Goal: Task Accomplishment & Management: Complete application form

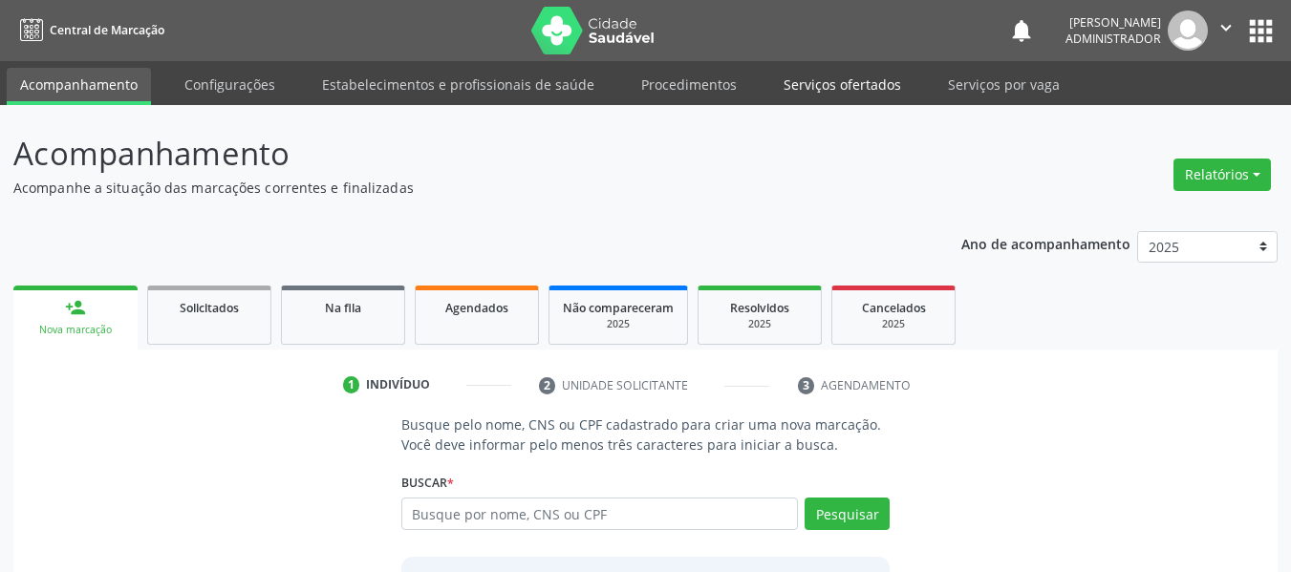
click at [811, 84] on link "Serviços ofertados" at bounding box center [842, 84] width 144 height 33
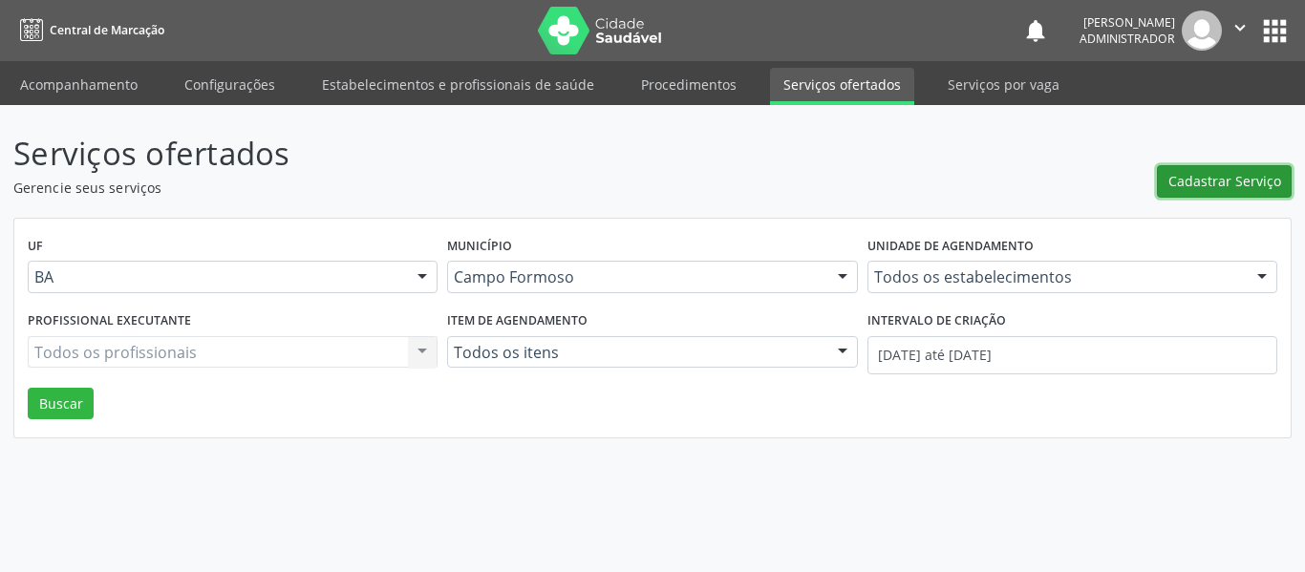
click at [1187, 177] on span "Cadastrar Serviço" at bounding box center [1224, 181] width 113 height 20
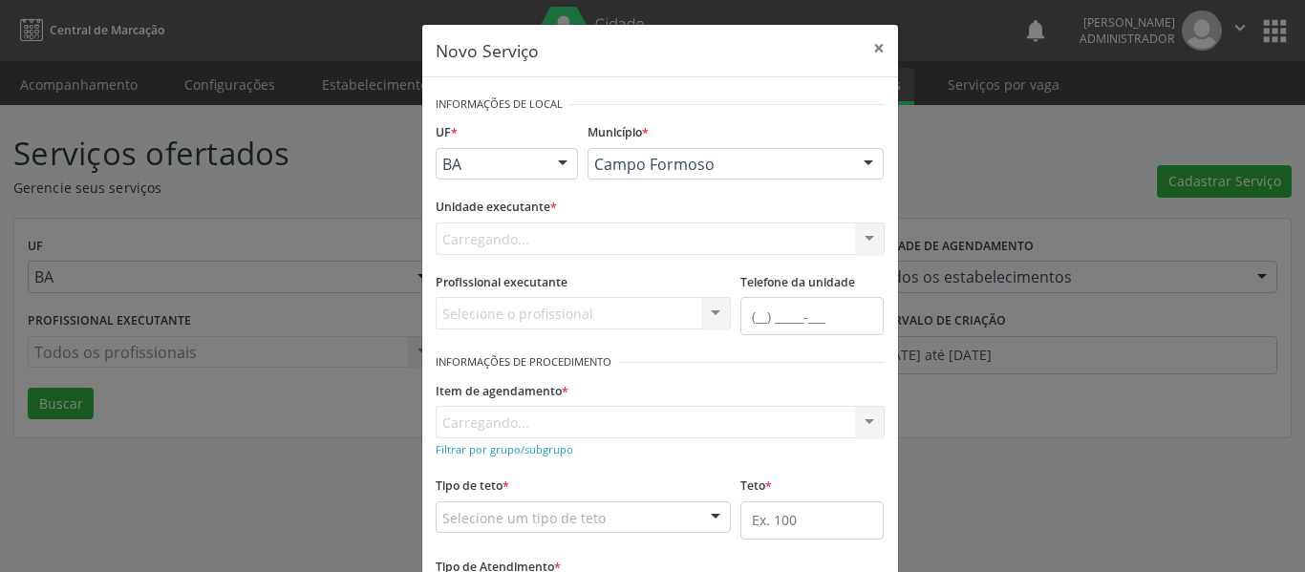
click at [859, 236] on div "Carregando... Nenhum resultado encontrado para: " " Não há nenhuma opção para s…" at bounding box center [660, 239] width 449 height 32
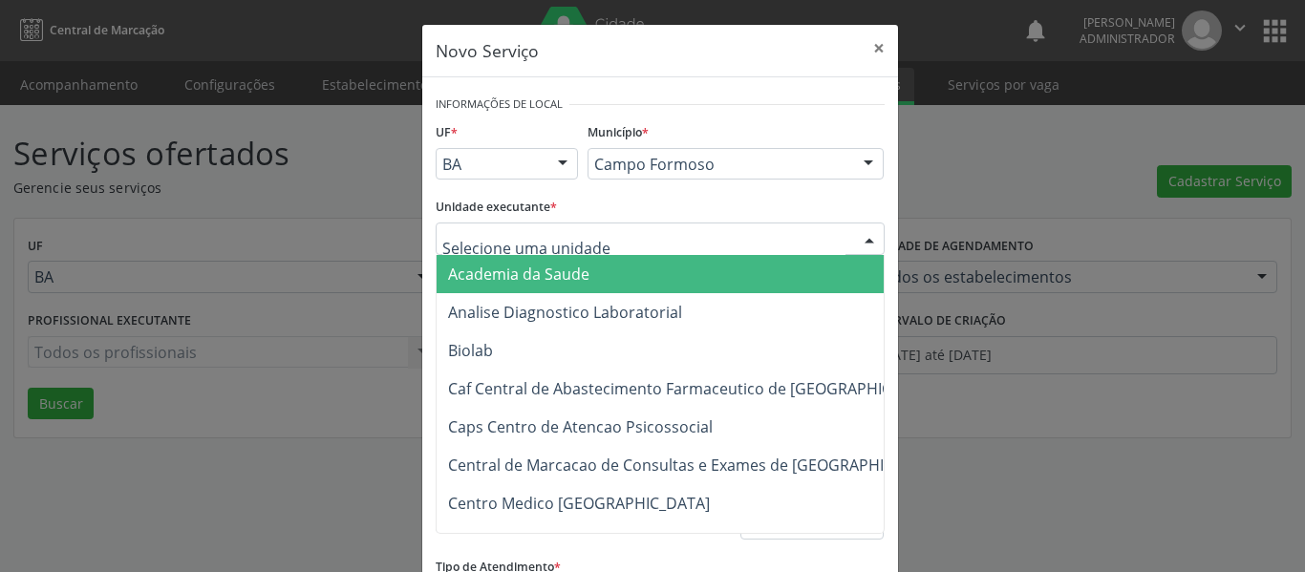
click at [859, 236] on div at bounding box center [869, 240] width 29 height 32
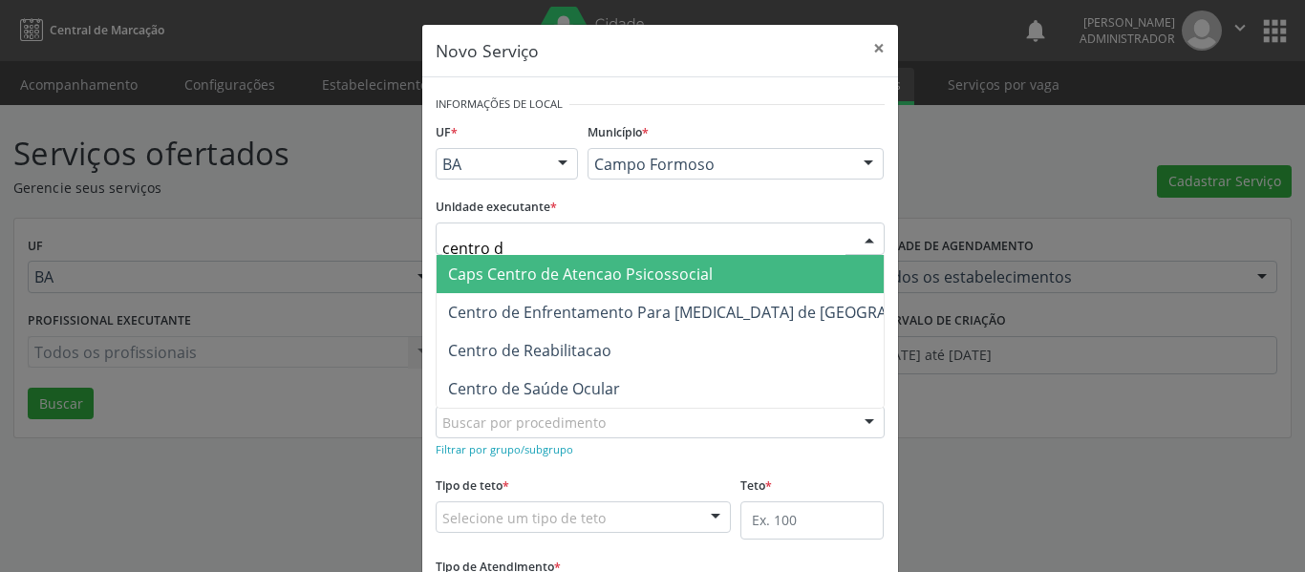
type input "centro de"
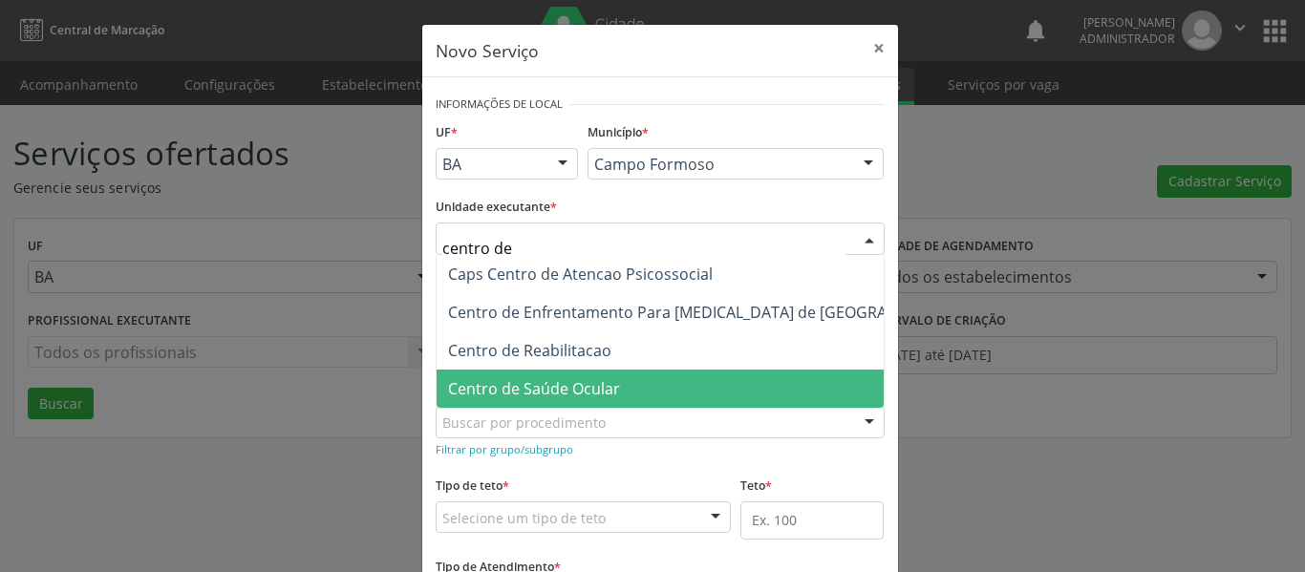
click at [557, 395] on span "Centro de Saúde Ocular" at bounding box center [534, 388] width 172 height 21
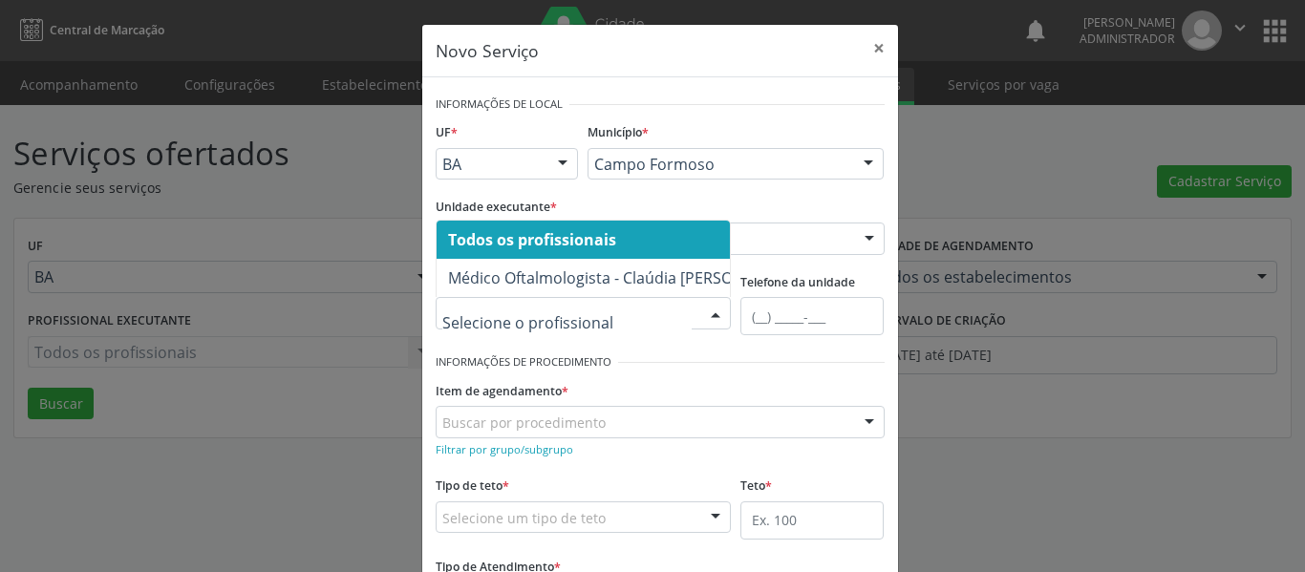
click at [709, 304] on div at bounding box center [715, 314] width 29 height 32
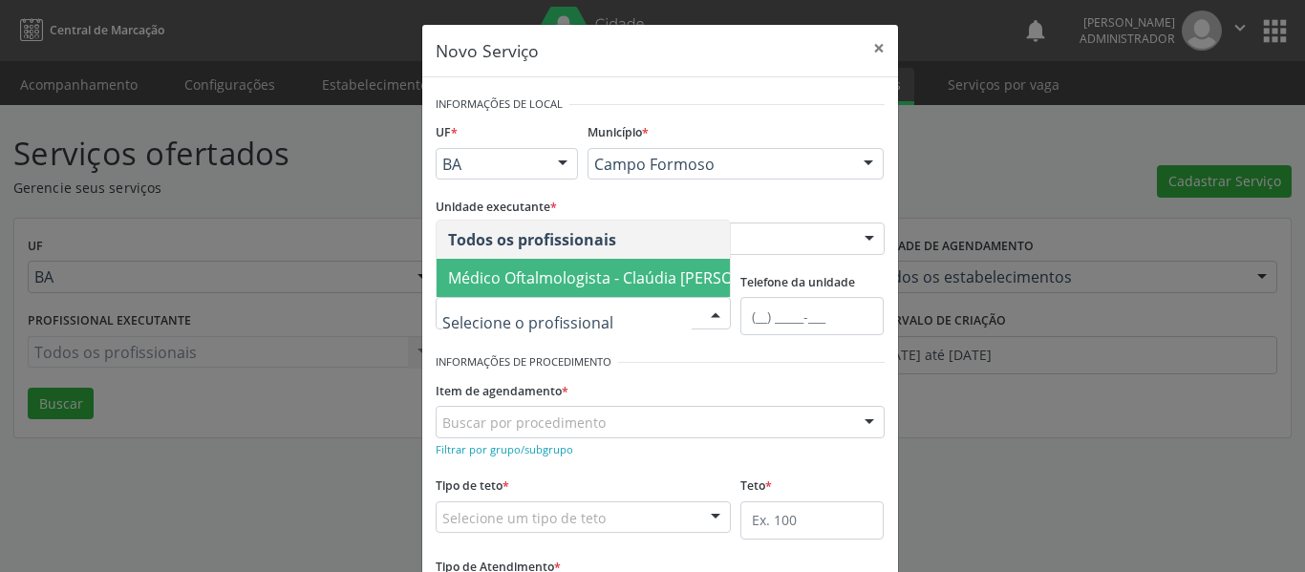
click at [676, 267] on span "Médico Oftalmologista - Claúdia [PERSON_NAME]" at bounding box center [623, 277] width 351 height 21
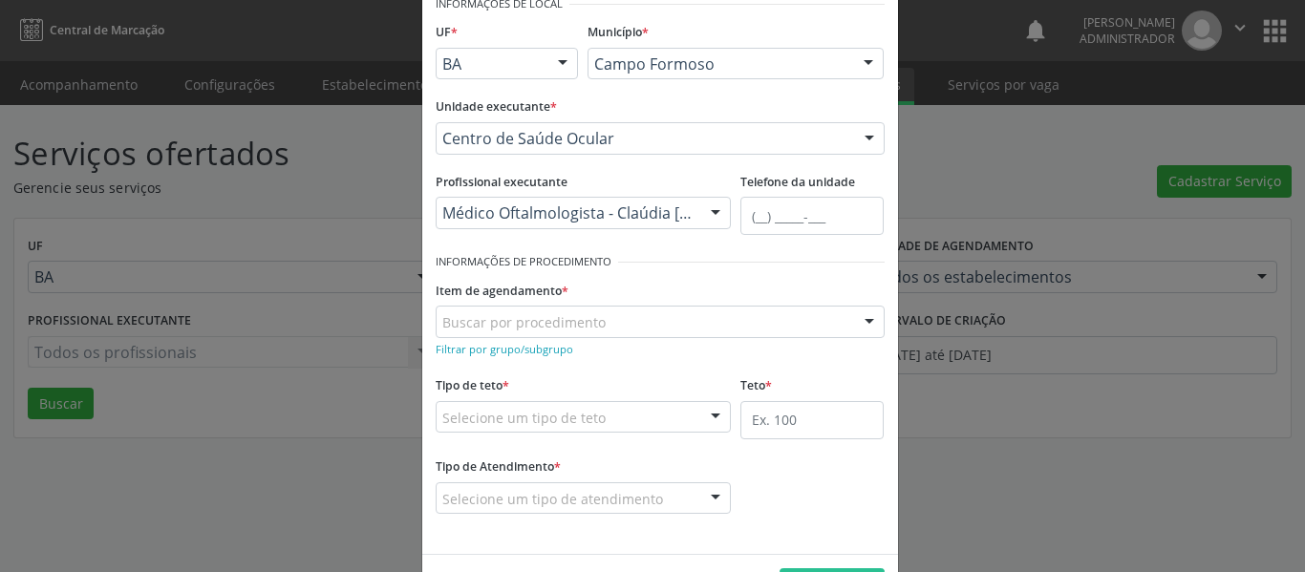
scroll to position [166, 0]
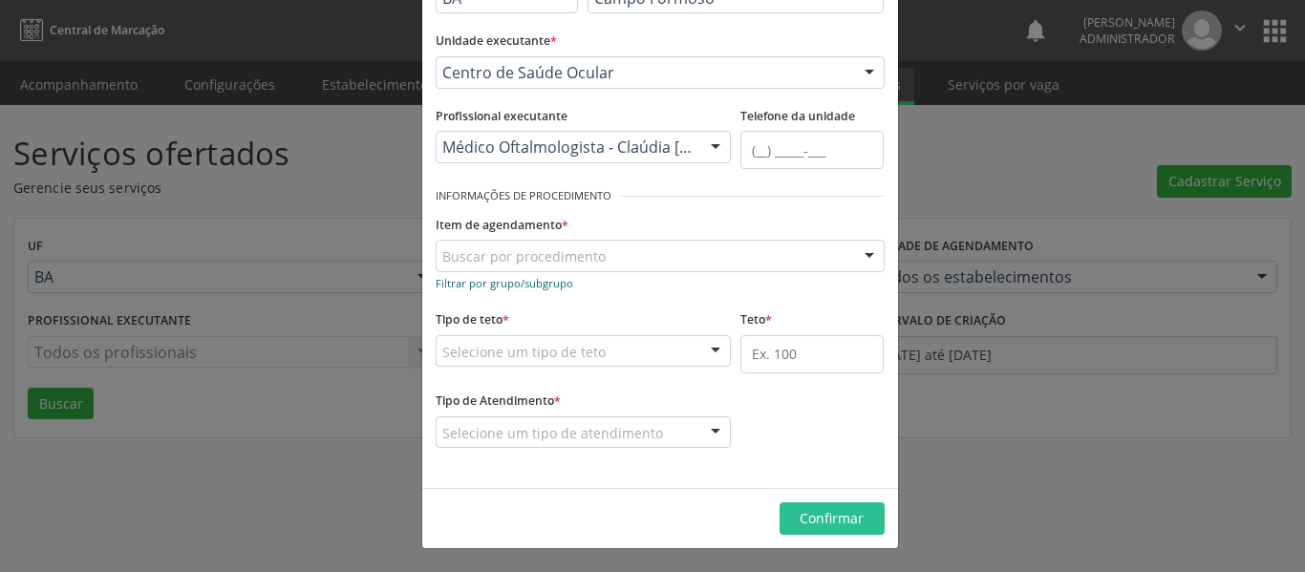
click at [481, 288] on small "Filtrar por grupo/subgrupo" at bounding box center [505, 283] width 138 height 14
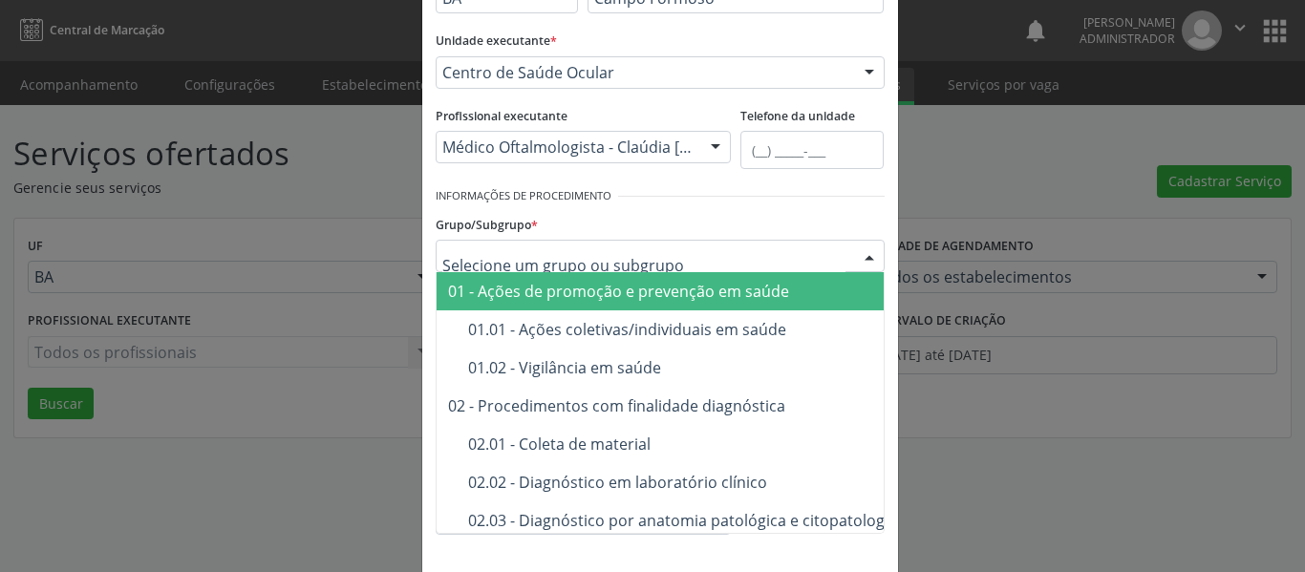
click at [799, 260] on div at bounding box center [660, 256] width 449 height 32
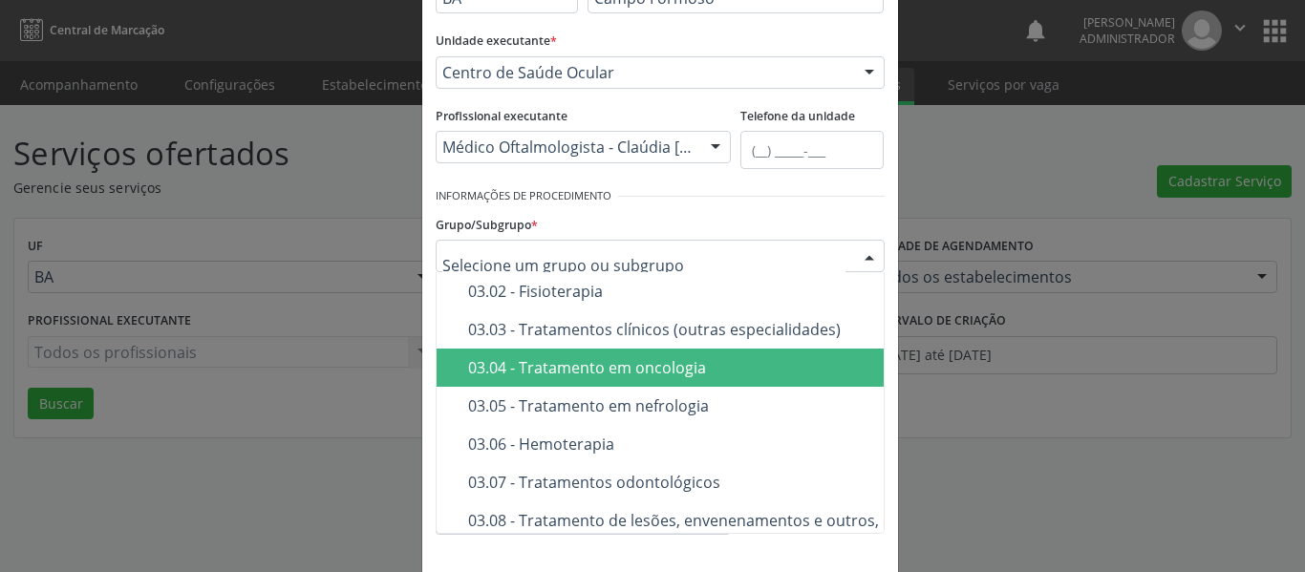
scroll to position [669, 0]
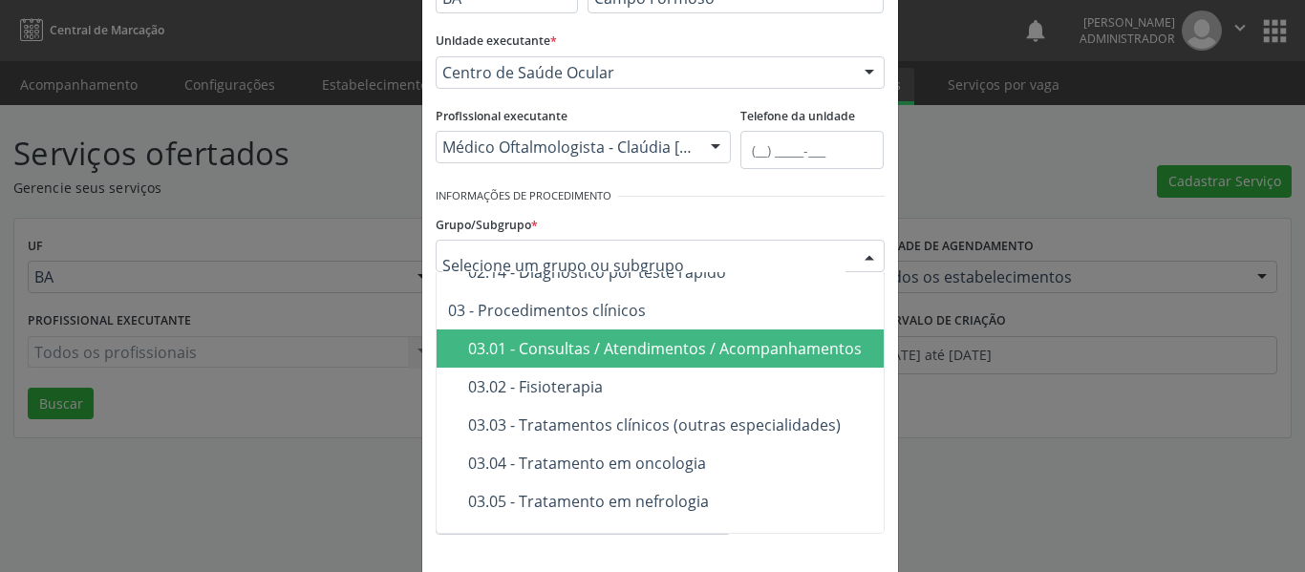
click at [622, 344] on div "03.01 - Consultas / Atendimentos / Acompanhamentos" at bounding box center [791, 348] width 646 height 15
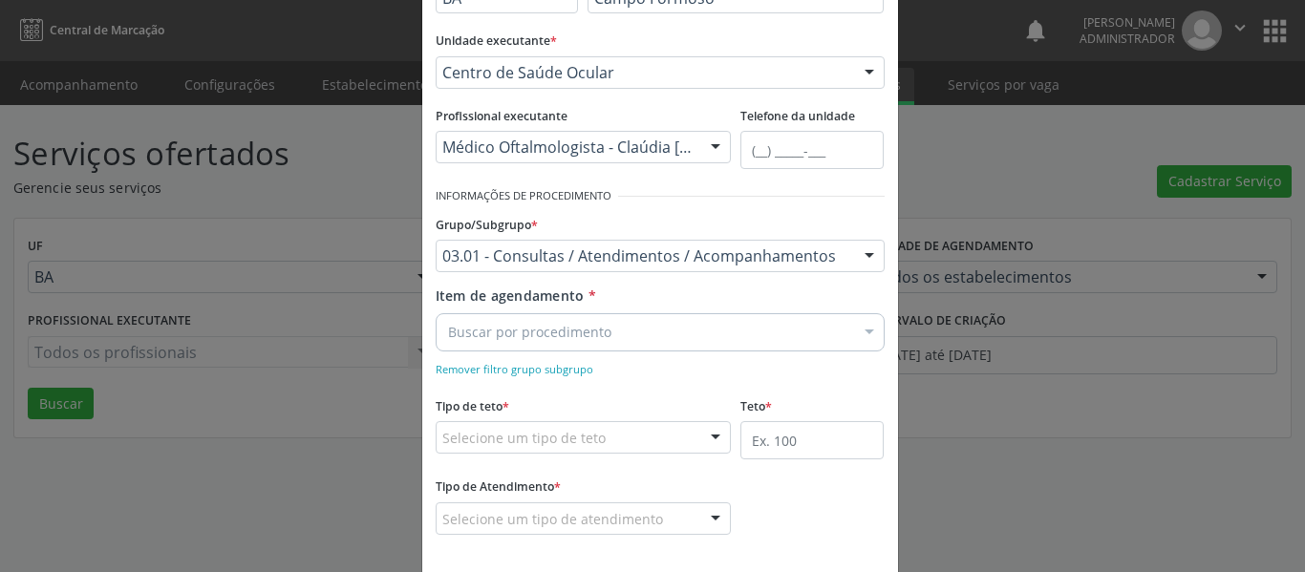
click at [773, 337] on div "Buscar por procedimento" at bounding box center [660, 332] width 449 height 38
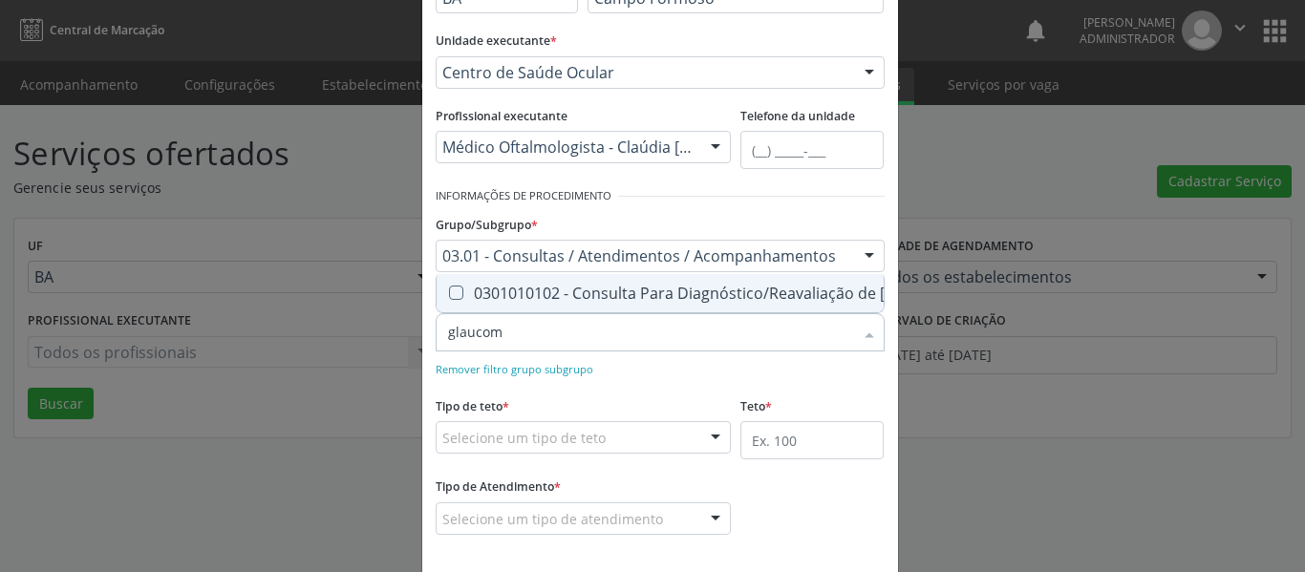
type input "[MEDICAL_DATA]"
click at [438, 286] on div at bounding box center [444, 293] width 14 height 15
checkbox Campimetria\) "true"
click at [651, 444] on div "Selecione um tipo de teto" at bounding box center [584, 437] width 296 height 32
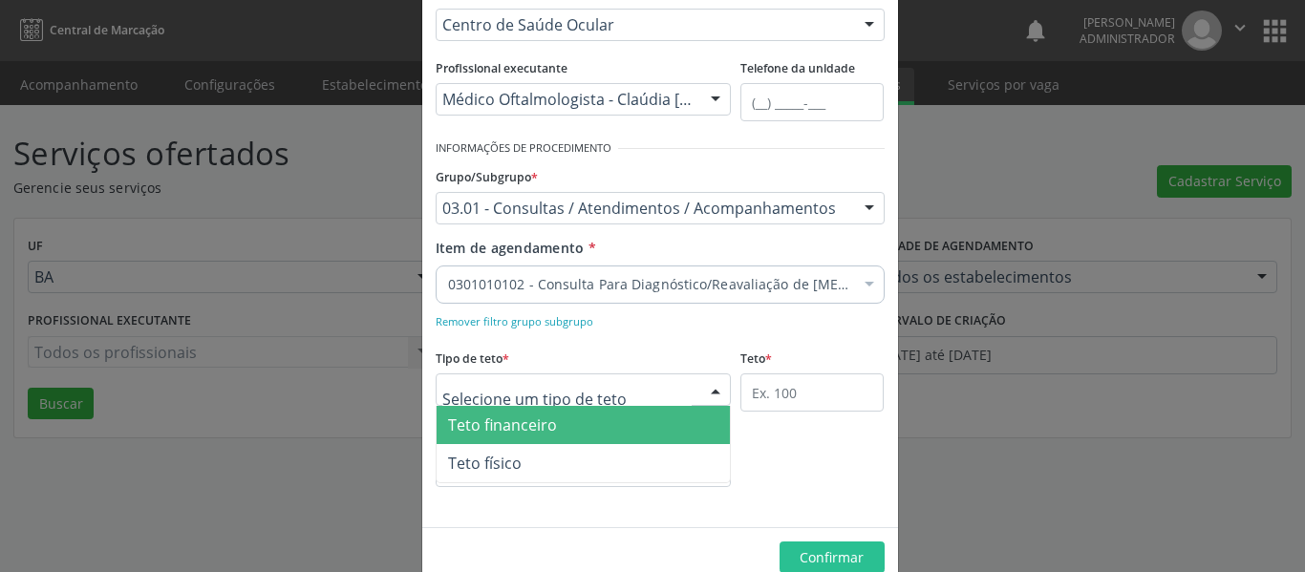
scroll to position [253, 0]
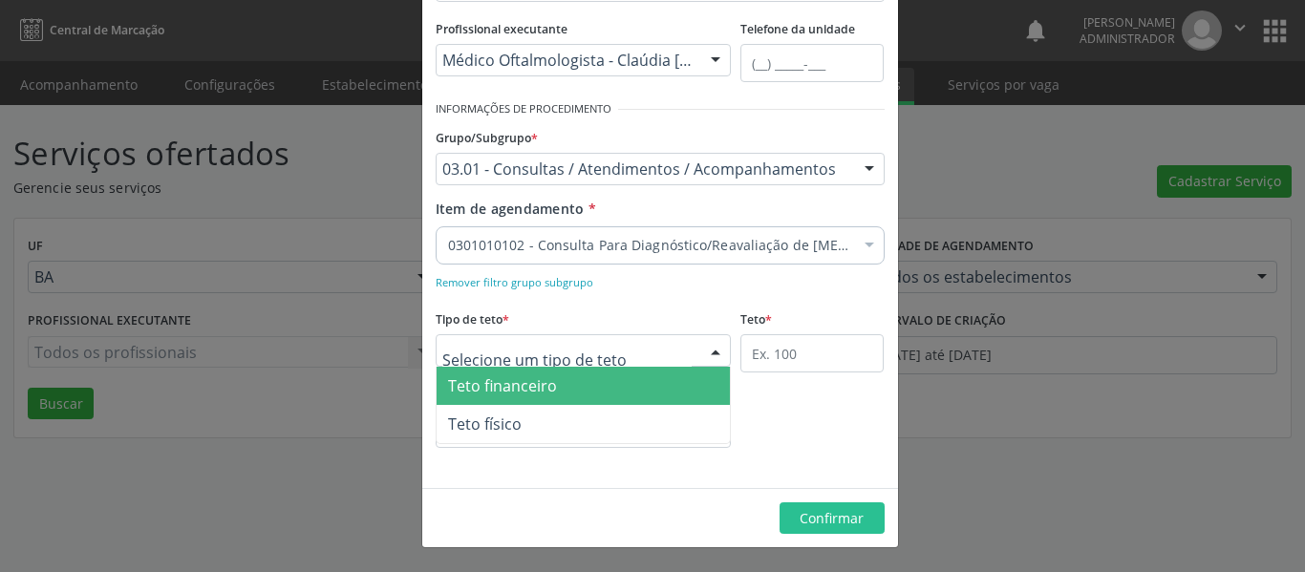
click at [548, 396] on span "Teto financeiro" at bounding box center [584, 386] width 294 height 38
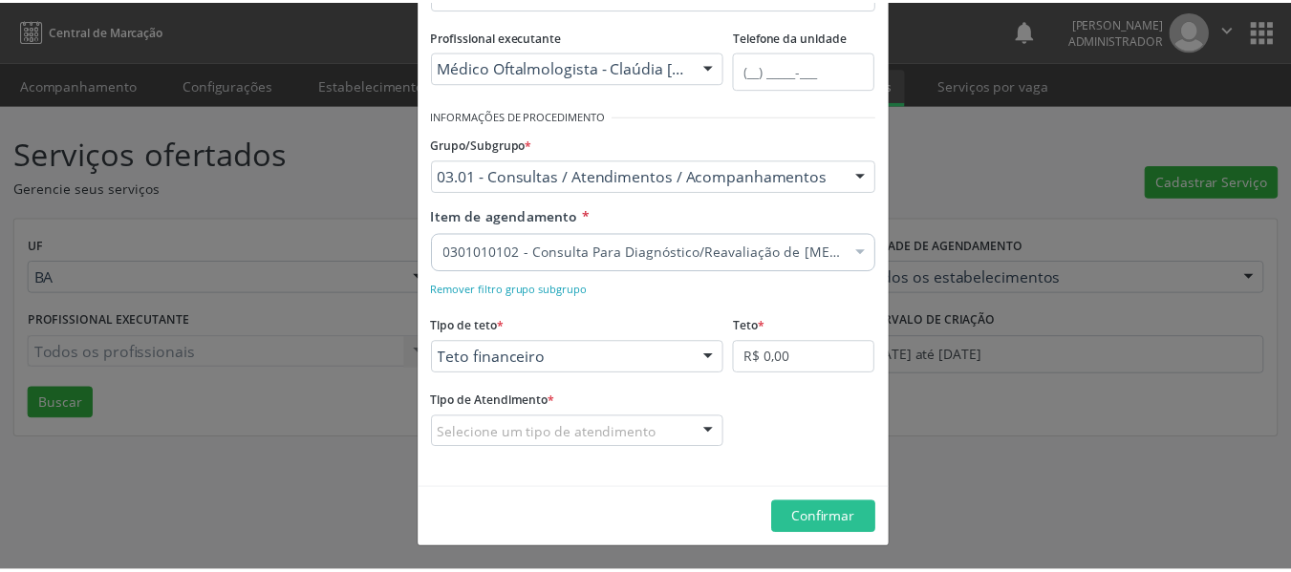
scroll to position [246, 0]
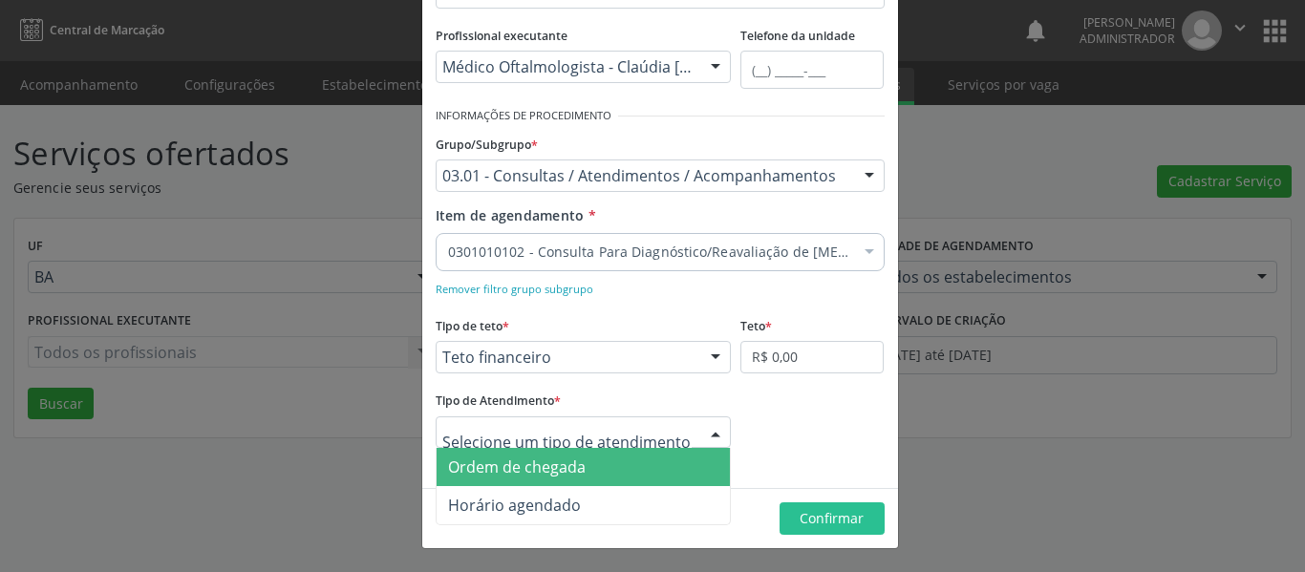
click at [704, 434] on div at bounding box center [715, 433] width 29 height 32
click at [651, 480] on span "Ordem de chegada" at bounding box center [584, 467] width 294 height 38
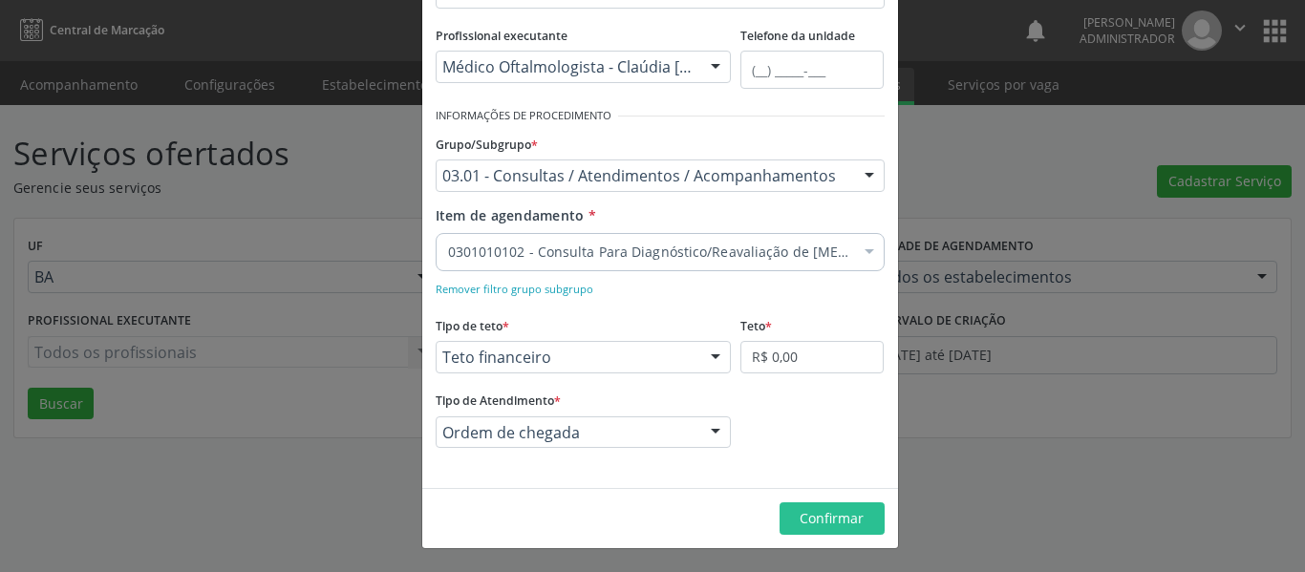
click at [694, 442] on div "Ordem de chegada Ordem de chegada Horário agendado Nenhum resultado encontrado …" at bounding box center [584, 432] width 296 height 32
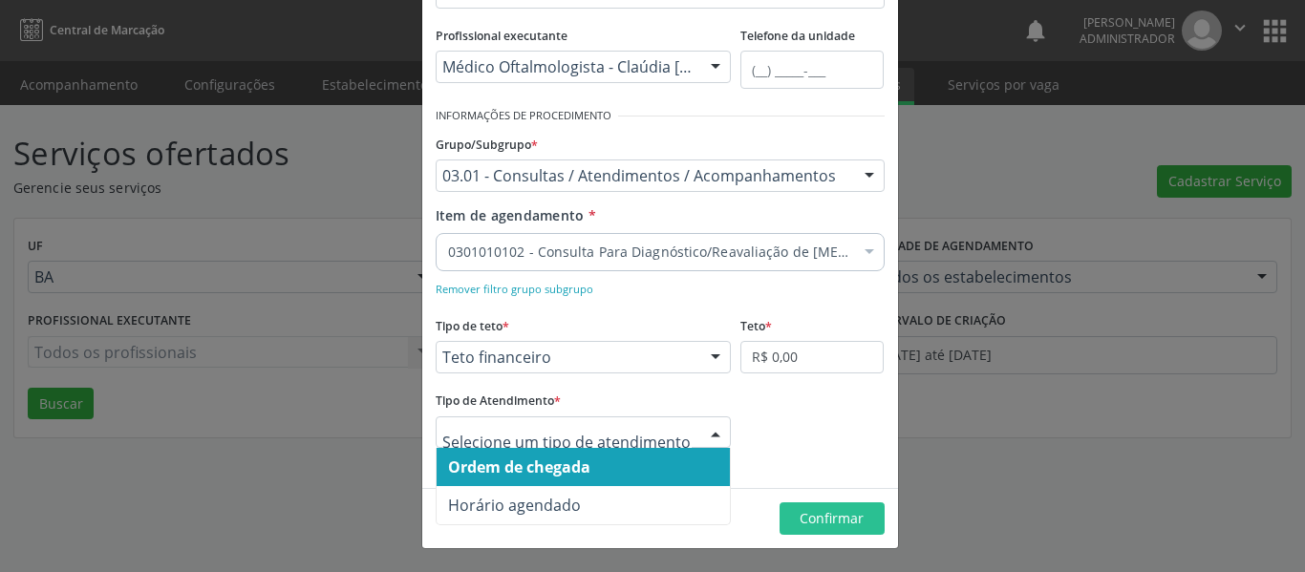
click at [614, 463] on span "Ordem de chegada" at bounding box center [584, 467] width 294 height 38
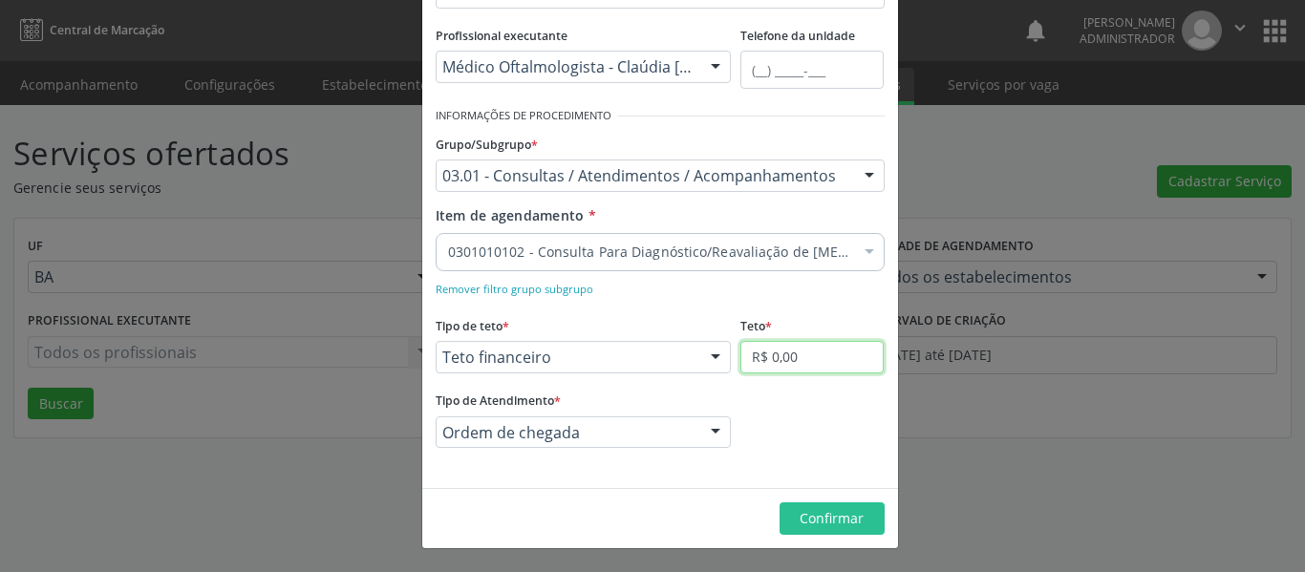
click at [791, 362] on input "R$ 0,00" at bounding box center [811, 357] width 143 height 32
drag, startPoint x: 844, startPoint y: 365, endPoint x: 715, endPoint y: 357, distance: 129.2
click at [715, 357] on div "Tipo de teto * Teto financeiro Teto financeiro Teto físico Nenhum resultado enc…" at bounding box center [660, 348] width 459 height 75
drag, startPoint x: 792, startPoint y: 520, endPoint x: 807, endPoint y: 398, distance: 122.3
click at [807, 399] on div "Novo Serviço × Informações de Local UF * BA BA Nenhum resultado encontrado para…" at bounding box center [660, 163] width 478 height 772
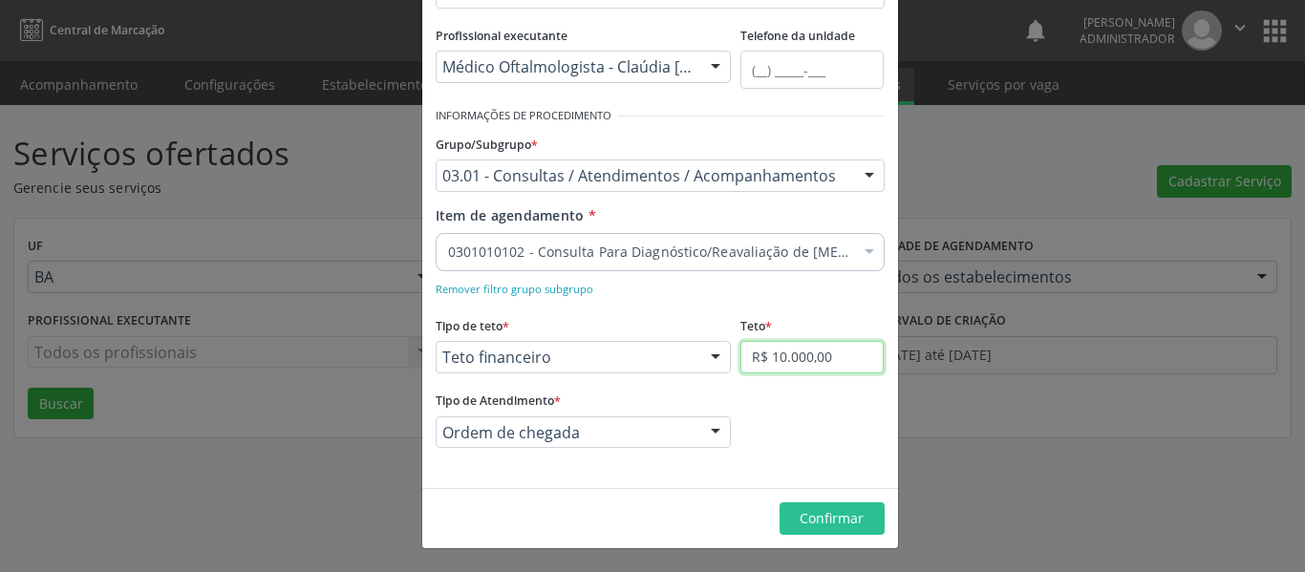
drag, startPoint x: 830, startPoint y: 361, endPoint x: 683, endPoint y: 357, distance: 147.2
click at [683, 357] on div "Tipo de teto * Teto financeiro Teto financeiro Teto físico Nenhum resultado enc…" at bounding box center [660, 348] width 459 height 75
type input "R$ 30.000,00"
click at [809, 522] on span "Confirmar" at bounding box center [832, 518] width 64 height 18
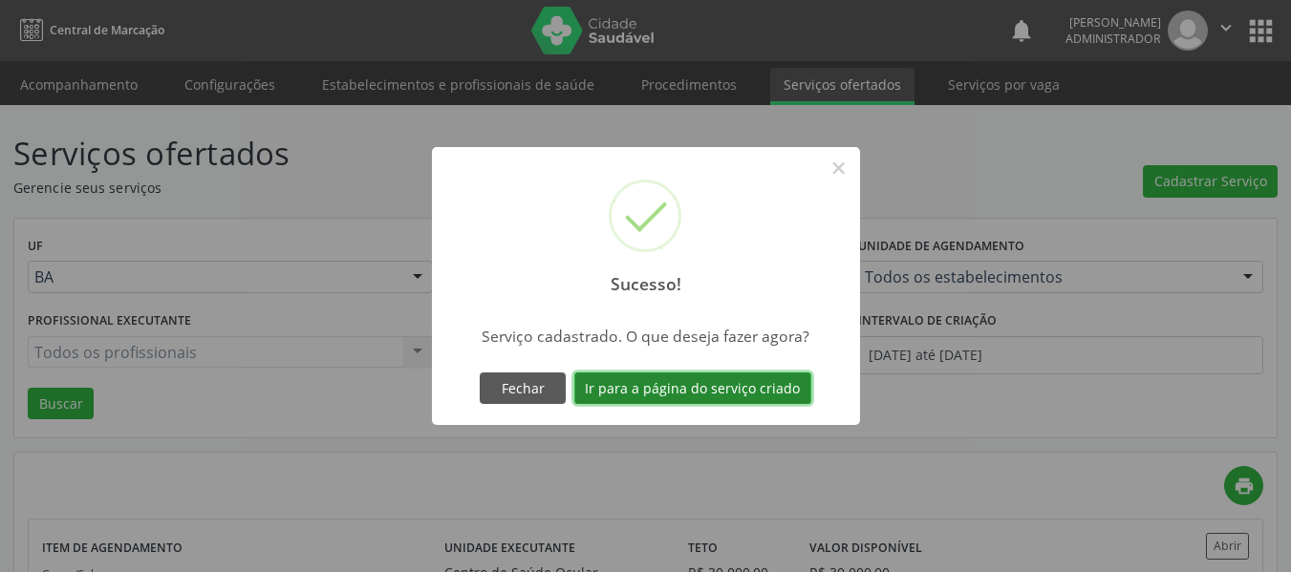
click at [714, 391] on button "Ir para a página do serviço criado" at bounding box center [692, 389] width 237 height 32
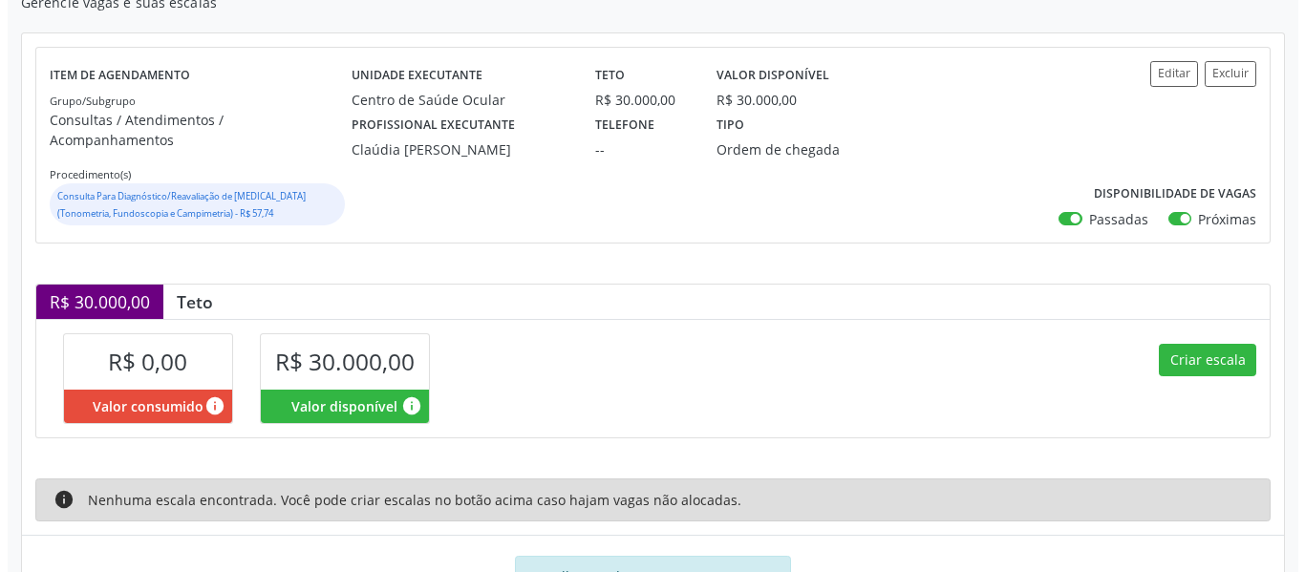
scroll to position [286, 0]
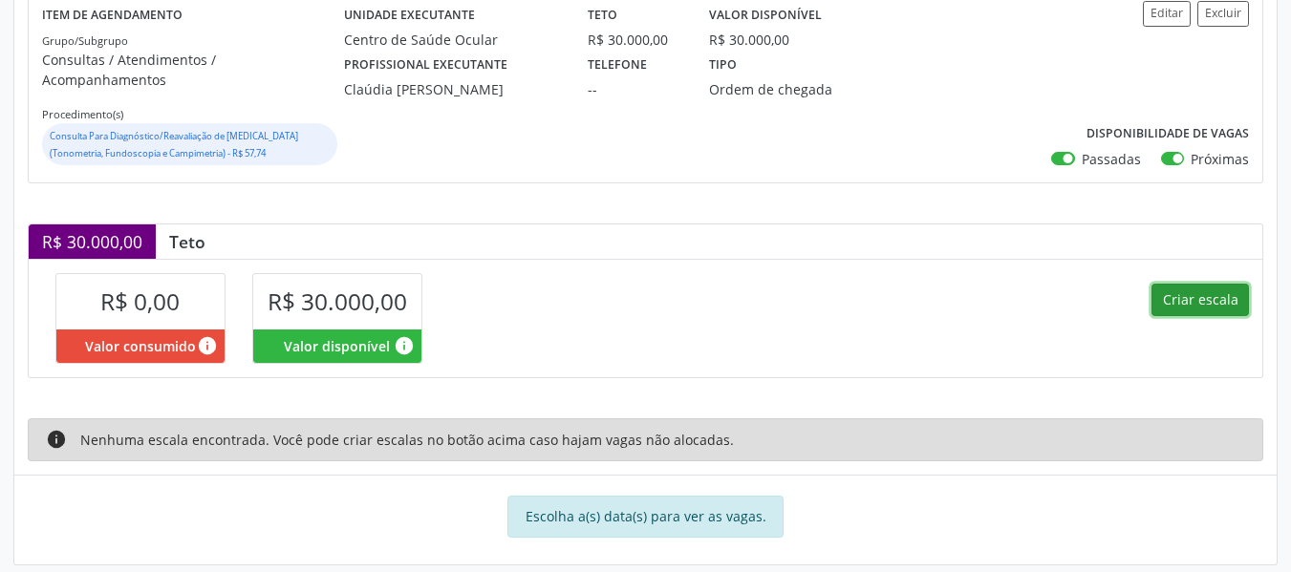
click at [1173, 284] on button "Criar escala" at bounding box center [1199, 300] width 97 height 32
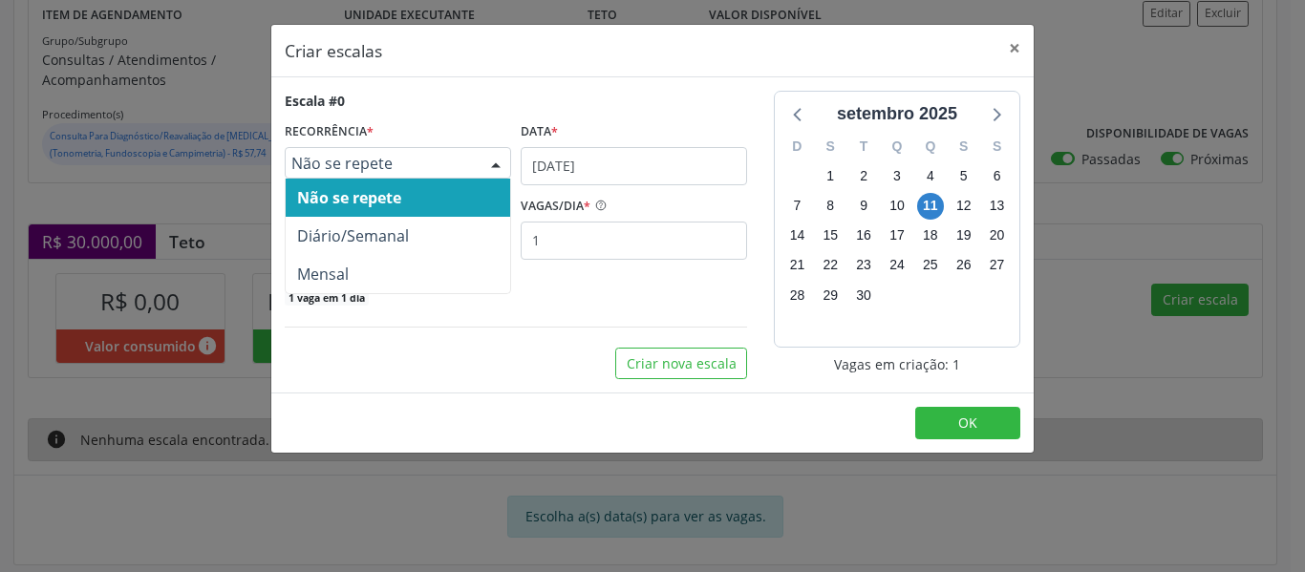
click at [494, 159] on div at bounding box center [495, 164] width 29 height 32
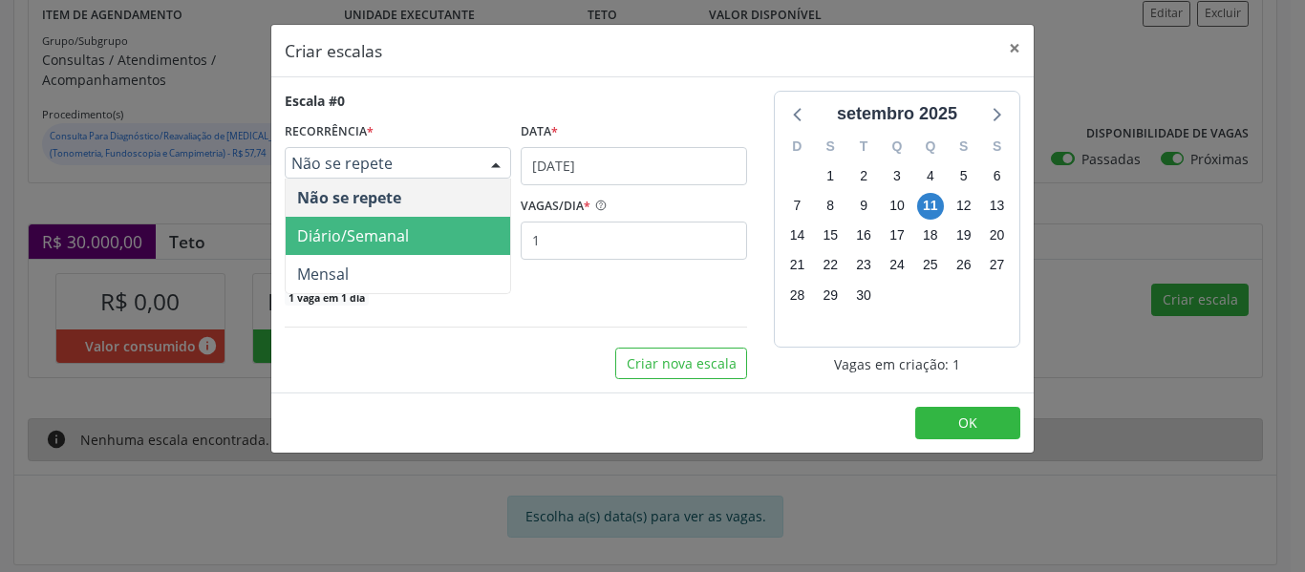
click at [426, 247] on span "Diário/Semanal" at bounding box center [398, 236] width 224 height 38
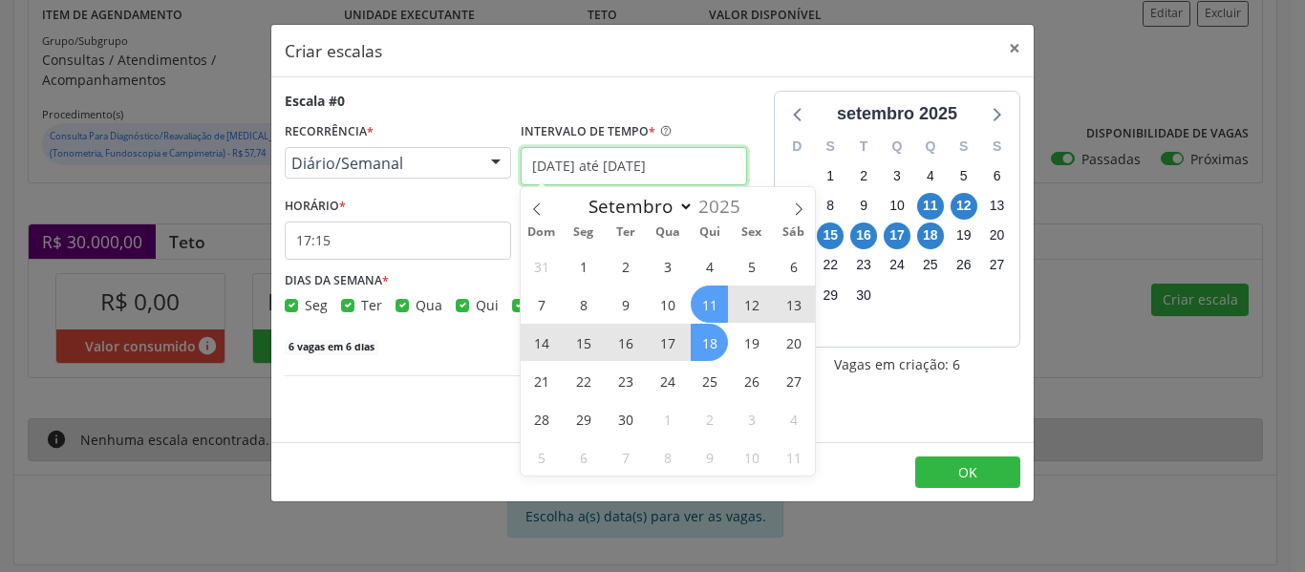
click at [614, 160] on input "[DATE] até [DATE]" at bounding box center [634, 166] width 226 height 38
click at [792, 265] on span "6" at bounding box center [793, 265] width 37 height 37
type input "[DATE]"
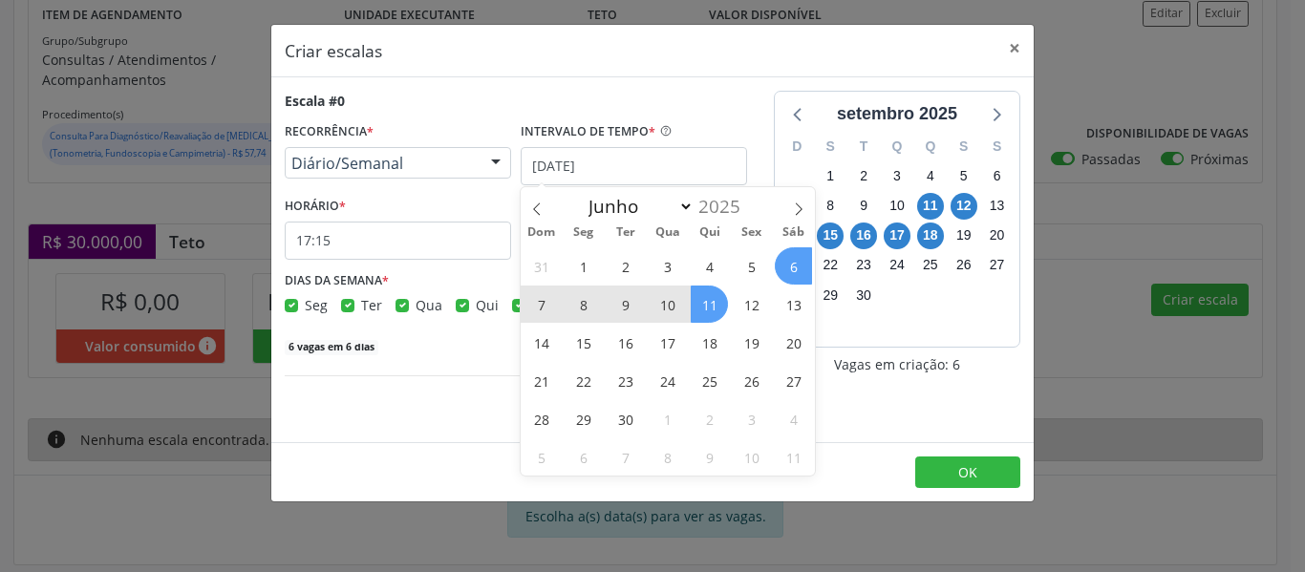
click at [717, 300] on span "11" at bounding box center [709, 304] width 37 height 37
checkbox input "false"
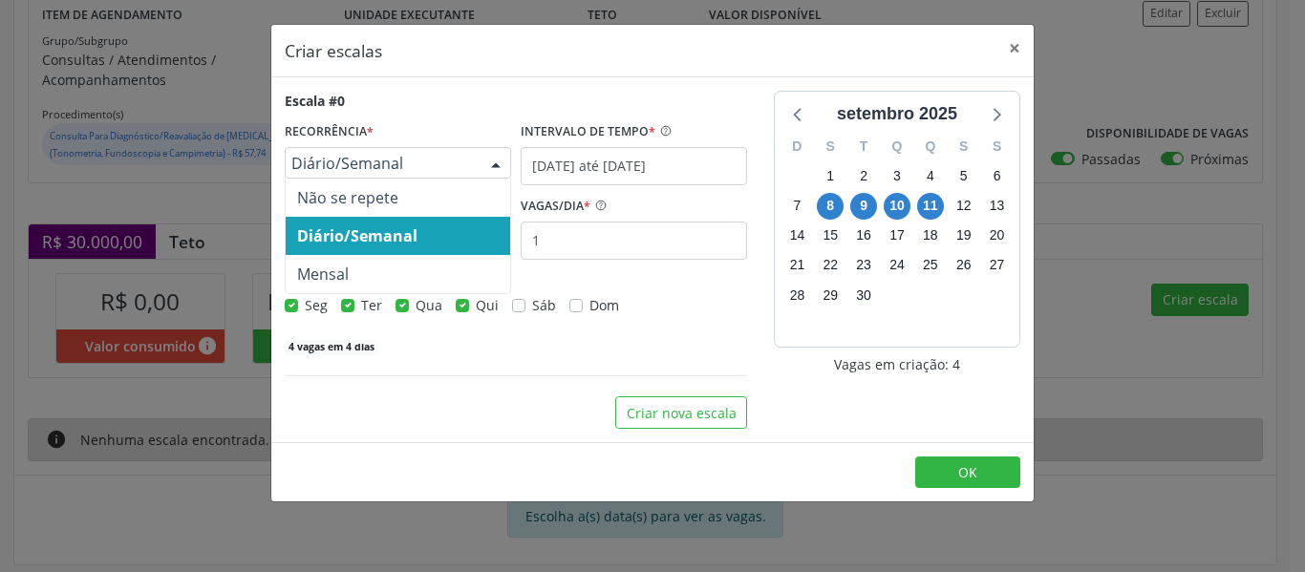
click at [494, 154] on div at bounding box center [495, 164] width 29 height 32
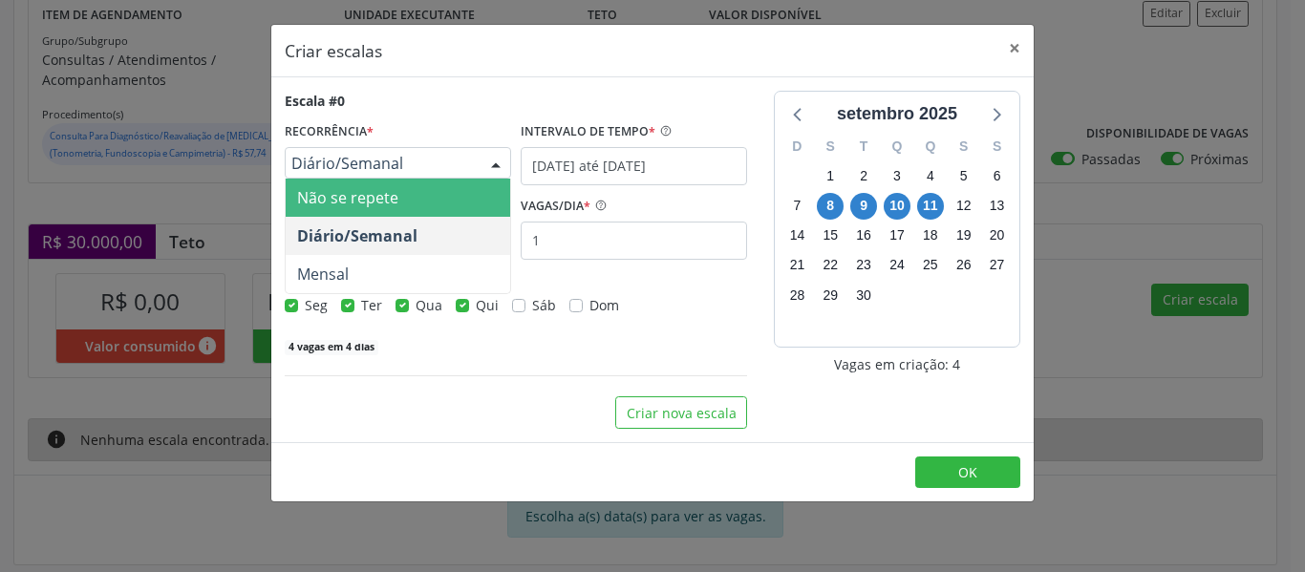
click at [468, 184] on span "Não se repete" at bounding box center [398, 198] width 224 height 38
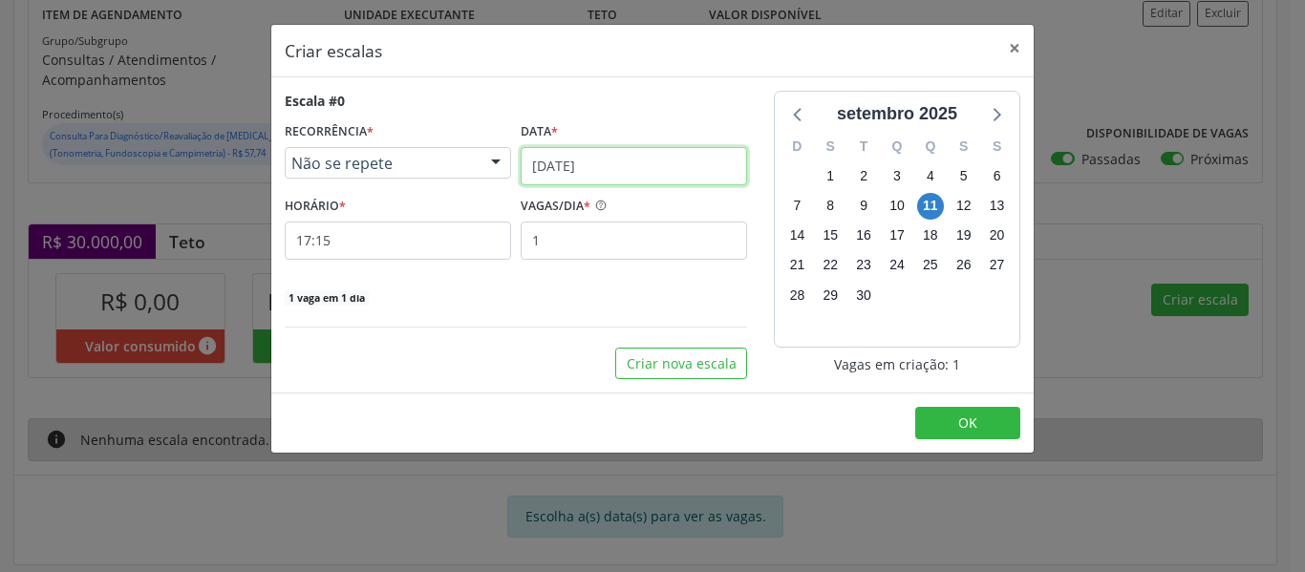
click at [600, 152] on input "[DATE]" at bounding box center [634, 166] width 226 height 38
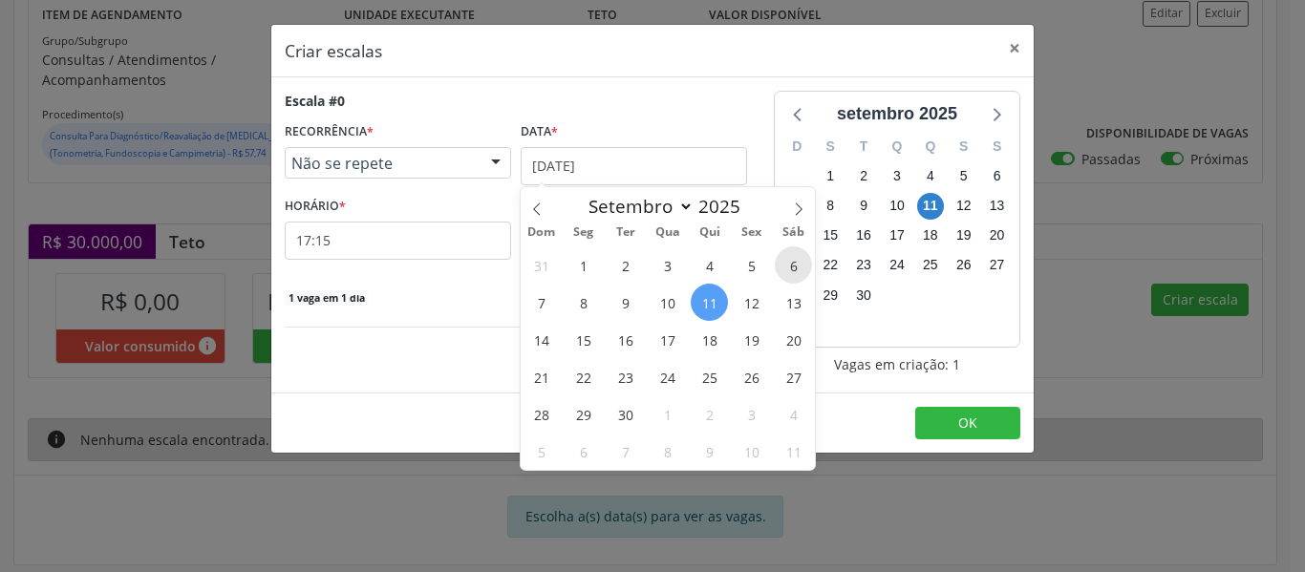
click at [789, 263] on span "6" at bounding box center [793, 264] width 37 height 37
select select "8"
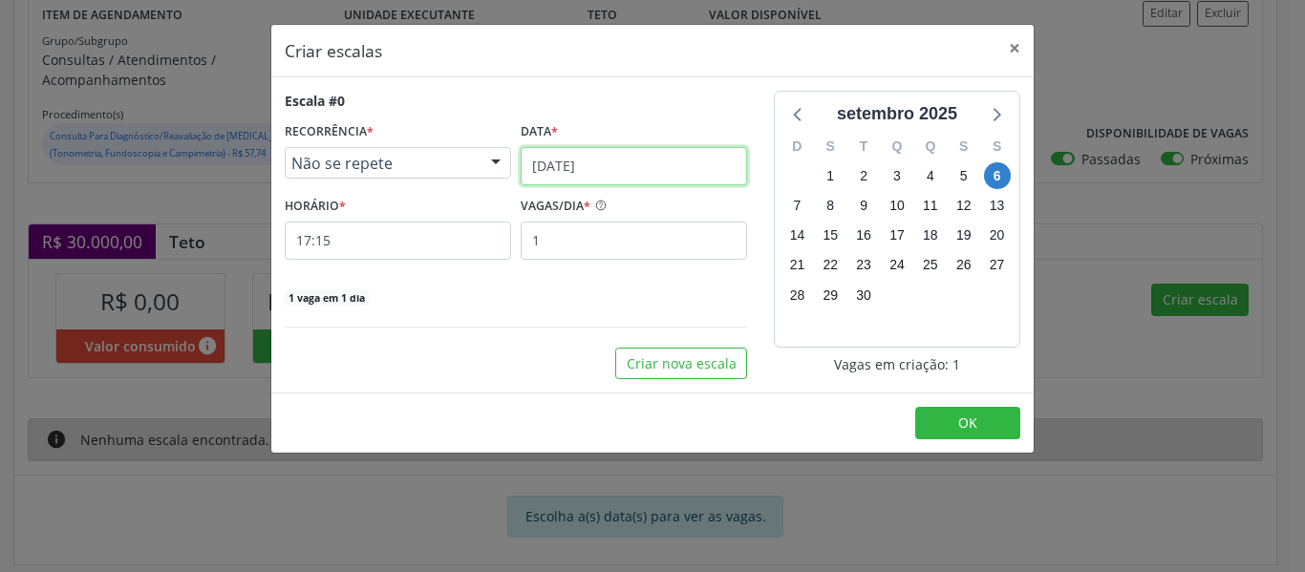
click at [664, 166] on input "[DATE]" at bounding box center [634, 166] width 226 height 38
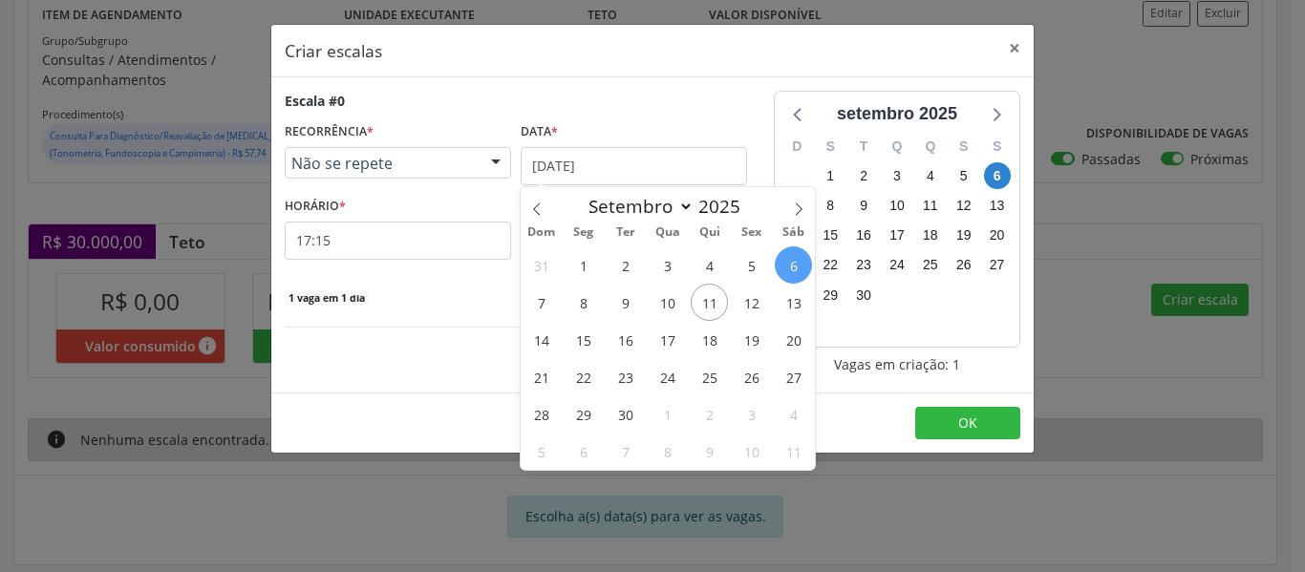
click at [783, 260] on span "6" at bounding box center [793, 264] width 37 height 37
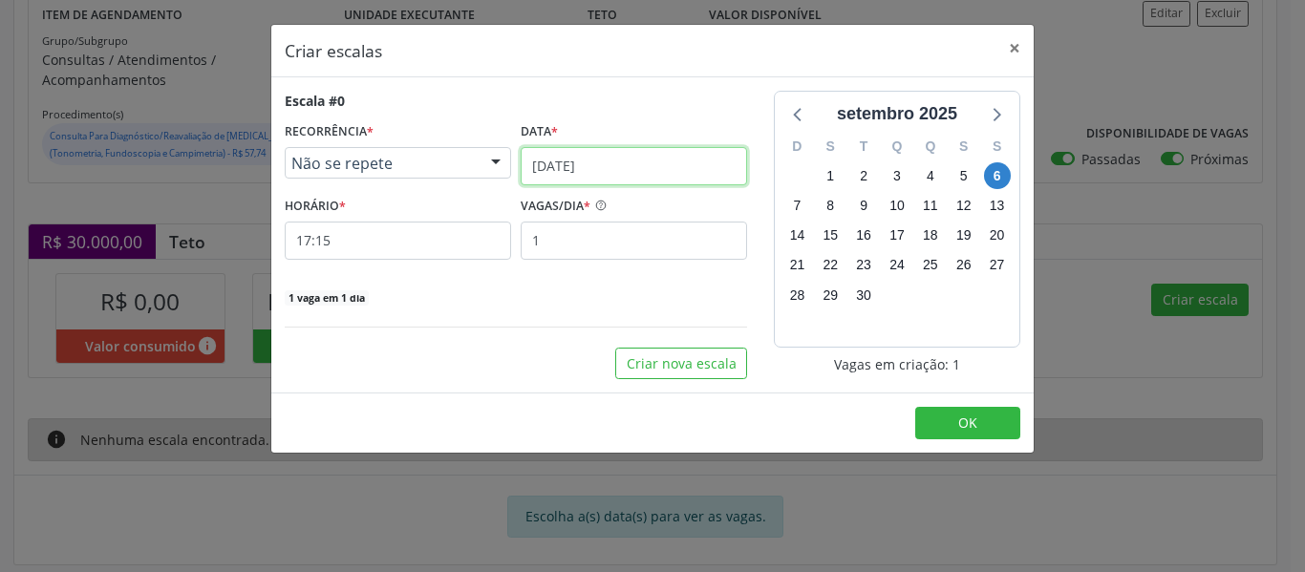
click at [597, 165] on input "[DATE]" at bounding box center [634, 166] width 226 height 38
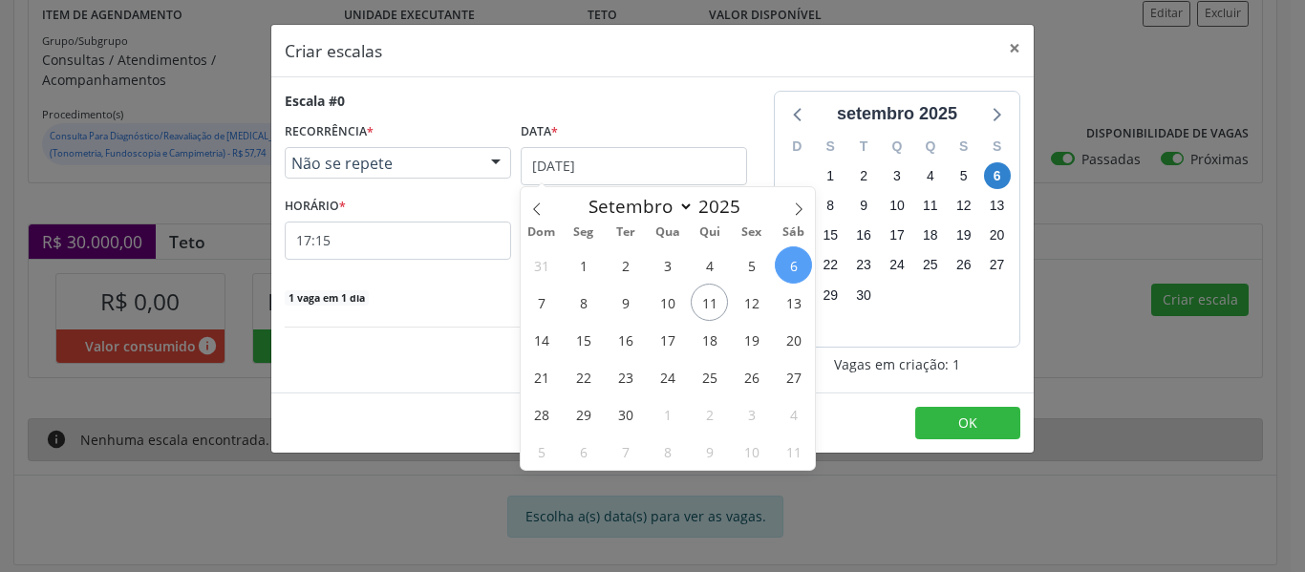
click at [482, 163] on div at bounding box center [495, 164] width 29 height 32
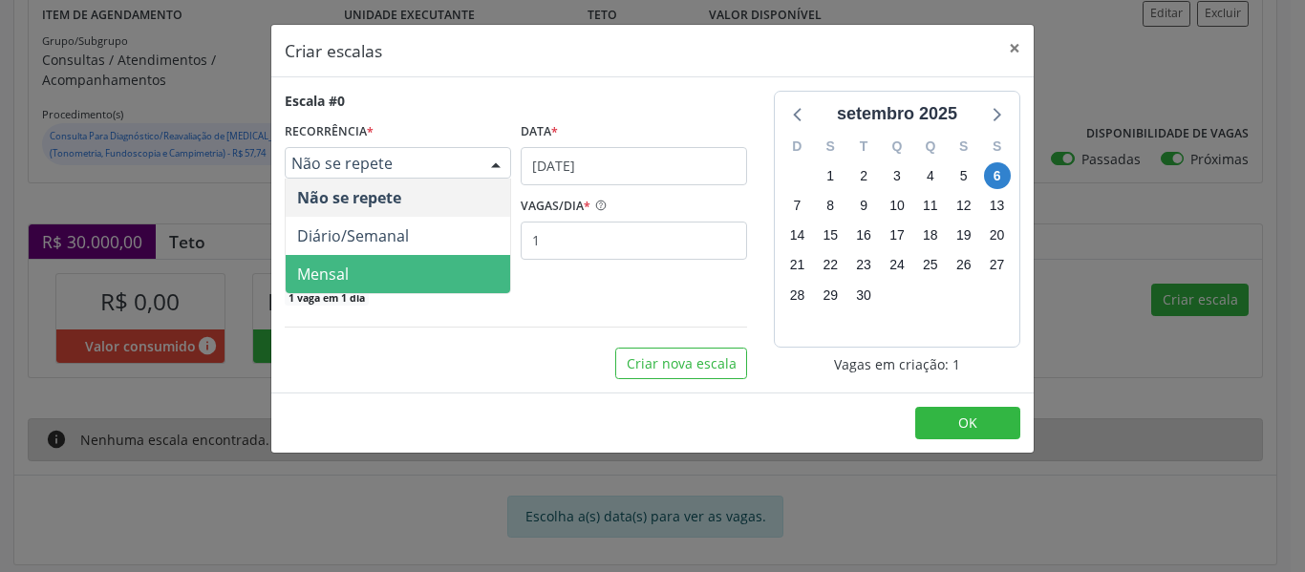
click at [402, 278] on span "Mensal" at bounding box center [398, 274] width 224 height 38
select select "8"
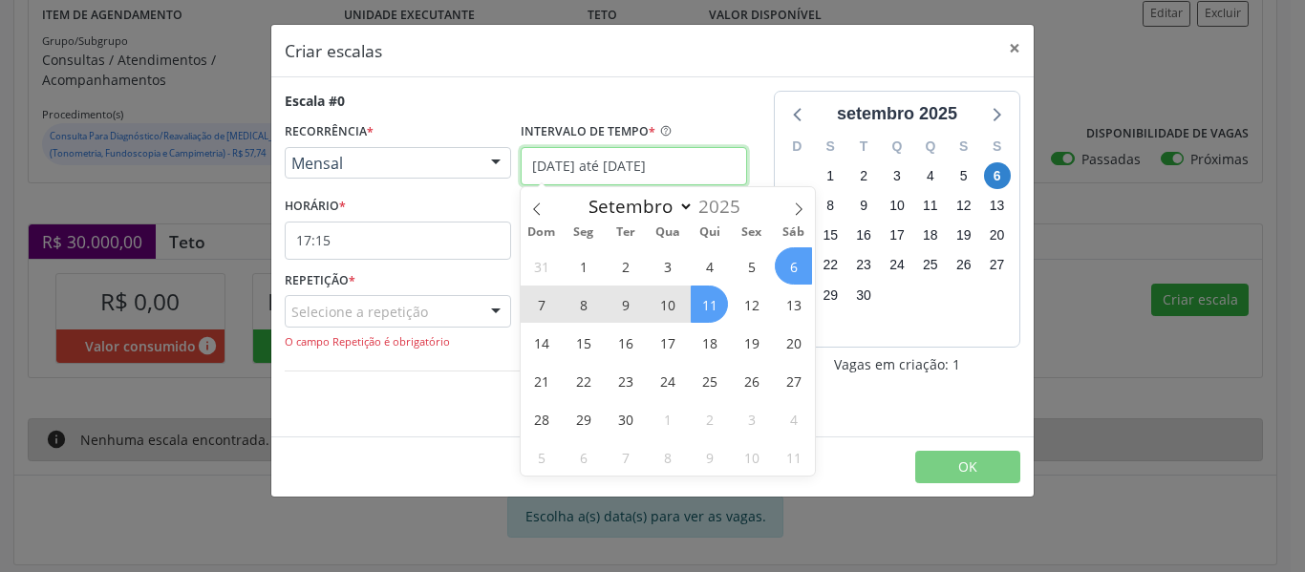
click at [649, 165] on input "[DATE] até [DATE]" at bounding box center [634, 166] width 226 height 38
click at [794, 263] on span "6" at bounding box center [793, 265] width 37 height 37
type input "[DATE]"
click at [705, 299] on span "11" at bounding box center [709, 304] width 37 height 37
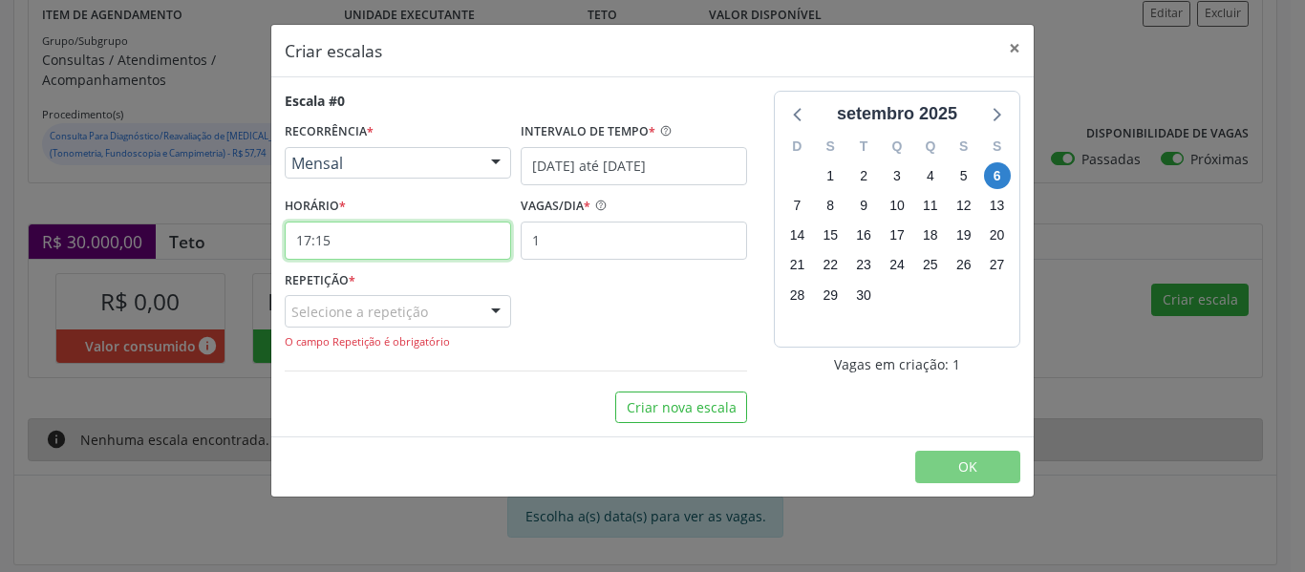
click at [441, 243] on input "17:15" at bounding box center [398, 241] width 226 height 38
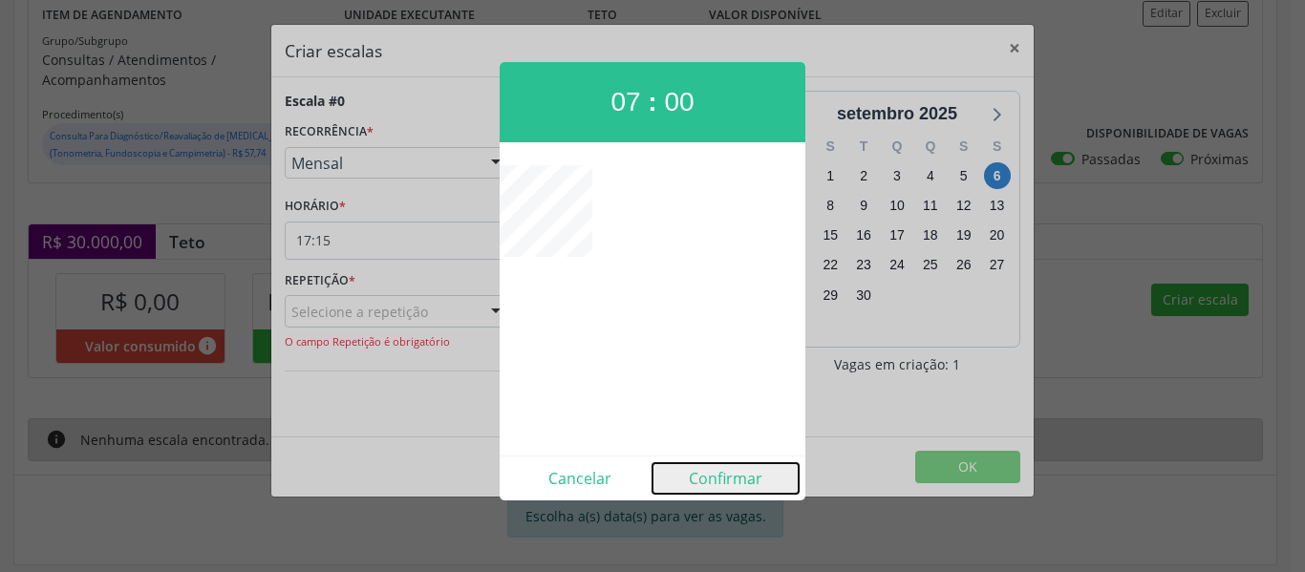
click at [719, 472] on button "Confirmar" at bounding box center [725, 478] width 146 height 31
type input "07:00"
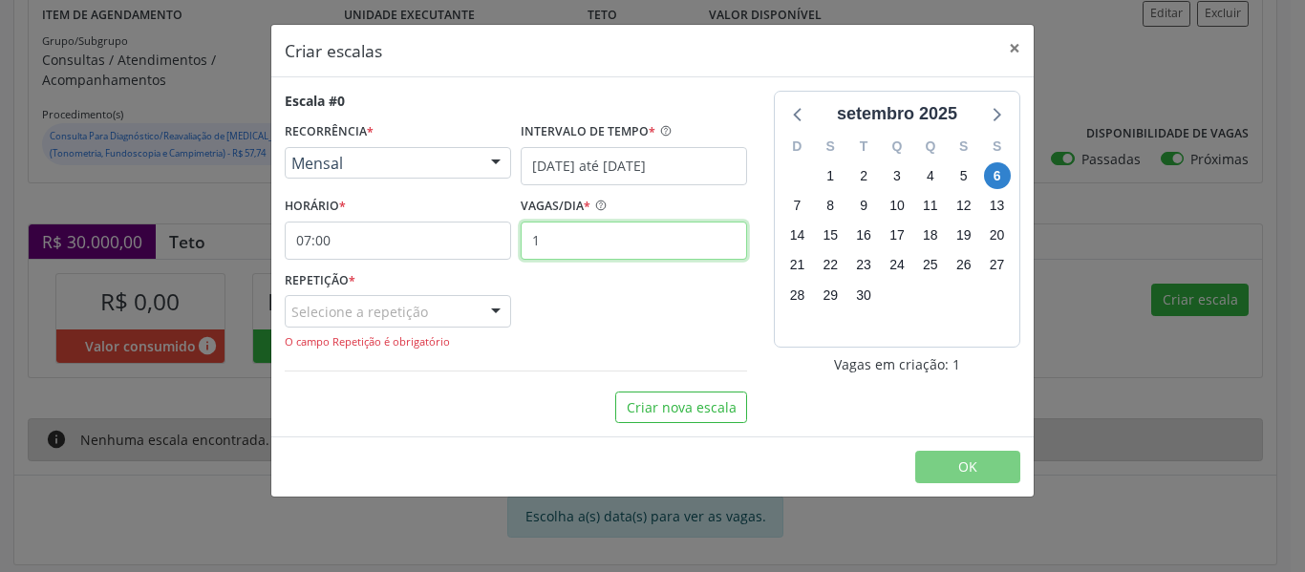
click at [560, 244] on input "1" at bounding box center [634, 241] width 226 height 38
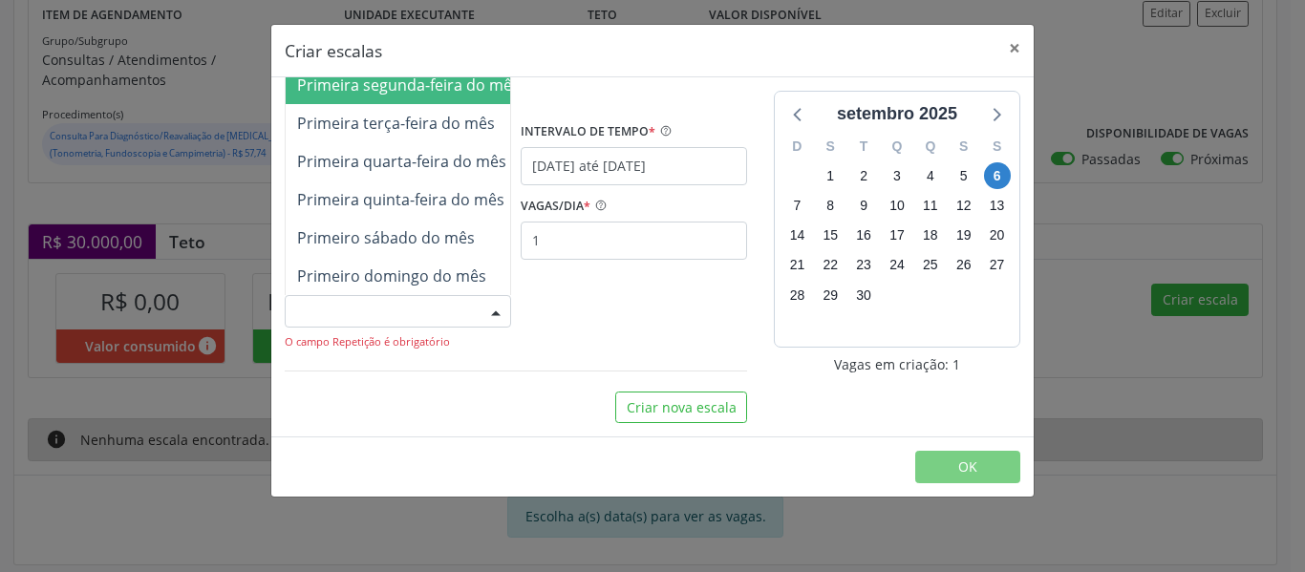
click at [491, 300] on div at bounding box center [495, 312] width 29 height 32
click at [566, 317] on div "REPETIÇÃO * Selecione a repetição Primeira segunda-feira do mês Primeira terça-…" at bounding box center [516, 309] width 472 height 84
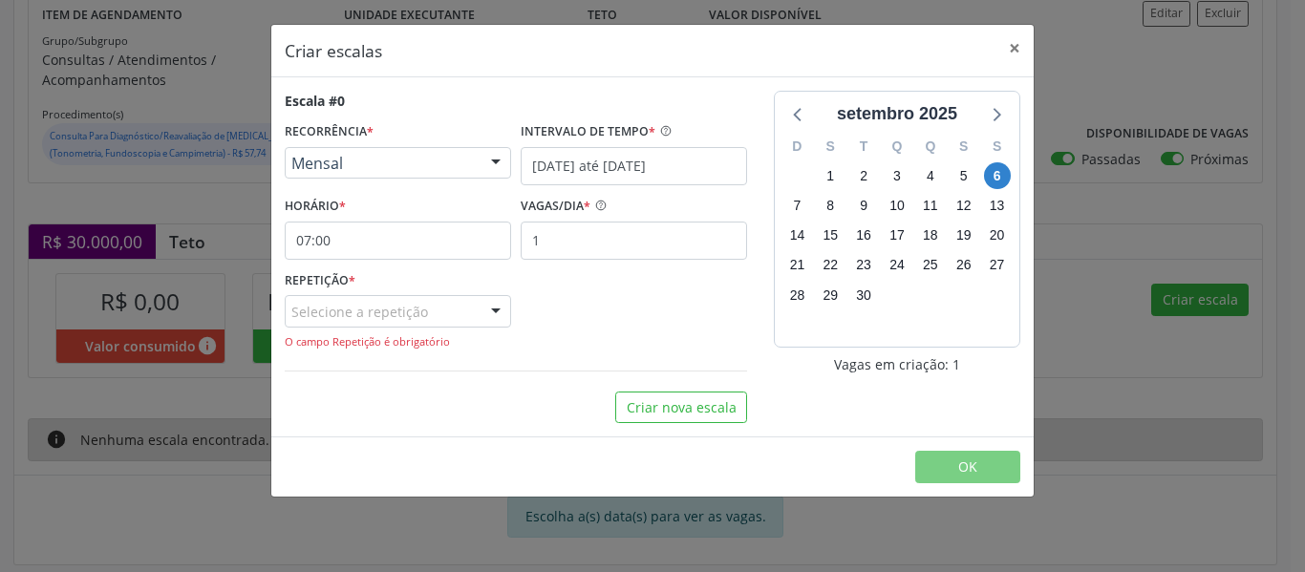
click at [495, 309] on div at bounding box center [495, 312] width 29 height 32
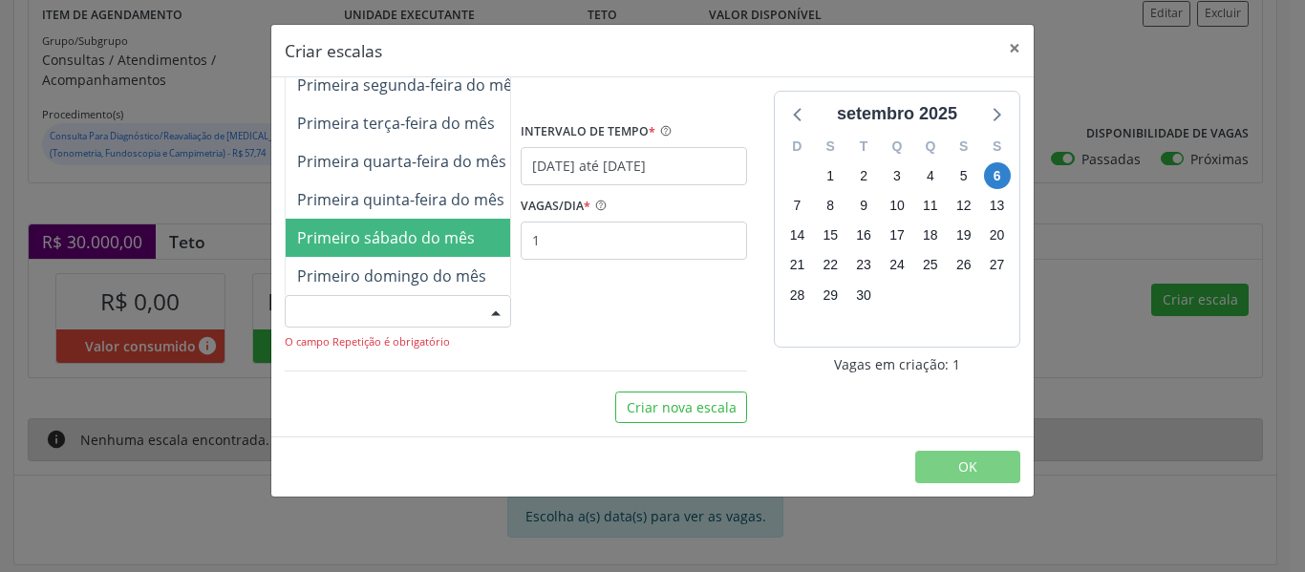
click at [449, 227] on span "Primeiro sábado do mês" at bounding box center [386, 237] width 178 height 21
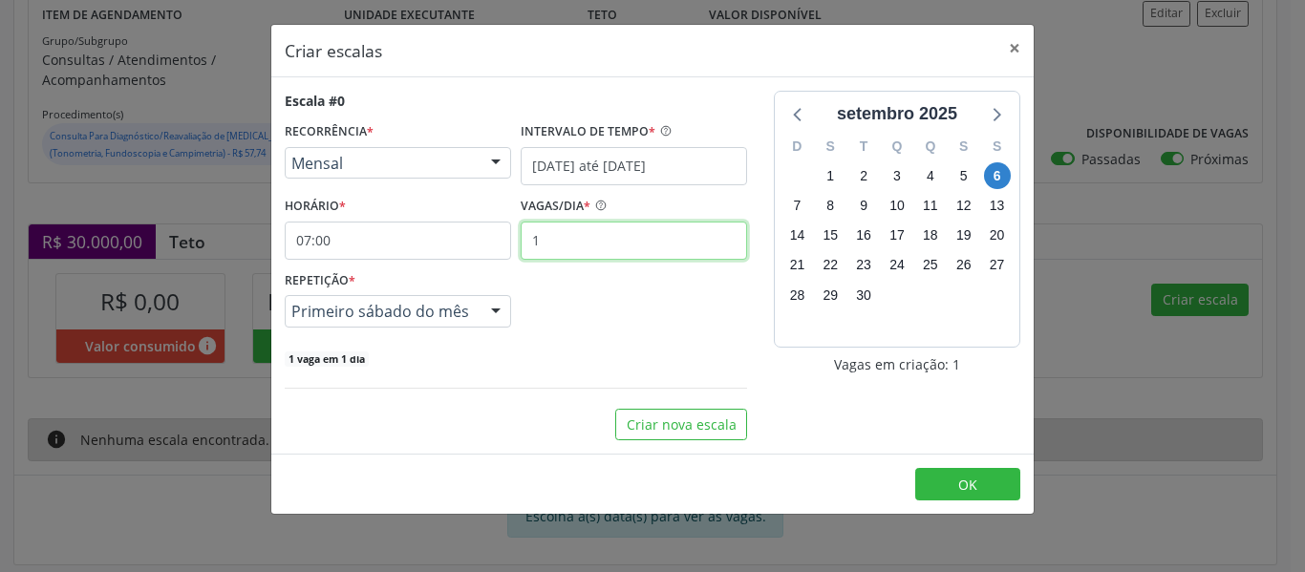
drag, startPoint x: 583, startPoint y: 242, endPoint x: 454, endPoint y: 238, distance: 129.0
click at [454, 238] on div "HORÁRIO * 07:00 VAGAS/DIA * 1" at bounding box center [516, 226] width 472 height 68
type input "3"
type input "5"
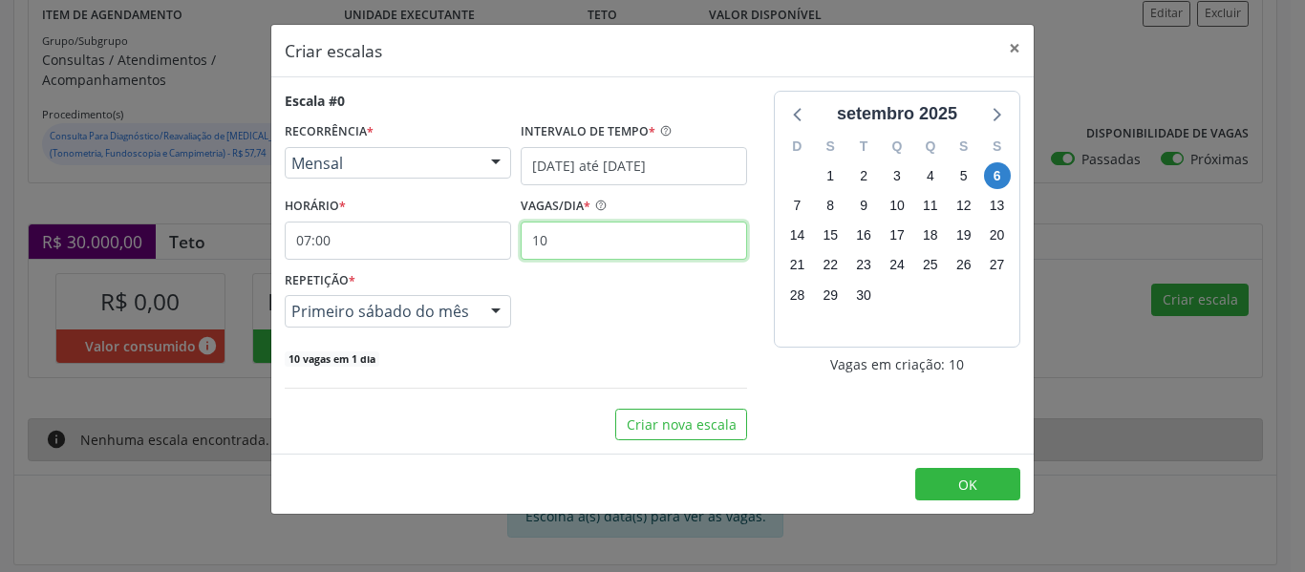
type input "1"
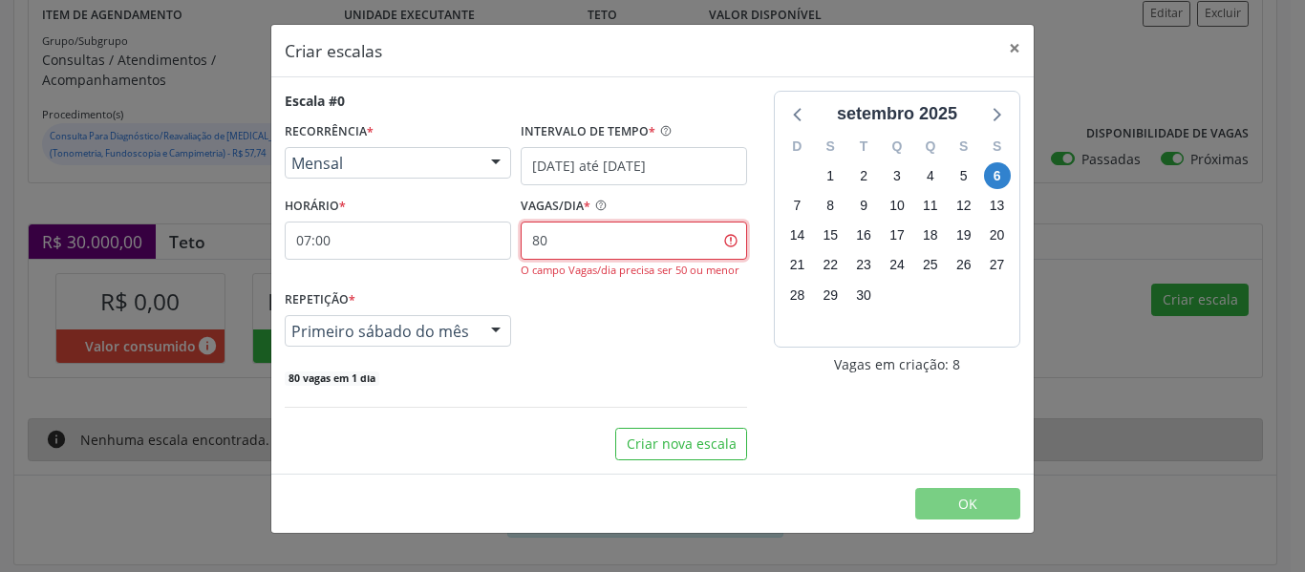
type input "8"
type input "9"
type input "8"
type input "90"
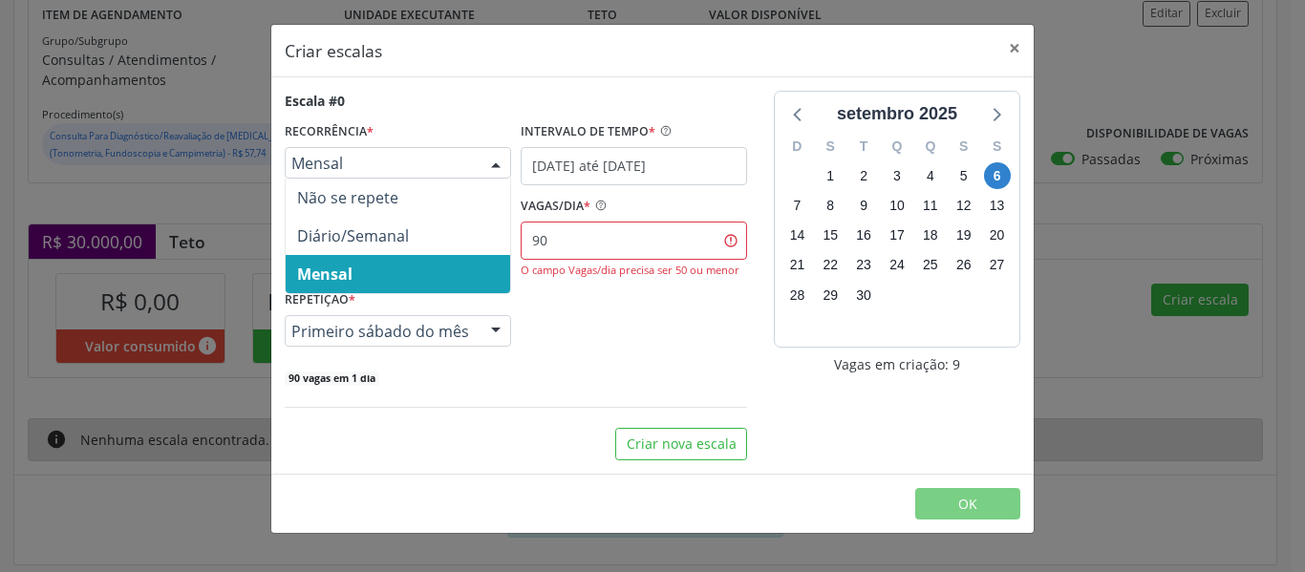
click at [474, 170] on div "Mensal" at bounding box center [398, 163] width 226 height 32
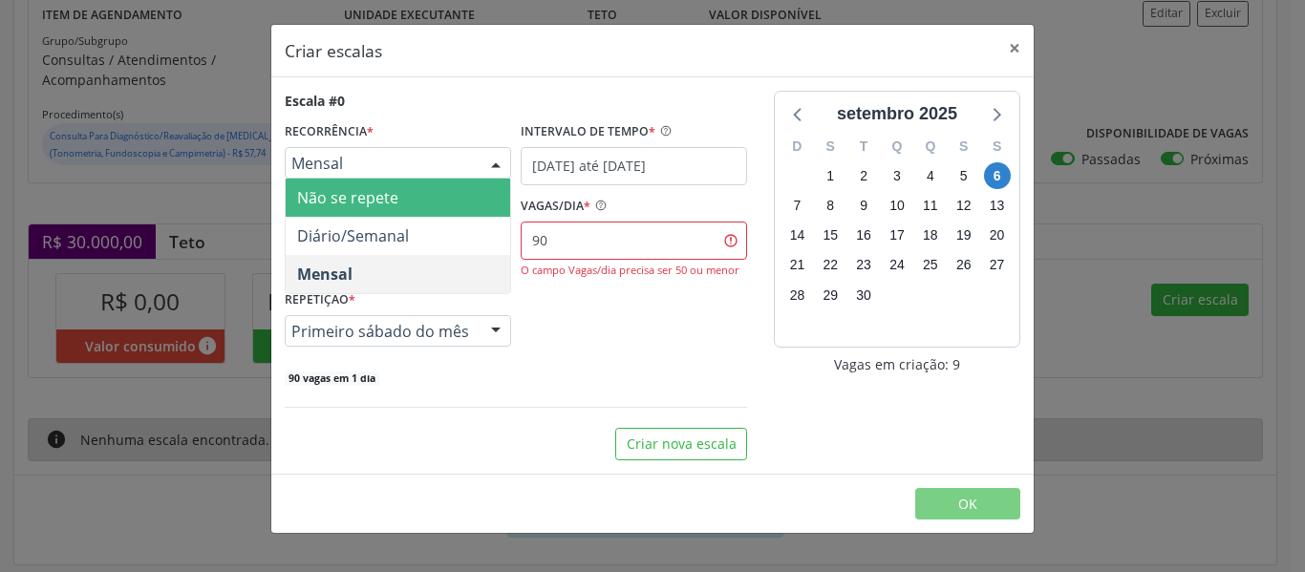
click at [478, 190] on span "Não se repete" at bounding box center [398, 198] width 224 height 38
select select "8"
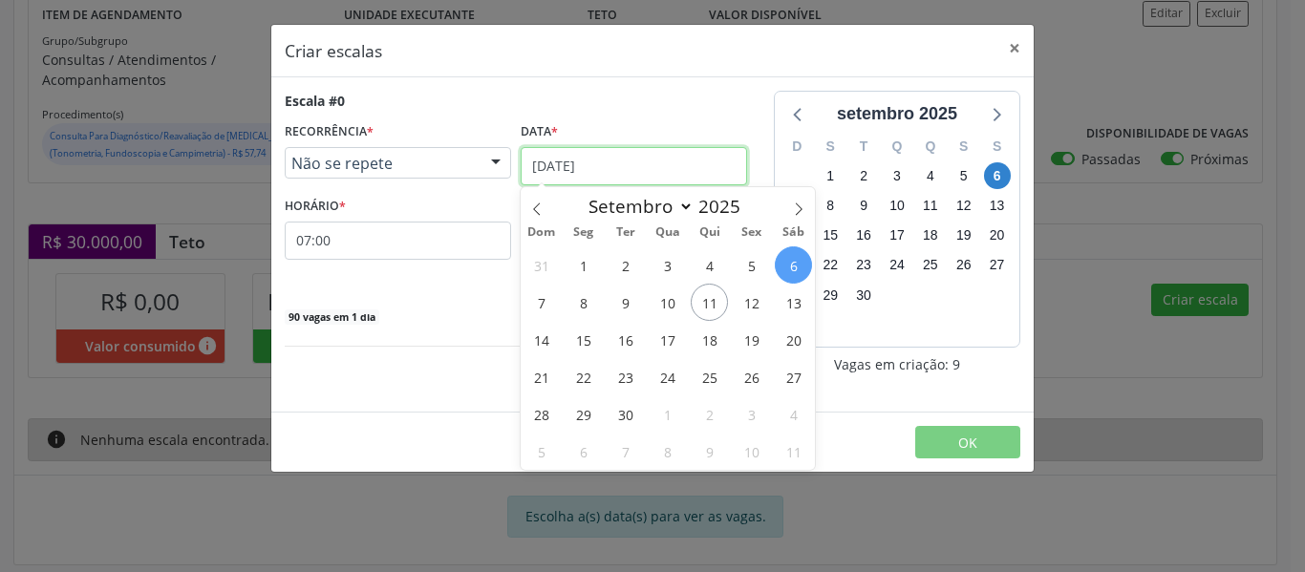
click at [588, 169] on input "[DATE]" at bounding box center [634, 166] width 226 height 38
click at [588, 168] on input "[DATE]" at bounding box center [634, 166] width 226 height 38
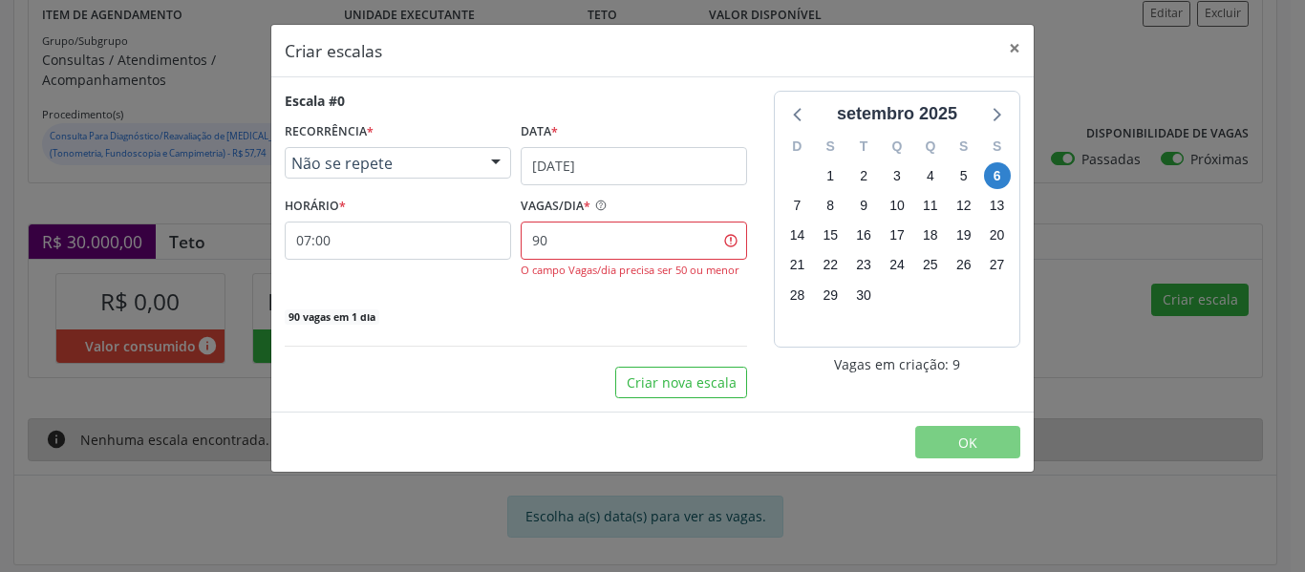
click at [649, 116] on div "Escala #0 RECORRÊNCIA * Não se repete Não se repete Diário/Semanal Mensal Nenhu…" at bounding box center [516, 208] width 462 height 235
click at [581, 169] on input "[DATE]" at bounding box center [634, 166] width 226 height 38
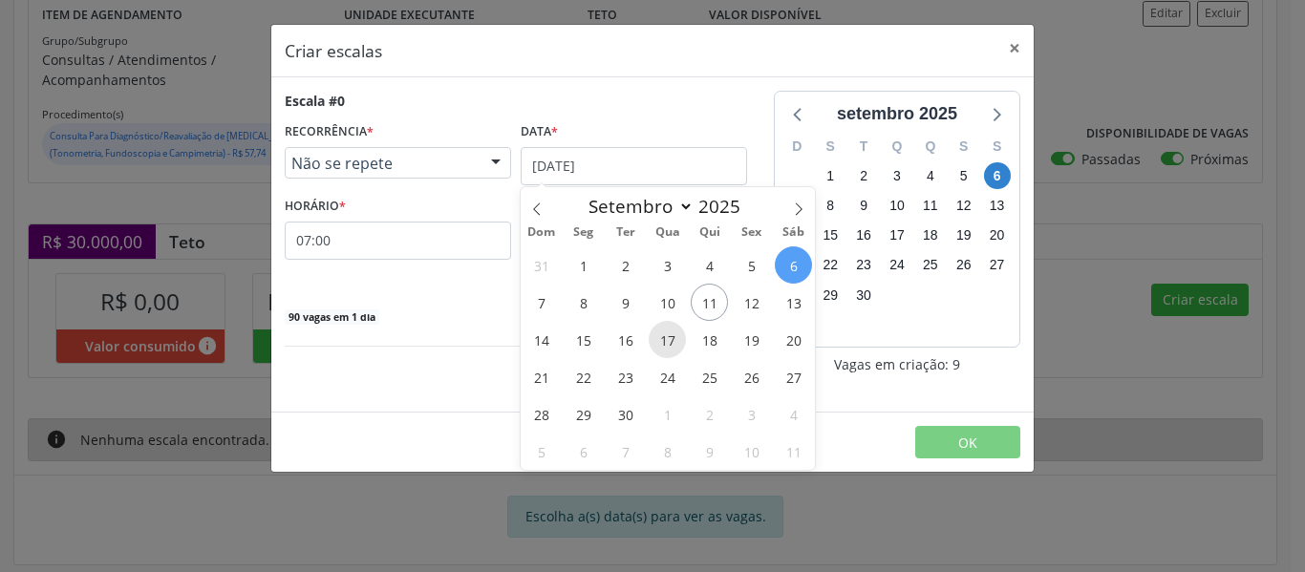
drag, startPoint x: 779, startPoint y: 262, endPoint x: 664, endPoint y: 322, distance: 130.3
click at [675, 293] on div "31 1 2 3 4 5 6 7 8 9 10 11 12 13 14 15 16 17 18 19 20 21 22 23 24 25 26 27 28 2…" at bounding box center [668, 358] width 294 height 224
click at [466, 388] on div "Criar nova escala" at bounding box center [516, 383] width 462 height 32
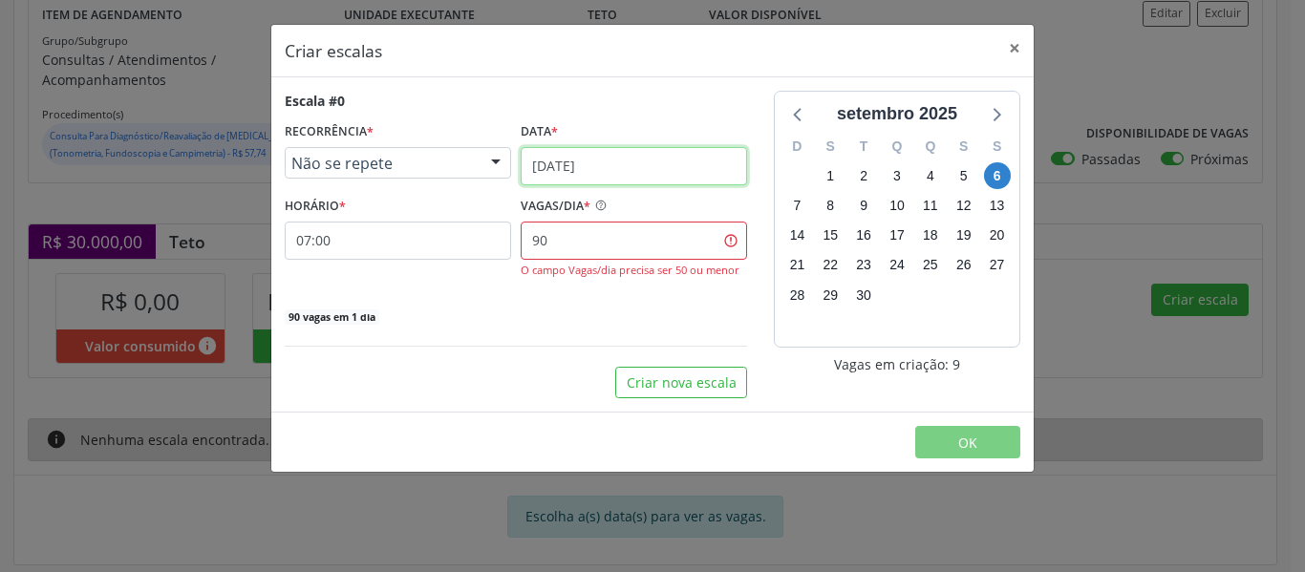
click at [602, 154] on input "[DATE]" at bounding box center [634, 166] width 226 height 38
click at [690, 105] on div "Escala #0" at bounding box center [516, 101] width 462 height 20
click at [570, 242] on input "90" at bounding box center [634, 241] width 226 height 38
type input "9"
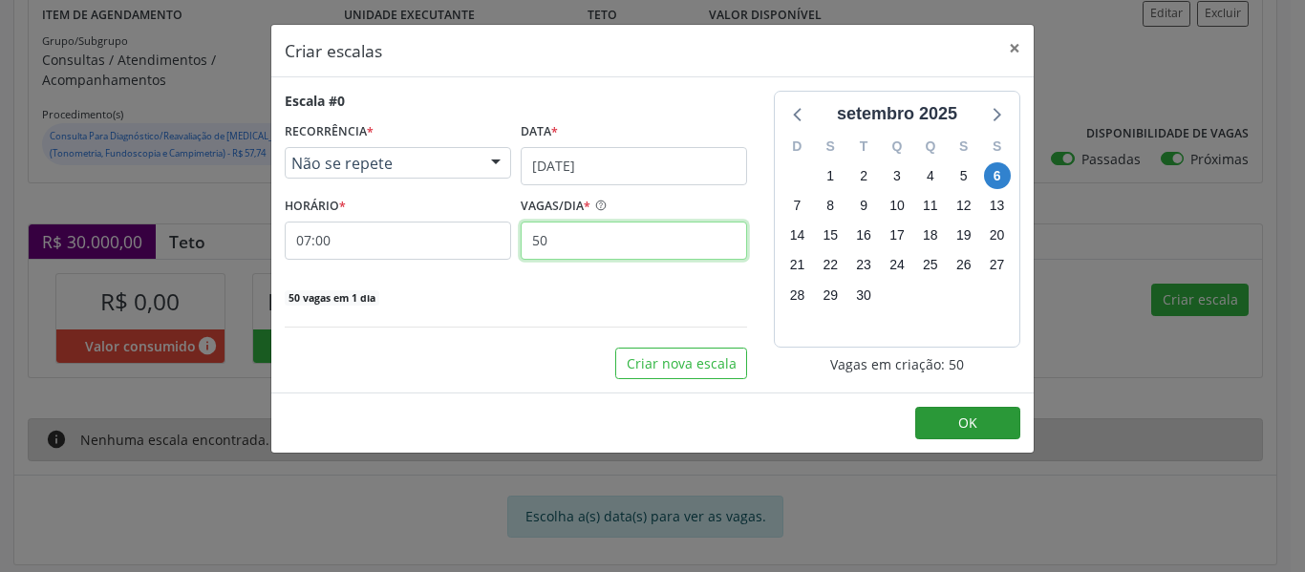
type input "50"
click at [973, 416] on span "OK" at bounding box center [967, 423] width 19 height 18
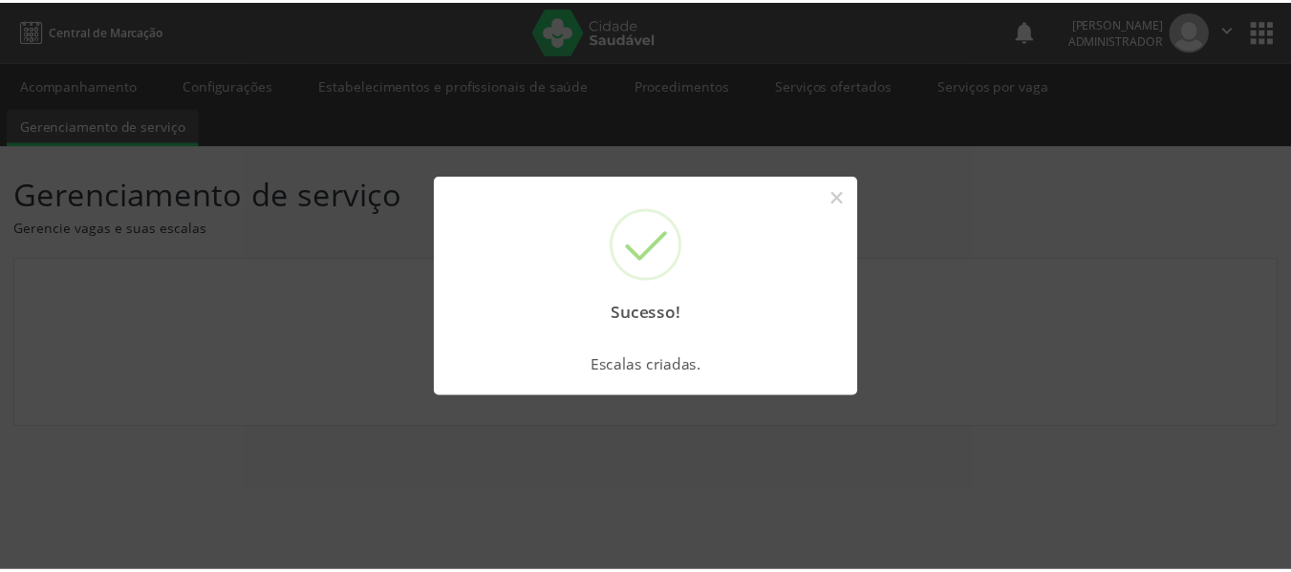
scroll to position [0, 0]
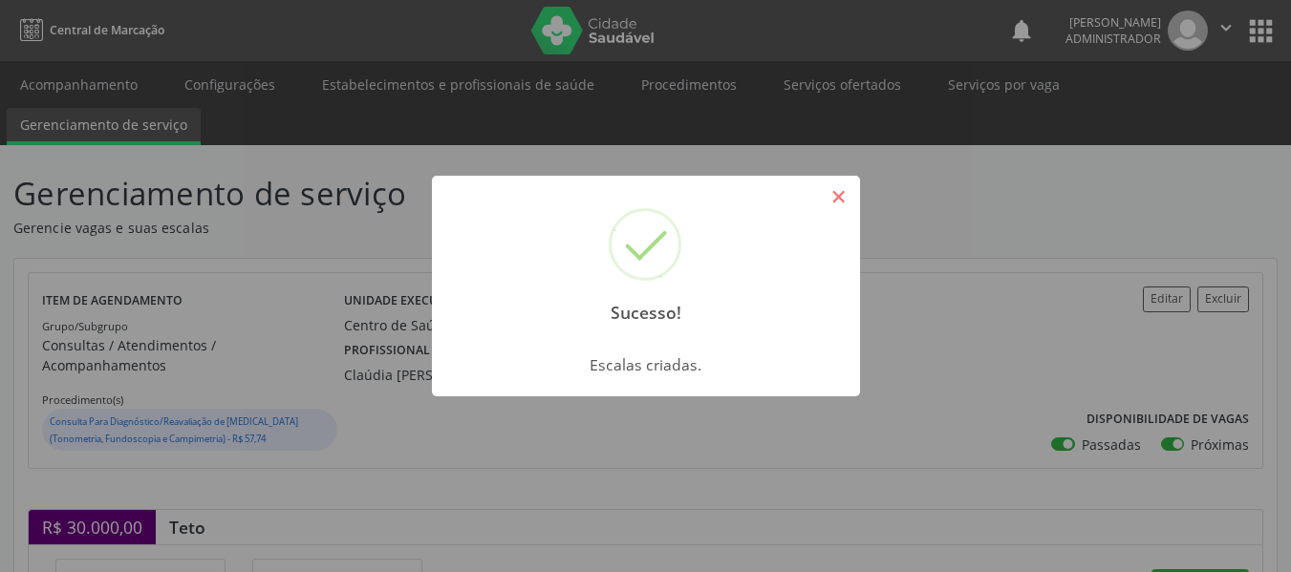
click at [840, 184] on button "×" at bounding box center [838, 197] width 32 height 32
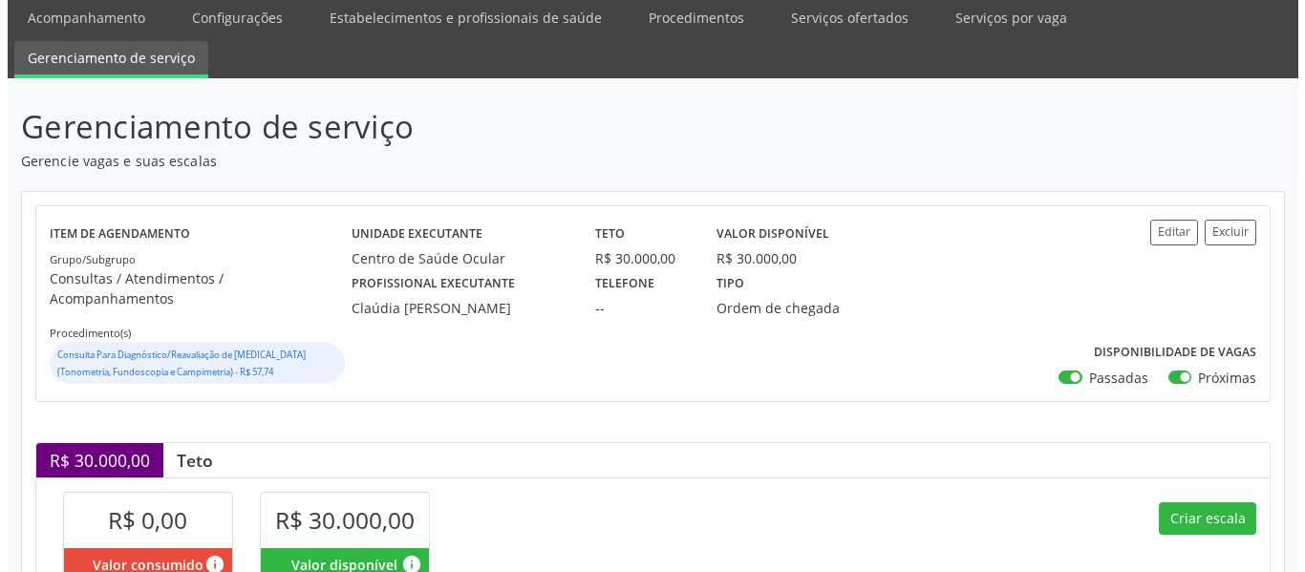
scroll to position [478, 0]
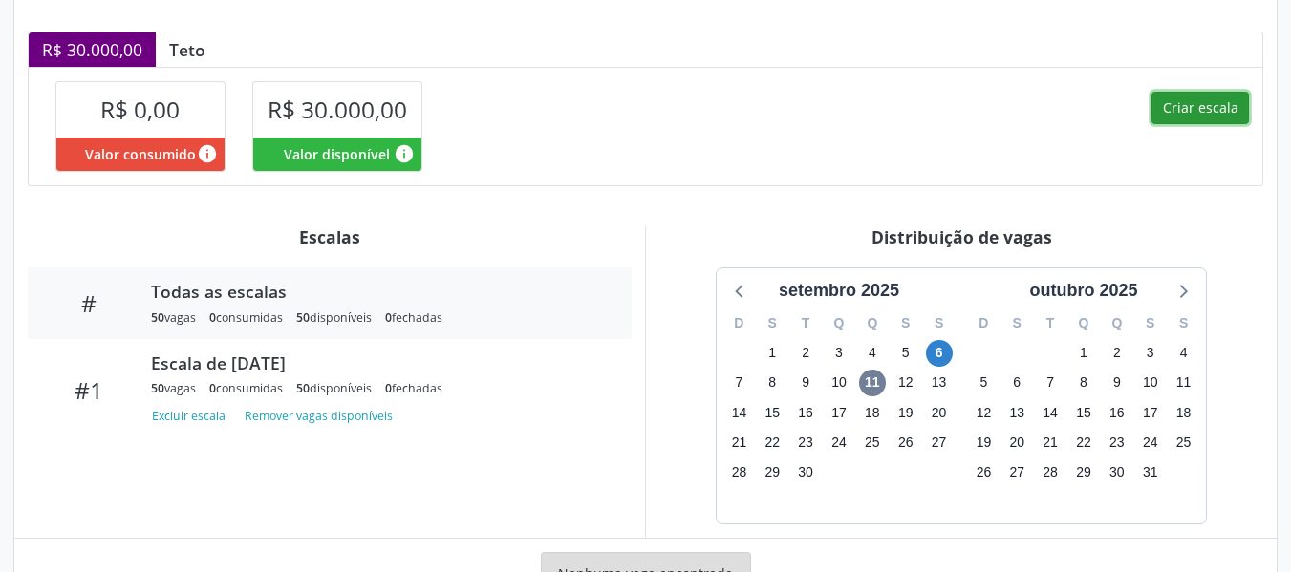
click at [1190, 92] on button "Criar escala" at bounding box center [1199, 108] width 97 height 32
select select "8"
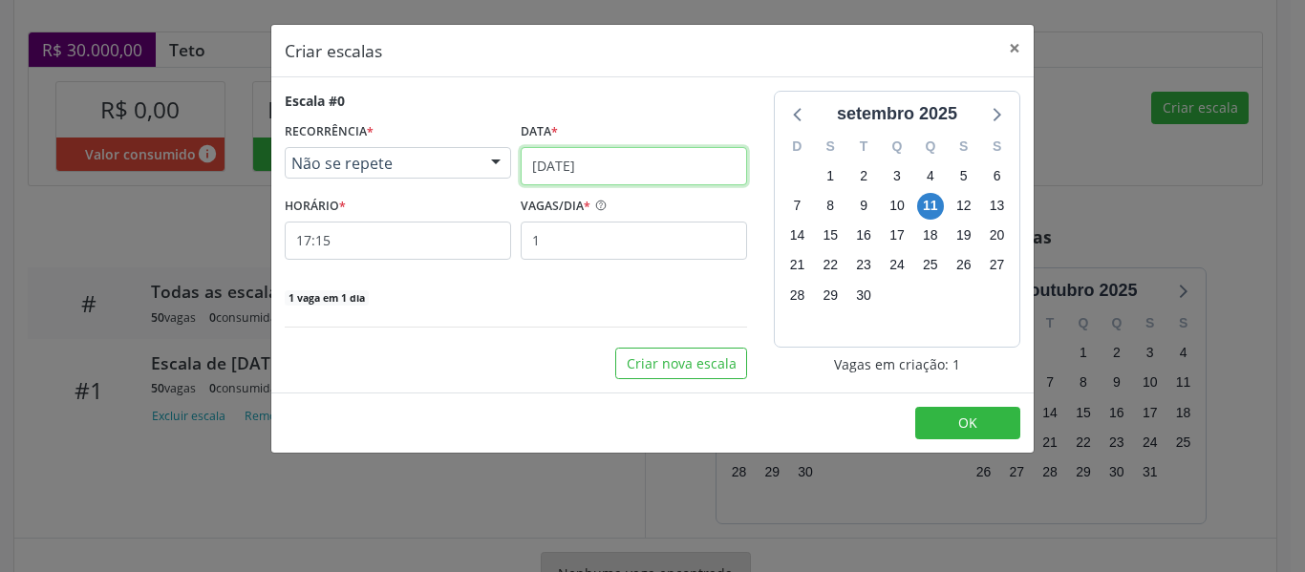
click at [643, 158] on input "[DATE]" at bounding box center [634, 166] width 226 height 38
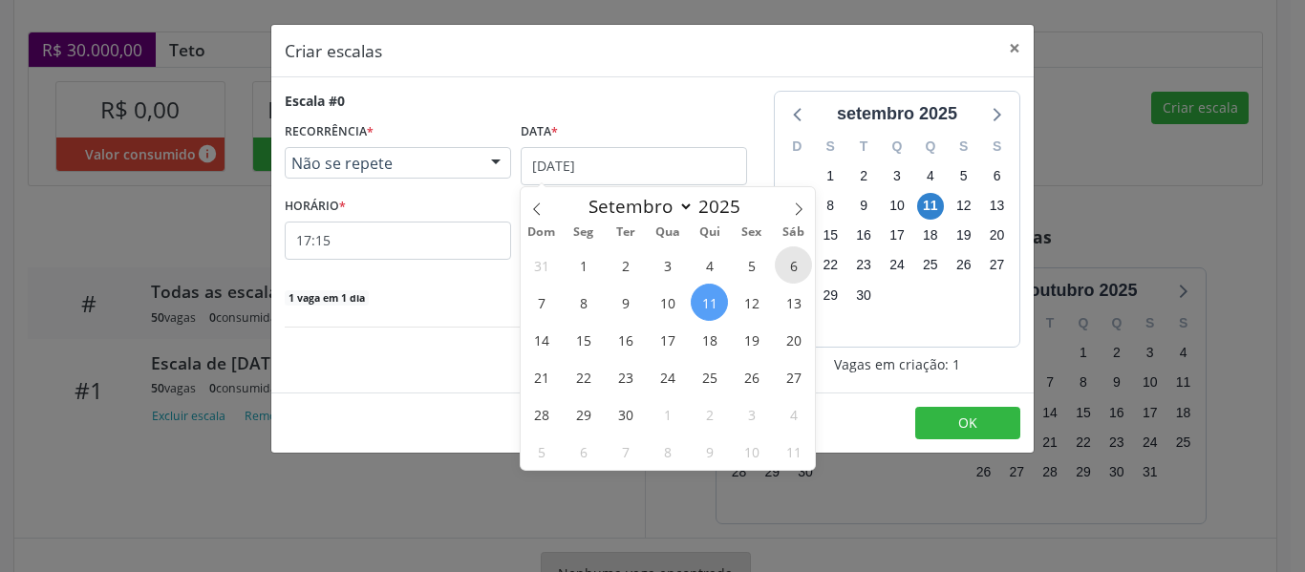
click at [786, 270] on span "6" at bounding box center [793, 264] width 37 height 37
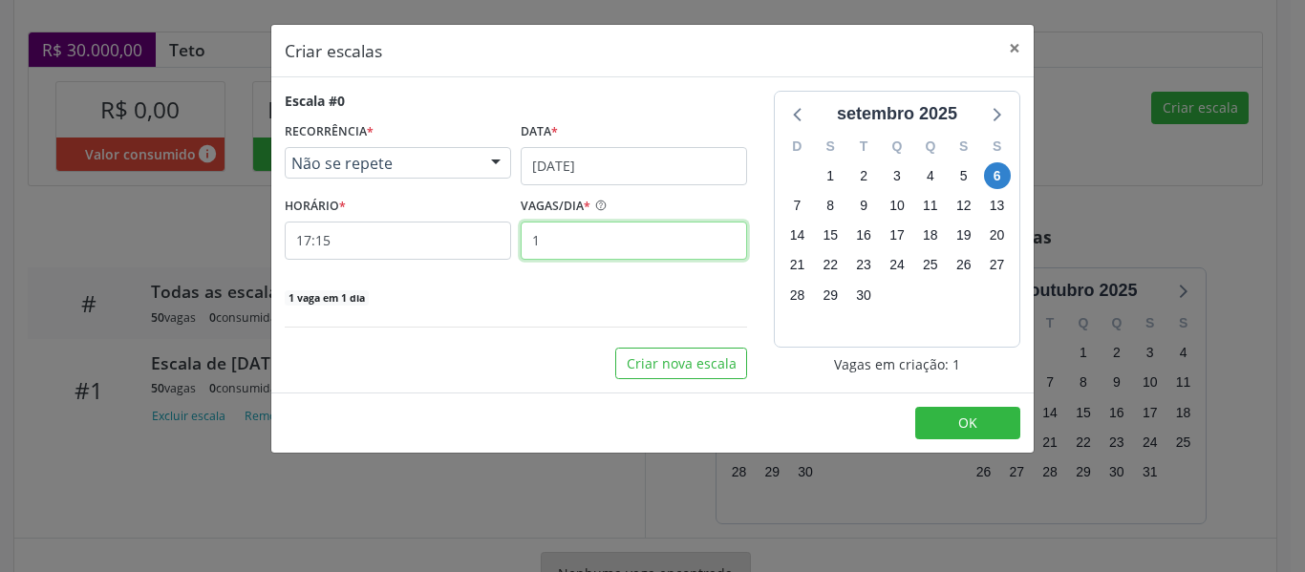
click at [559, 234] on input "1" at bounding box center [634, 241] width 226 height 38
type input "50"
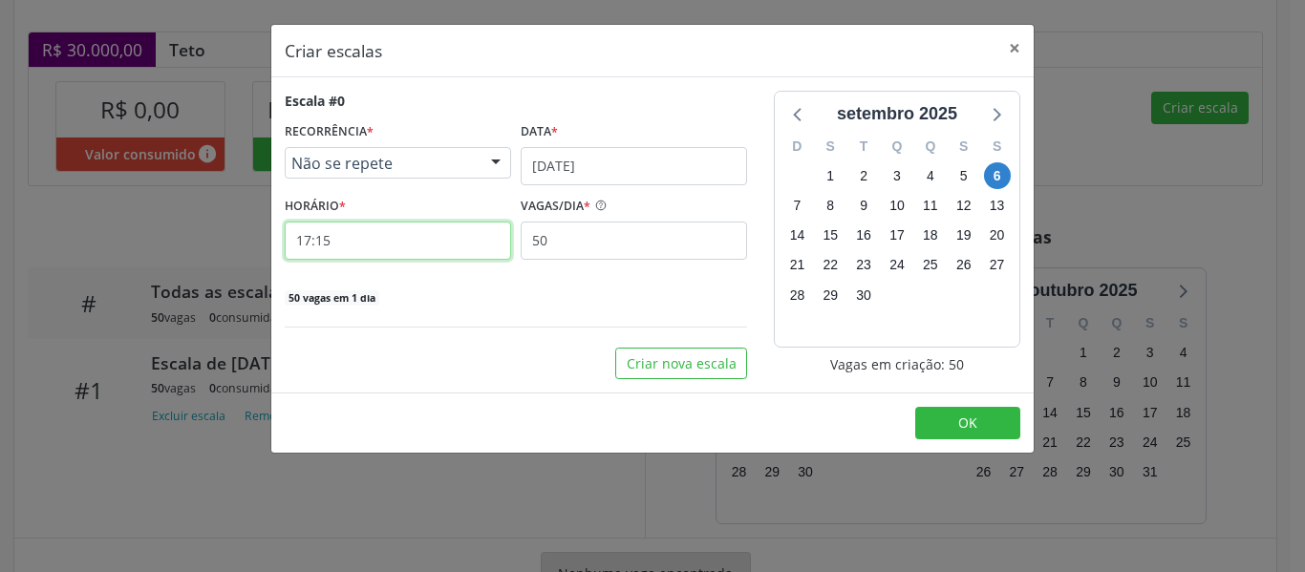
click at [371, 237] on input "17:15" at bounding box center [398, 241] width 226 height 38
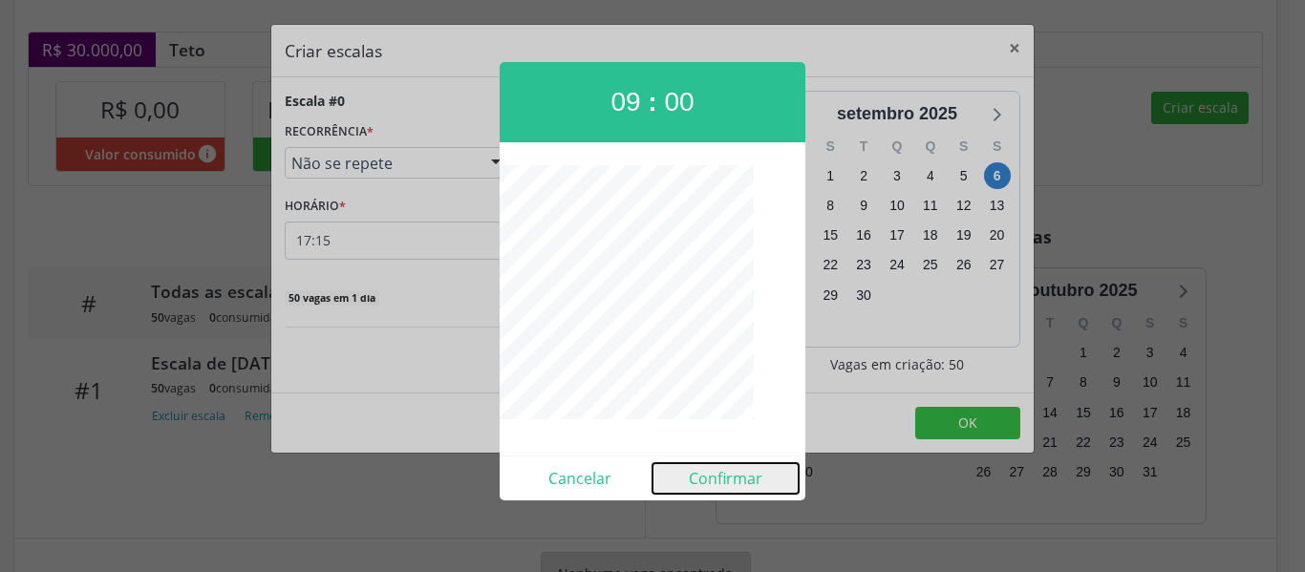
click at [741, 480] on button "Confirmar" at bounding box center [725, 478] width 146 height 31
type input "09:00"
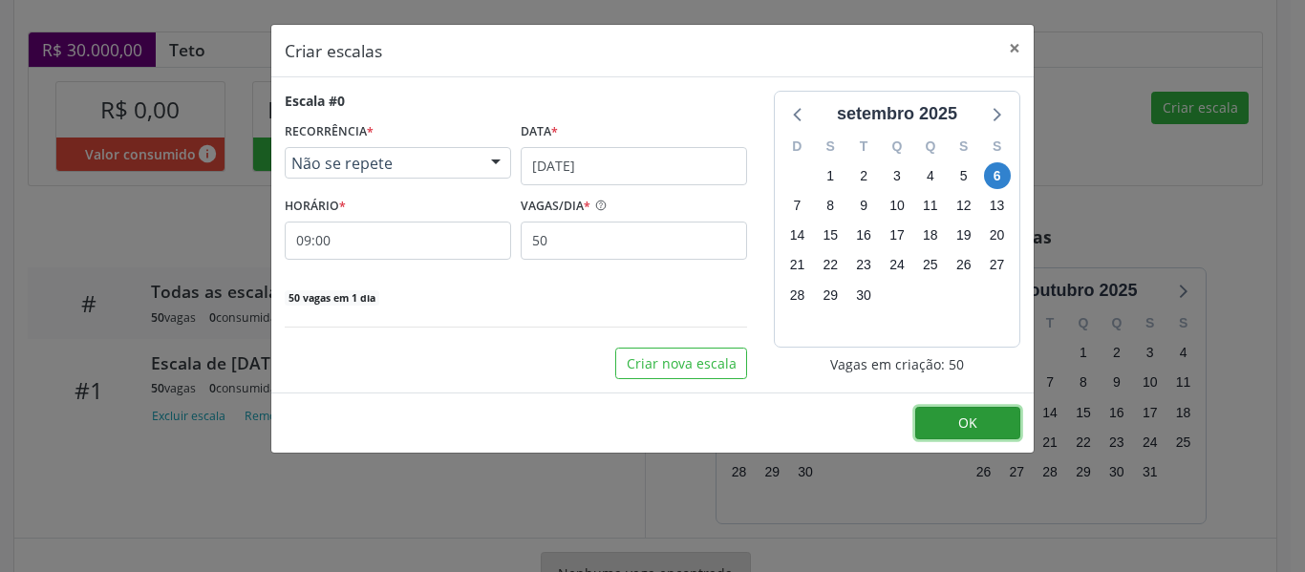
click at [975, 422] on span "OK" at bounding box center [967, 423] width 19 height 18
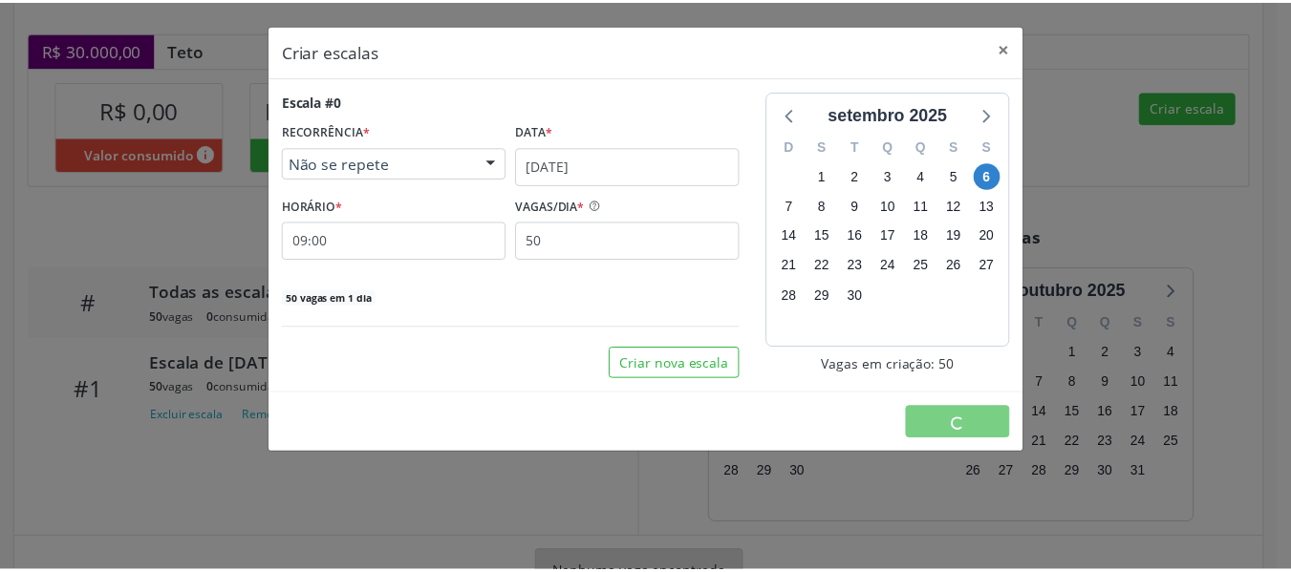
scroll to position [0, 0]
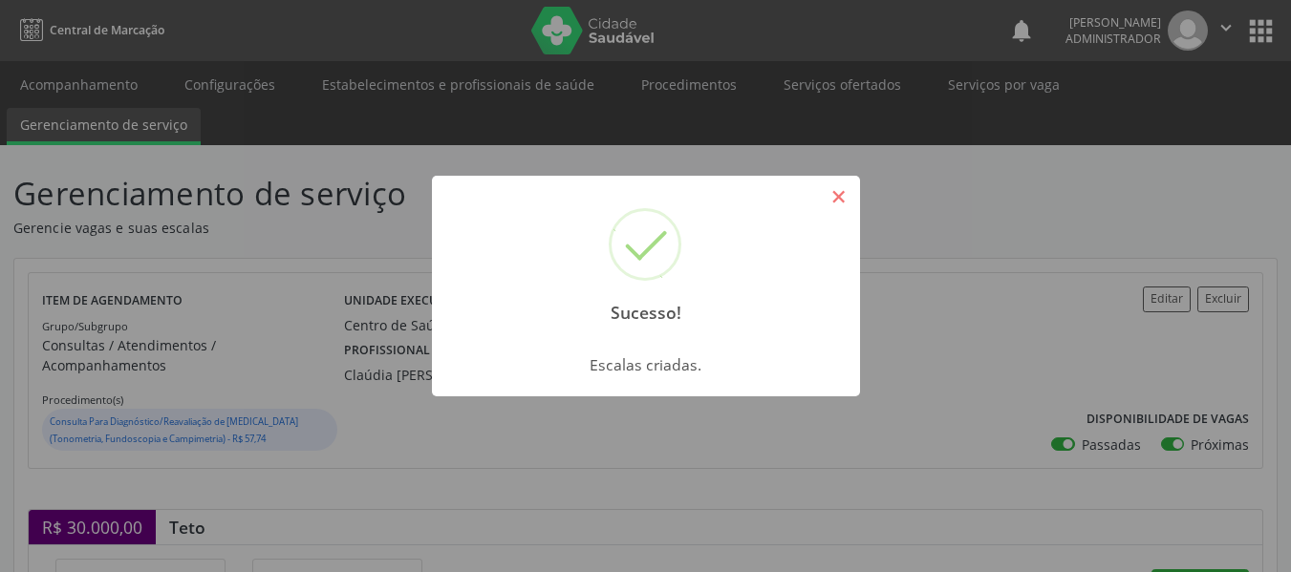
click at [834, 190] on button "×" at bounding box center [838, 197] width 32 height 32
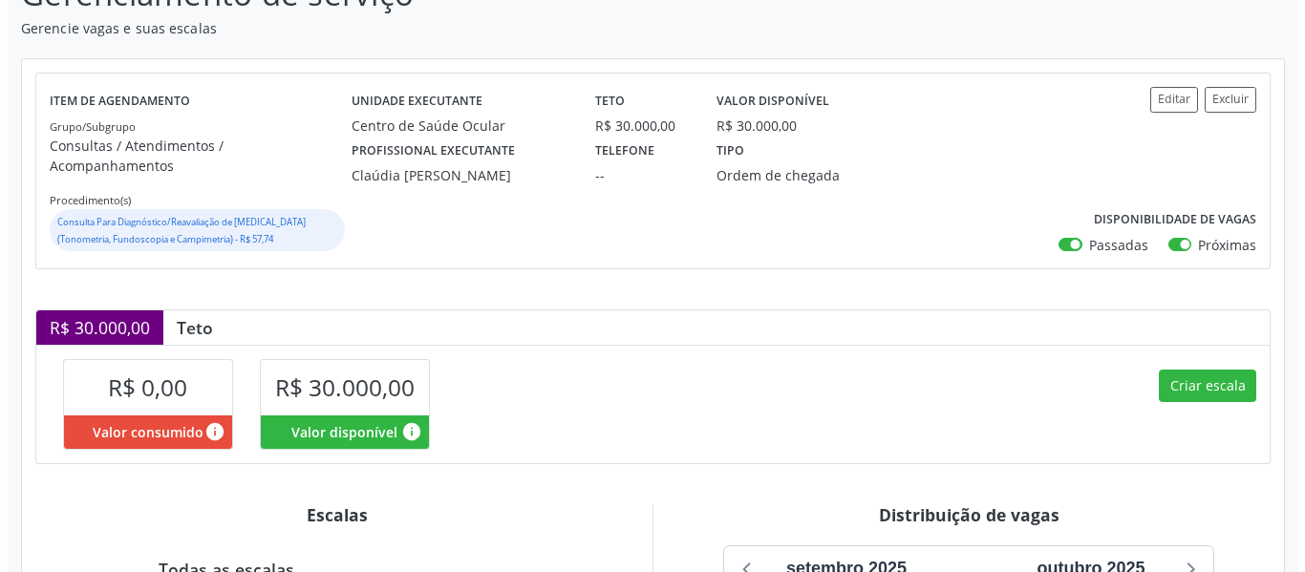
scroll to position [287, 0]
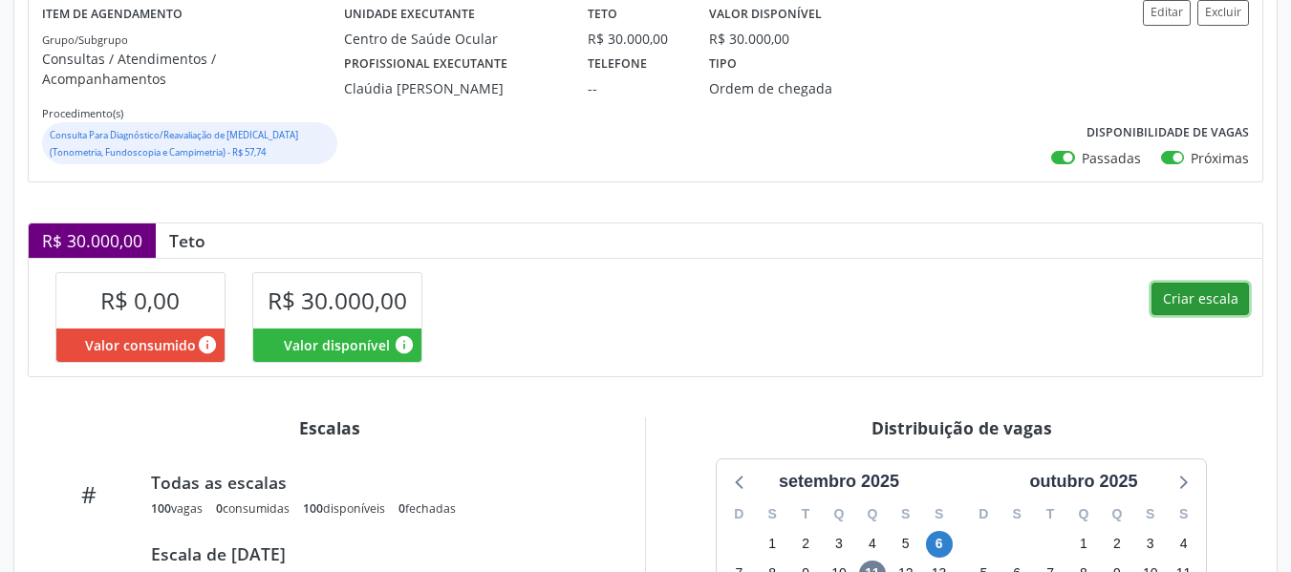
click at [1201, 283] on button "Criar escala" at bounding box center [1199, 299] width 97 height 32
select select "8"
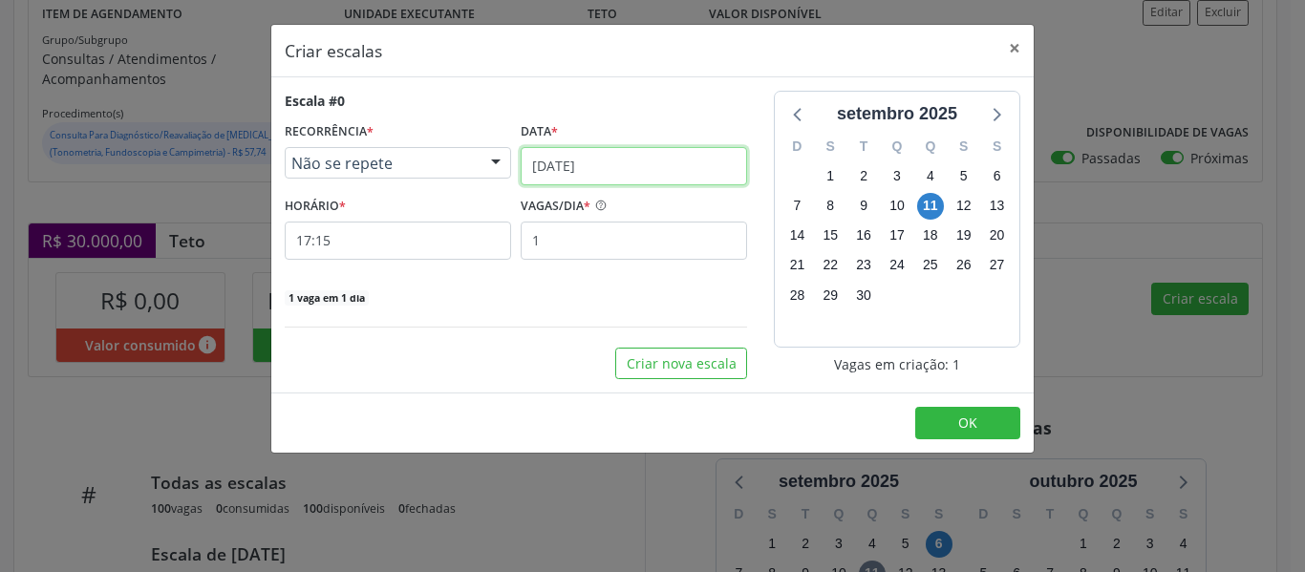
click at [584, 160] on input "[DATE]" at bounding box center [634, 166] width 226 height 38
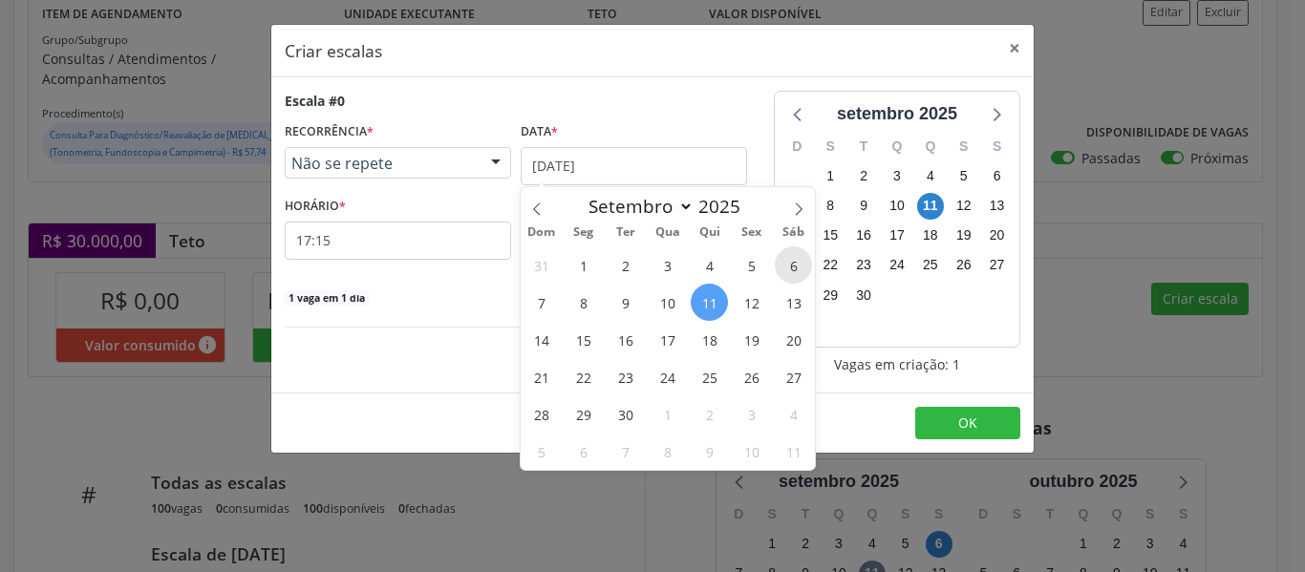
click at [793, 264] on span "6" at bounding box center [793, 264] width 37 height 37
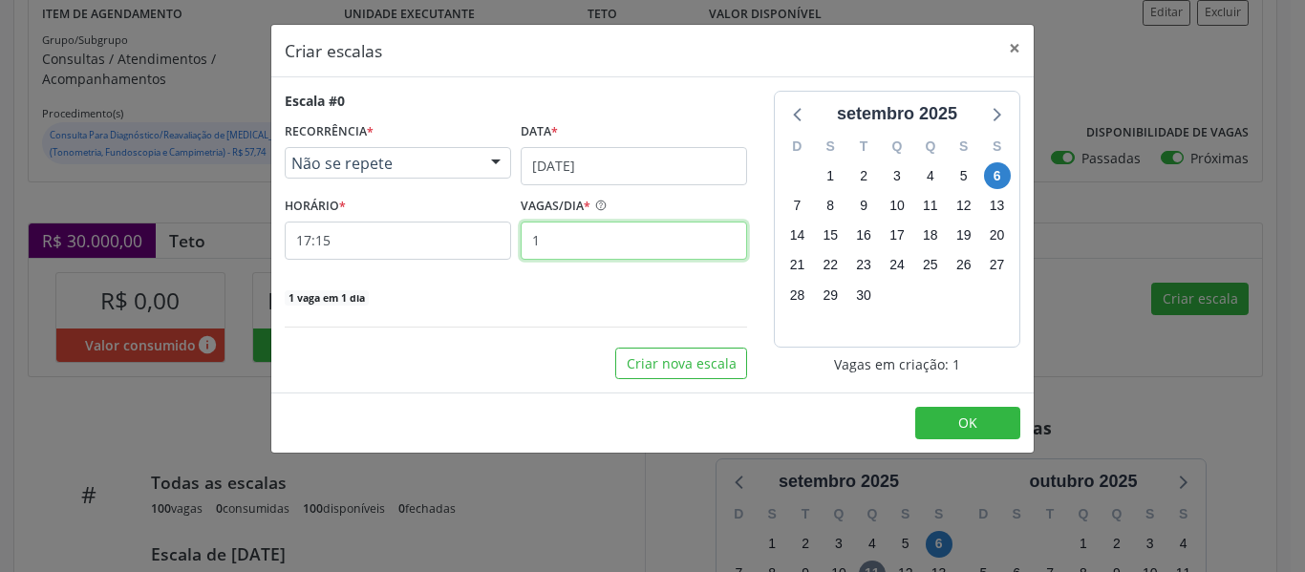
click at [559, 232] on input "1" at bounding box center [634, 241] width 226 height 38
type input "50"
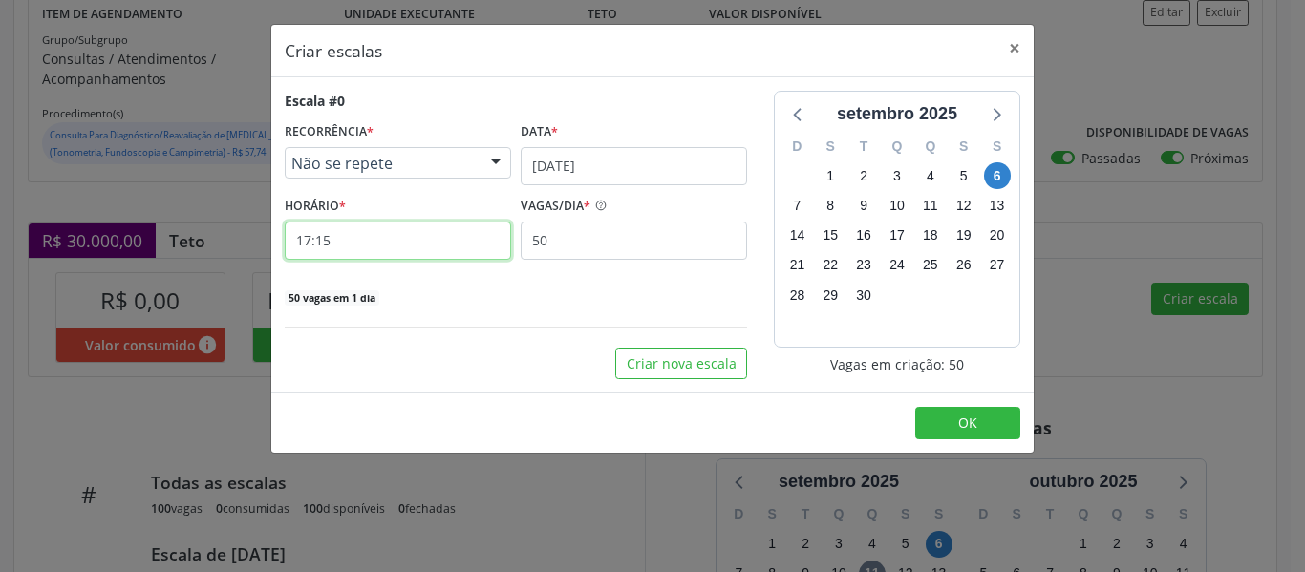
click at [441, 243] on input "17:15" at bounding box center [398, 241] width 226 height 38
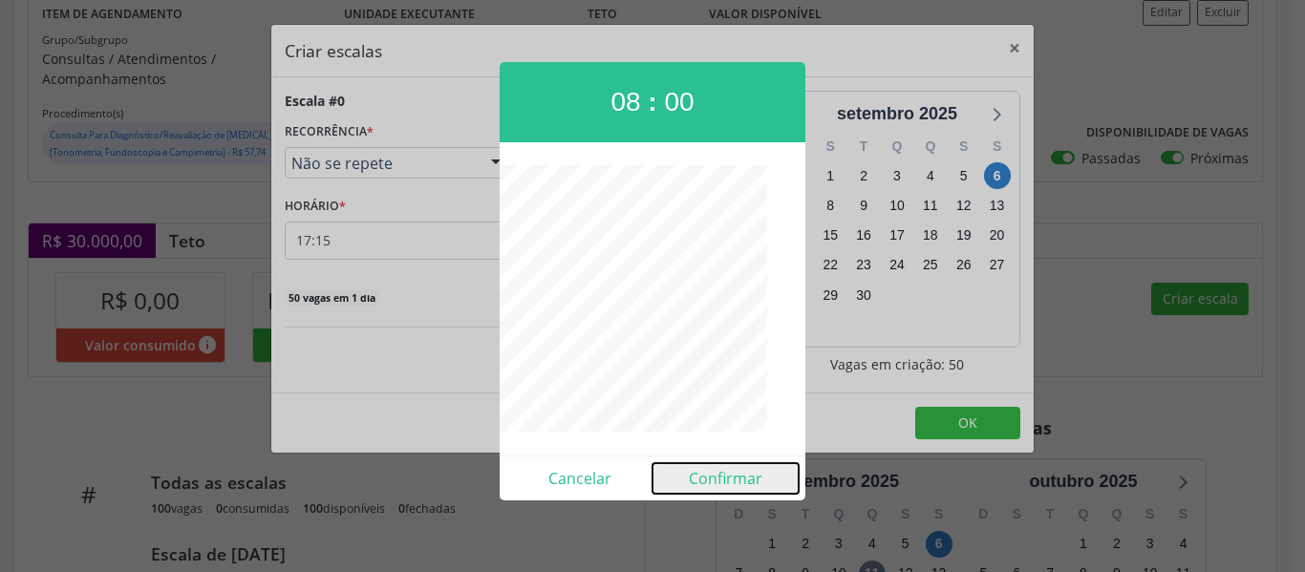
click at [715, 466] on button "Confirmar" at bounding box center [725, 478] width 146 height 31
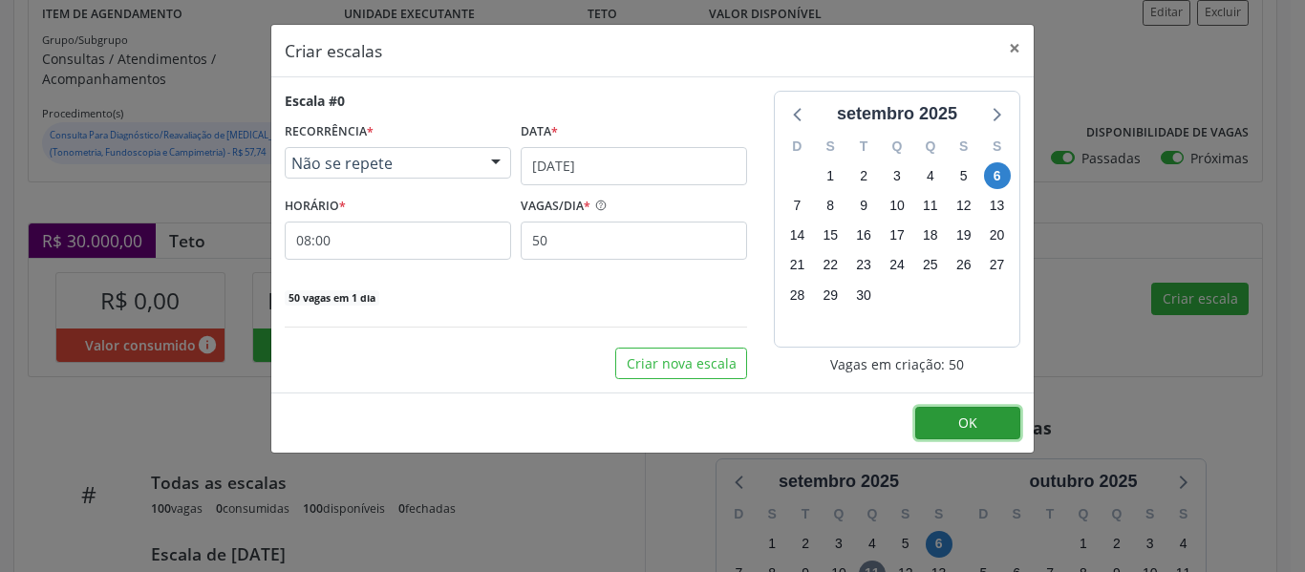
click at [949, 407] on button "OK" at bounding box center [967, 423] width 105 height 32
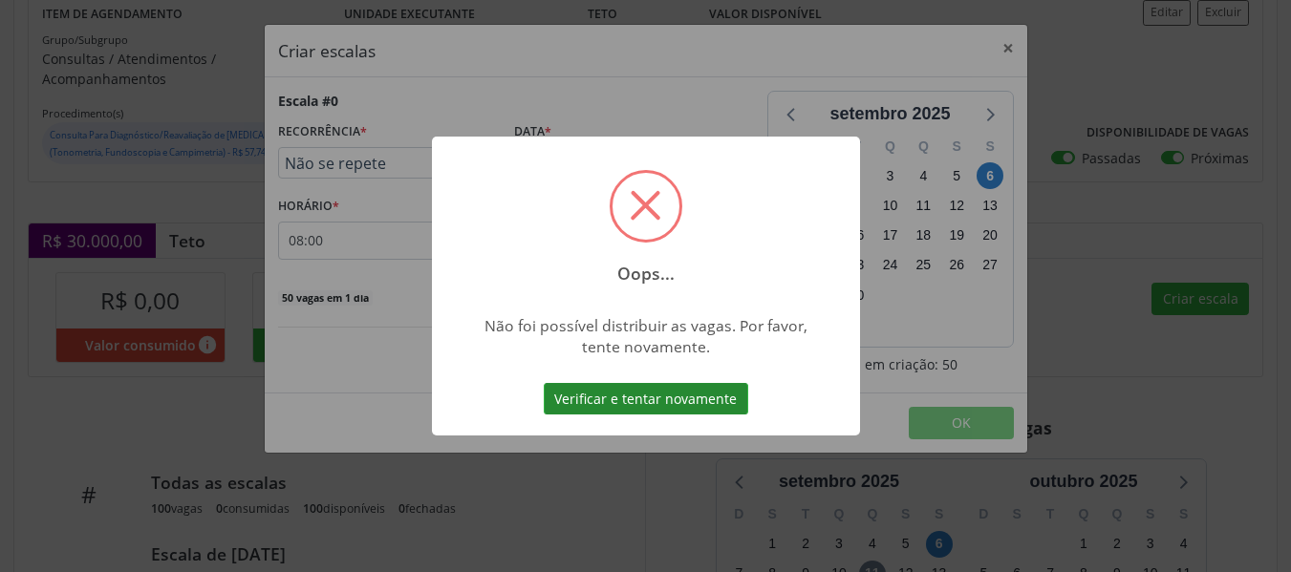
click at [645, 398] on button "Verificar e tentar novamente" at bounding box center [646, 399] width 204 height 32
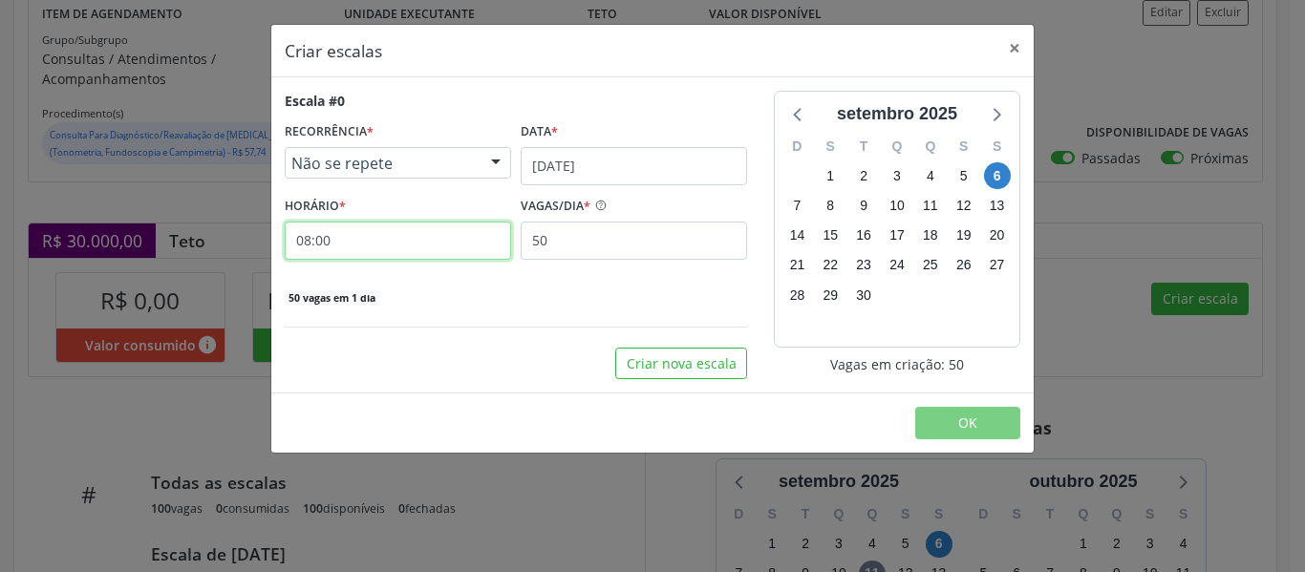
click at [422, 243] on input "08:00" at bounding box center [398, 241] width 226 height 38
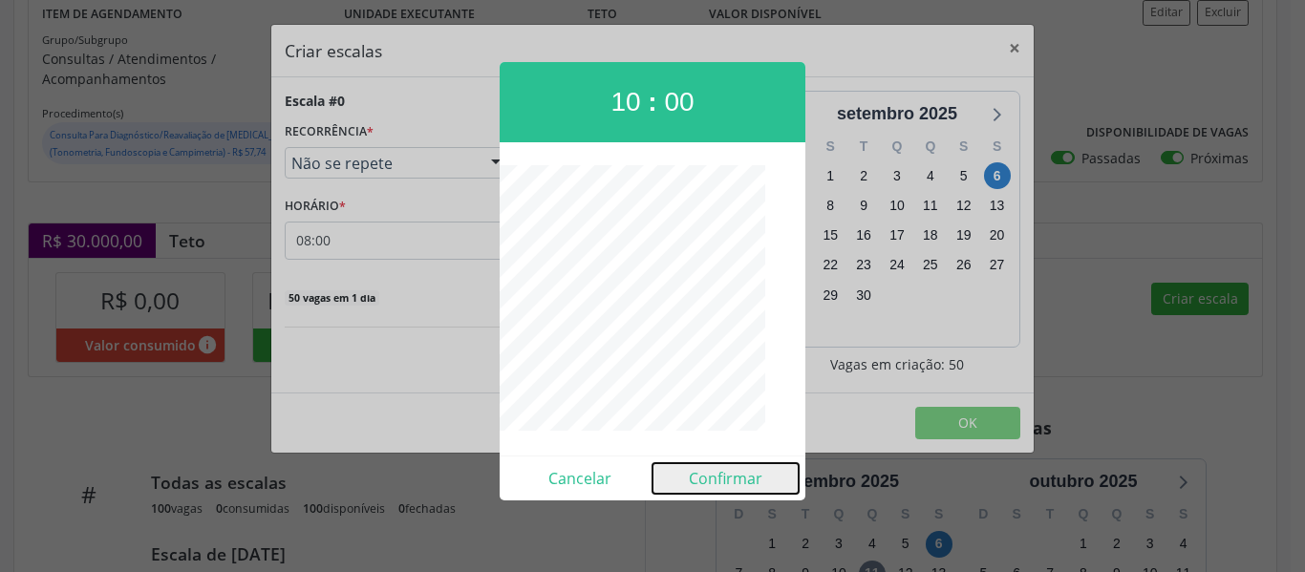
click at [717, 470] on button "Confirmar" at bounding box center [725, 478] width 146 height 31
type input "10:00"
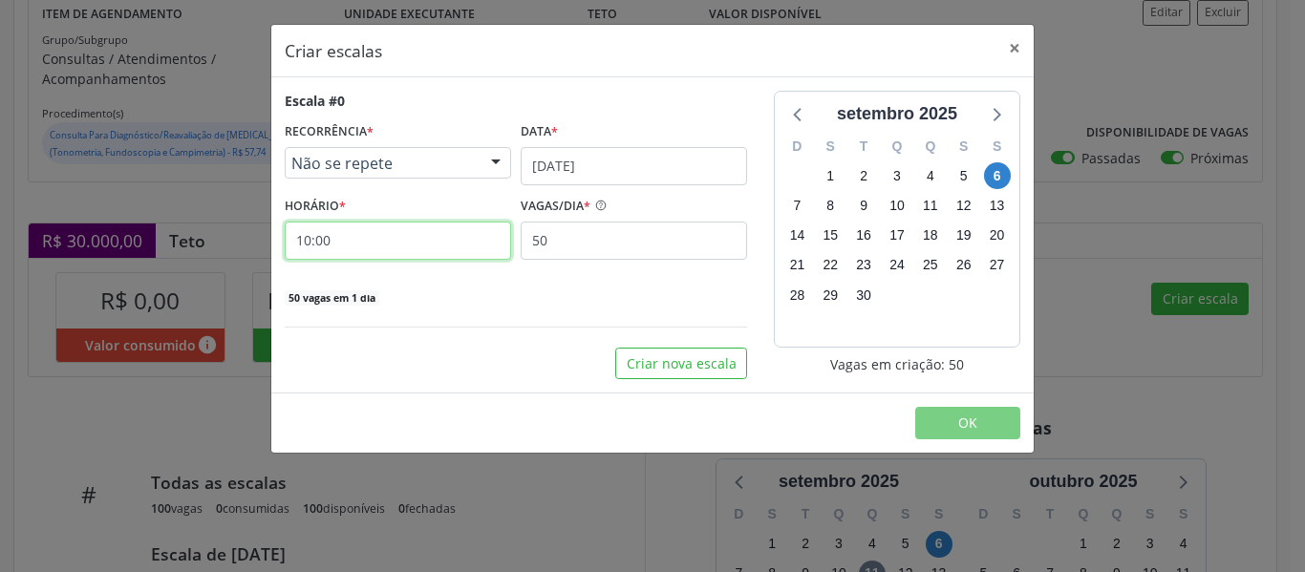
click at [480, 238] on input "10:00" at bounding box center [398, 241] width 226 height 38
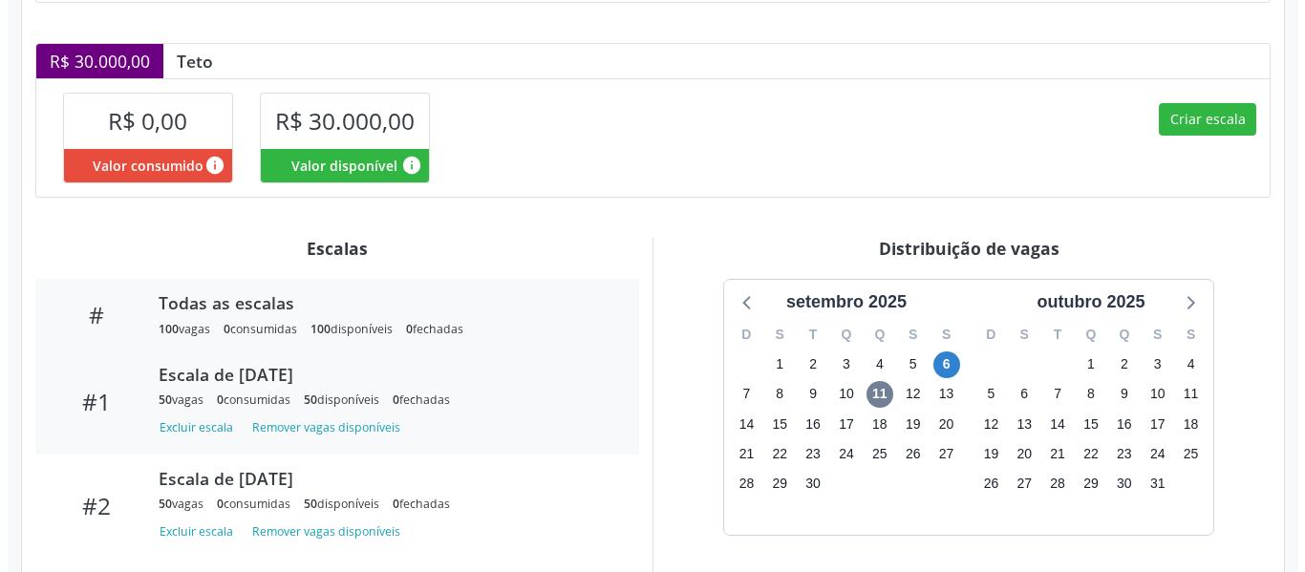
scroll to position [461, 0]
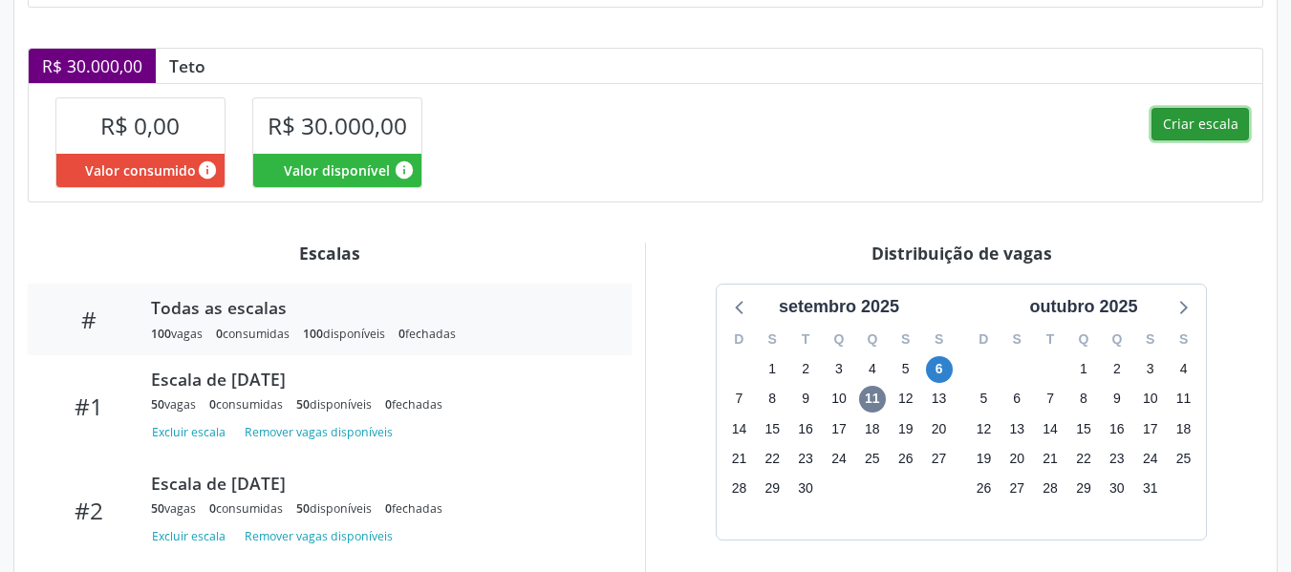
click at [1194, 108] on button "Criar escala" at bounding box center [1199, 124] width 97 height 32
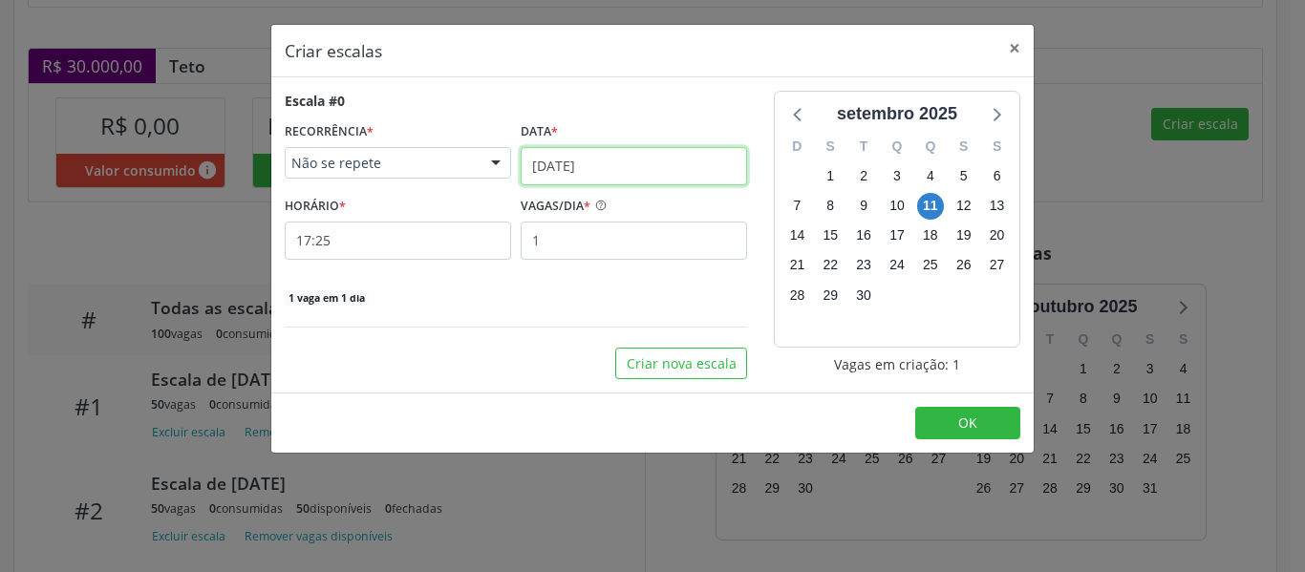
click at [616, 164] on input "[DATE]" at bounding box center [634, 166] width 226 height 38
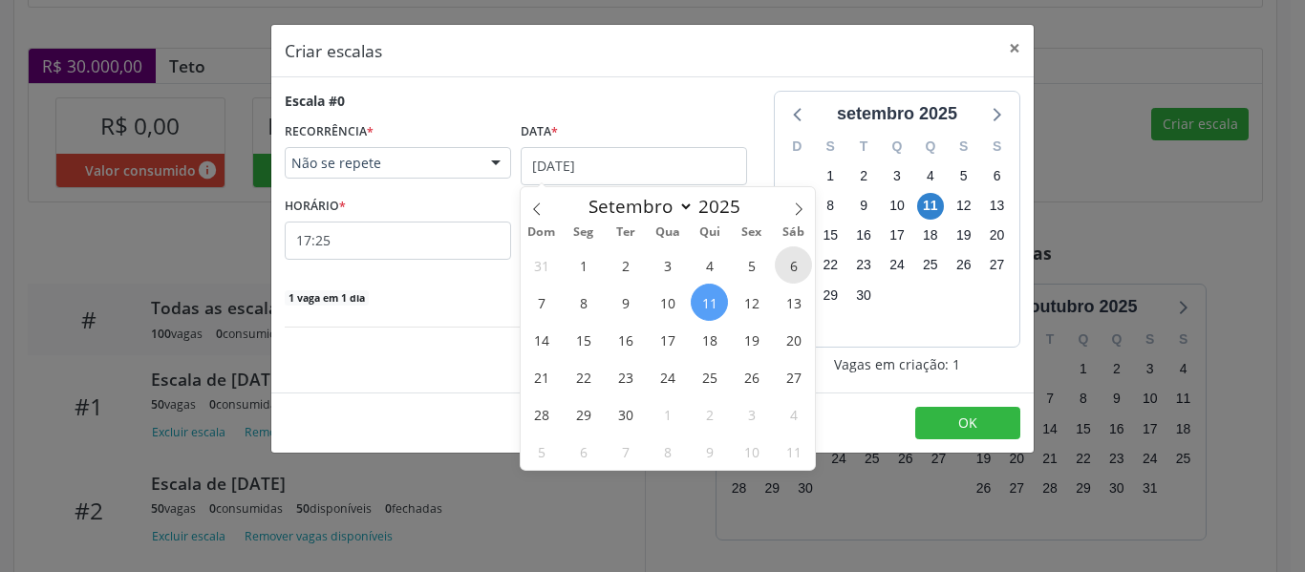
click at [795, 260] on span "6" at bounding box center [793, 264] width 37 height 37
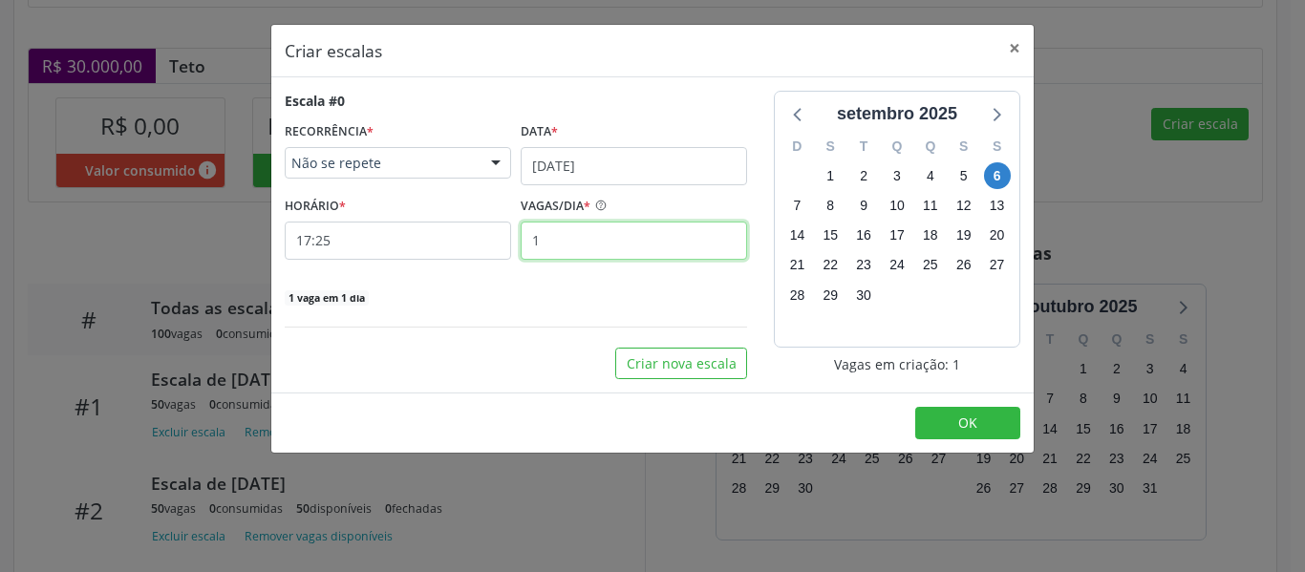
click at [588, 234] on input "1" at bounding box center [634, 241] width 226 height 38
type input "50"
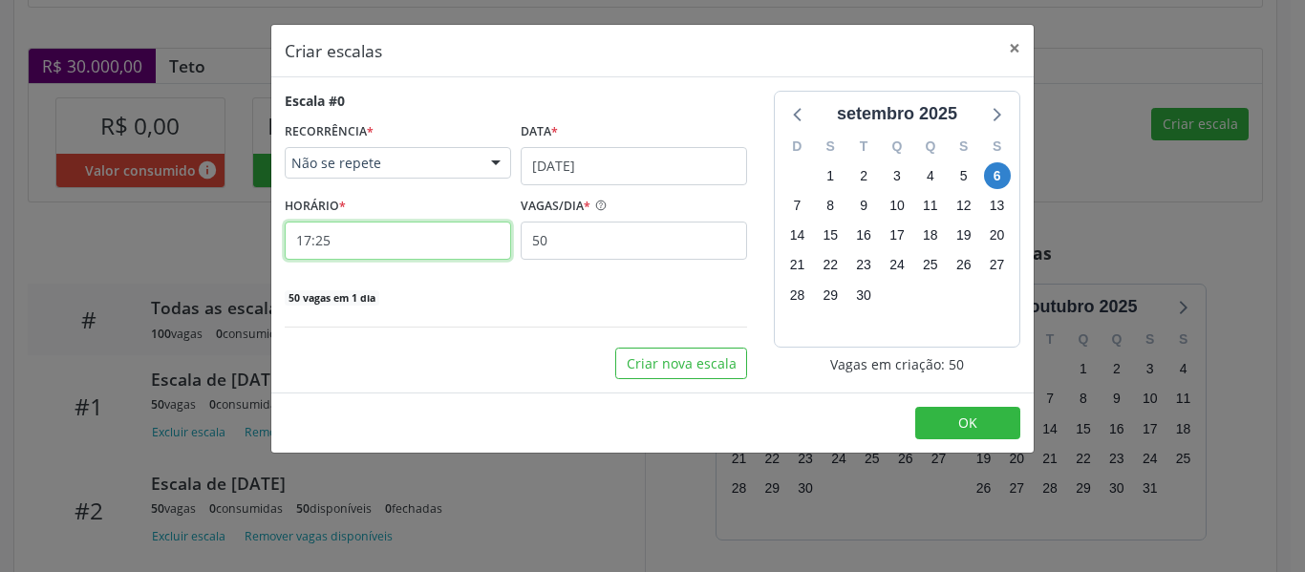
click at [359, 239] on input "17:25" at bounding box center [398, 241] width 226 height 38
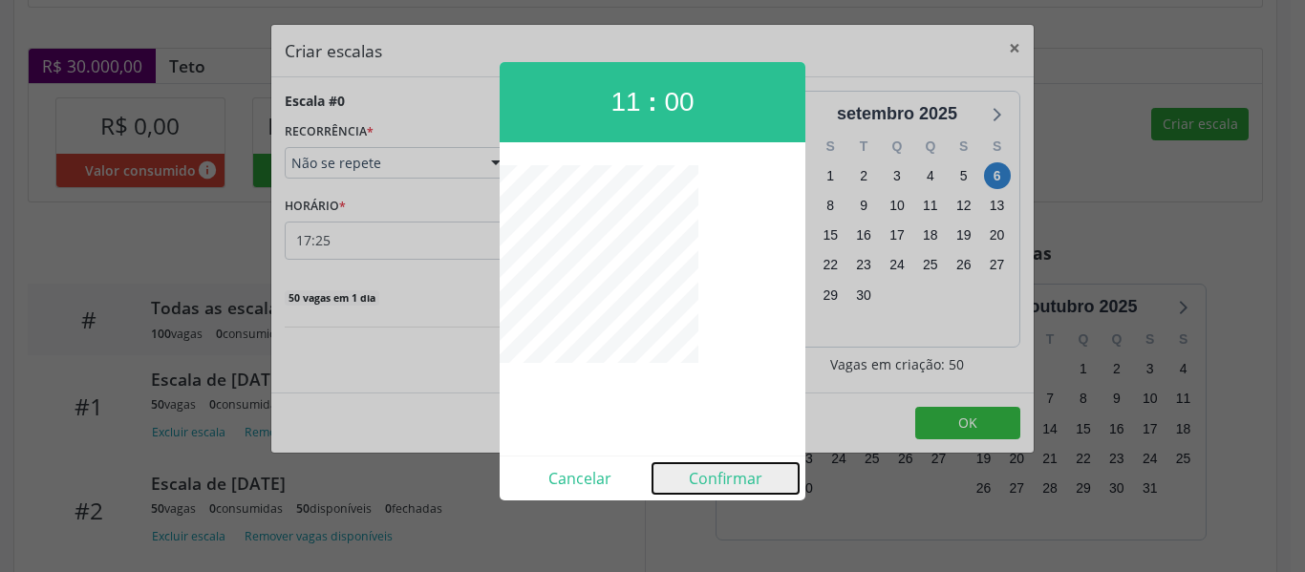
click at [709, 482] on button "Confirmar" at bounding box center [725, 478] width 146 height 31
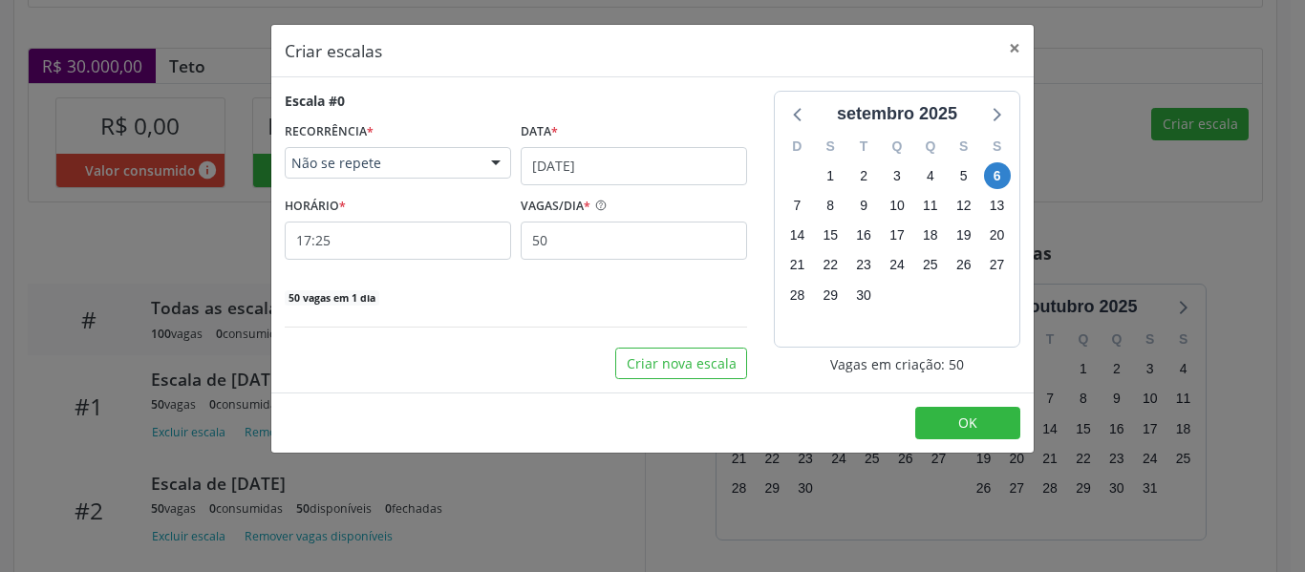
type input "11:00"
click at [958, 423] on button "OK" at bounding box center [967, 423] width 105 height 32
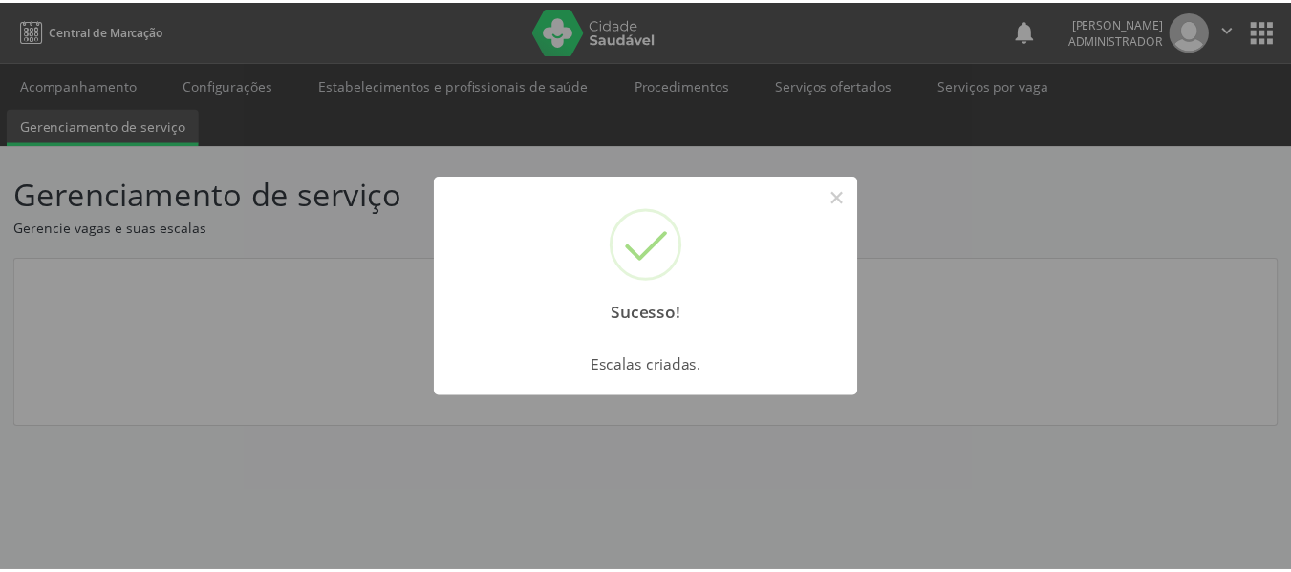
scroll to position [0, 0]
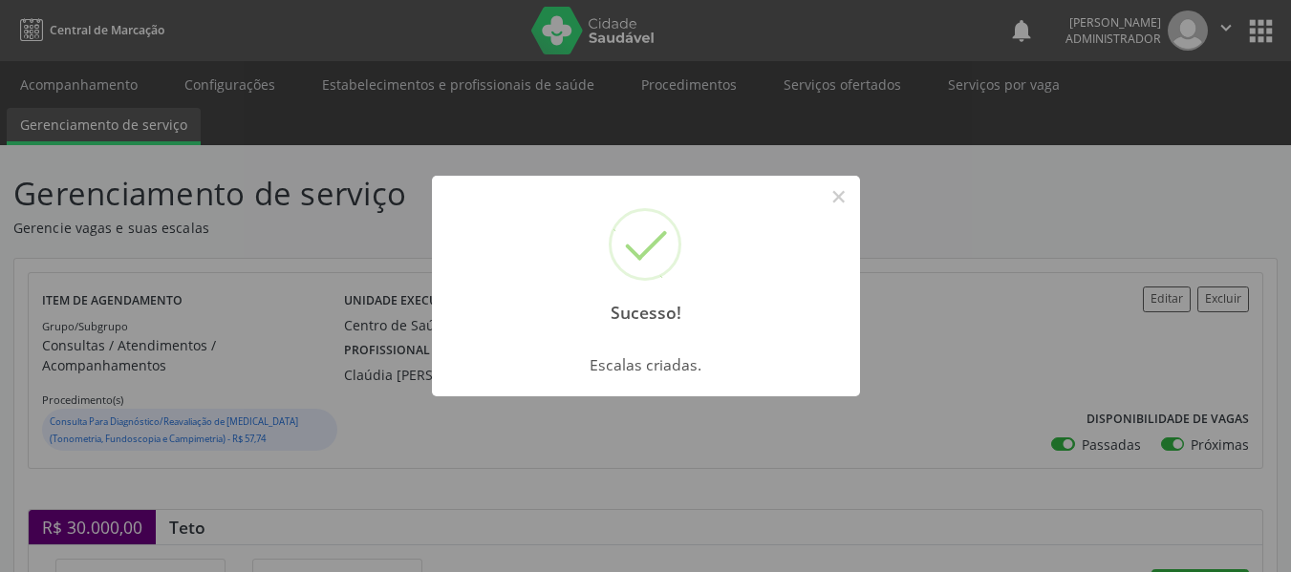
drag, startPoint x: 833, startPoint y: 191, endPoint x: 854, endPoint y: 221, distance: 36.3
click at [834, 191] on button "×" at bounding box center [838, 197] width 32 height 32
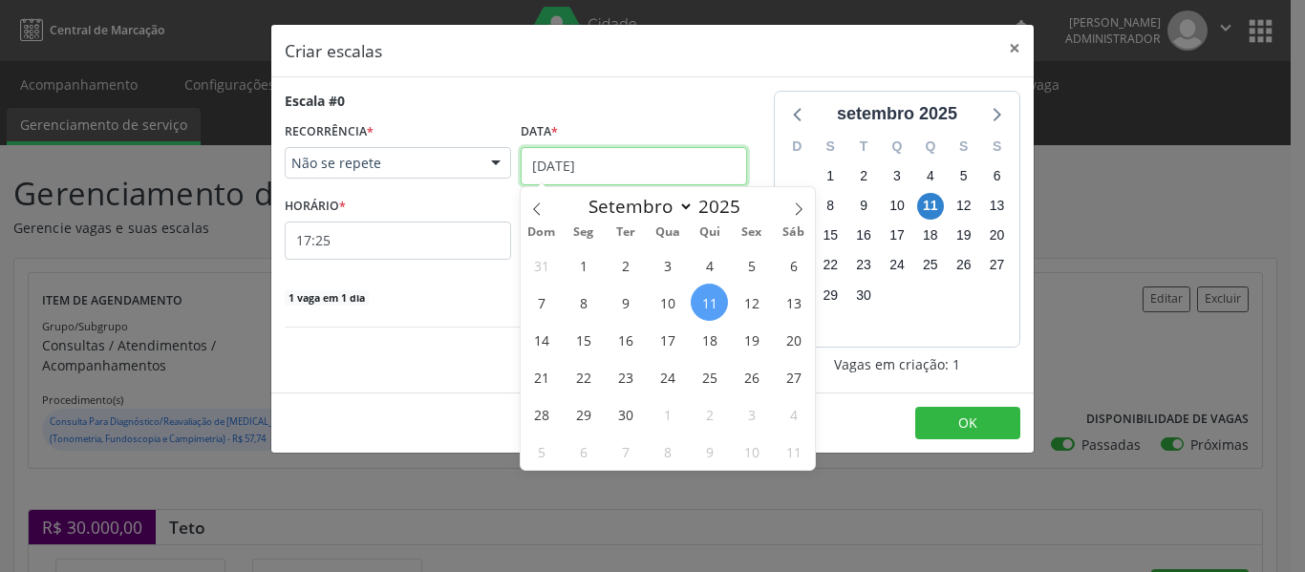
click at [631, 171] on input "[DATE]" at bounding box center [634, 166] width 226 height 38
click at [794, 265] on span "6" at bounding box center [793, 264] width 37 height 37
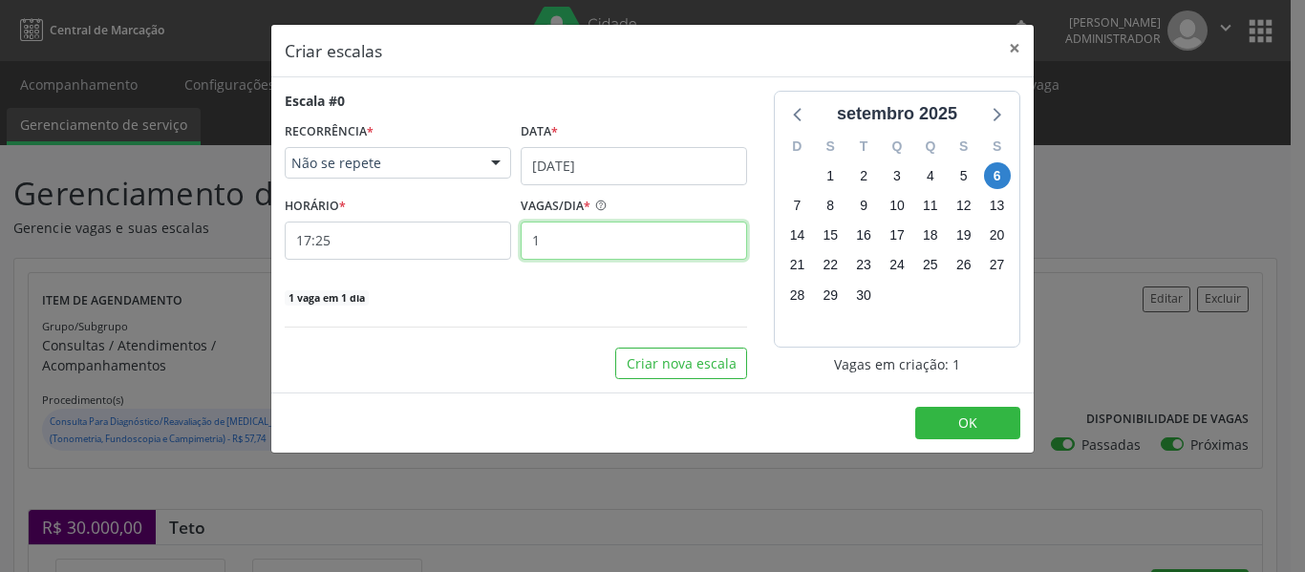
click at [607, 232] on input "1" at bounding box center [634, 241] width 226 height 38
type input "50"
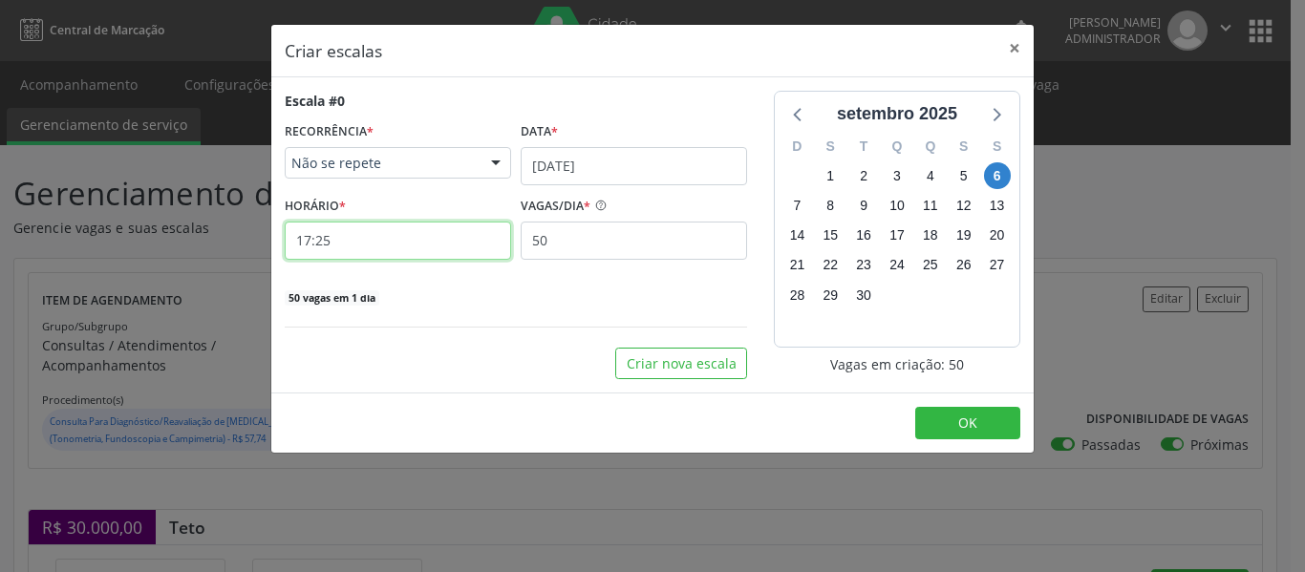
click at [401, 236] on input "17:25" at bounding box center [398, 241] width 226 height 38
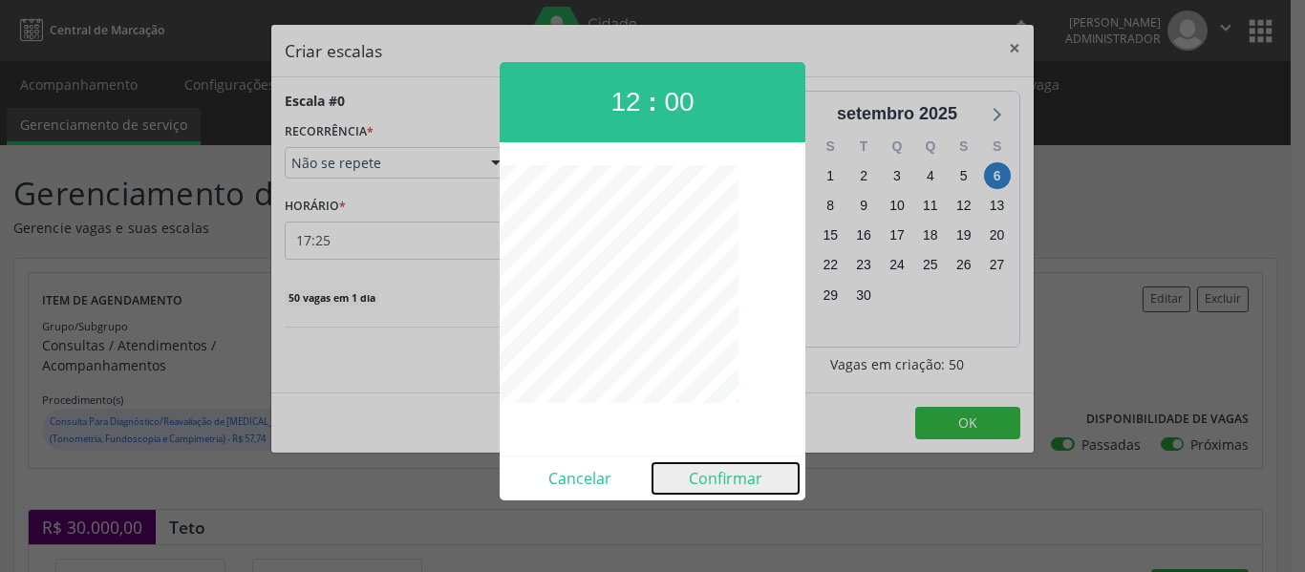
click at [724, 476] on button "Confirmar" at bounding box center [725, 478] width 146 height 31
type input "12:00"
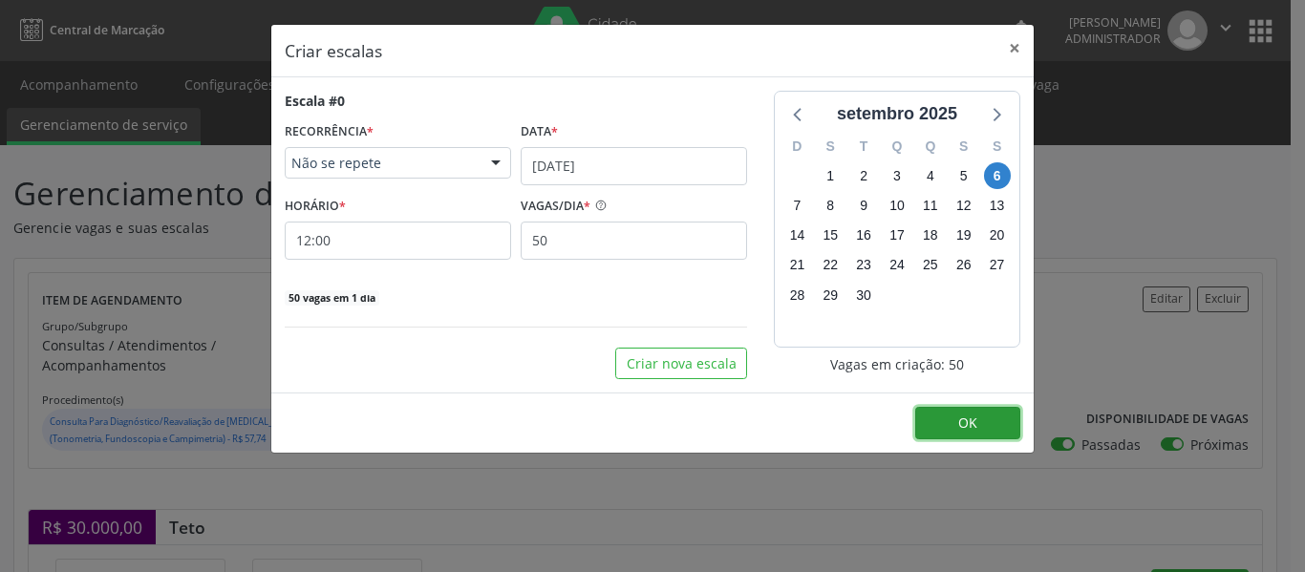
click at [977, 416] on button "OK" at bounding box center [967, 423] width 105 height 32
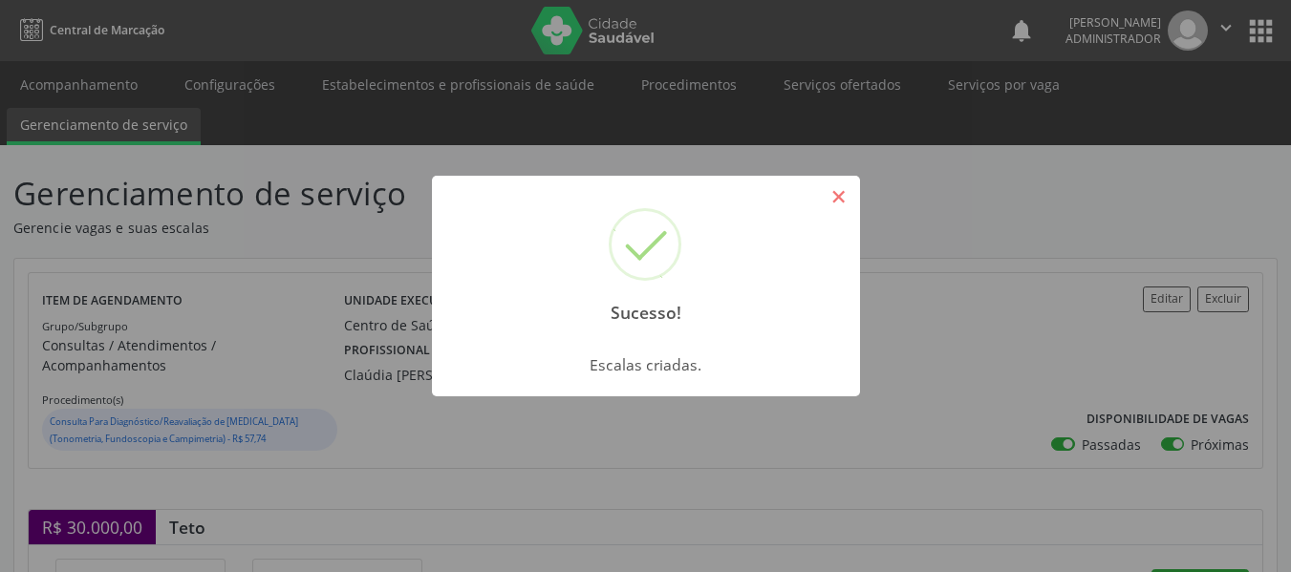
click at [834, 197] on button "×" at bounding box center [838, 197] width 32 height 32
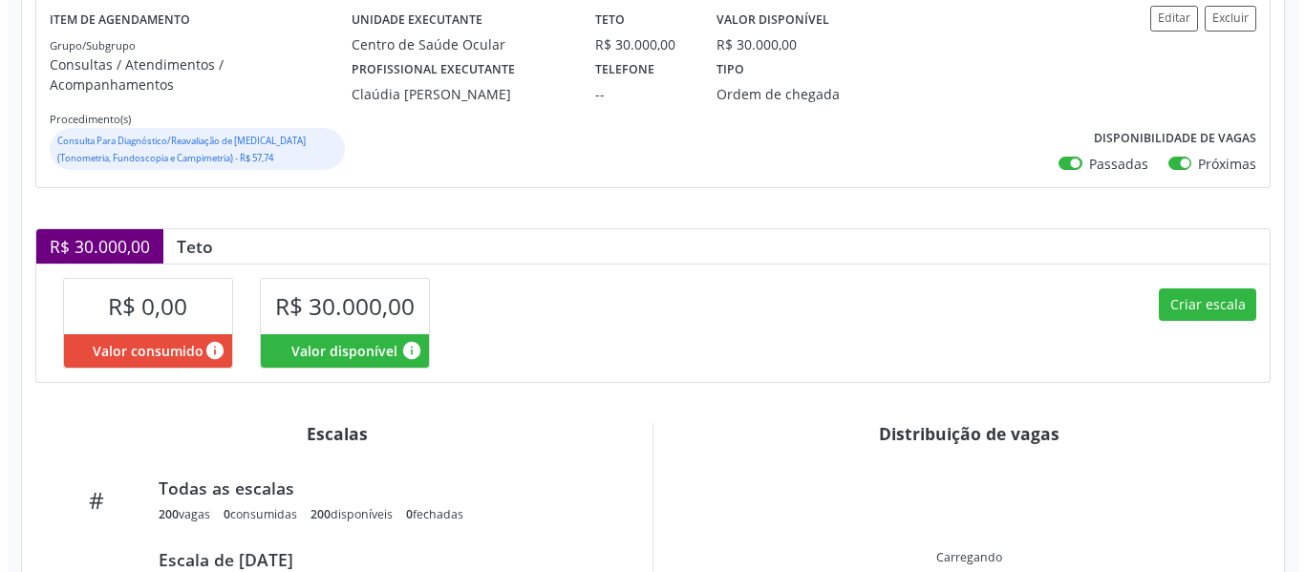
scroll to position [287, 0]
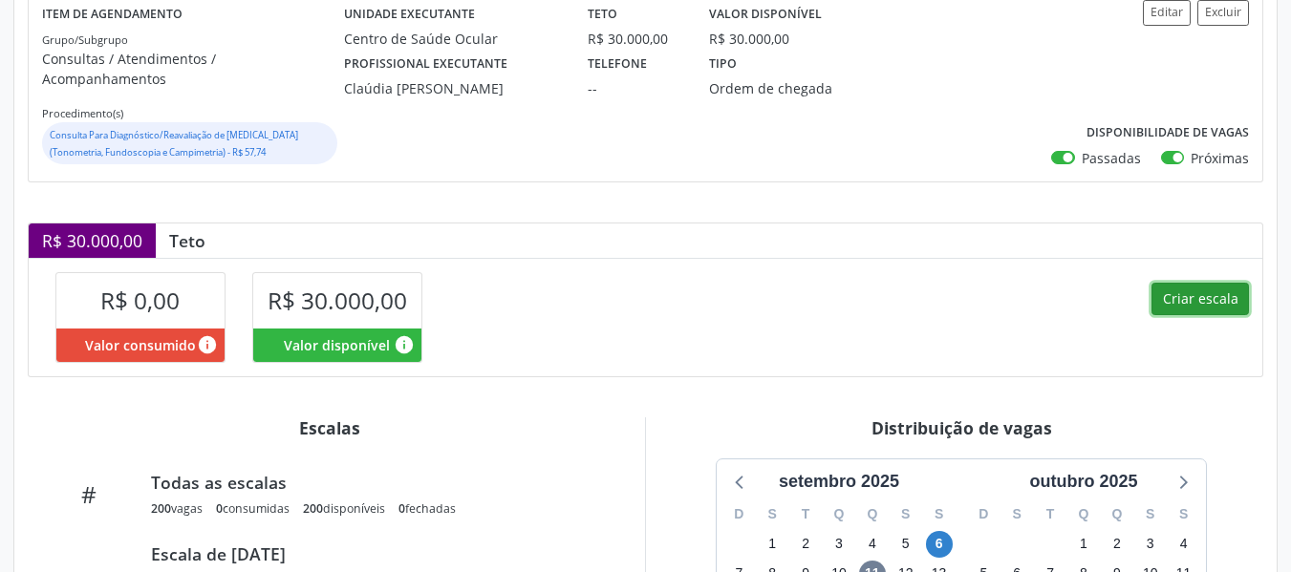
click at [1179, 283] on button "Criar escala" at bounding box center [1199, 299] width 97 height 32
select select "8"
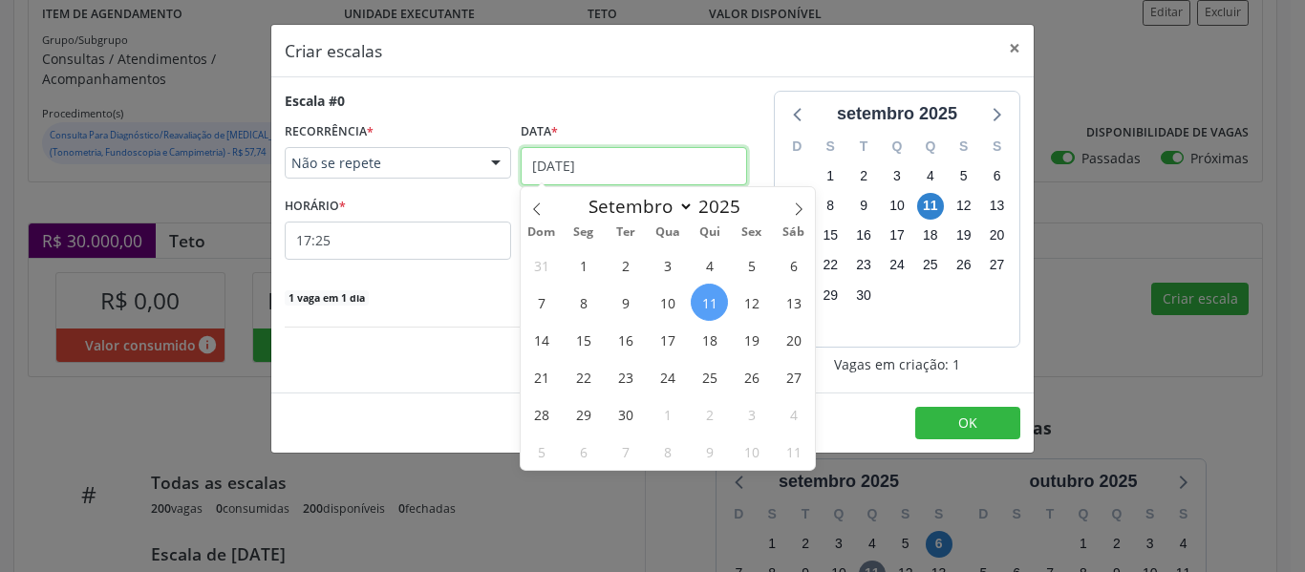
click at [622, 159] on input "[DATE]" at bounding box center [634, 166] width 226 height 38
click at [791, 270] on span "6" at bounding box center [793, 264] width 37 height 37
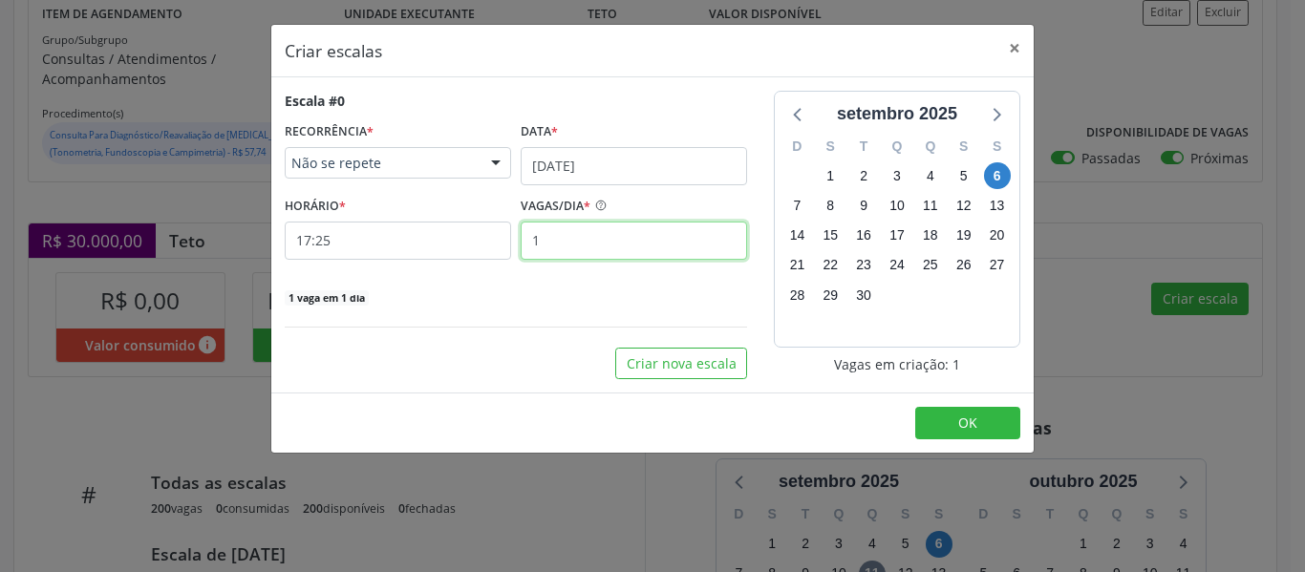
click at [572, 242] on input "1" at bounding box center [634, 241] width 226 height 38
type input "50"
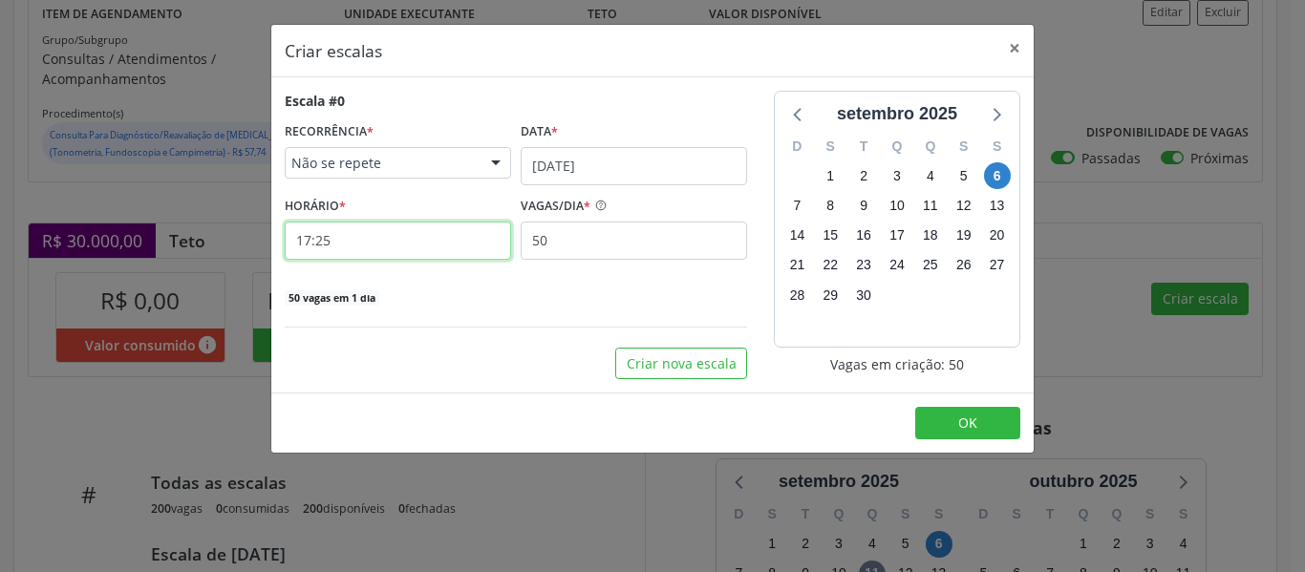
click at [433, 240] on input "17:25" at bounding box center [398, 241] width 226 height 38
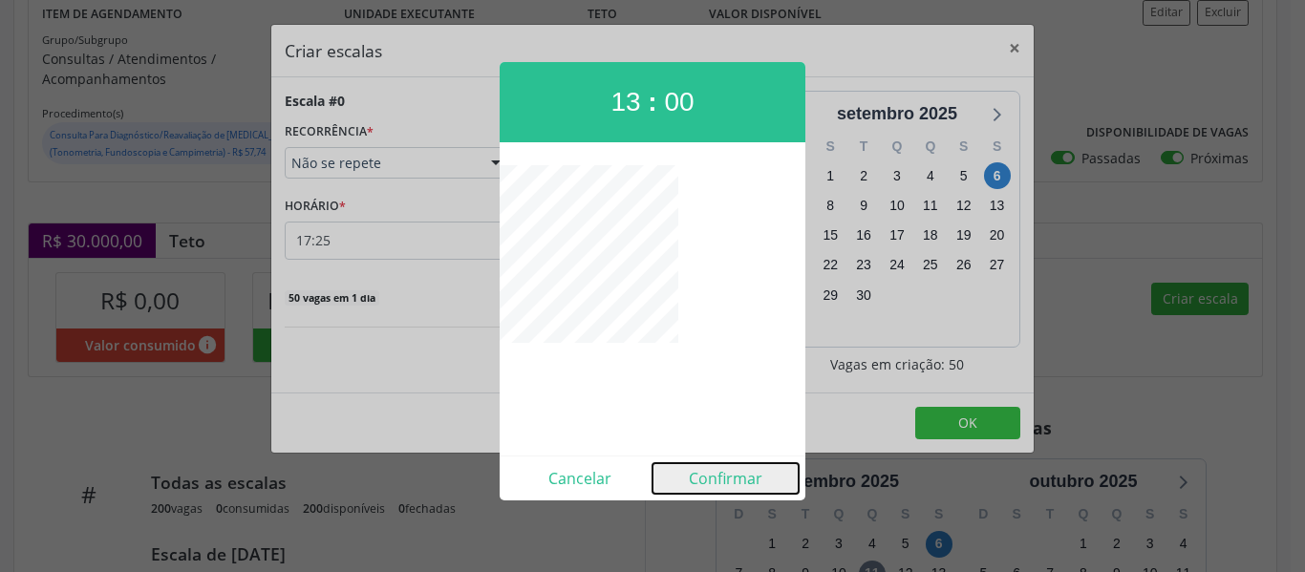
click at [716, 484] on button "Confirmar" at bounding box center [725, 478] width 146 height 31
type input "13:00"
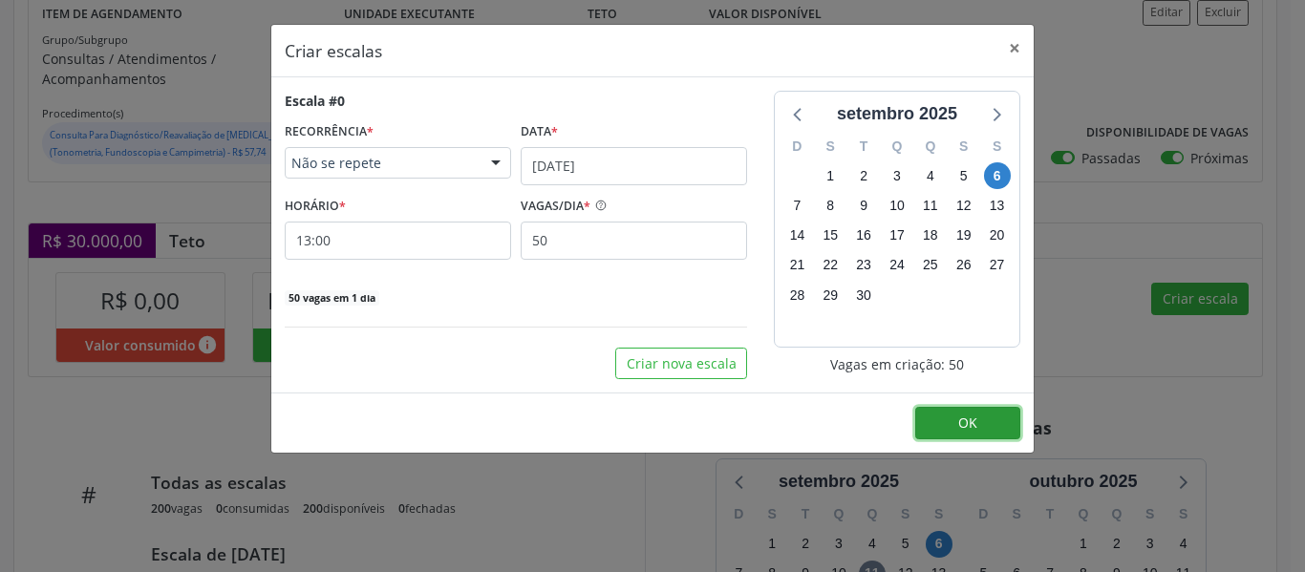
click at [983, 419] on button "OK" at bounding box center [967, 423] width 105 height 32
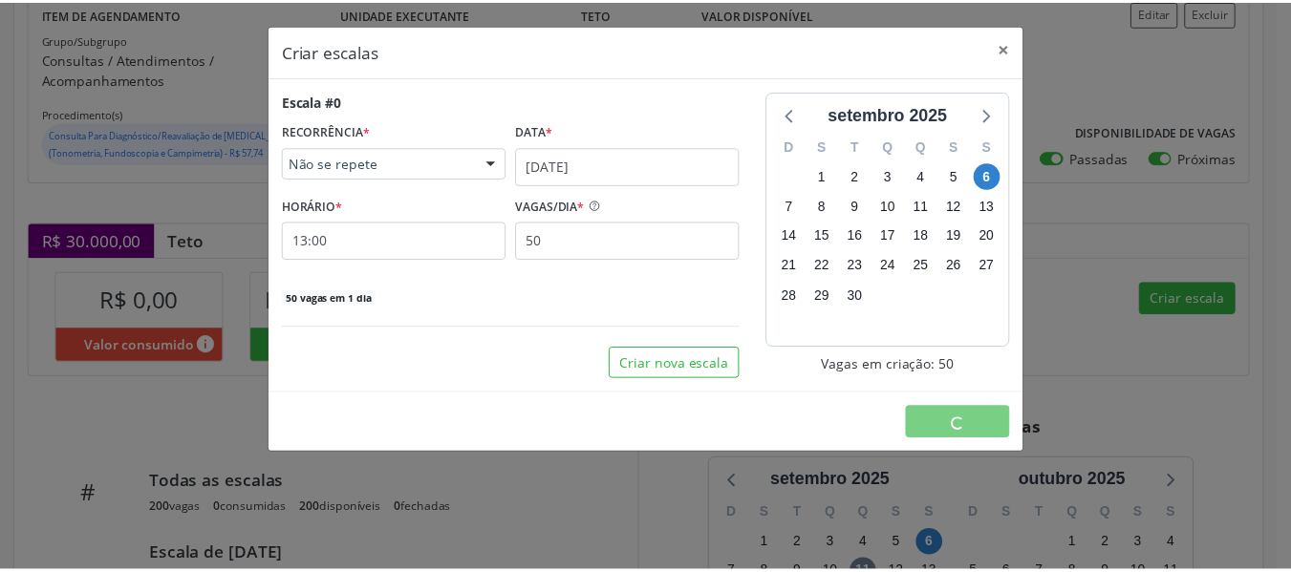
scroll to position [0, 0]
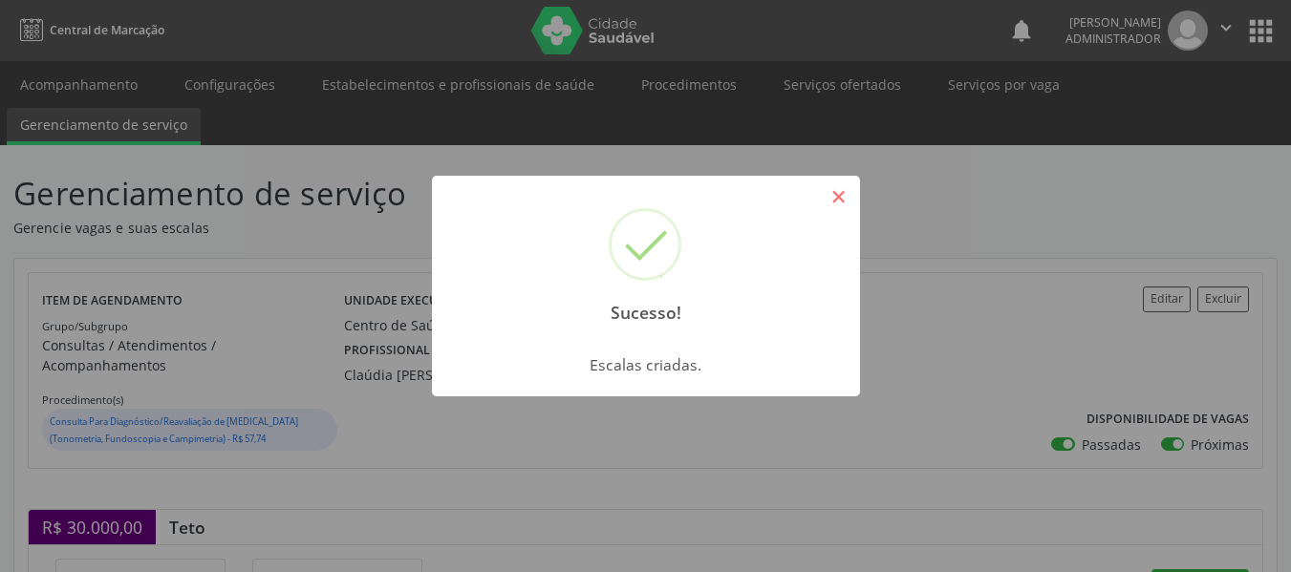
click at [832, 195] on button "×" at bounding box center [838, 197] width 32 height 32
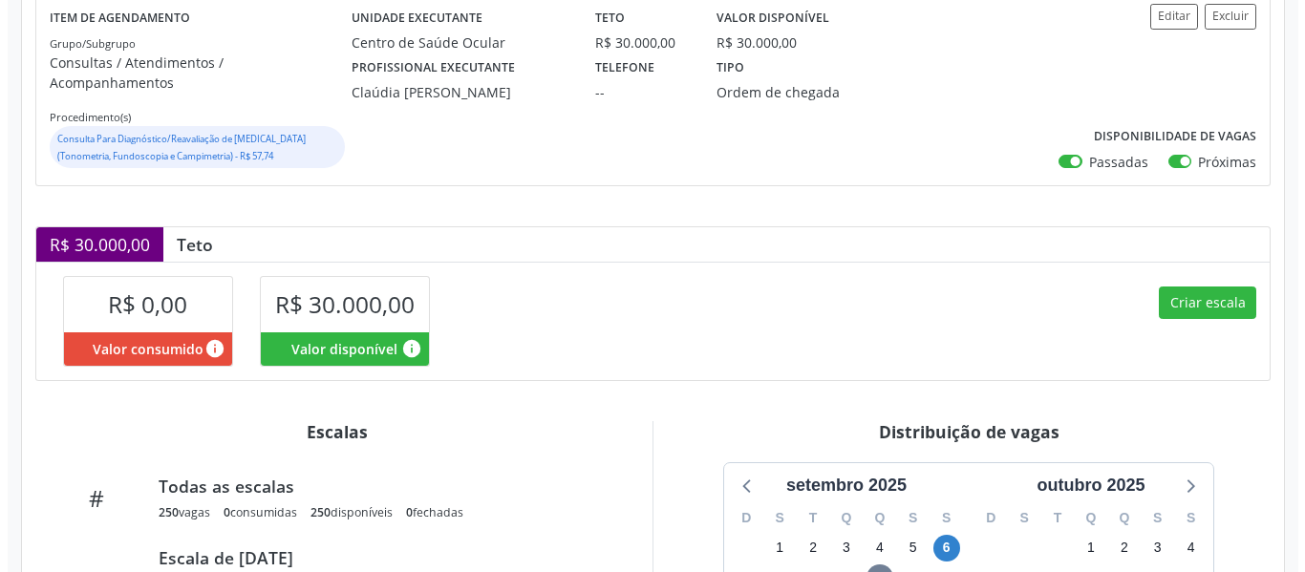
scroll to position [287, 0]
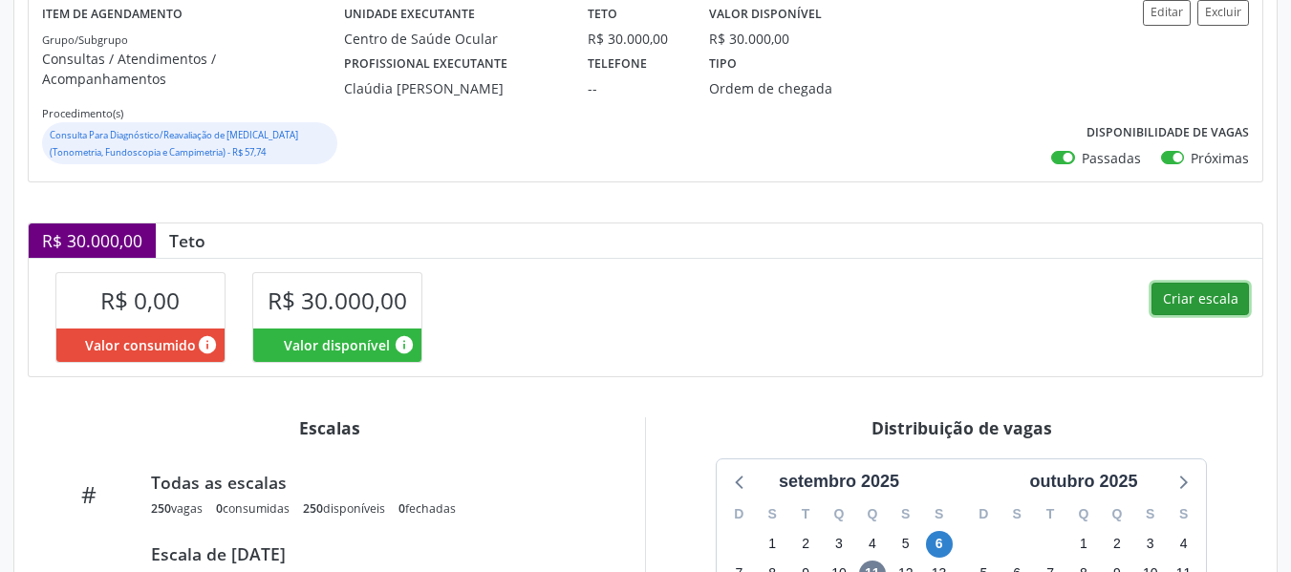
click at [1207, 283] on button "Criar escala" at bounding box center [1199, 299] width 97 height 32
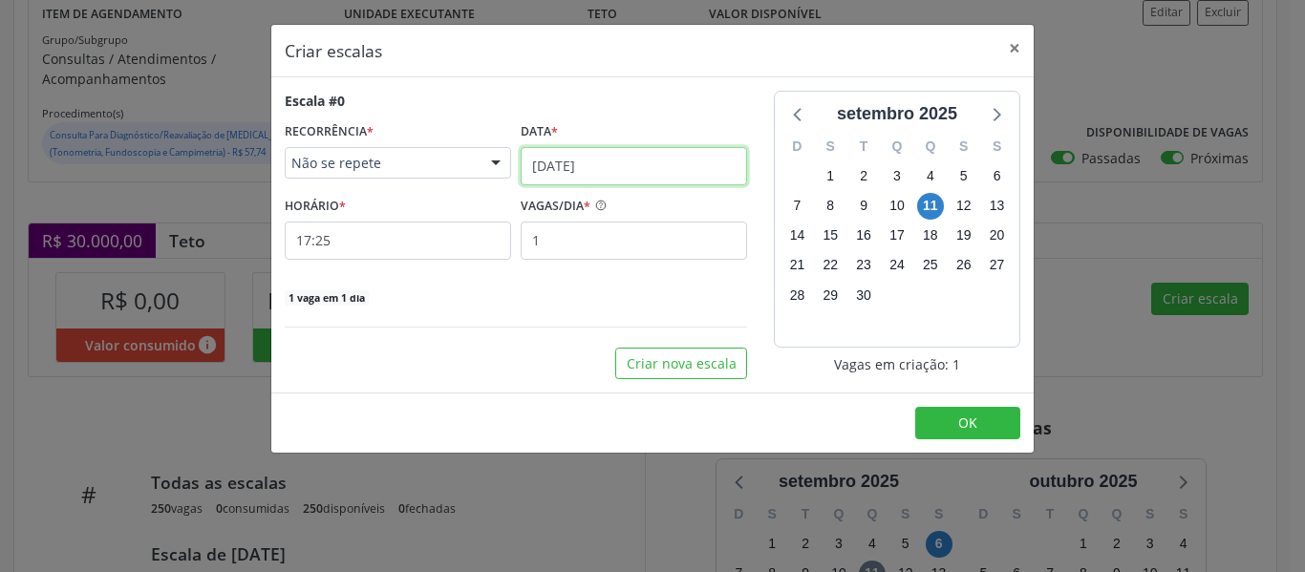
click at [584, 164] on input "[DATE]" at bounding box center [634, 166] width 226 height 38
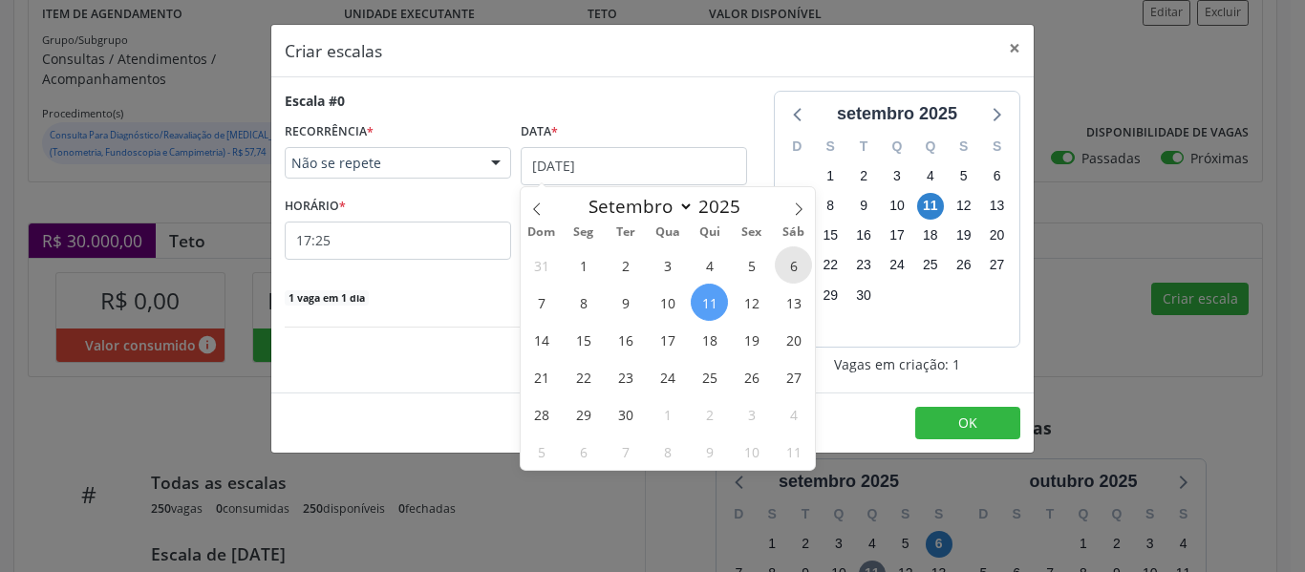
click at [807, 263] on span "6" at bounding box center [793, 264] width 37 height 37
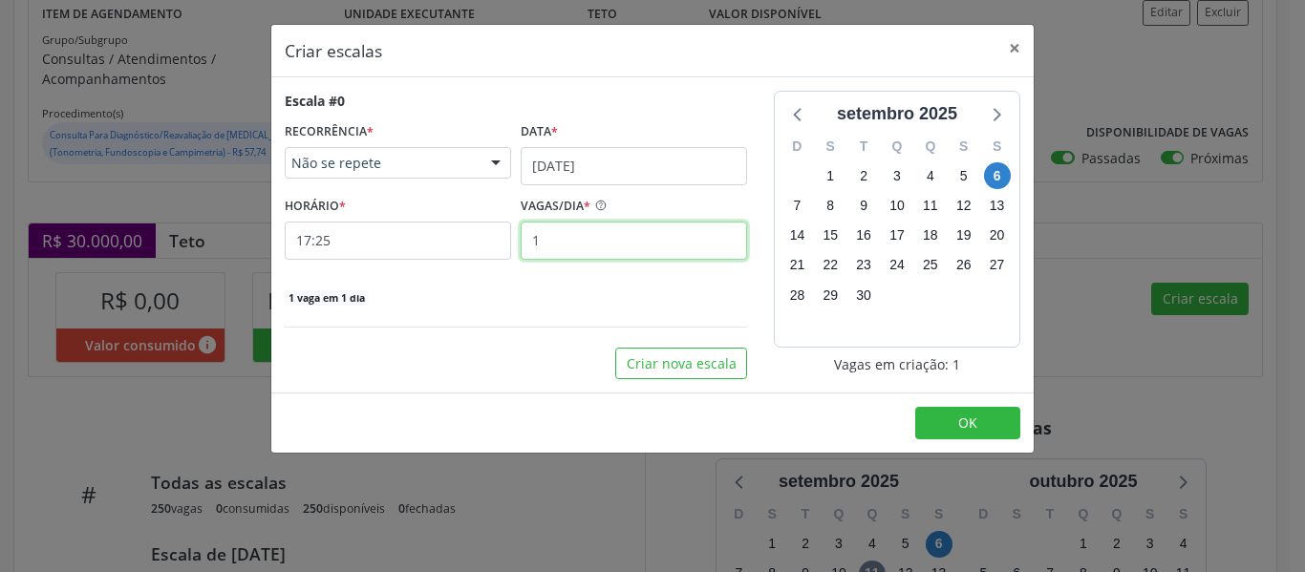
click at [573, 238] on input "1" at bounding box center [634, 241] width 226 height 38
type input "50"
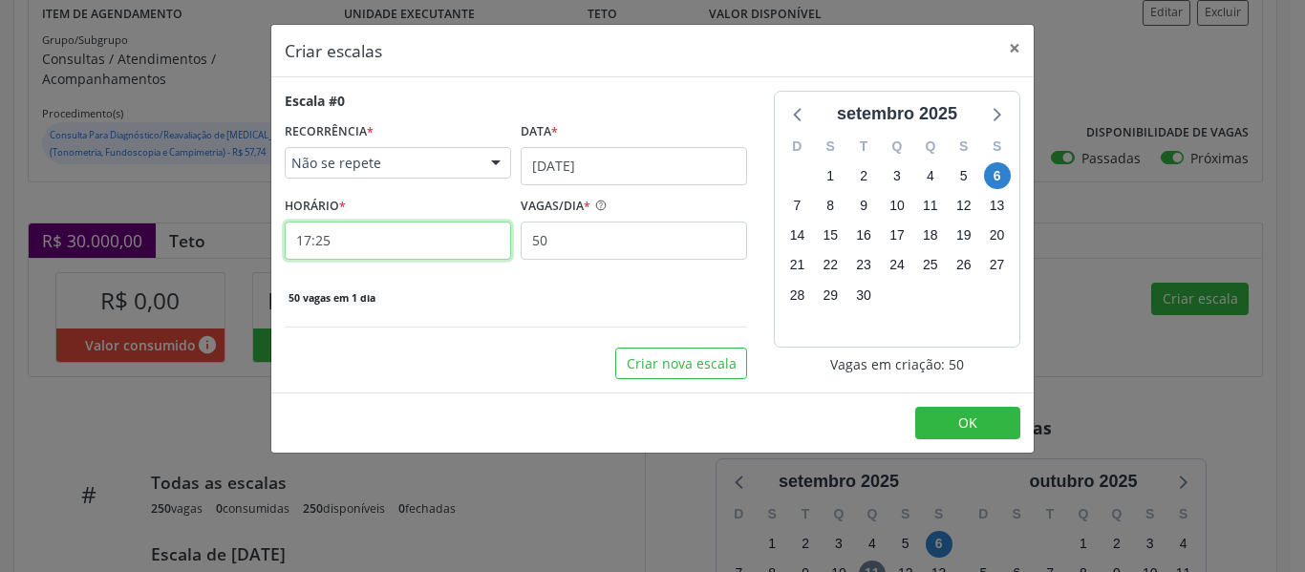
click at [344, 245] on input "17:25" at bounding box center [398, 241] width 226 height 38
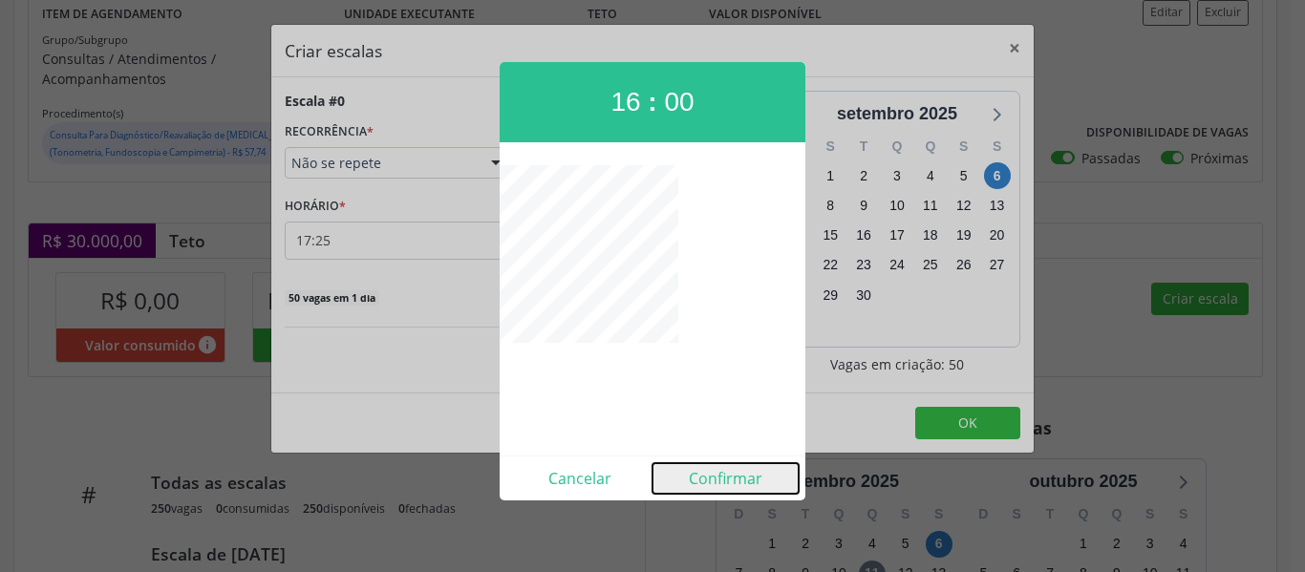
click at [719, 480] on button "Confirmar" at bounding box center [725, 478] width 146 height 31
type input "16:00"
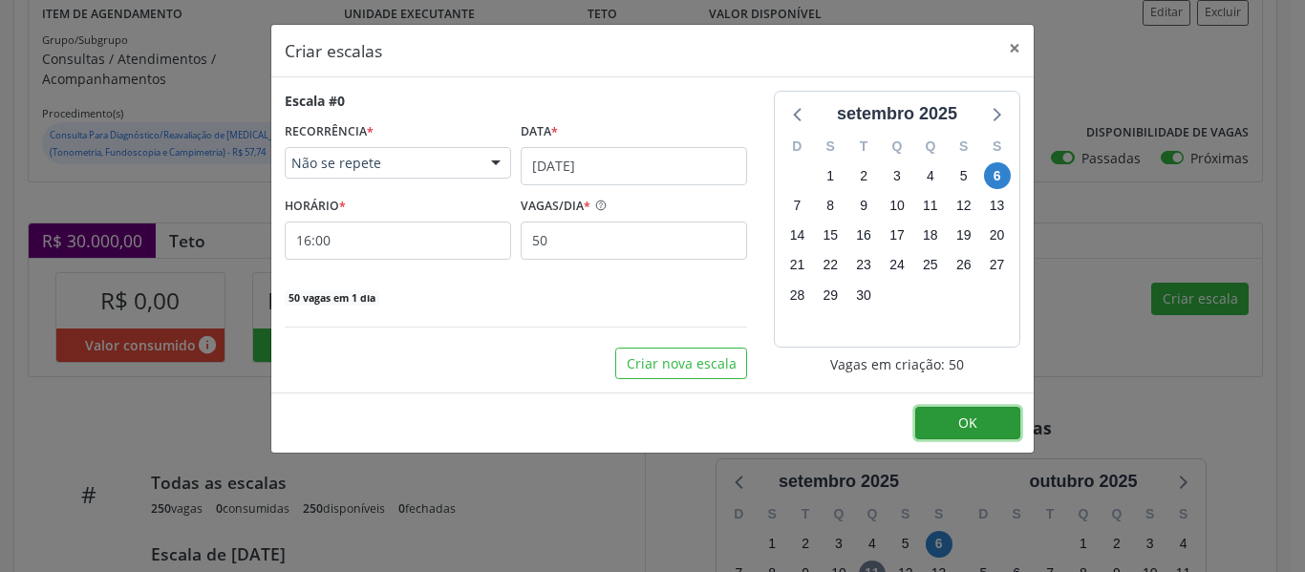
click at [950, 417] on button "OK" at bounding box center [967, 423] width 105 height 32
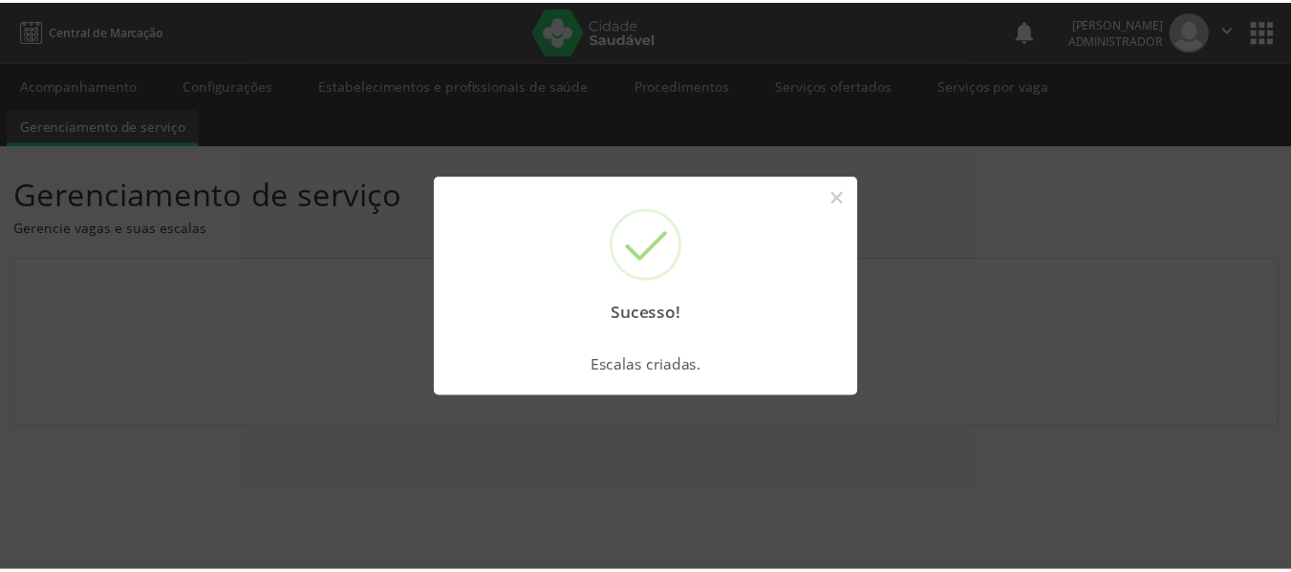
scroll to position [0, 0]
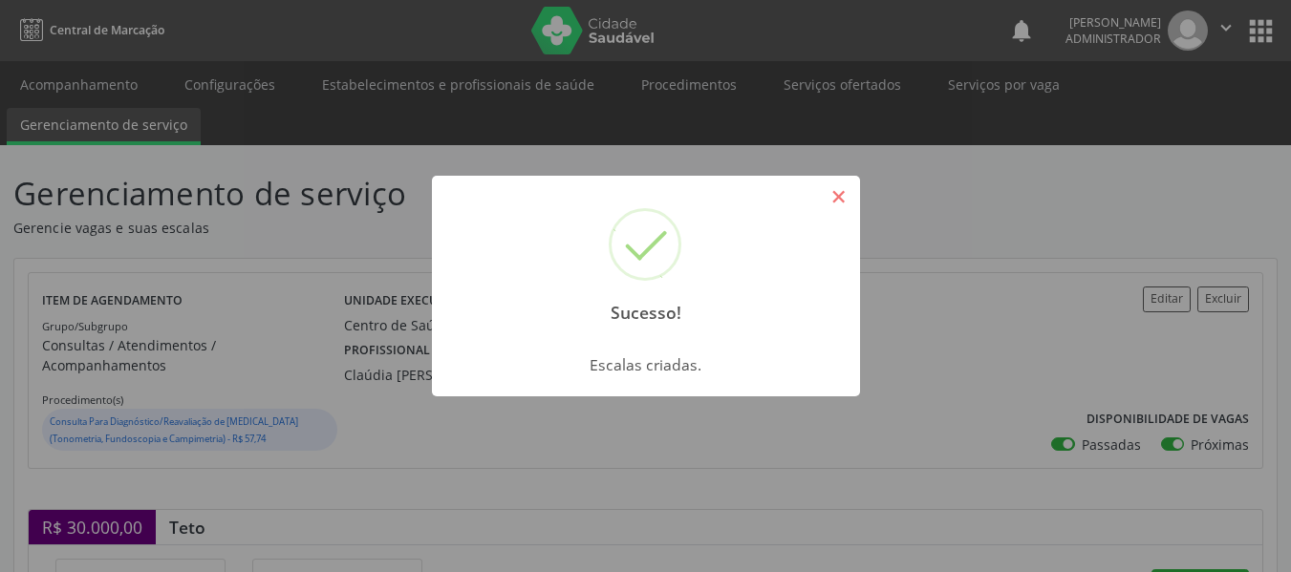
click at [846, 209] on button "×" at bounding box center [838, 197] width 32 height 32
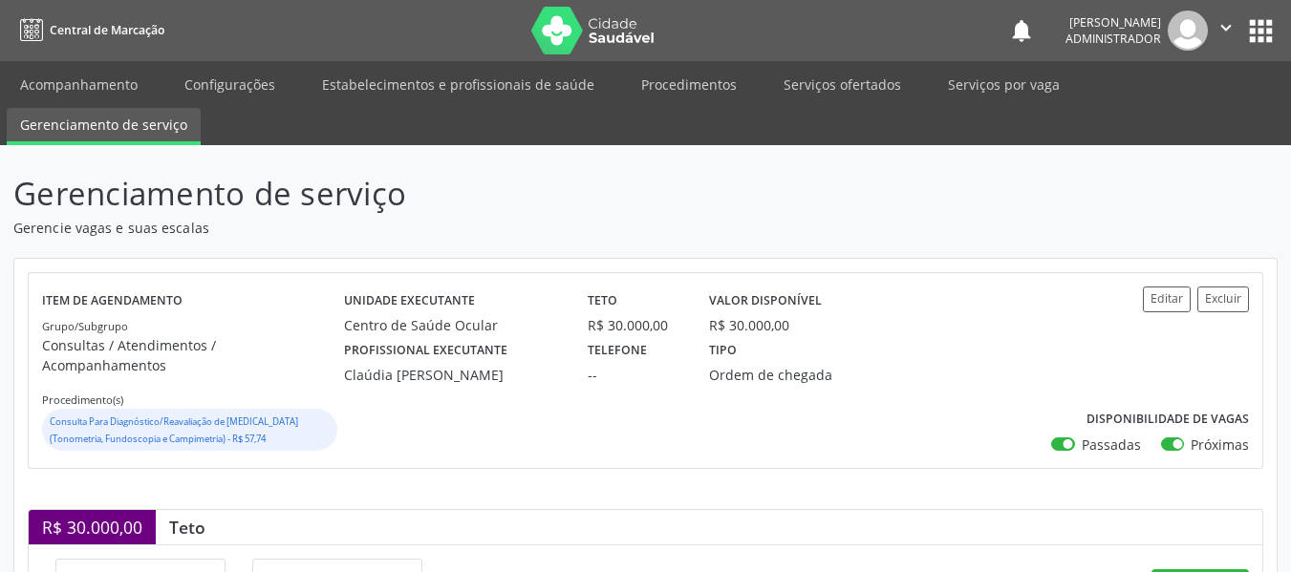
click at [180, 120] on link "Gerenciamento de serviço" at bounding box center [104, 126] width 194 height 37
click at [248, 96] on link "Configurações" at bounding box center [229, 84] width 117 height 33
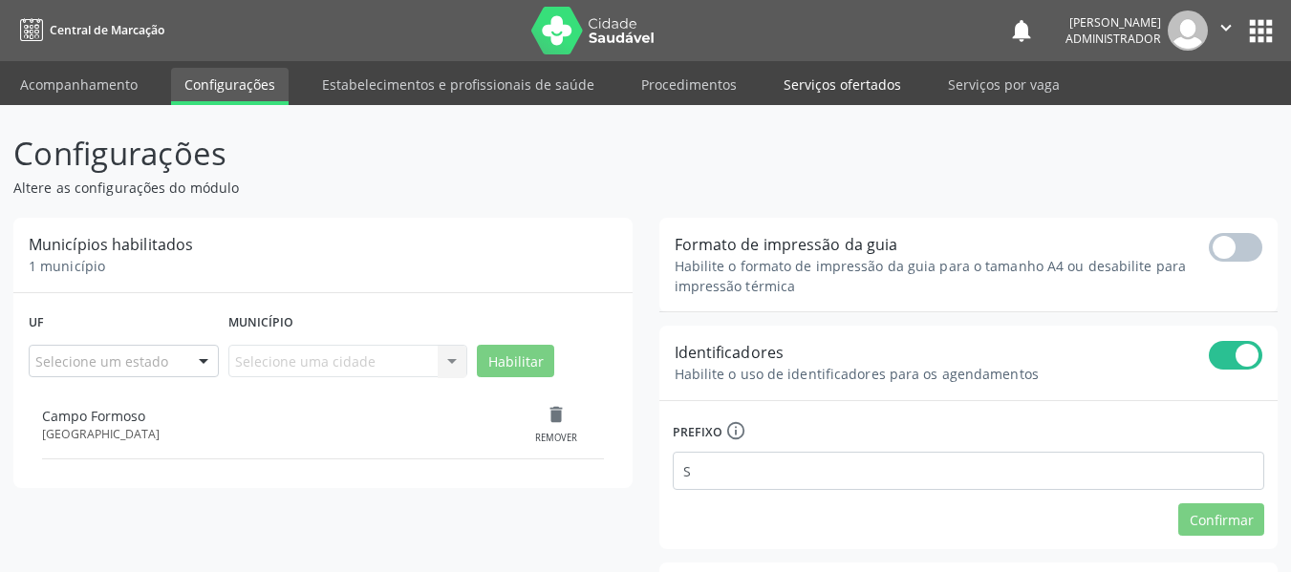
click at [873, 87] on link "Serviços ofertados" at bounding box center [842, 84] width 144 height 33
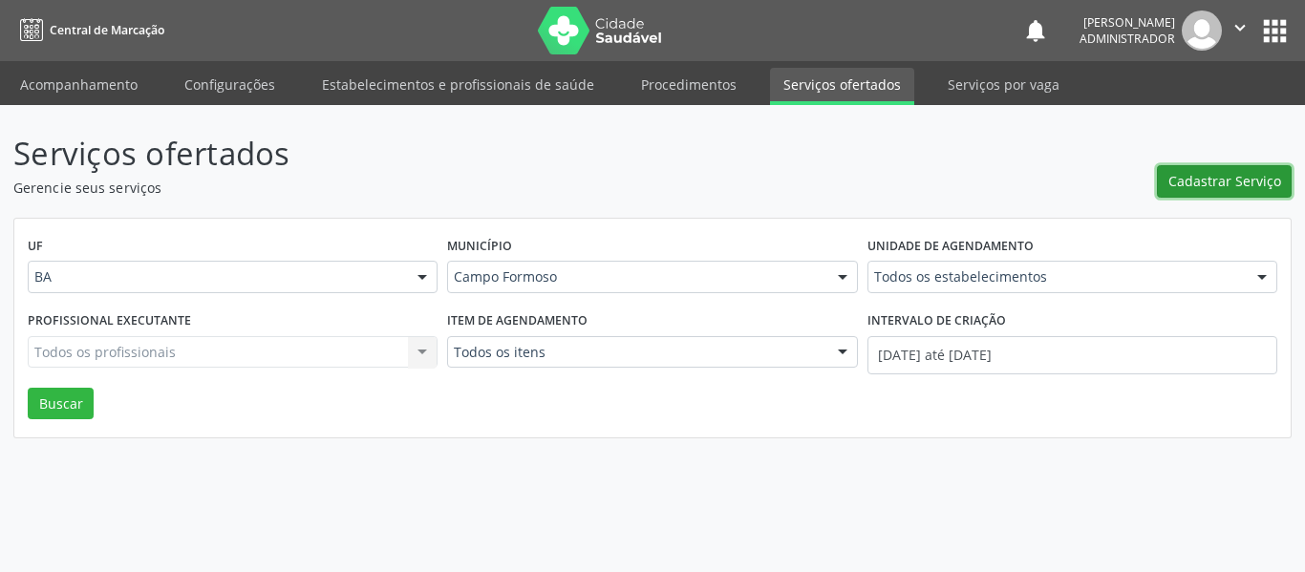
click at [1168, 190] on button "Cadastrar Serviço" at bounding box center [1224, 181] width 135 height 32
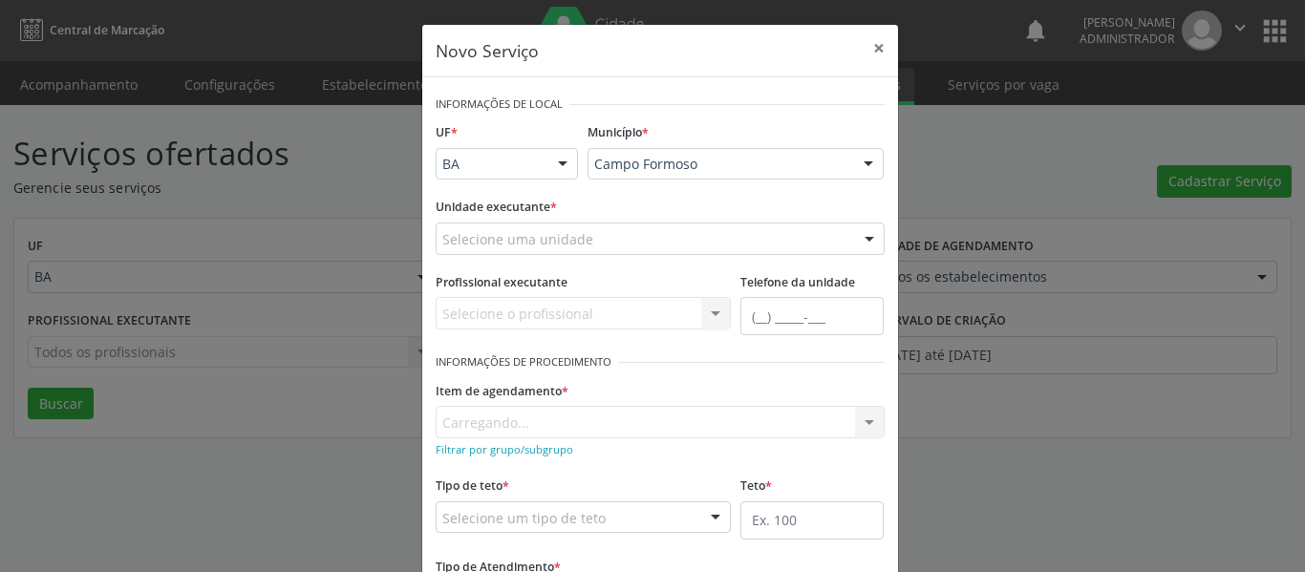
click at [596, 256] on div "Unidade executante * Selecione uma unidade Academia da Saude Analise Diagnostic…" at bounding box center [660, 230] width 459 height 75
click at [596, 251] on div "Selecione uma unidade" at bounding box center [660, 239] width 449 height 32
click at [442, 244] on input "text" at bounding box center [442, 248] width 0 height 38
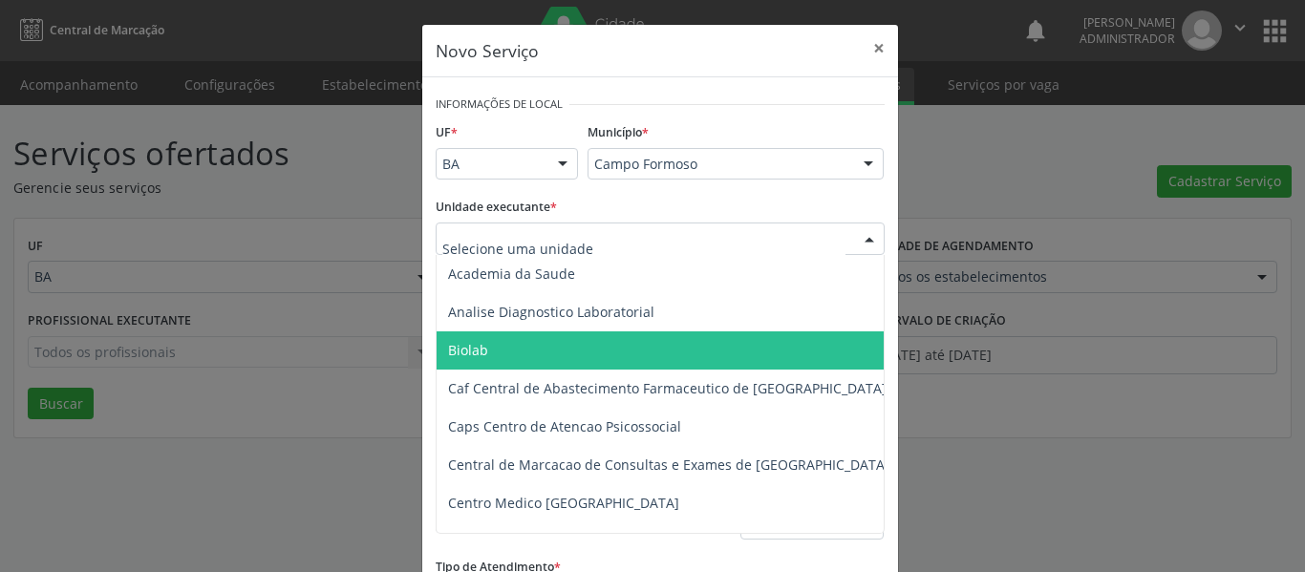
type input "v"
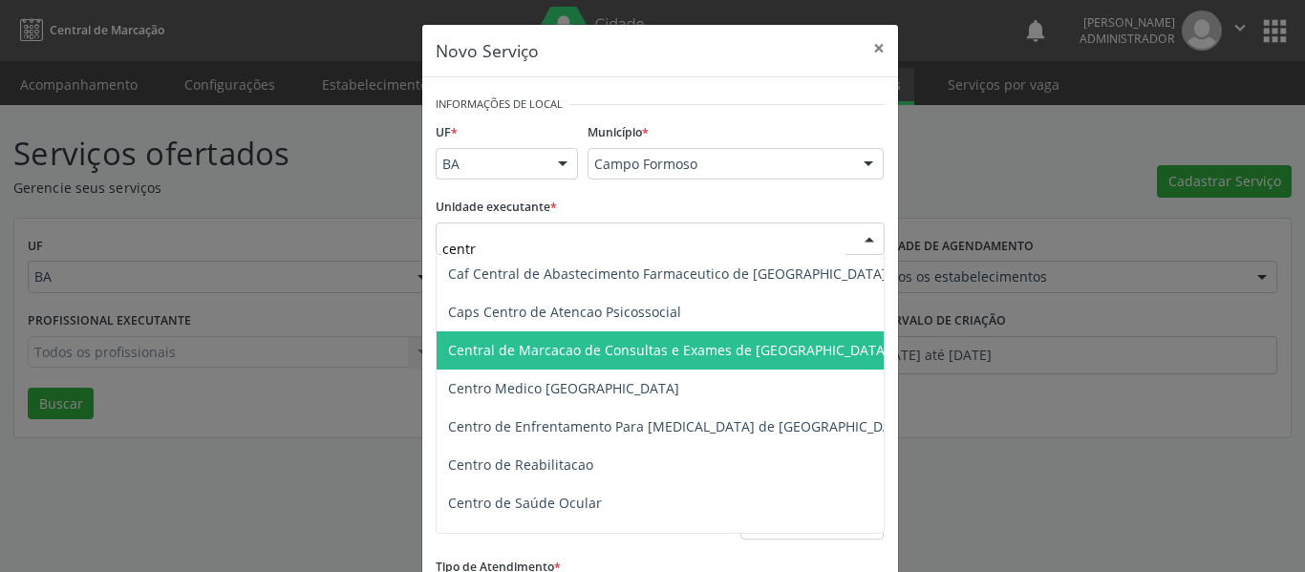
type input "centro"
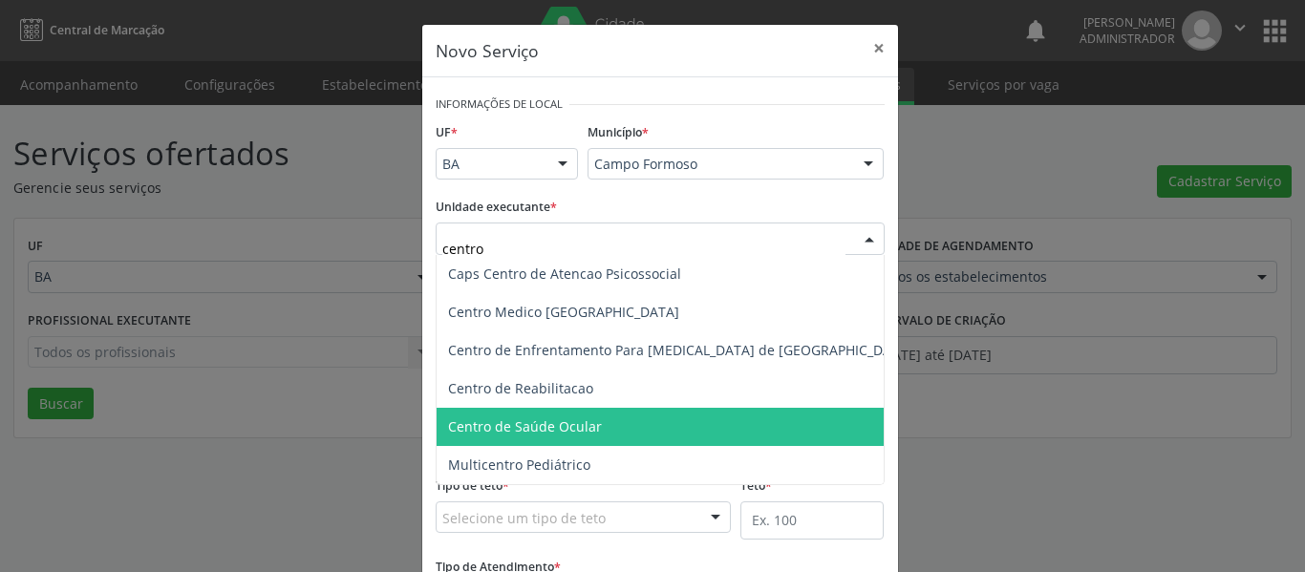
click at [515, 419] on span "Centro de Saúde Ocular" at bounding box center [525, 426] width 154 height 18
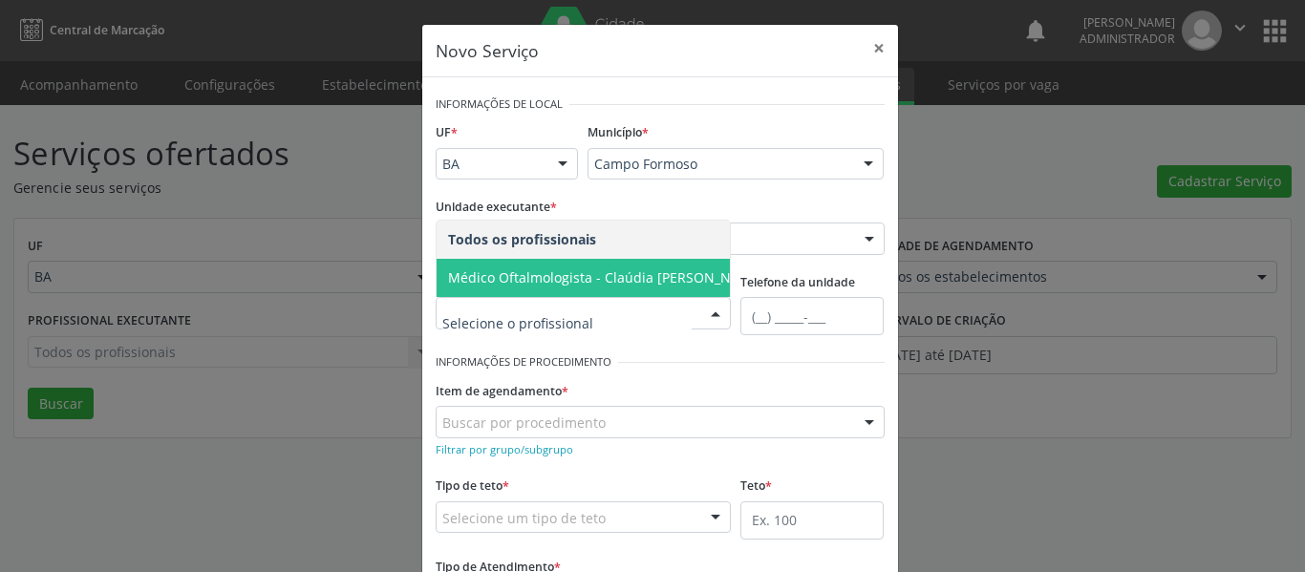
click at [651, 268] on span "Médico Oftalmologista - Claúdia [PERSON_NAME]" at bounding box center [606, 277] width 316 height 18
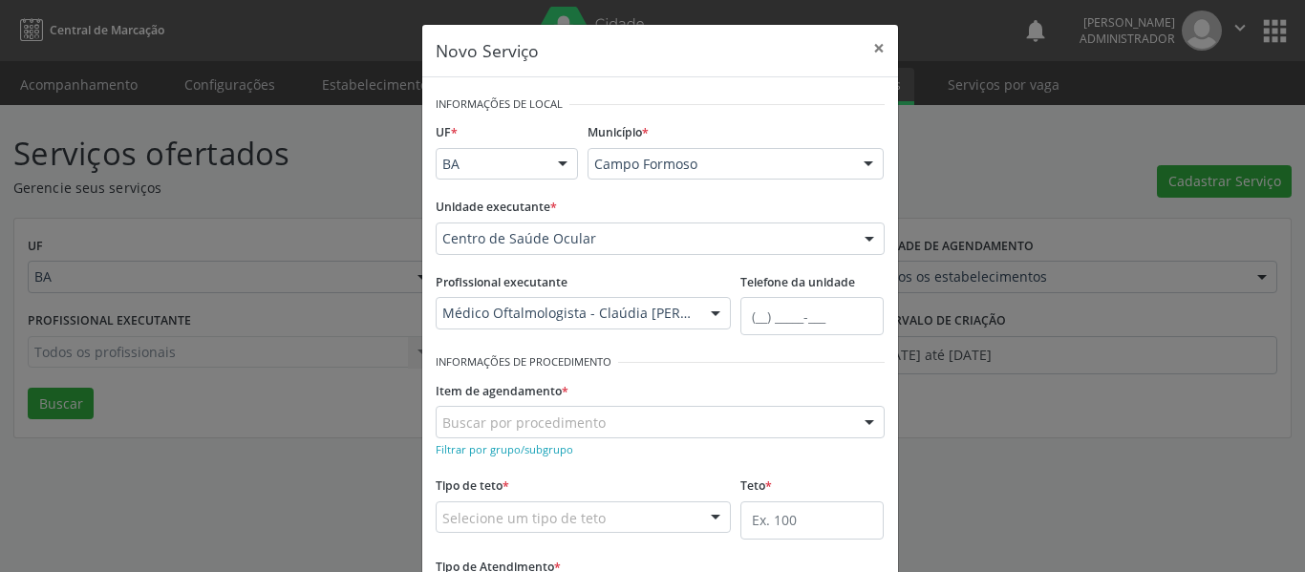
click at [642, 424] on div "Buscar por procedimento" at bounding box center [660, 422] width 449 height 32
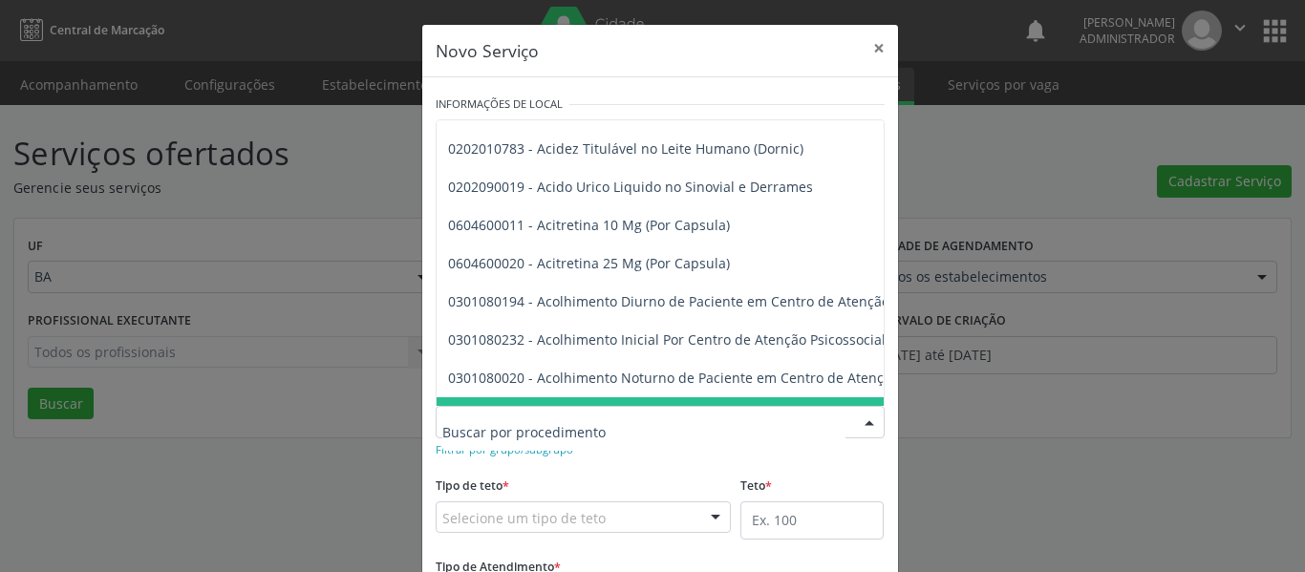
scroll to position [478, 0]
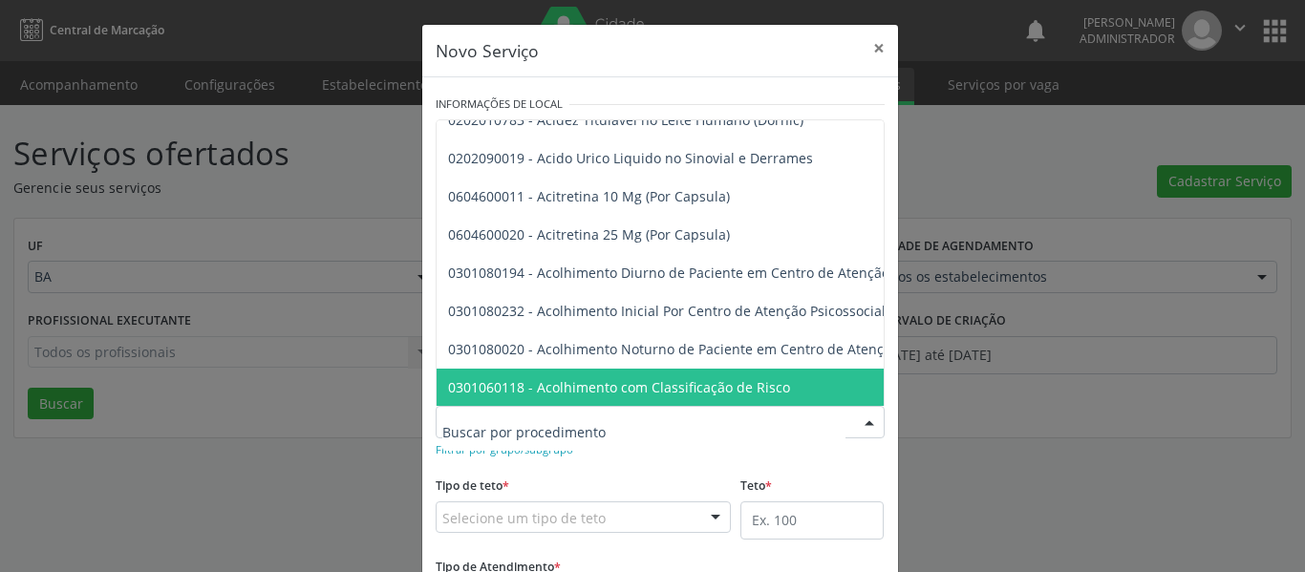
click at [671, 468] on form "Informações de Local UF * BA BA Nenhum resultado encontrado para: " " Não há ne…" at bounding box center [660, 366] width 449 height 550
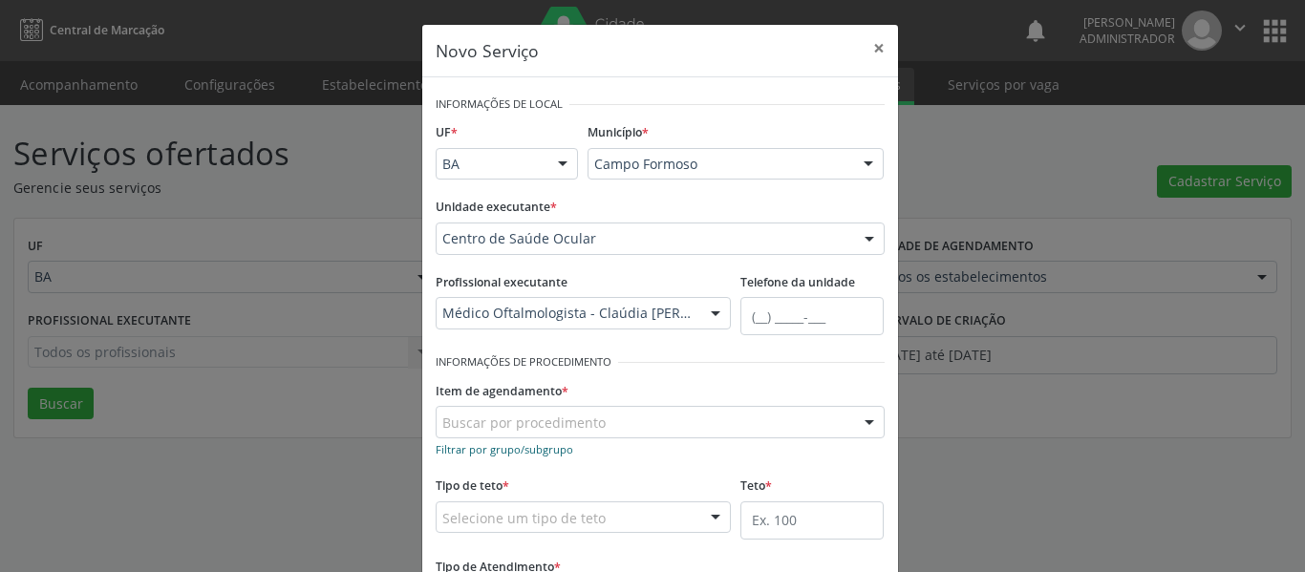
click at [553, 452] on small "Filtrar por grupo/subgrupo" at bounding box center [505, 449] width 138 height 14
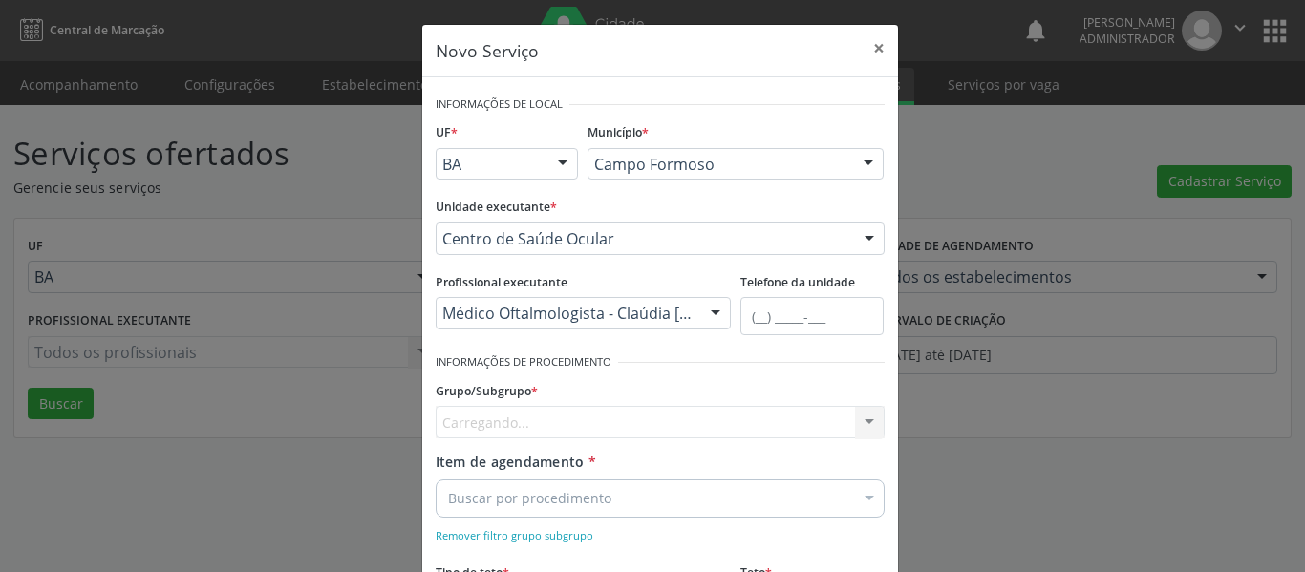
click at [648, 417] on div "Carregando... Nenhum resultado encontrado para: " " Nenhuma opção encontrada" at bounding box center [660, 422] width 449 height 32
click at [853, 420] on div "Carregando... Nenhum resultado encontrado para: " " Nenhuma opção encontrada" at bounding box center [660, 422] width 449 height 32
click at [859, 420] on div "Carregando... Nenhum resultado encontrado para: " " Nenhuma opção encontrada" at bounding box center [660, 422] width 449 height 32
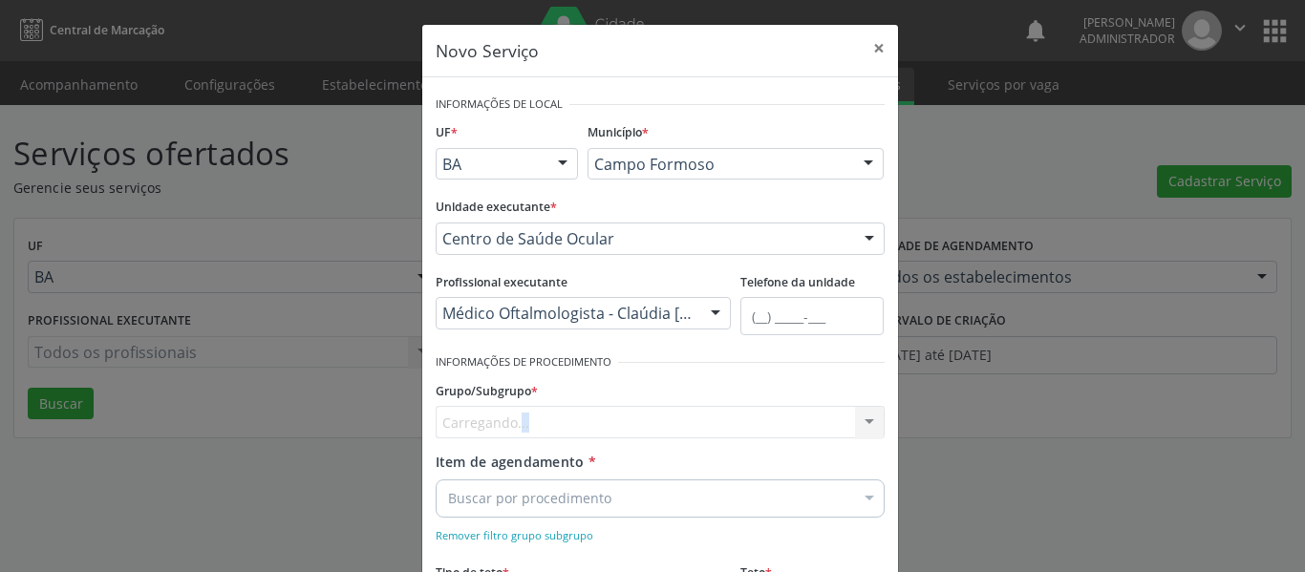
click at [859, 420] on div "Carregando... Nenhum resultado encontrado para: " " Nenhuma opção encontrada" at bounding box center [660, 422] width 449 height 32
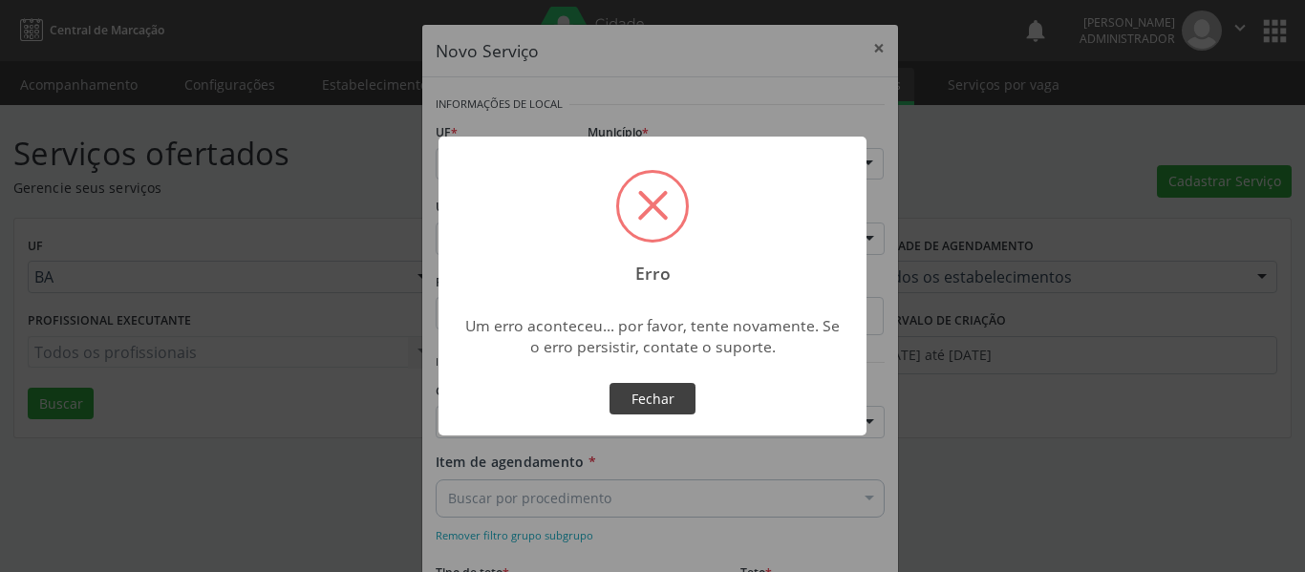
click at [663, 409] on button "Fechar" at bounding box center [652, 399] width 86 height 32
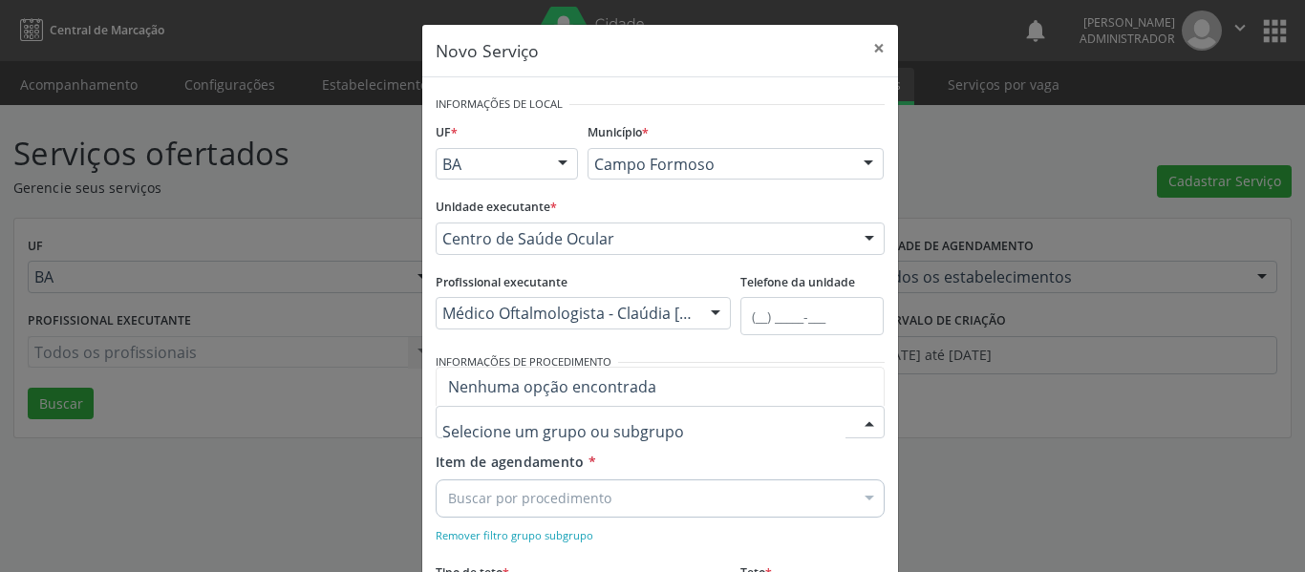
click at [861, 420] on div at bounding box center [869, 423] width 29 height 32
type input "glau"
click at [868, 380] on span "Nenhum resultado encontrado para: " glau "" at bounding box center [660, 387] width 447 height 38
click at [857, 372] on span "Nenhum resultado encontrado para: " glau "" at bounding box center [660, 387] width 447 height 38
drag, startPoint x: 542, startPoint y: 438, endPoint x: 312, endPoint y: 429, distance: 229.5
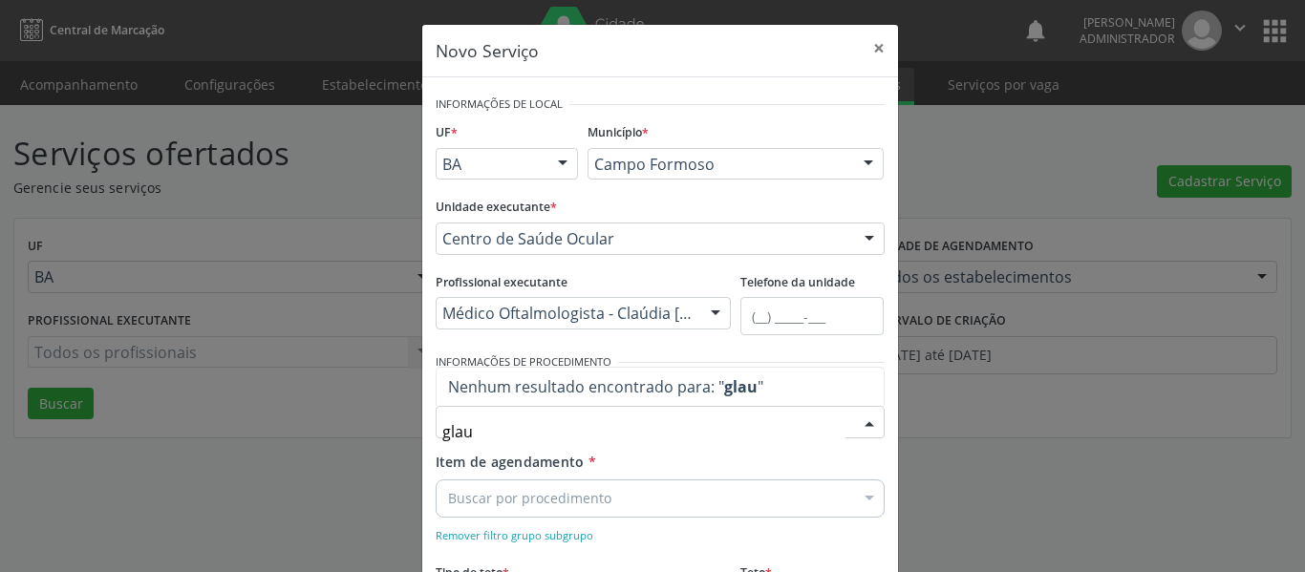
click at [312, 429] on div "Novo Serviço × Informações de Local UF * BA BA Nenhum resultado encontrado para…" at bounding box center [652, 286] width 1305 height 572
click at [683, 346] on div "Profissional executante Médico Oftalmologista - Claúdia Galvão Pedreira Todos o…" at bounding box center [584, 308] width 306 height 81
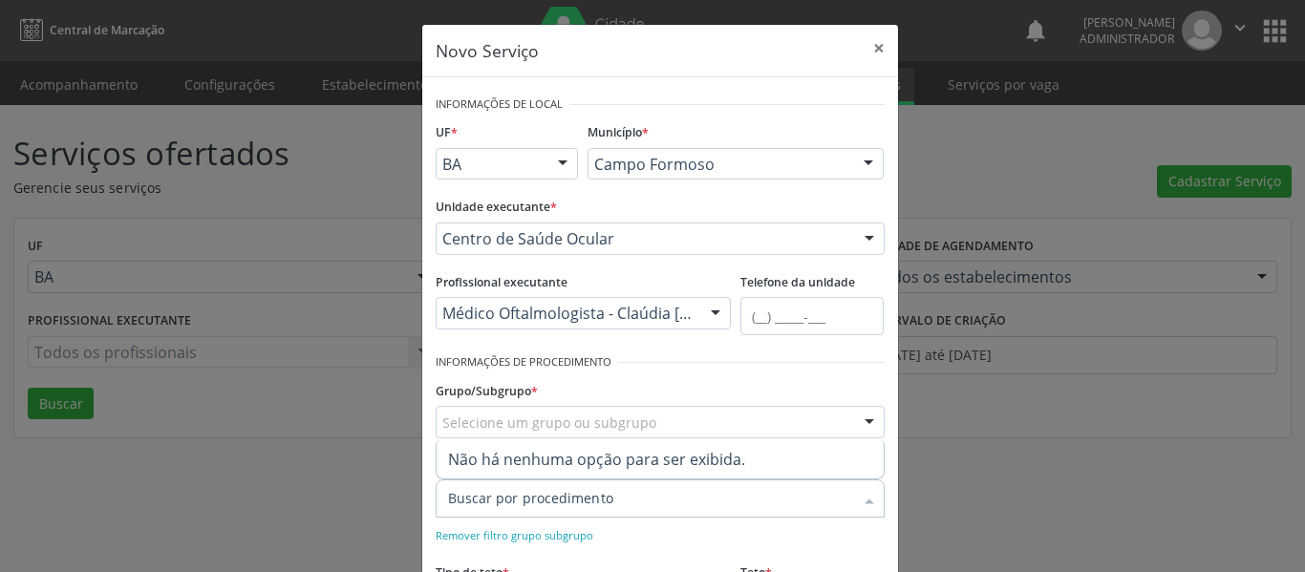
click at [757, 494] on div at bounding box center [660, 499] width 449 height 38
click at [759, 495] on input "Item de agendamento *" at bounding box center [650, 499] width 405 height 38
click at [720, 393] on div "Grupo/Subgrupo * Selecione um grupo ou subgrupo Nenhum resultado encontrado par…" at bounding box center [660, 406] width 449 height 61
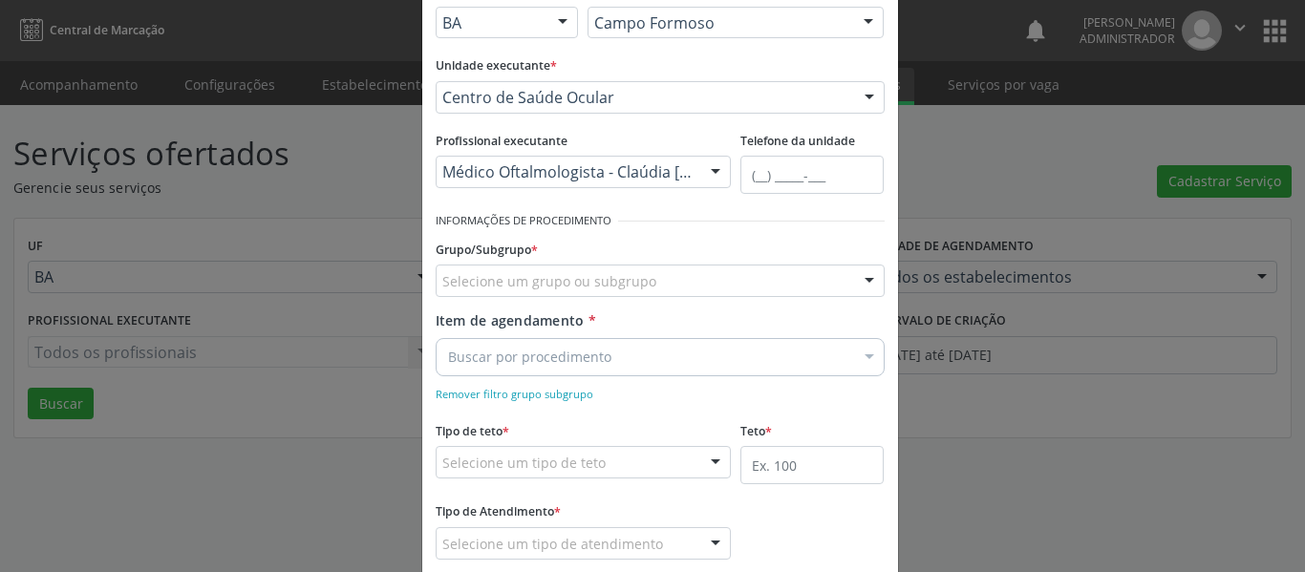
scroll to position [191, 0]
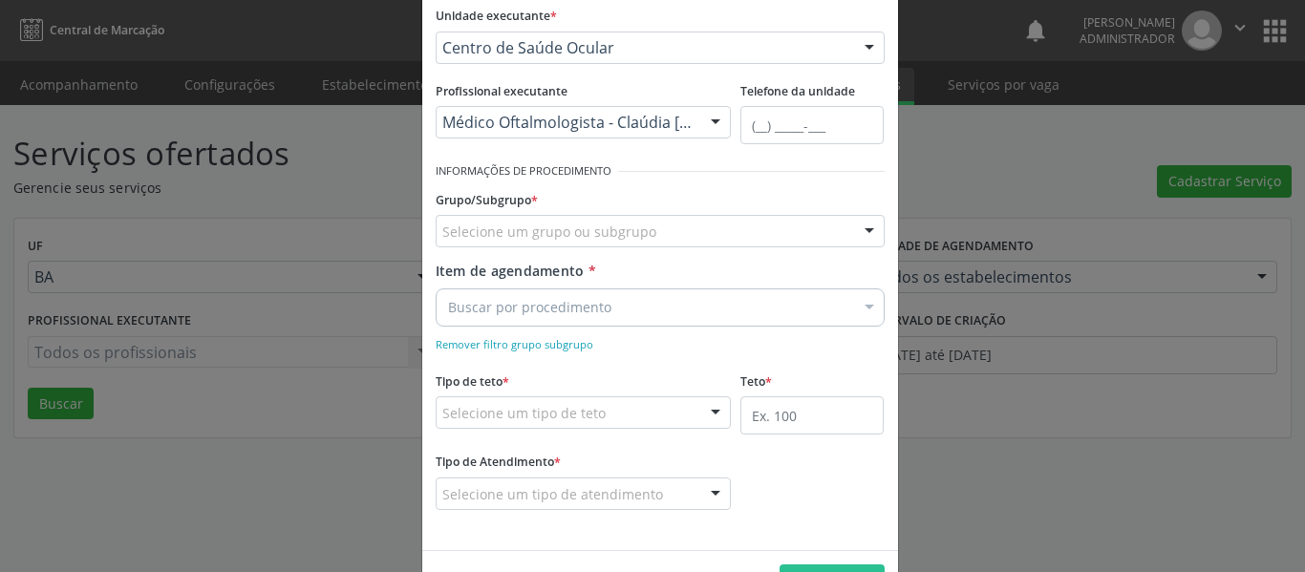
click at [546, 355] on form "Informações de Local UF * BA BA Nenhum resultado encontrado para: " " Não há ne…" at bounding box center [660, 218] width 449 height 637
click at [545, 349] on small "Remover filtro grupo subgrupo" at bounding box center [515, 344] width 158 height 14
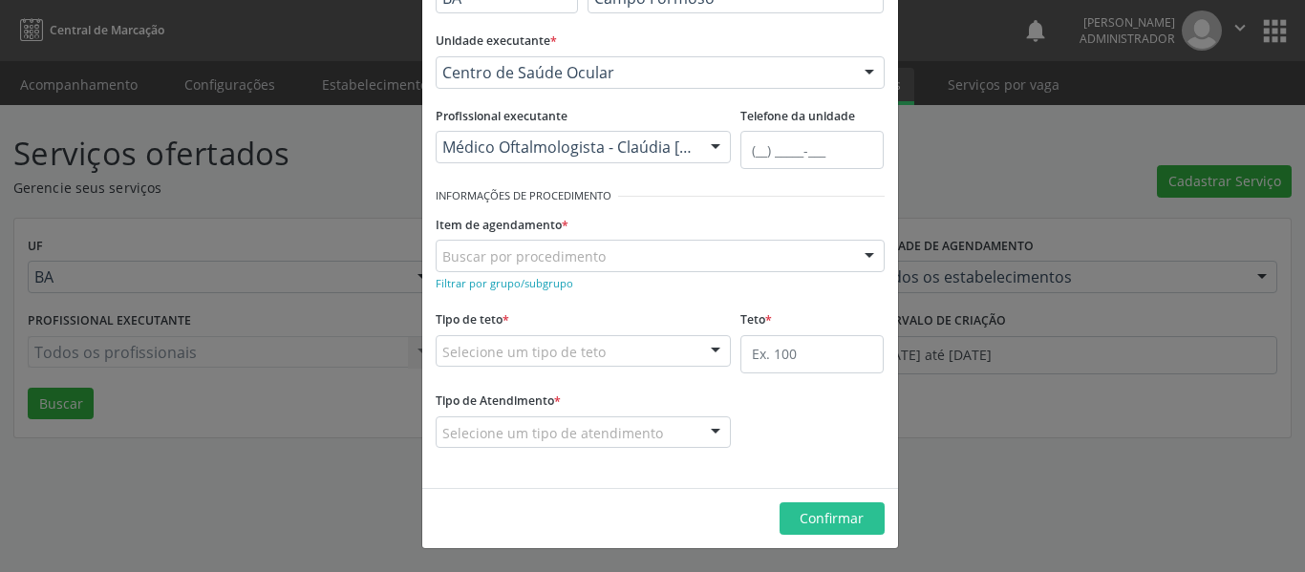
scroll to position [166, 0]
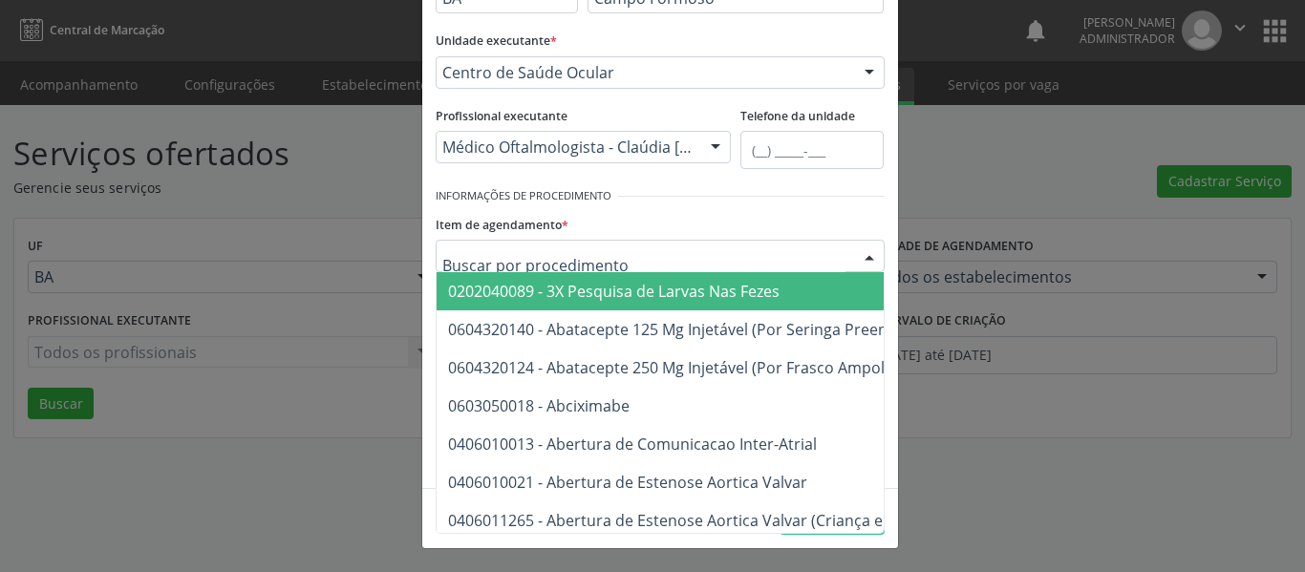
click at [628, 250] on div at bounding box center [660, 256] width 449 height 32
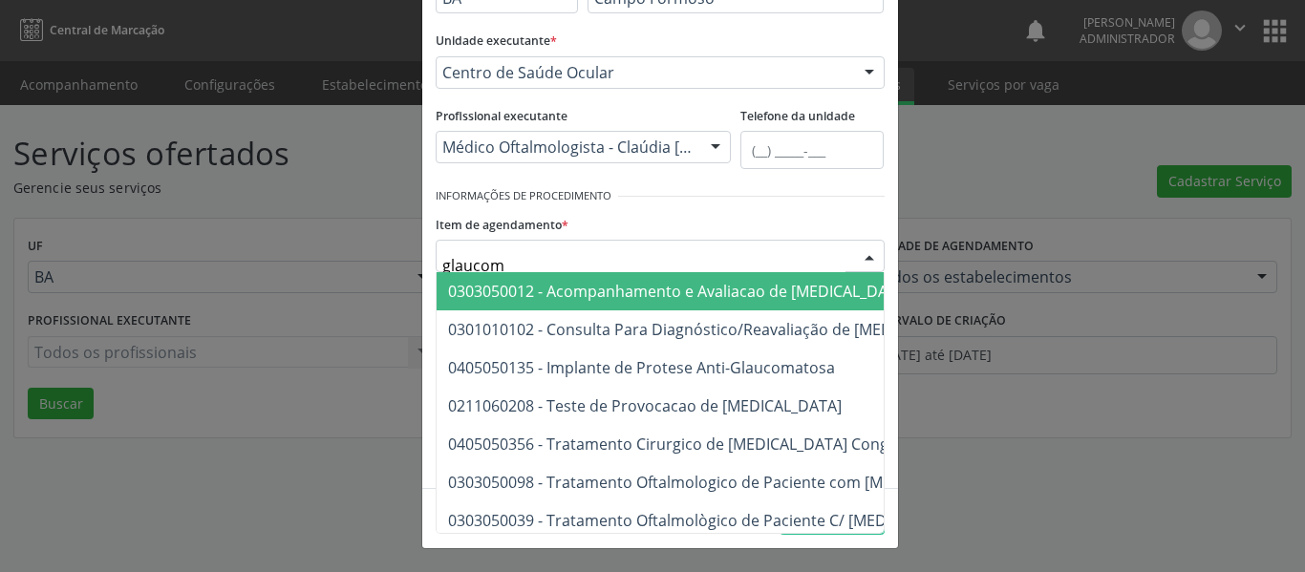
type input "[MEDICAL_DATA]"
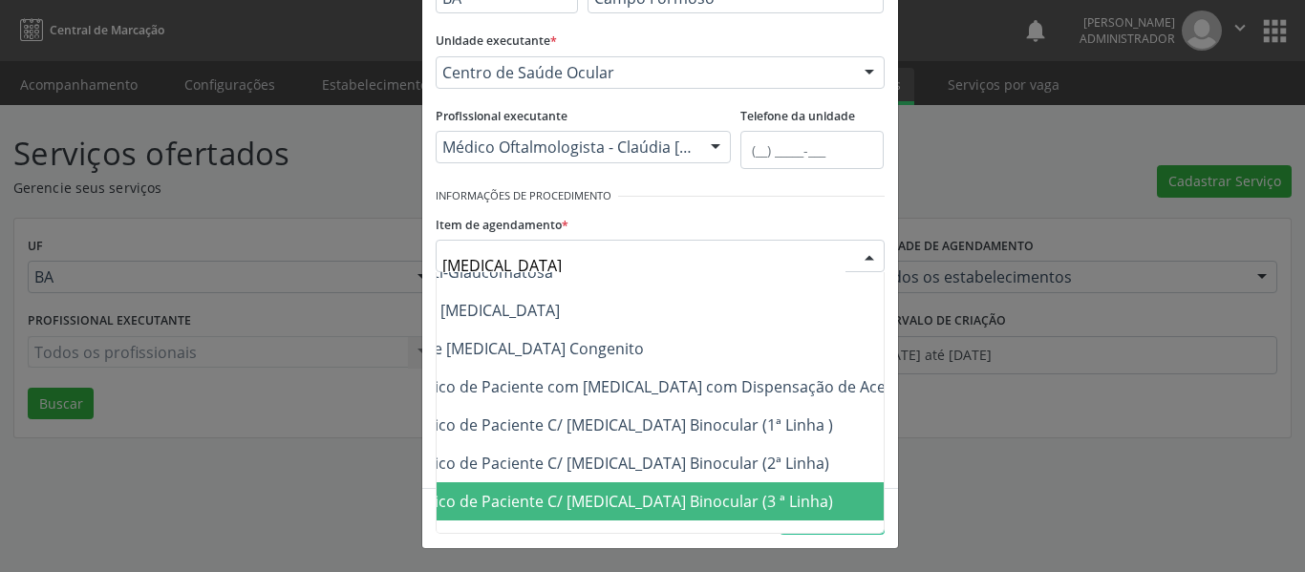
scroll to position [96, 285]
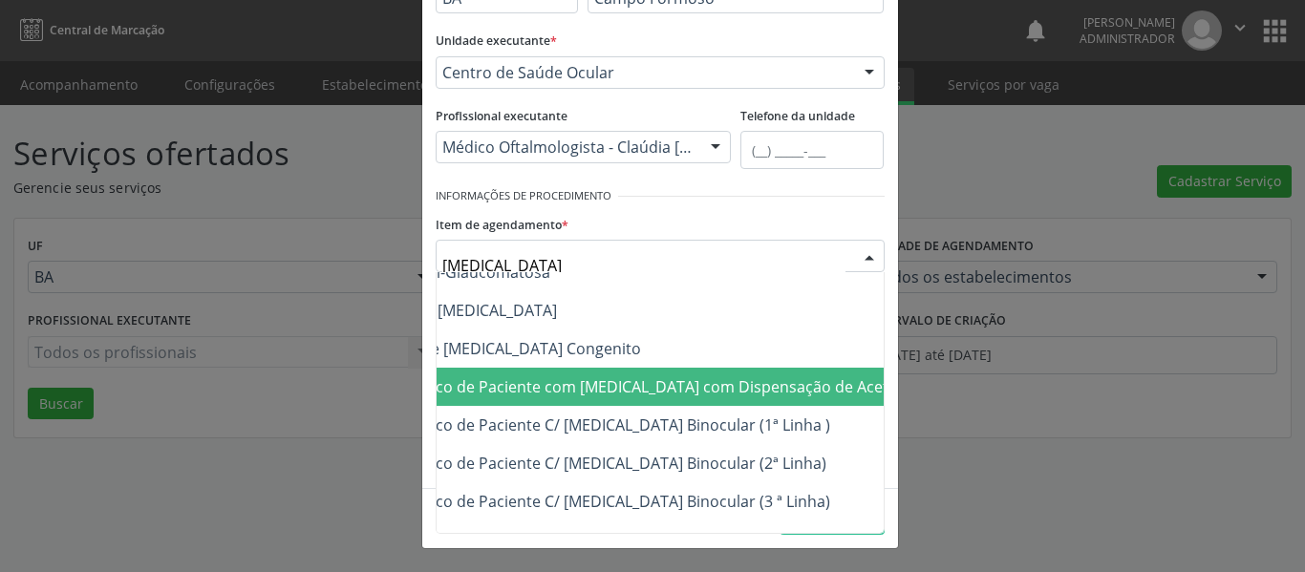
click at [722, 395] on span "0303050098 - Tratamento Oftalmologico de Paciente com Glaucoma com Dispensação …" at bounding box center [651, 386] width 976 height 21
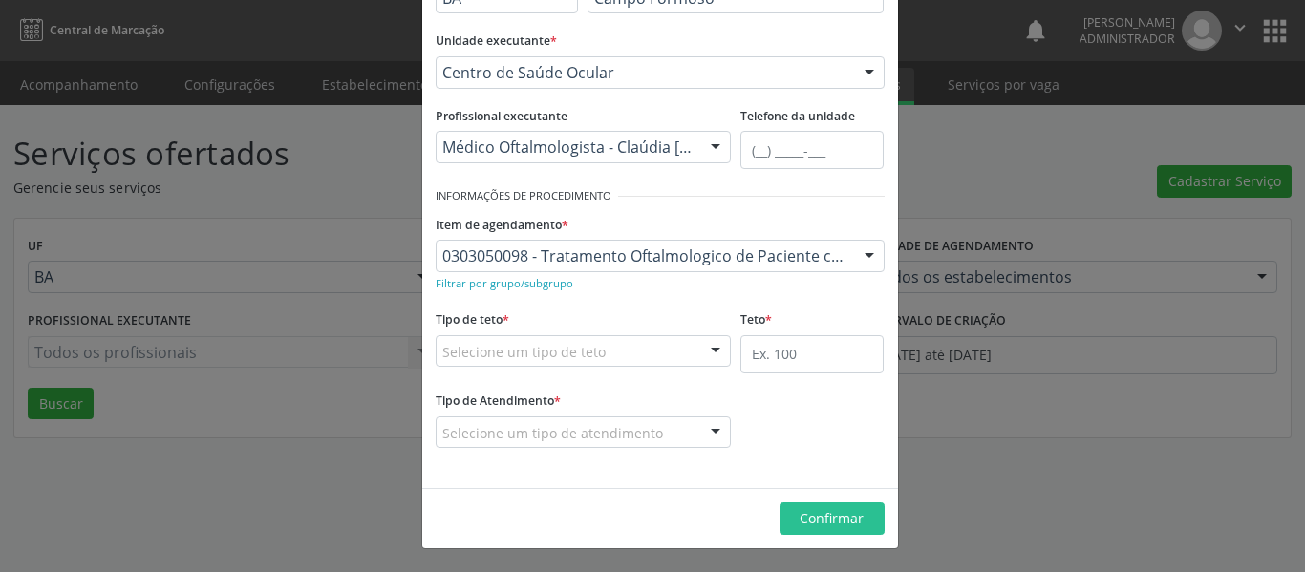
click at [569, 287] on div "Filtrar por grupo/subgrupo" at bounding box center [660, 282] width 449 height 20
click at [542, 289] on small "Filtrar por grupo/subgrupo" at bounding box center [505, 283] width 138 height 14
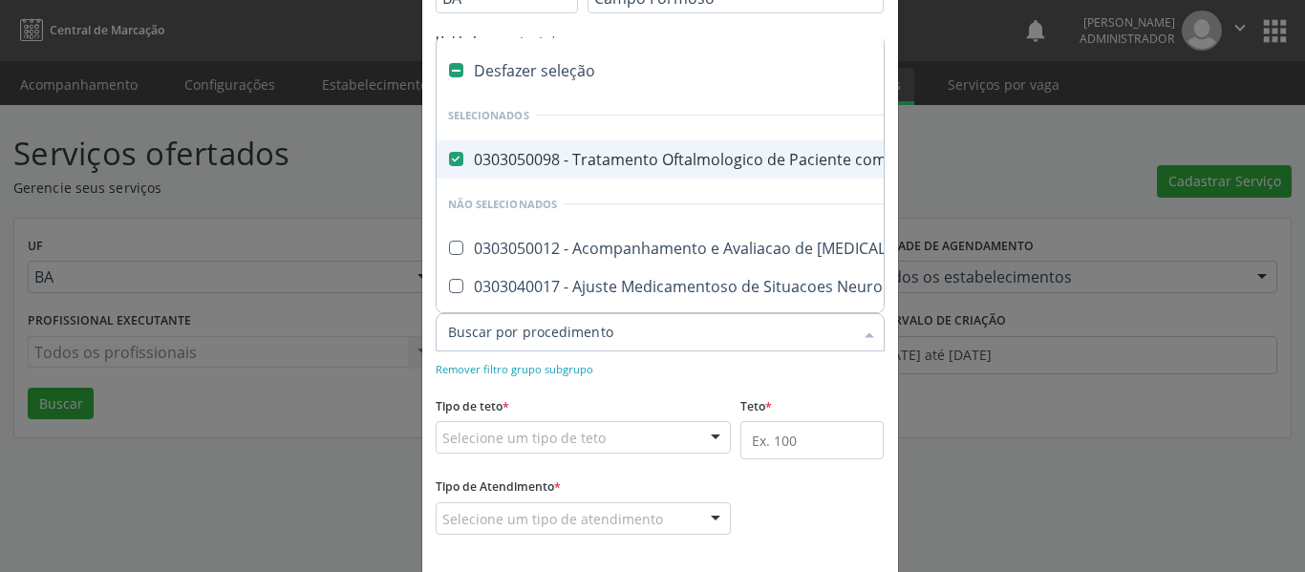
click at [817, 342] on div at bounding box center [660, 332] width 449 height 38
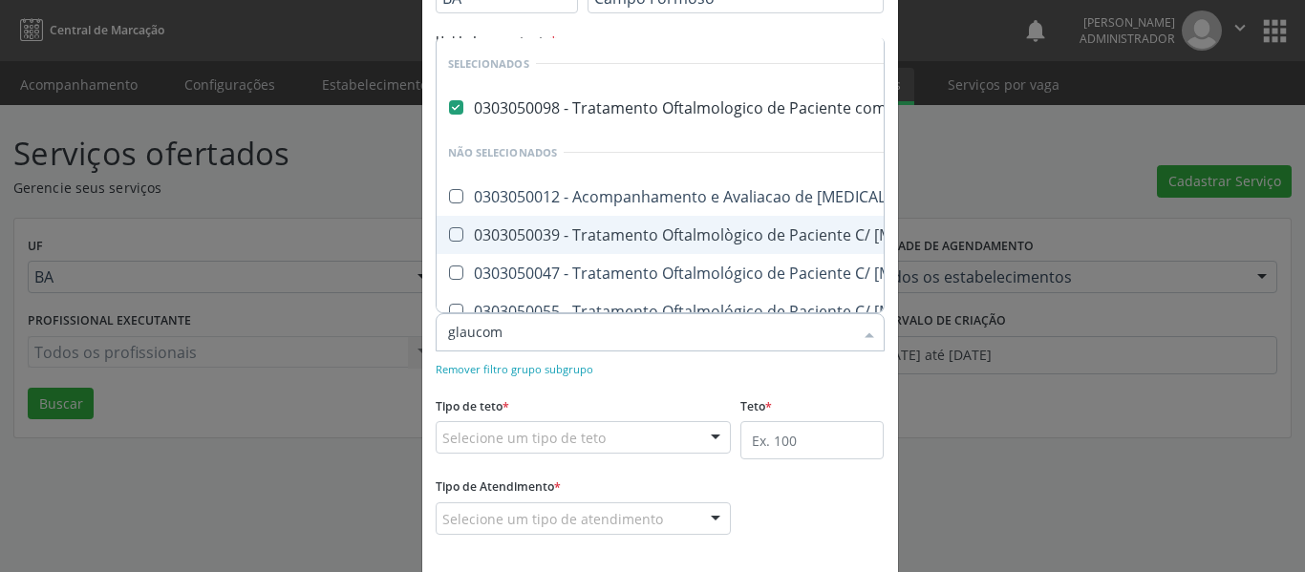
type input "[MEDICAL_DATA]"
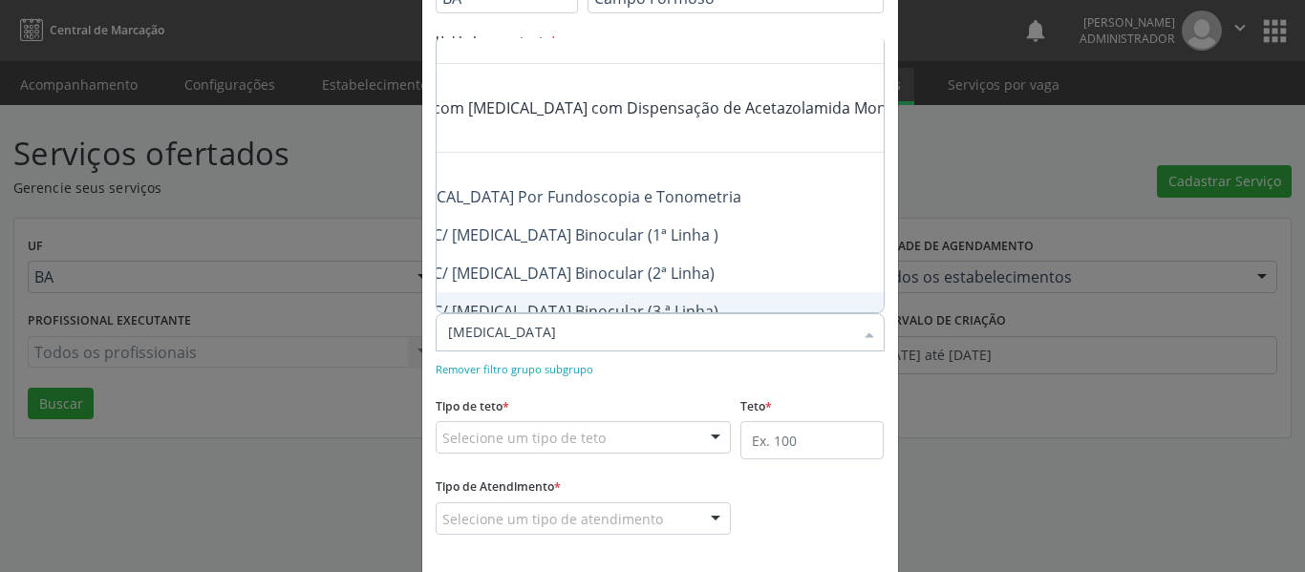
scroll to position [0, 0]
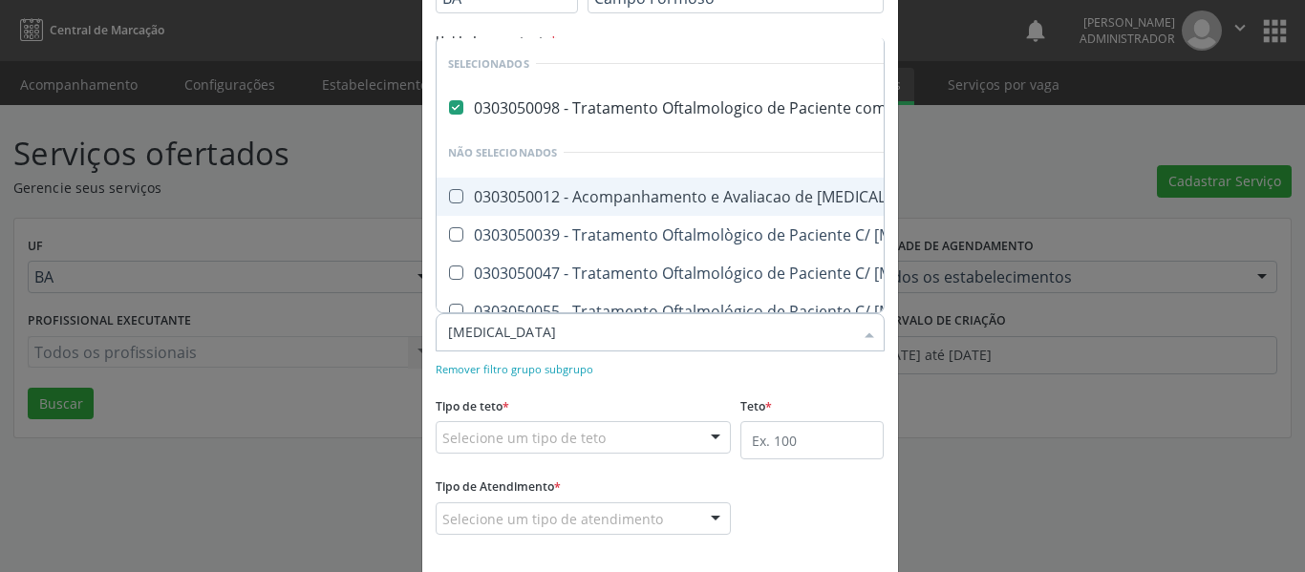
click at [449, 199] on Tonometria at bounding box center [456, 196] width 14 height 14
click at [449, 199] on Tonometria "checkbox" at bounding box center [443, 196] width 12 height 12
checkbox Tonometria "true"
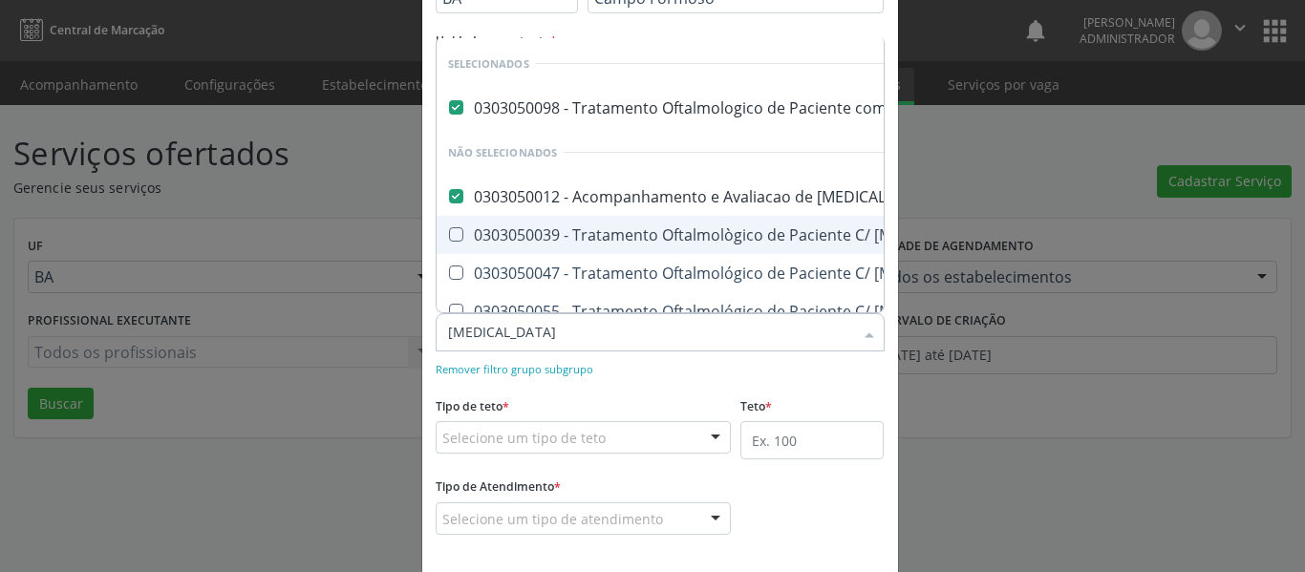
click at [449, 239] on \) at bounding box center [456, 234] width 14 height 14
click at [448, 239] on \) "checkbox" at bounding box center [443, 234] width 12 height 12
checkbox \) "true"
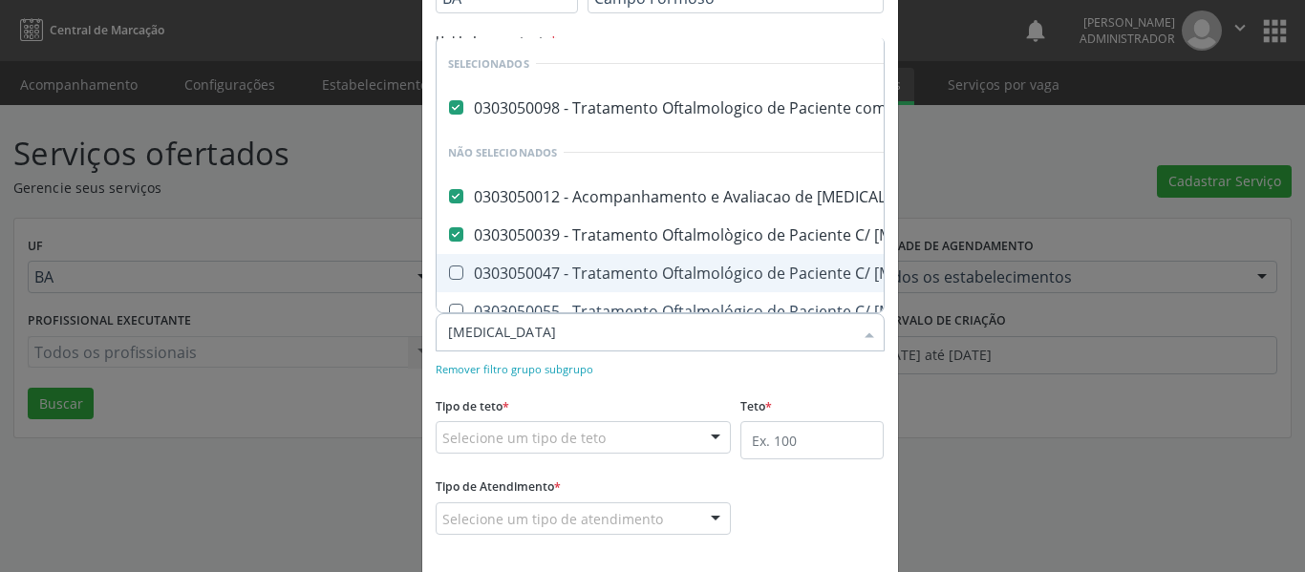
click at [449, 272] on Linha\) at bounding box center [456, 273] width 14 height 14
click at [448, 272] on Linha\) "checkbox" at bounding box center [443, 273] width 12 height 12
checkbox Linha\) "true"
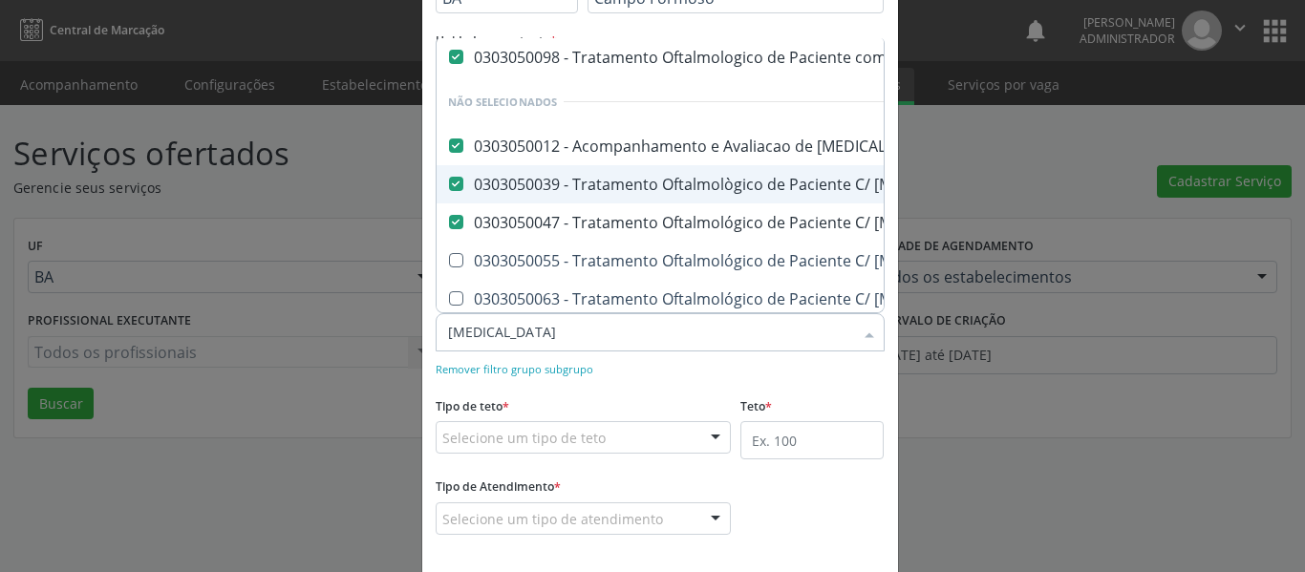
scroll to position [96, 0]
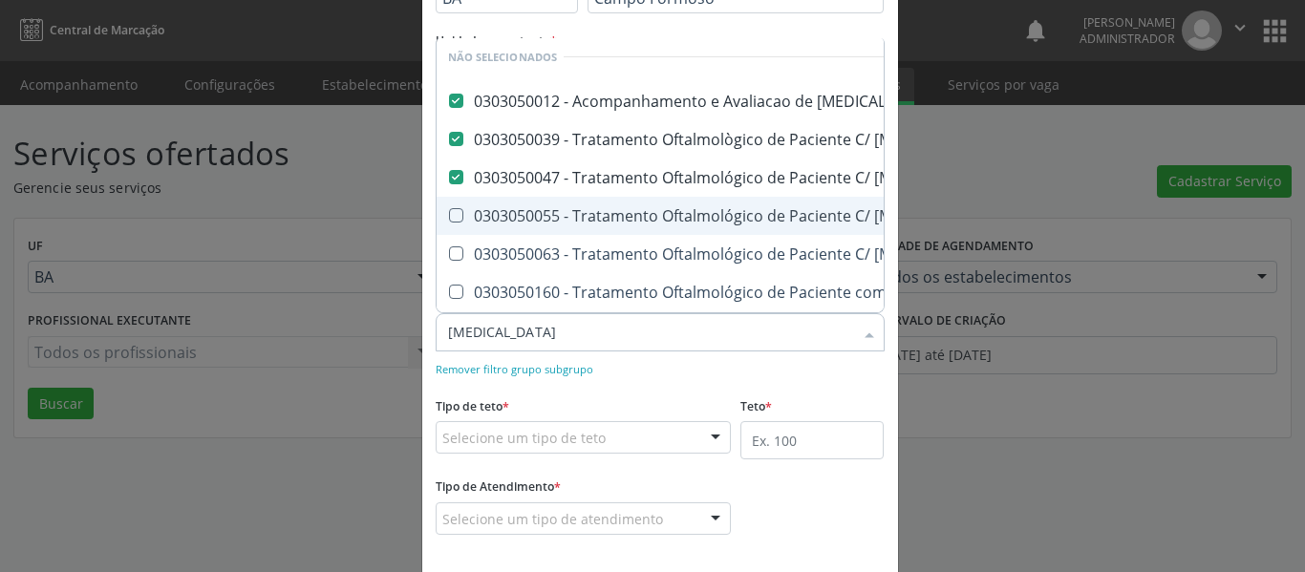
click at [449, 214] on Linha\) at bounding box center [456, 215] width 14 height 14
click at [442, 214] on Linha\) "checkbox" at bounding box center [443, 215] width 12 height 12
checkbox Linha\) "true"
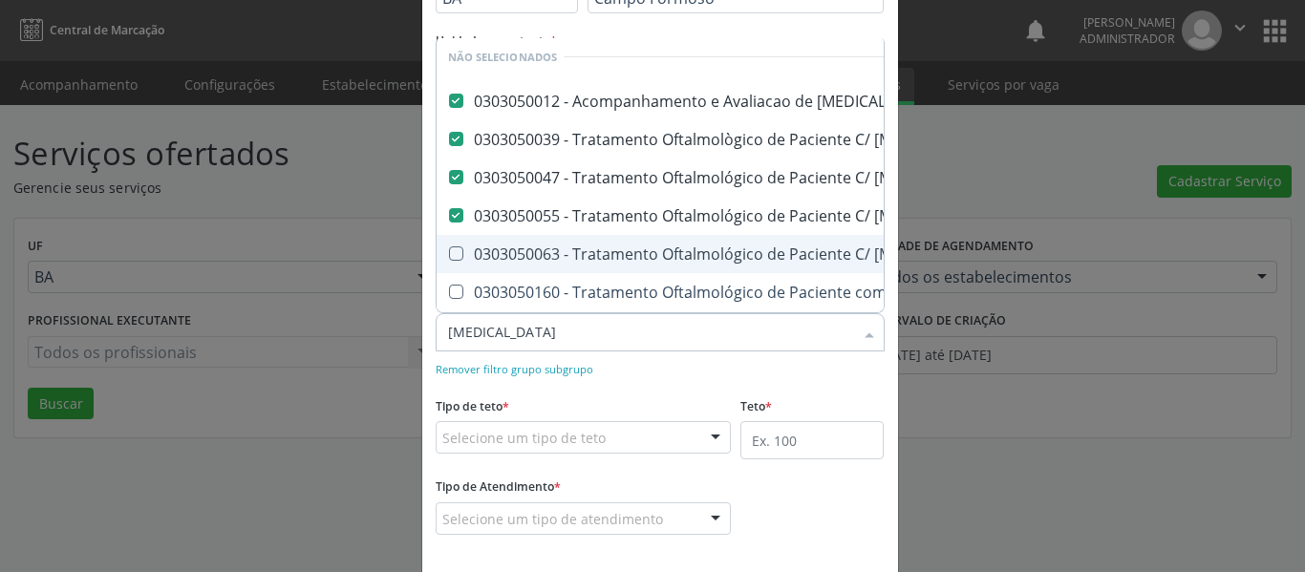
click at [449, 256] on \) at bounding box center [456, 253] width 14 height 14
click at [446, 256] on \) "checkbox" at bounding box center [443, 253] width 12 height 12
checkbox \) "true"
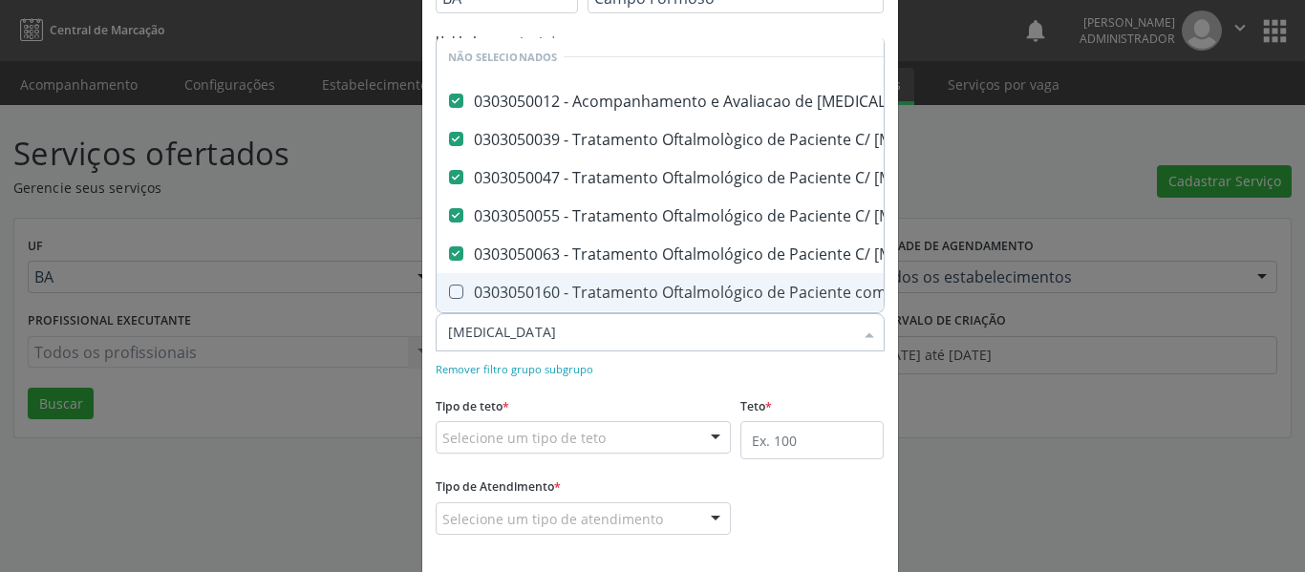
click at [449, 294] on Binocular at bounding box center [456, 292] width 14 height 14
click at [449, 294] on Binocular "checkbox" at bounding box center [443, 292] width 12 height 12
checkbox Binocular "true"
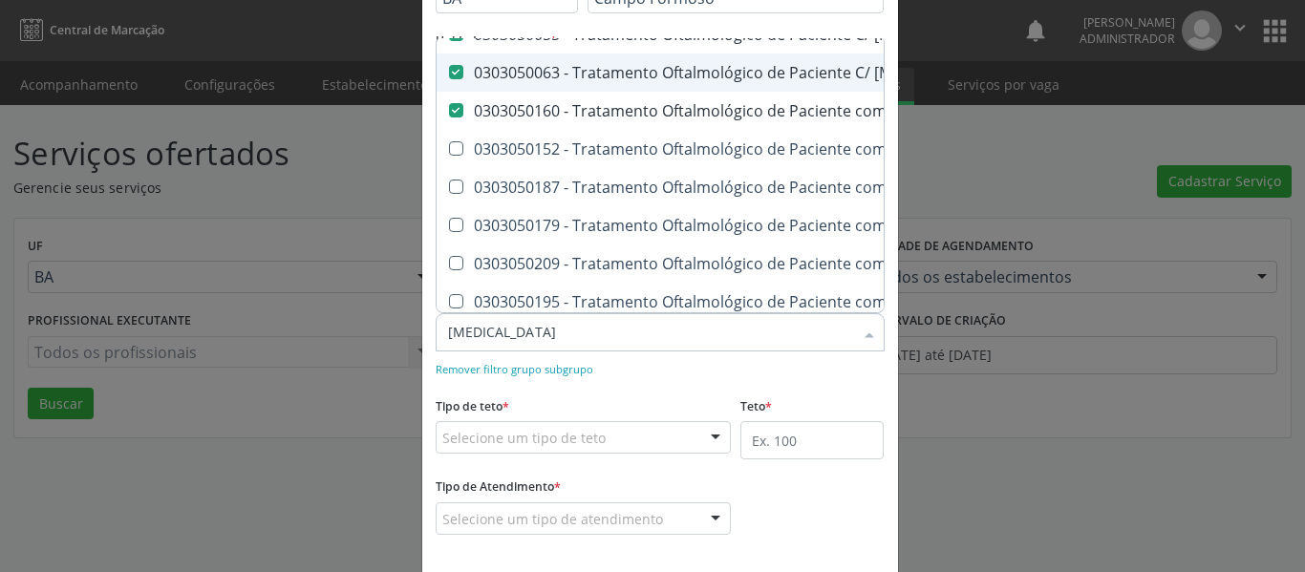
scroll to position [287, 0]
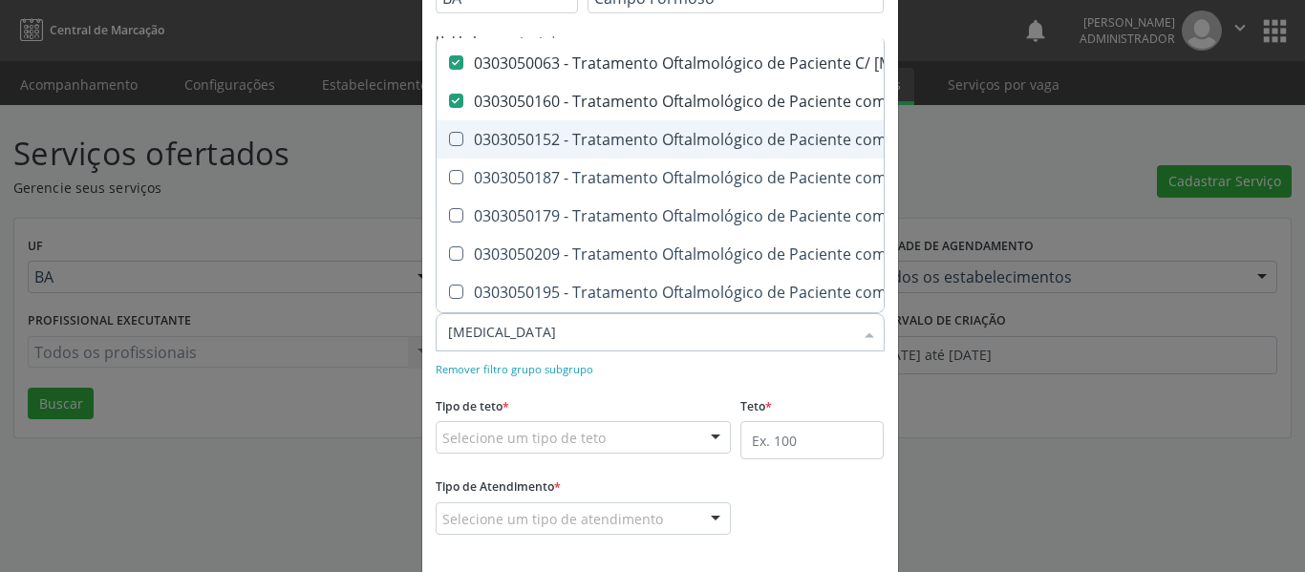
click at [449, 137] on Monocular at bounding box center [456, 139] width 14 height 14
click at [448, 137] on Monocular "checkbox" at bounding box center [443, 139] width 12 height 12
checkbox Monocular "true"
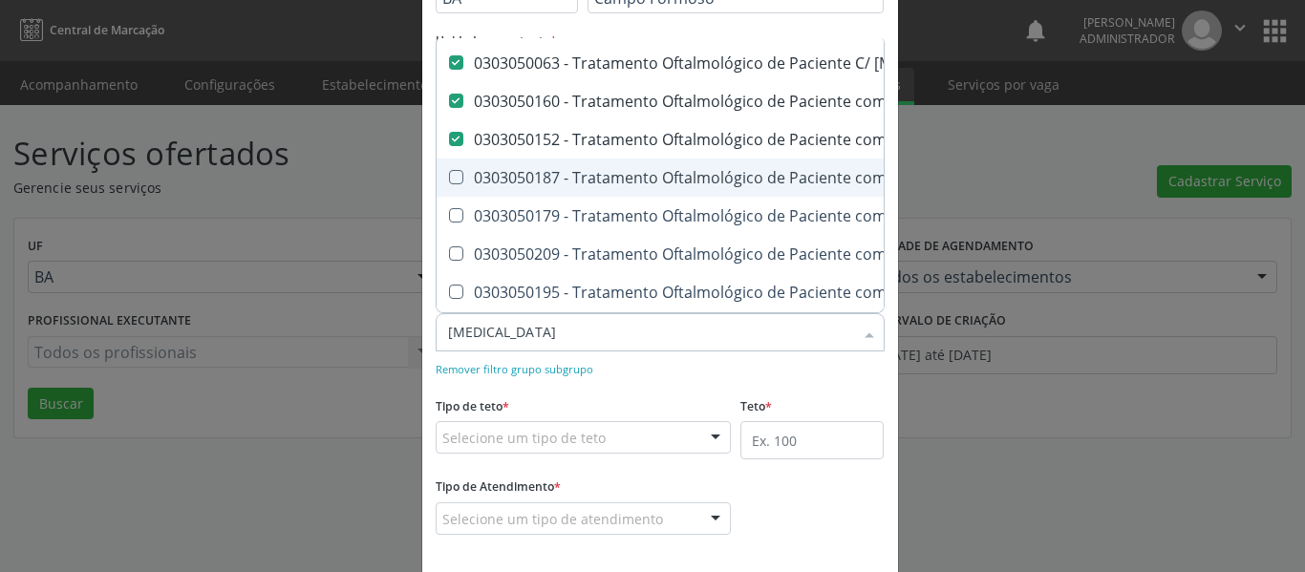
click at [454, 177] on Binocular at bounding box center [456, 177] width 14 height 14
click at [449, 177] on Binocular "checkbox" at bounding box center [443, 177] width 12 height 12
checkbox Binocular "true"
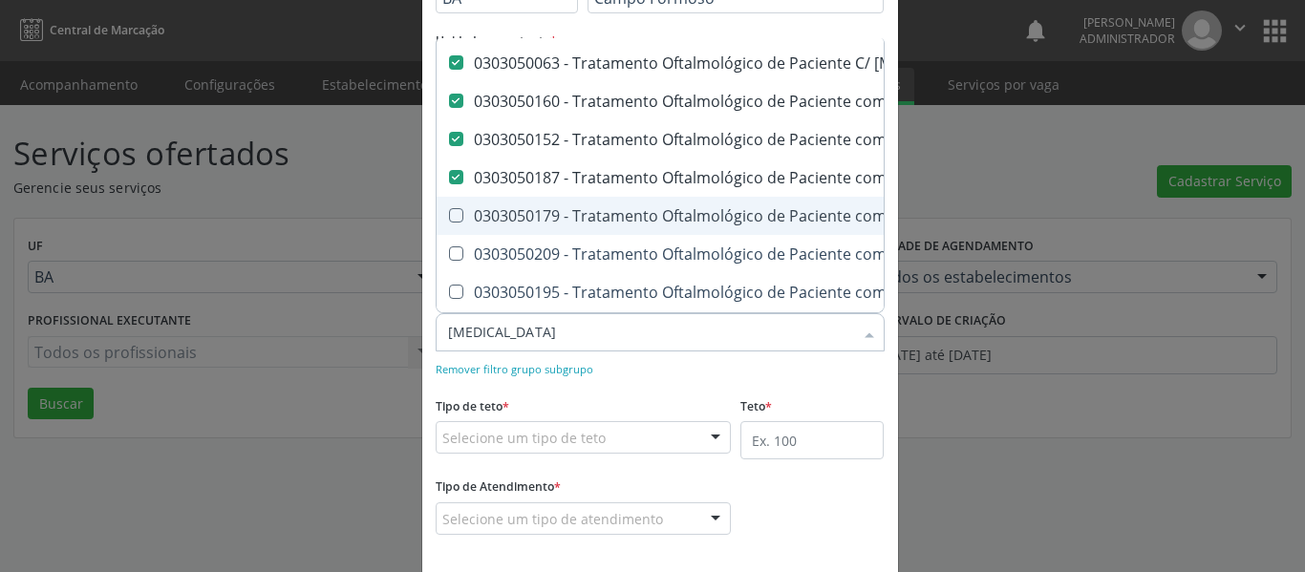
click at [449, 208] on Monocular at bounding box center [456, 215] width 14 height 14
click at [449, 209] on Monocular "checkbox" at bounding box center [443, 215] width 12 height 12
checkbox Monocular "true"
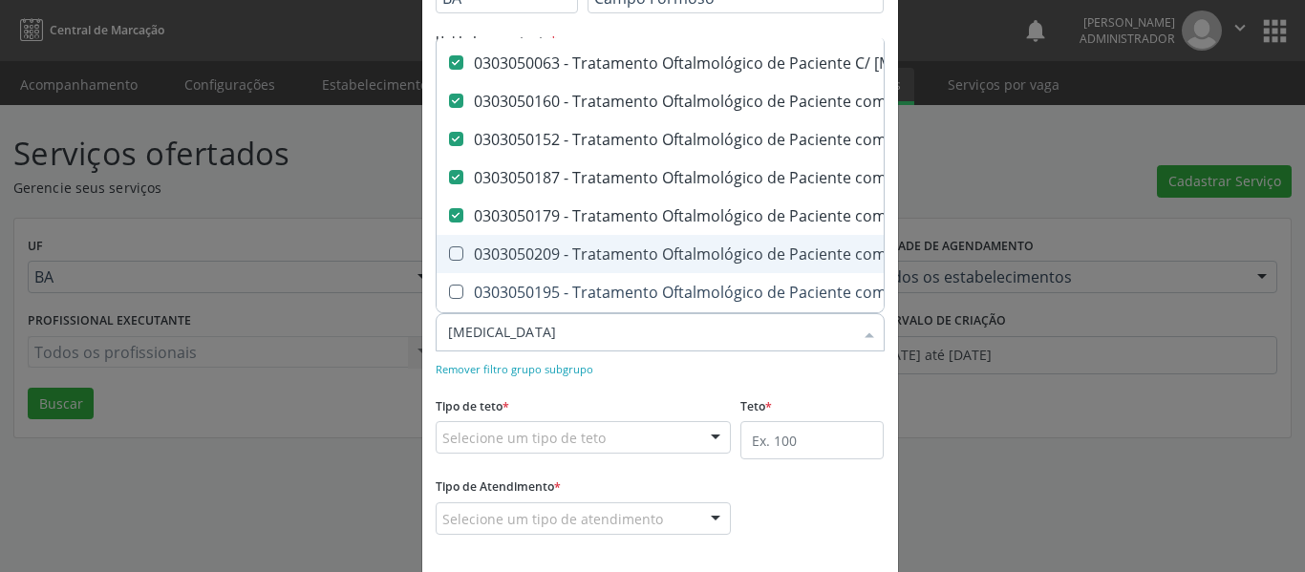
click at [449, 259] on Binocular at bounding box center [456, 253] width 14 height 14
click at [443, 259] on Binocular "checkbox" at bounding box center [443, 253] width 12 height 12
checkbox Binocular "true"
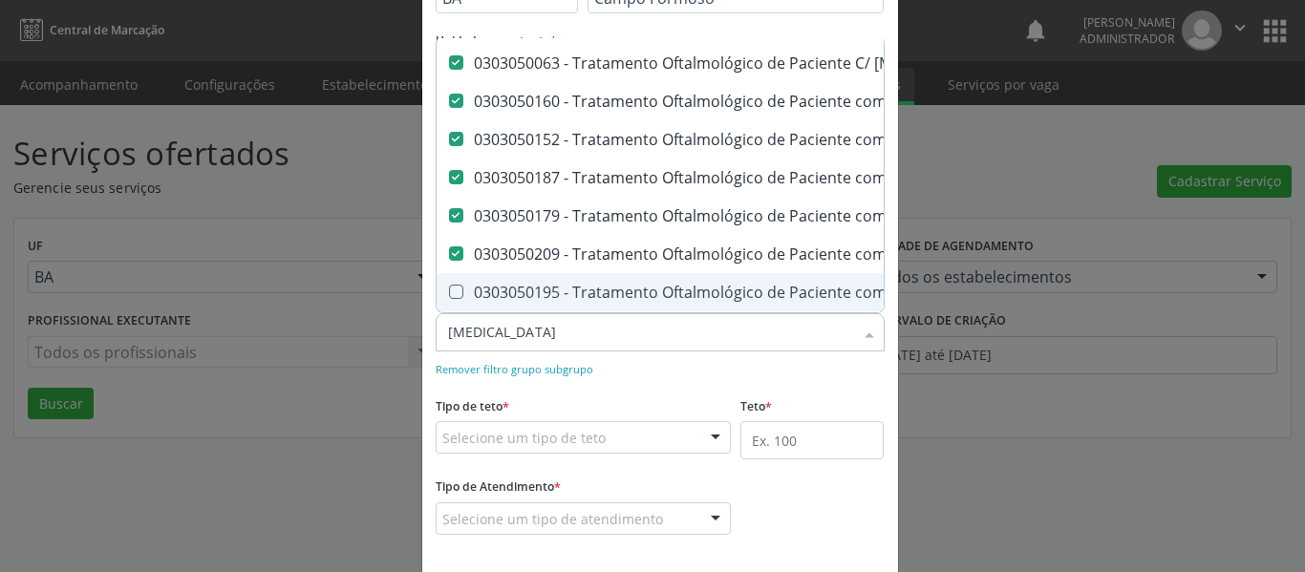
click at [450, 294] on Monocular at bounding box center [456, 292] width 14 height 14
click at [449, 294] on Monocular "checkbox" at bounding box center [443, 292] width 12 height 12
checkbox Monocular "true"
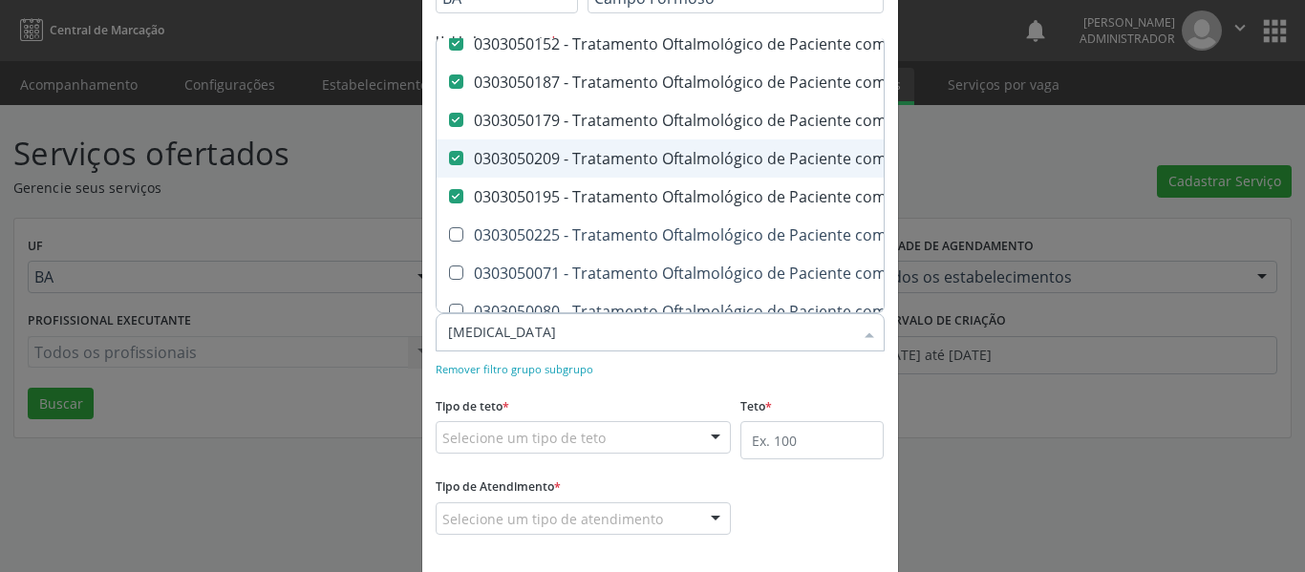
scroll to position [478, 0]
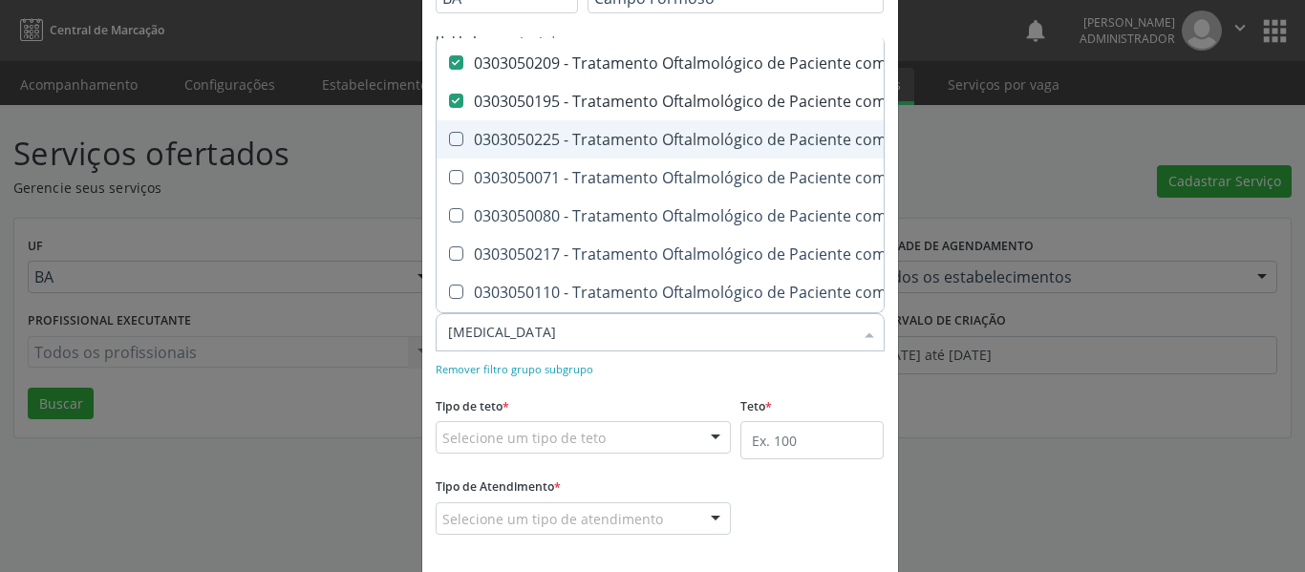
click at [455, 137] on Linhas at bounding box center [456, 139] width 14 height 14
click at [449, 137] on Linhas "checkbox" at bounding box center [443, 139] width 12 height 12
checkbox Linhas "true"
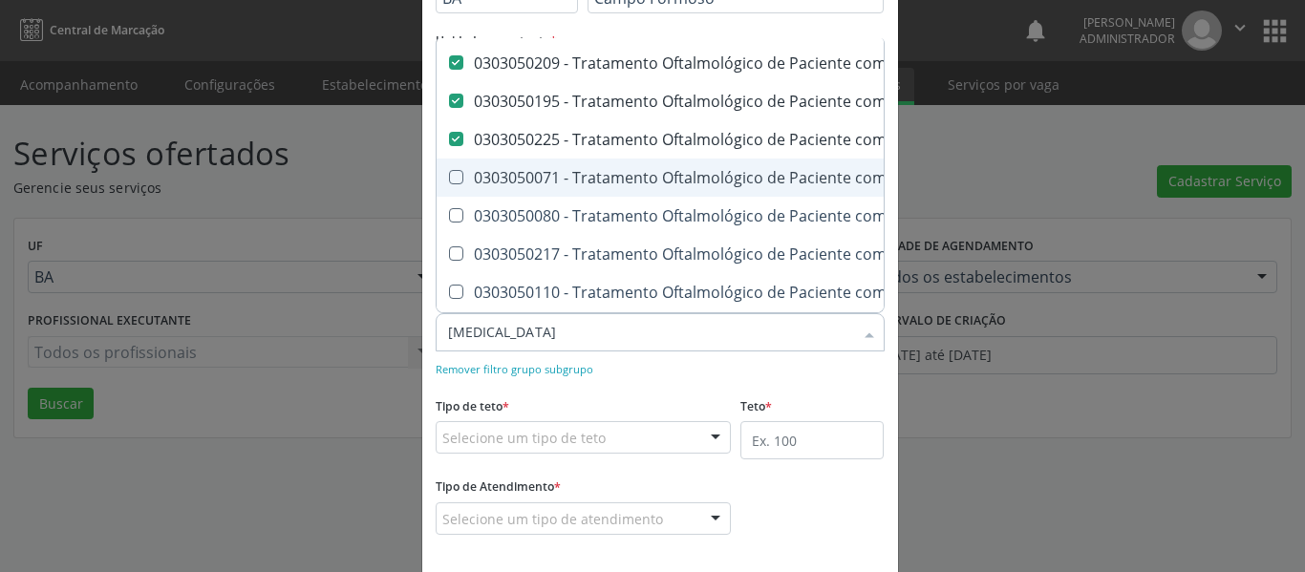
click at [449, 173] on Linha\) at bounding box center [456, 177] width 14 height 14
click at [449, 173] on Linha\) "checkbox" at bounding box center [443, 177] width 12 height 12
checkbox Linha\) "true"
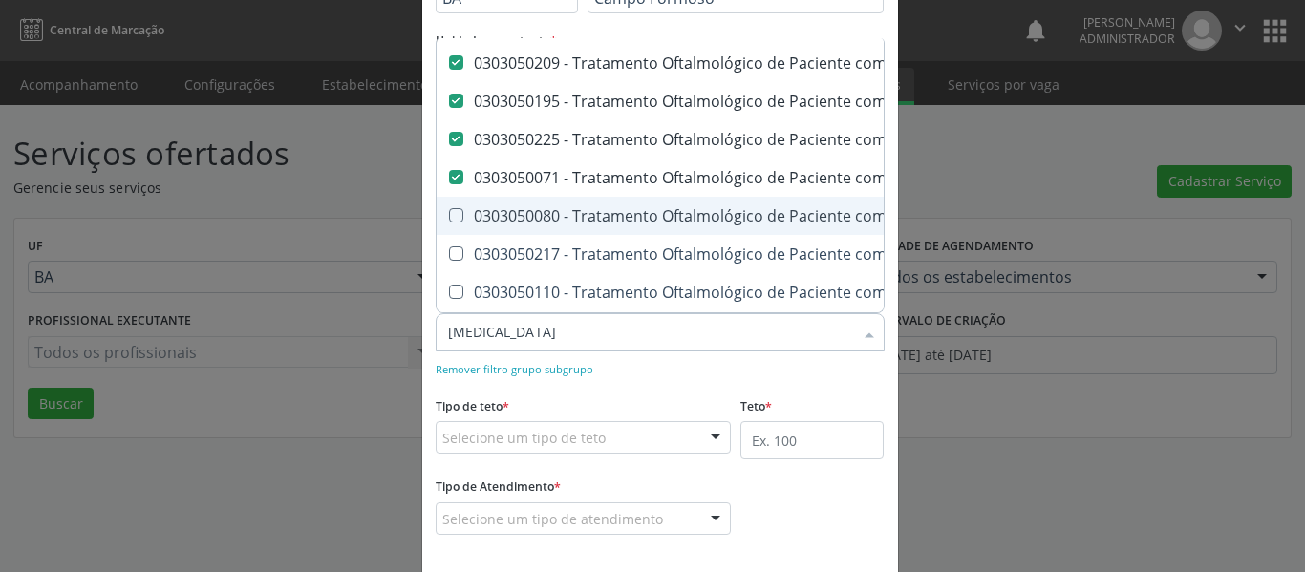
click at [449, 211] on Linha\) at bounding box center [456, 215] width 14 height 14
click at [448, 211] on Linha\) "checkbox" at bounding box center [443, 215] width 12 height 12
checkbox Linha\) "true"
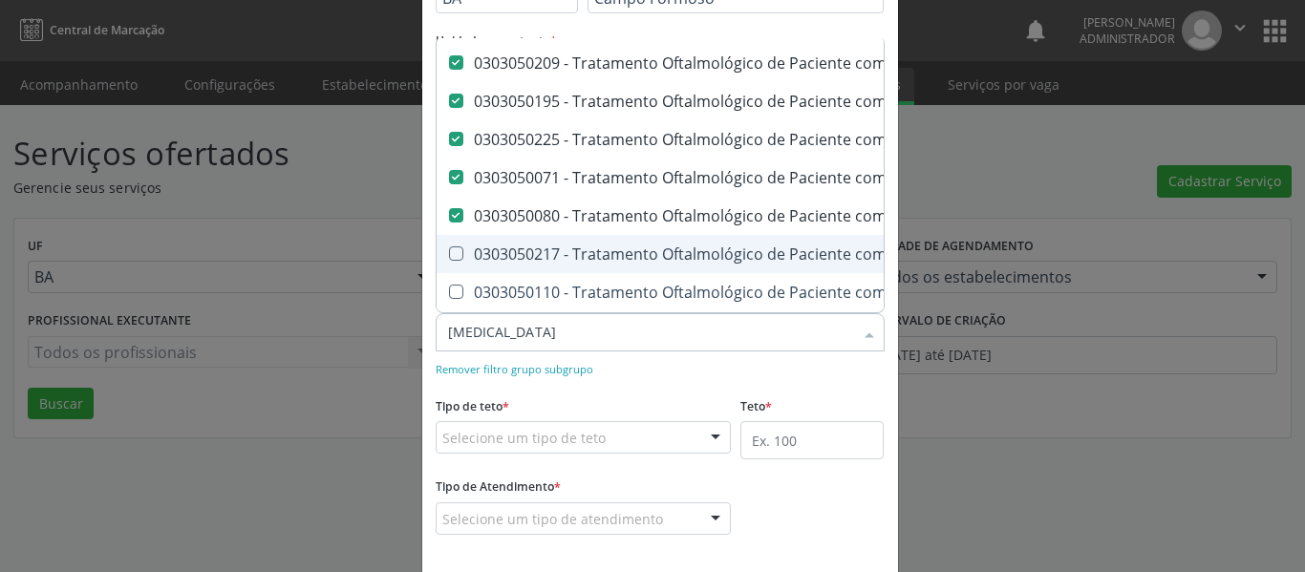
drag, startPoint x: 445, startPoint y: 247, endPoint x: 448, endPoint y: 275, distance: 27.8
click at [449, 248] on Linhas at bounding box center [456, 253] width 14 height 14
click at [445, 248] on Linhas "checkbox" at bounding box center [443, 253] width 12 height 12
checkbox Linhas "true"
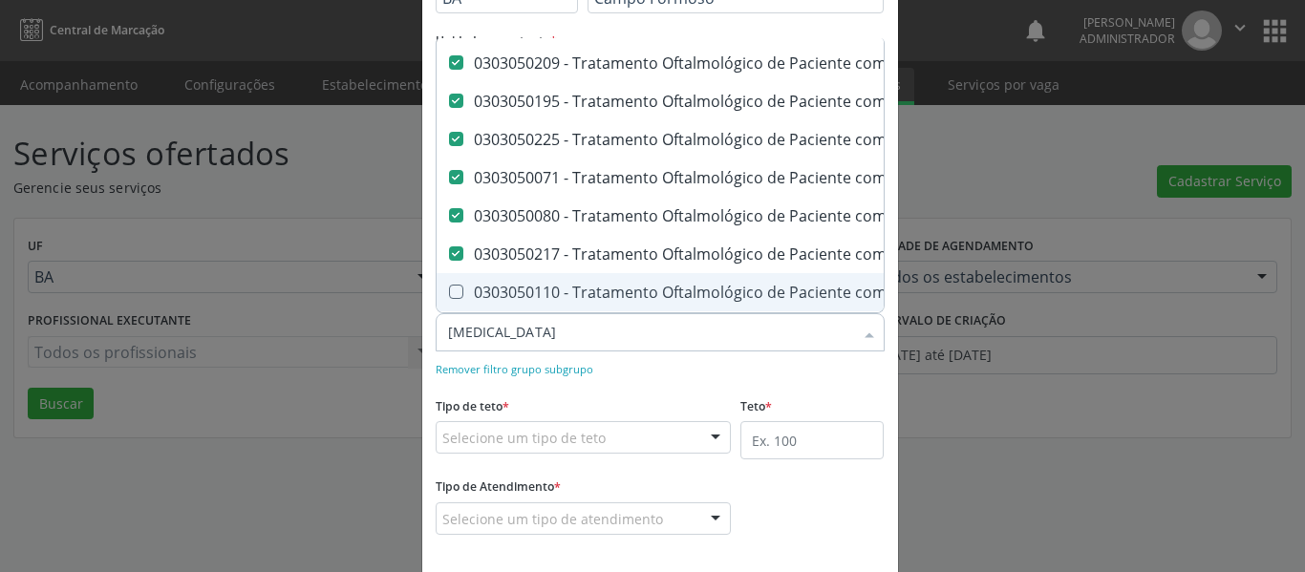
click at [449, 287] on Binocular at bounding box center [456, 292] width 14 height 14
click at [448, 287] on Binocular "checkbox" at bounding box center [443, 292] width 12 height 12
checkbox Binocular "true"
click at [449, 286] on Monocular at bounding box center [456, 293] width 14 height 14
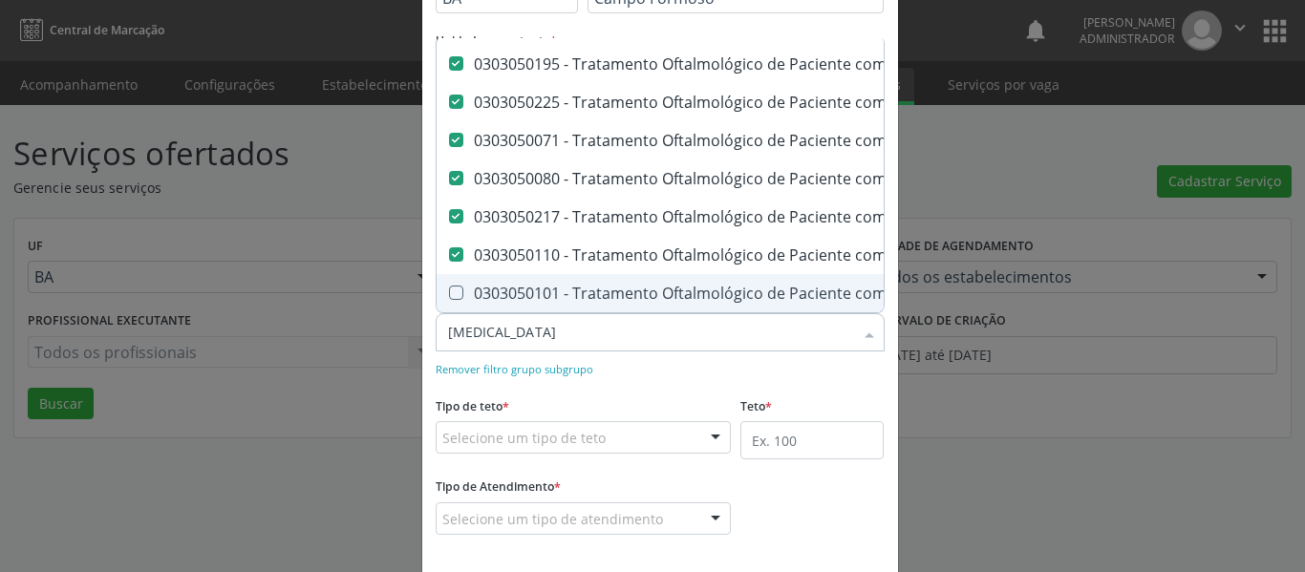
click at [446, 287] on Monocular "checkbox" at bounding box center [443, 293] width 12 height 12
checkbox Monocular "true"
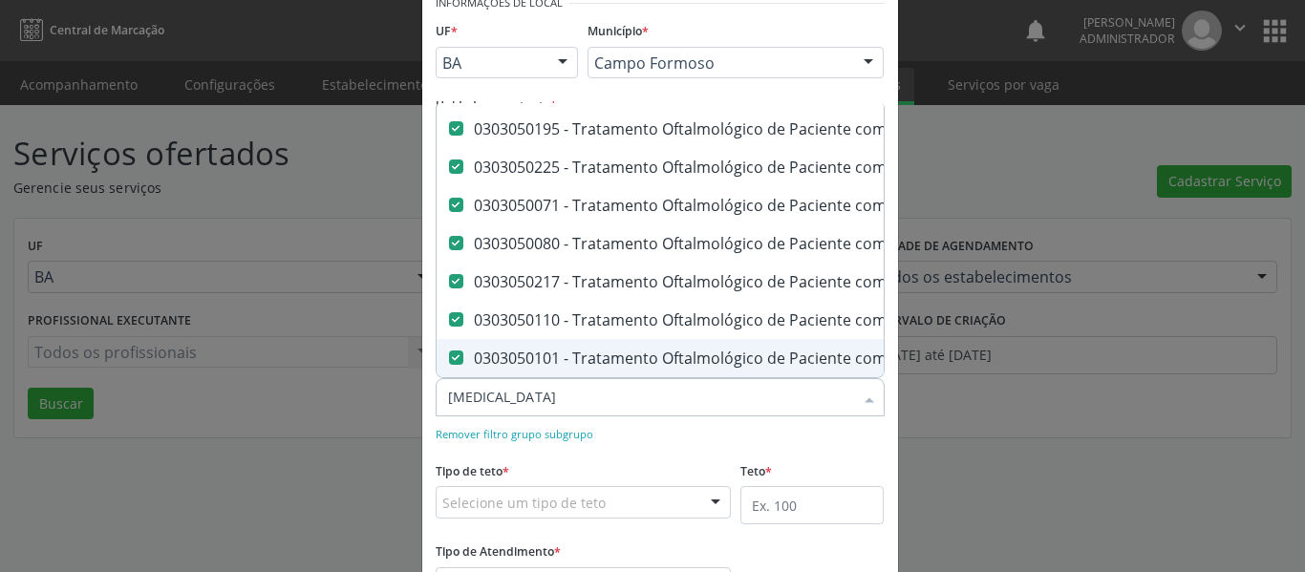
scroll to position [0, 0]
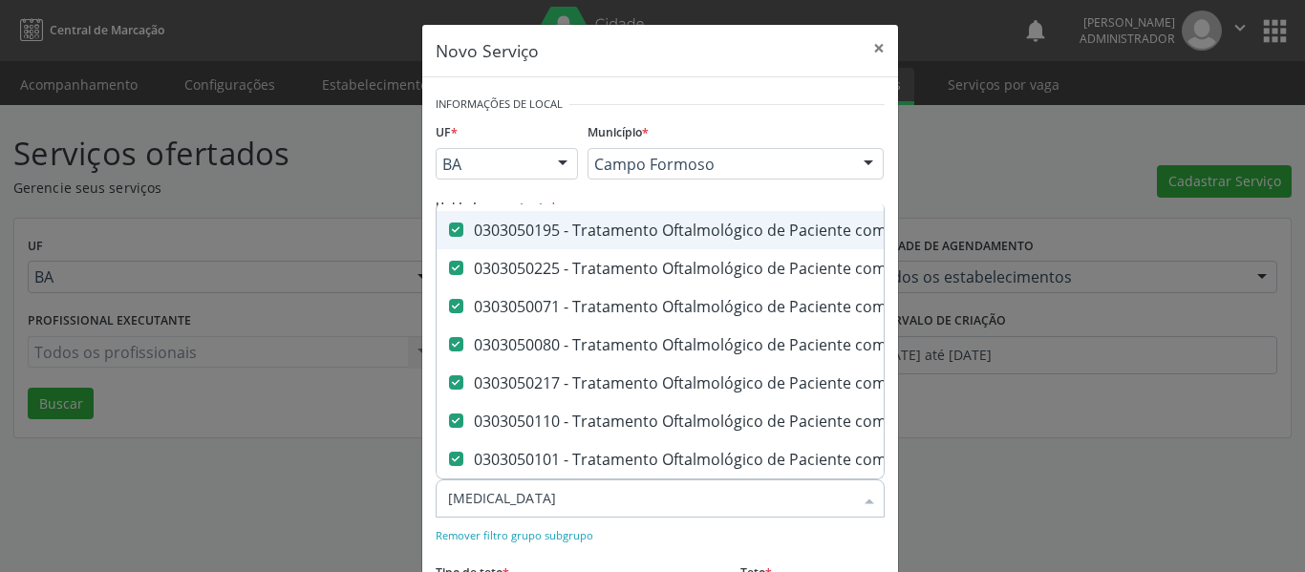
click at [795, 122] on div "Município * Campo Formoso Campo Formoso Nenhum resultado encontrado para: " " N…" at bounding box center [736, 155] width 306 height 75
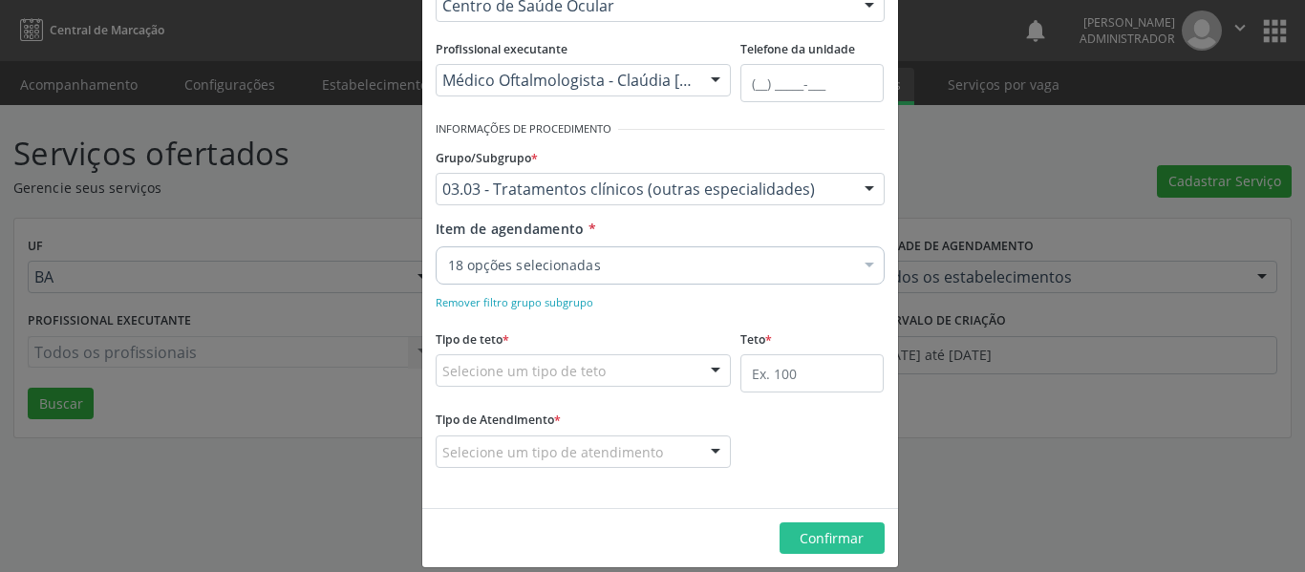
scroll to position [253, 0]
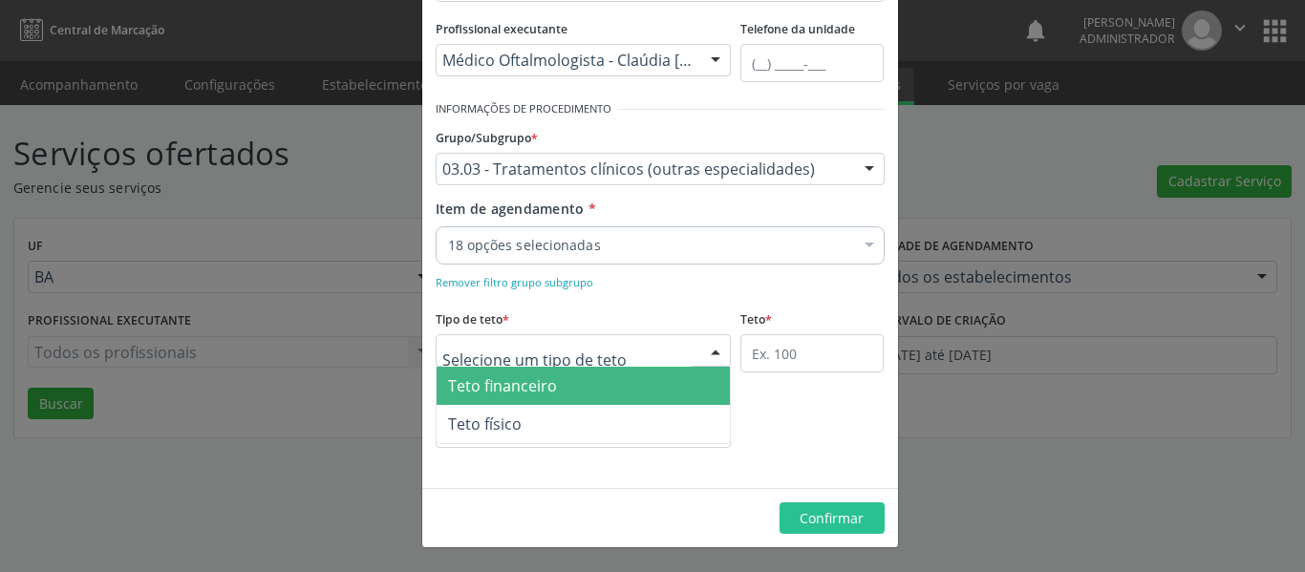
click at [706, 349] on div at bounding box center [715, 351] width 29 height 32
click at [566, 395] on span "Teto financeiro" at bounding box center [584, 386] width 294 height 38
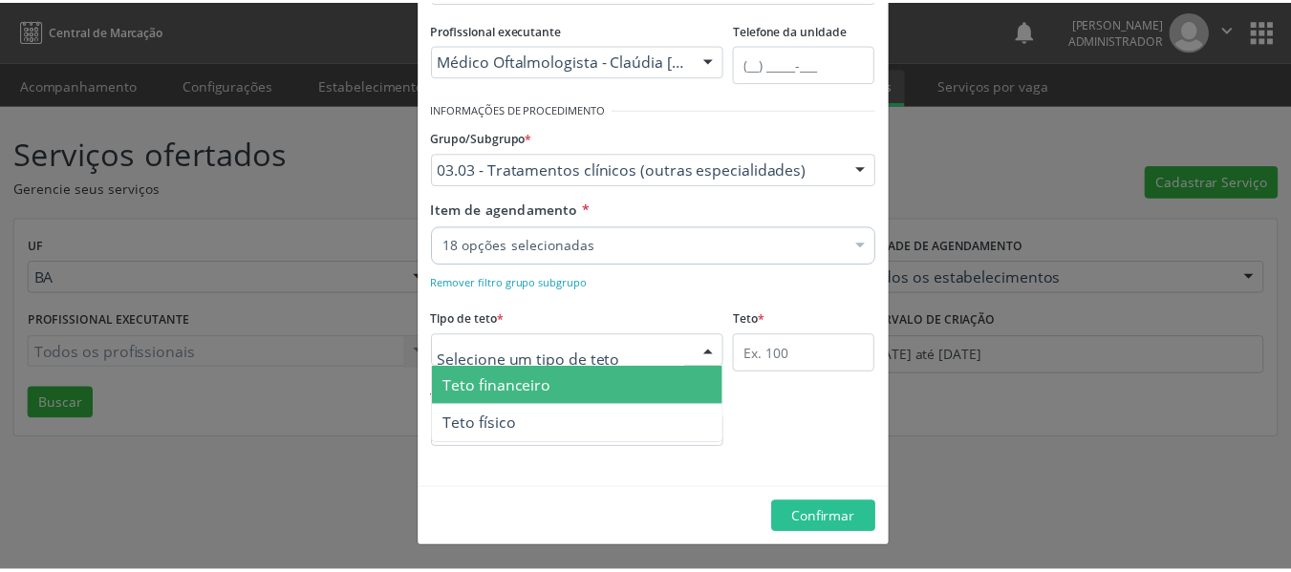
scroll to position [246, 0]
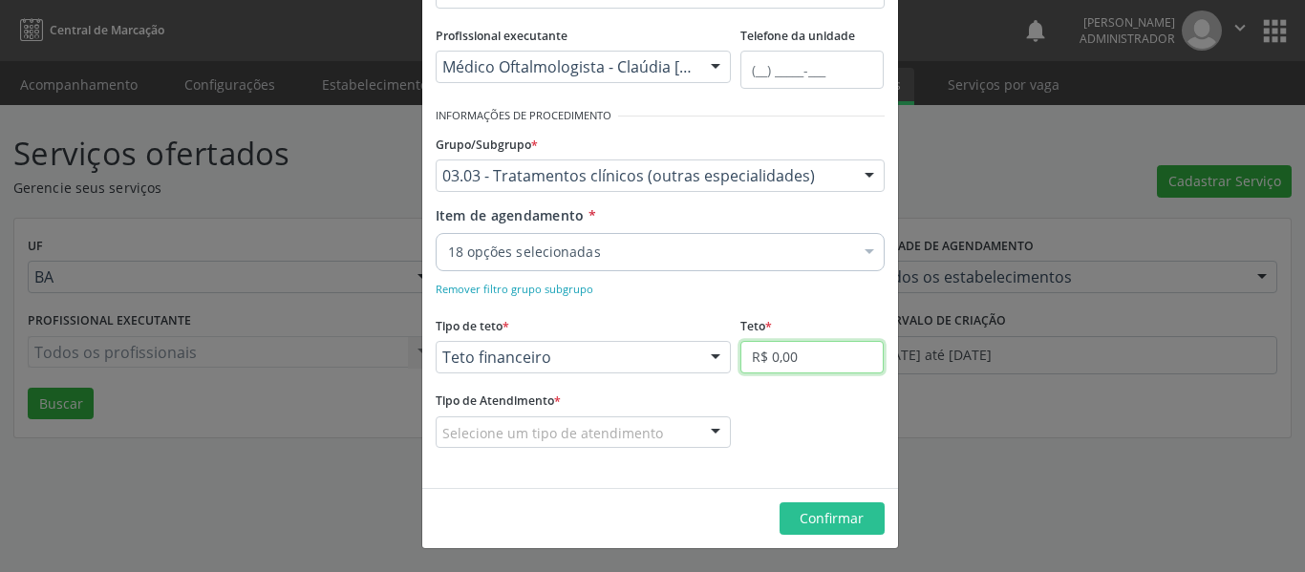
click at [782, 369] on input "R$ 0,00" at bounding box center [811, 357] width 143 height 32
drag, startPoint x: 797, startPoint y: 364, endPoint x: 629, endPoint y: 361, distance: 168.1
click at [629, 361] on div "Tipo de teto * Teto financeiro Teto financeiro Teto físico Nenhum resultado enc…" at bounding box center [660, 348] width 459 height 75
type input "R$ 50.000,00"
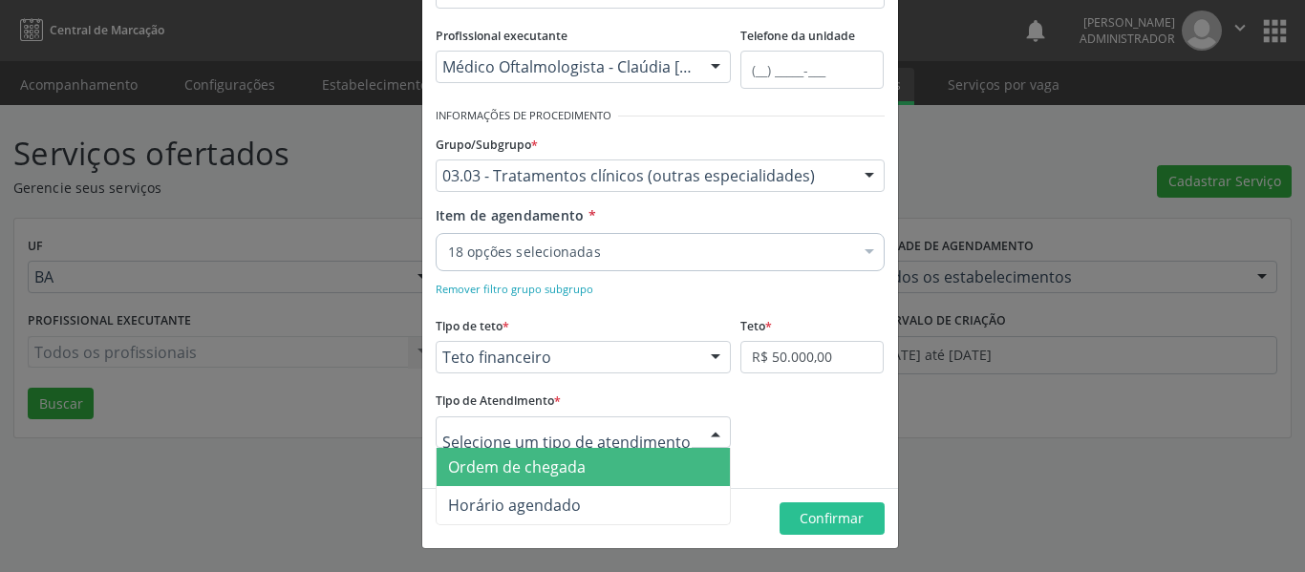
click at [567, 476] on span "Ordem de chegada" at bounding box center [517, 467] width 138 height 21
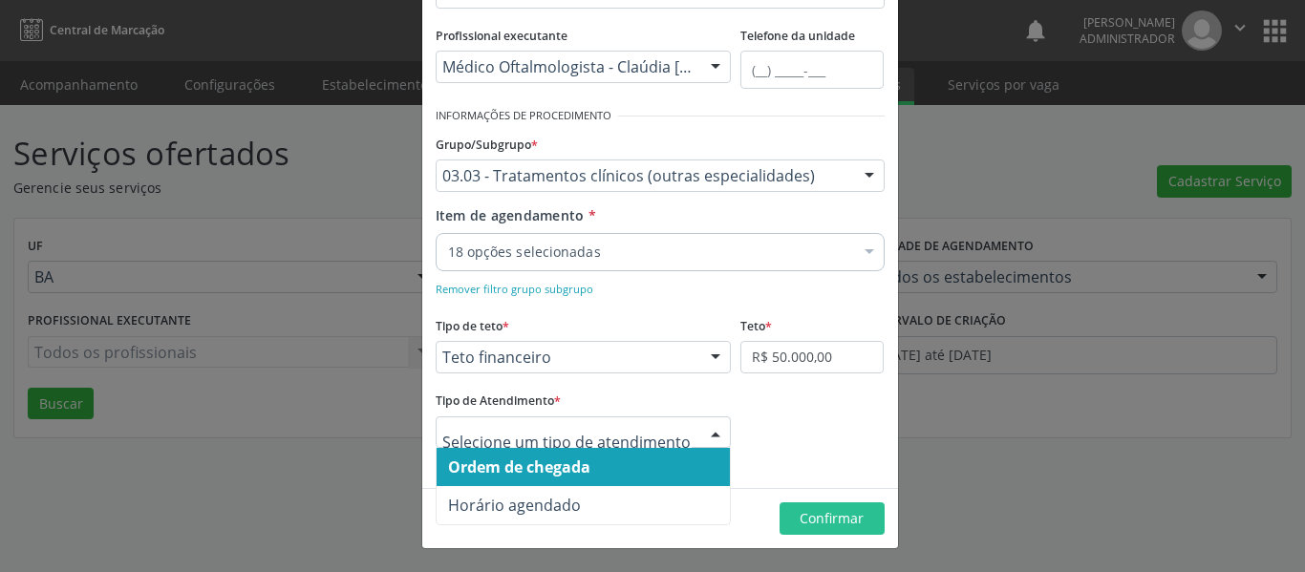
click at [711, 439] on div at bounding box center [715, 433] width 29 height 32
click at [629, 476] on span "Ordem de chegada" at bounding box center [584, 467] width 294 height 38
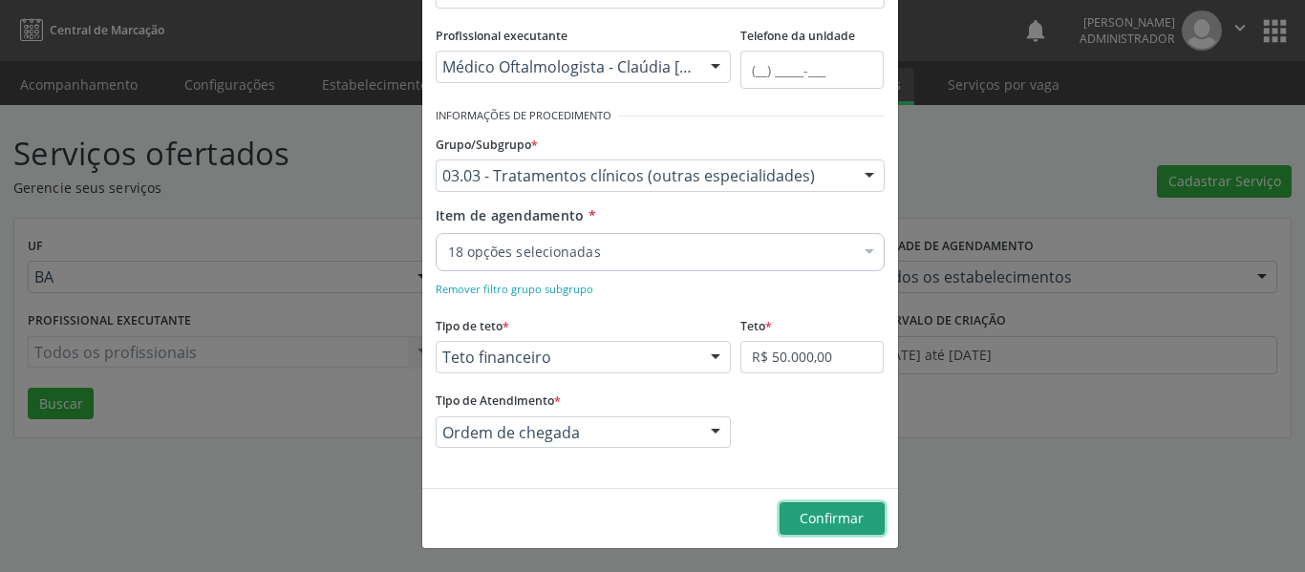
click at [781, 525] on button "Confirmar" at bounding box center [831, 518] width 105 height 32
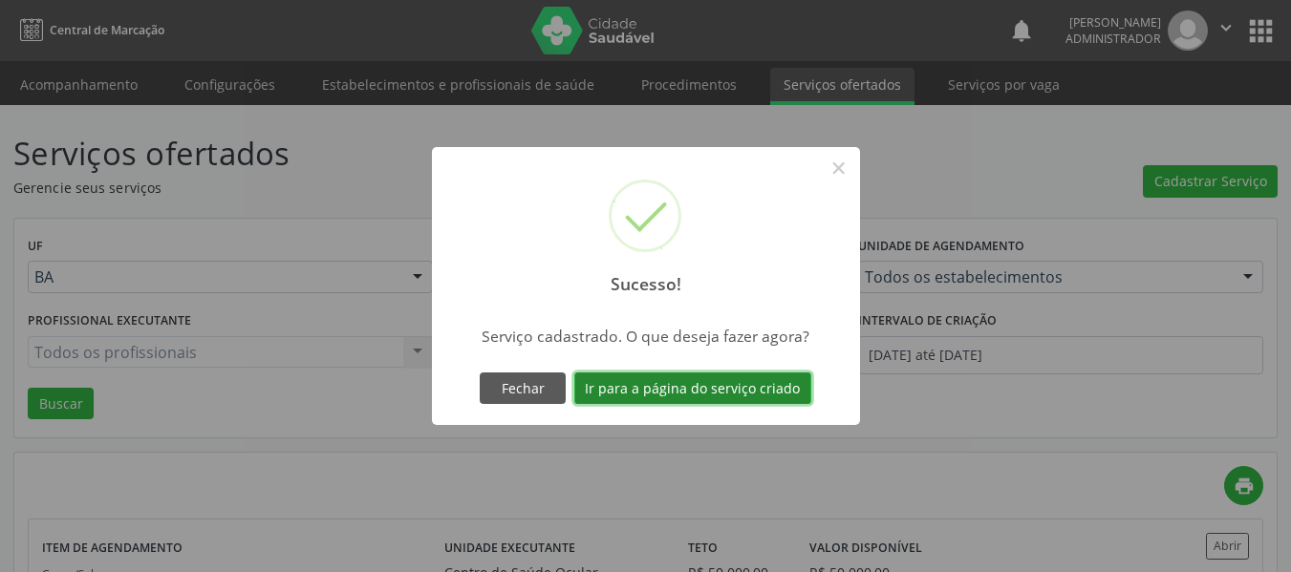
click at [675, 397] on button "Ir para a página do serviço criado" at bounding box center [692, 389] width 237 height 32
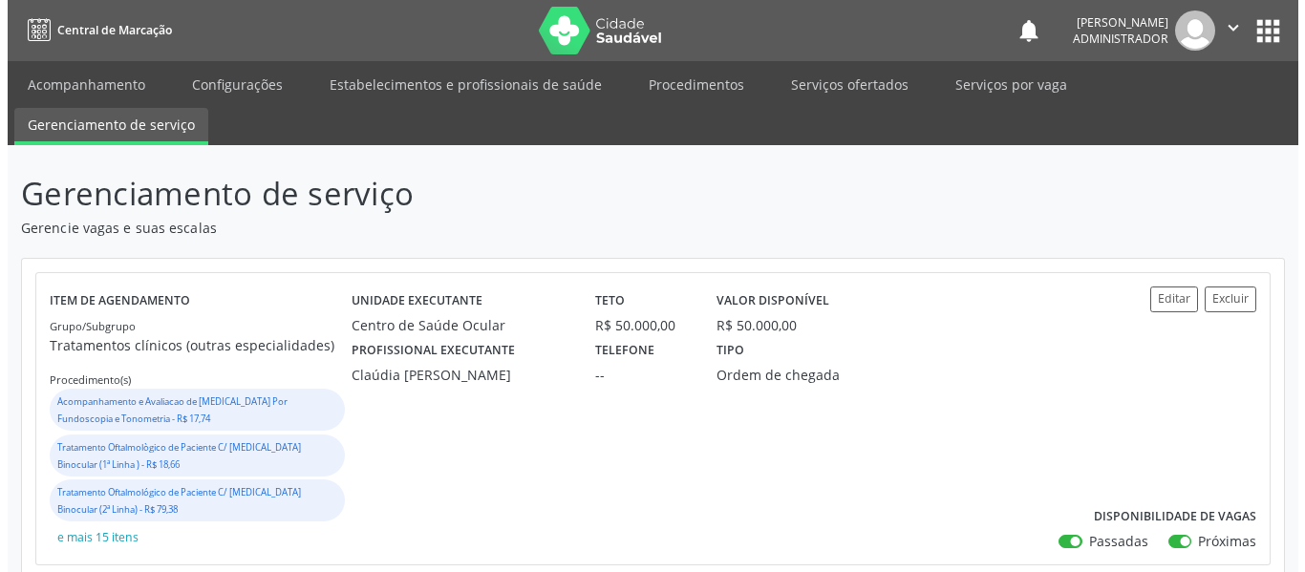
scroll to position [96, 0]
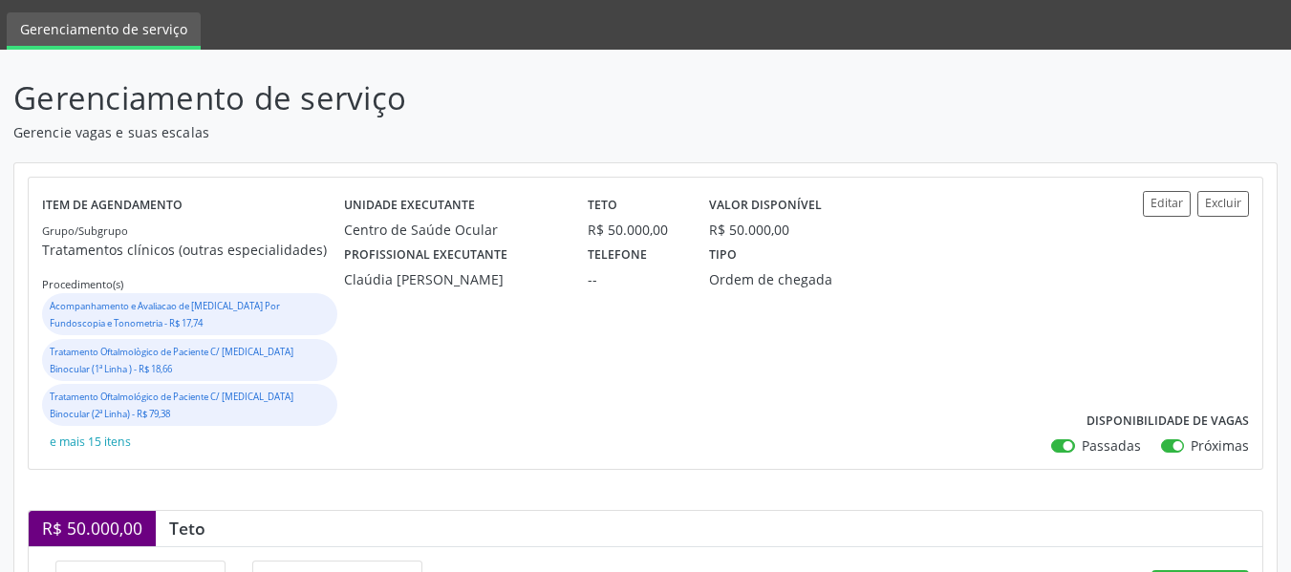
click at [258, 307] on small "Acompanhamento e Avaliacao de Glaucoma Por Fundoscopia e Tonometria - R$ 17,74" at bounding box center [165, 315] width 230 height 30
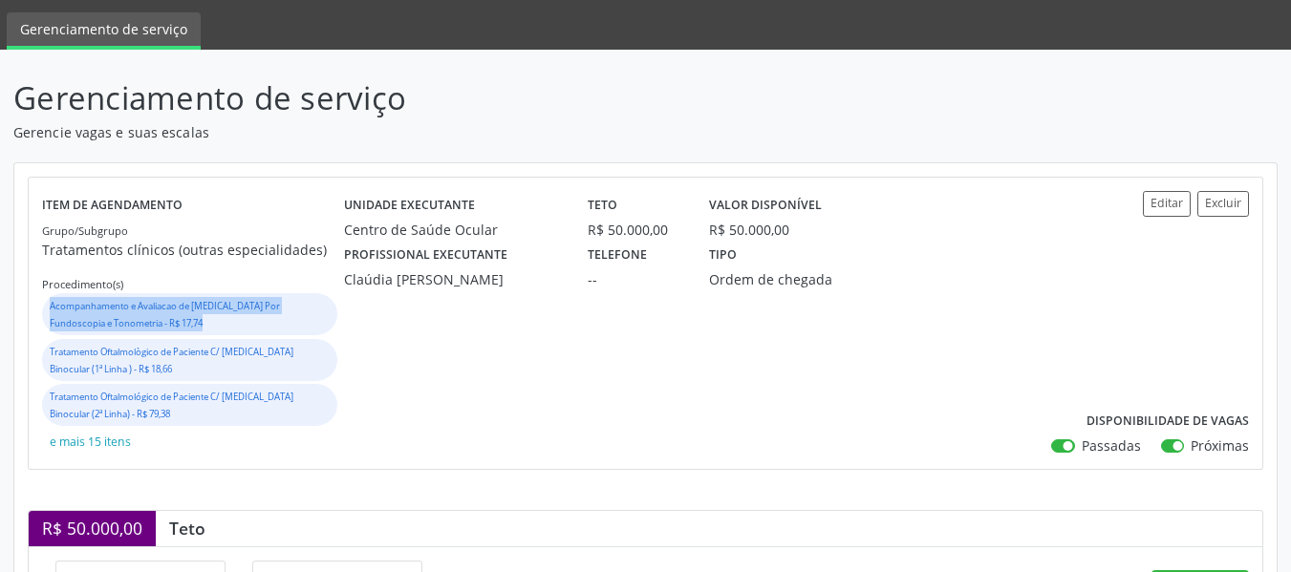
click at [258, 307] on small "Acompanhamento e Avaliacao de Glaucoma Por Fundoscopia e Tonometria - R$ 17,74" at bounding box center [165, 315] width 230 height 30
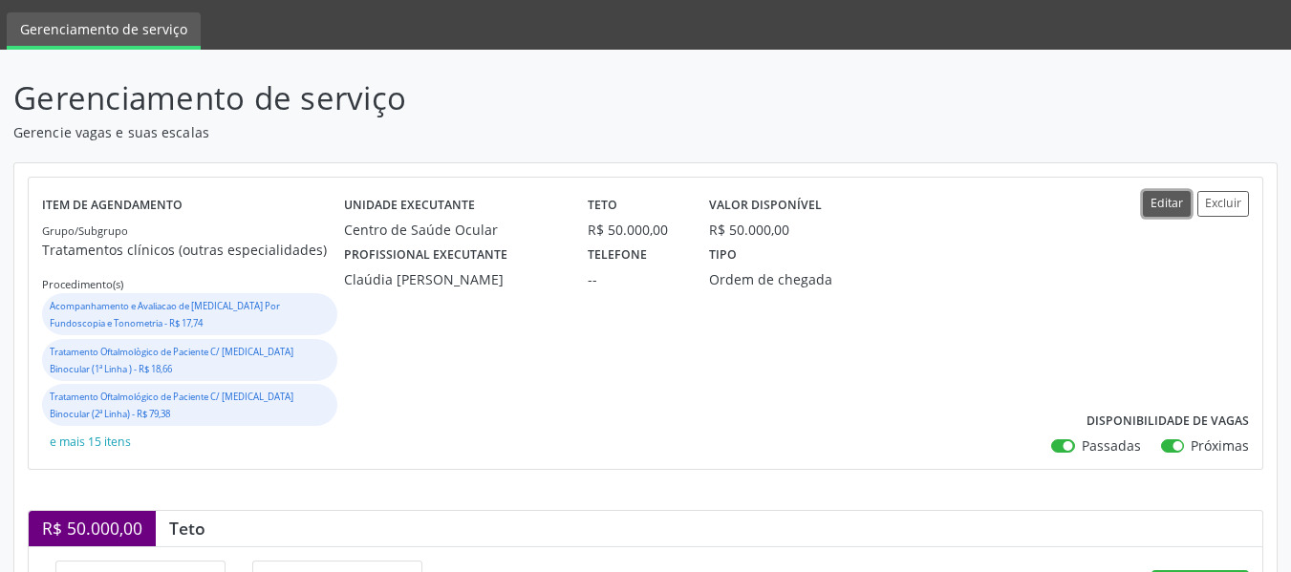
click at [1175, 205] on button "Editar" at bounding box center [1166, 204] width 48 height 26
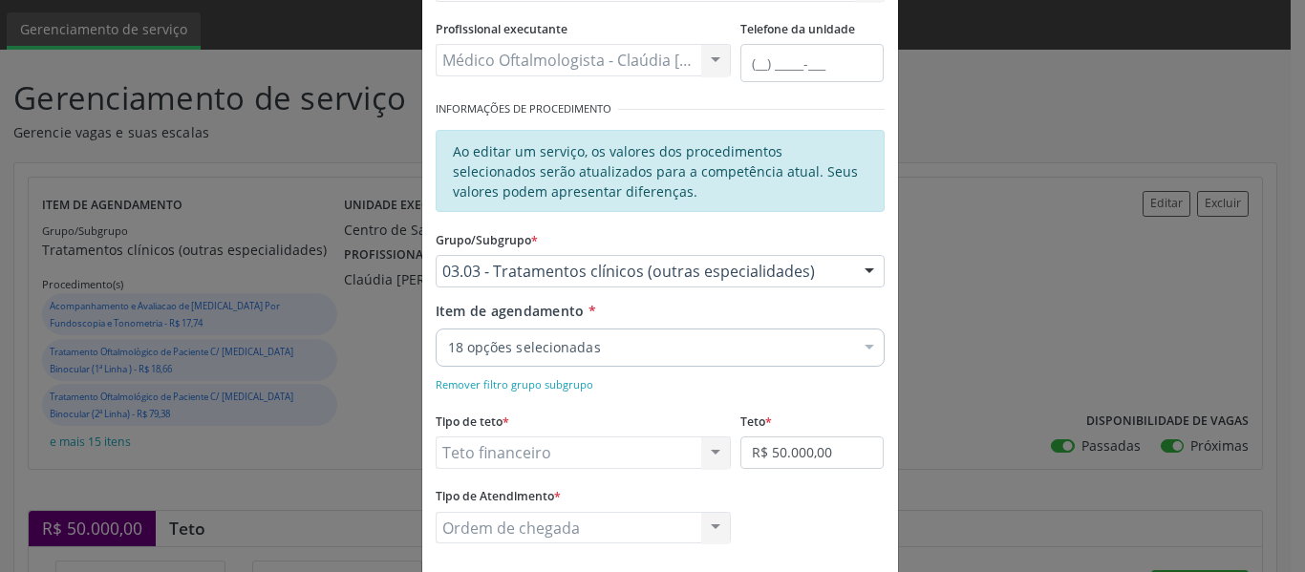
scroll to position [287, 0]
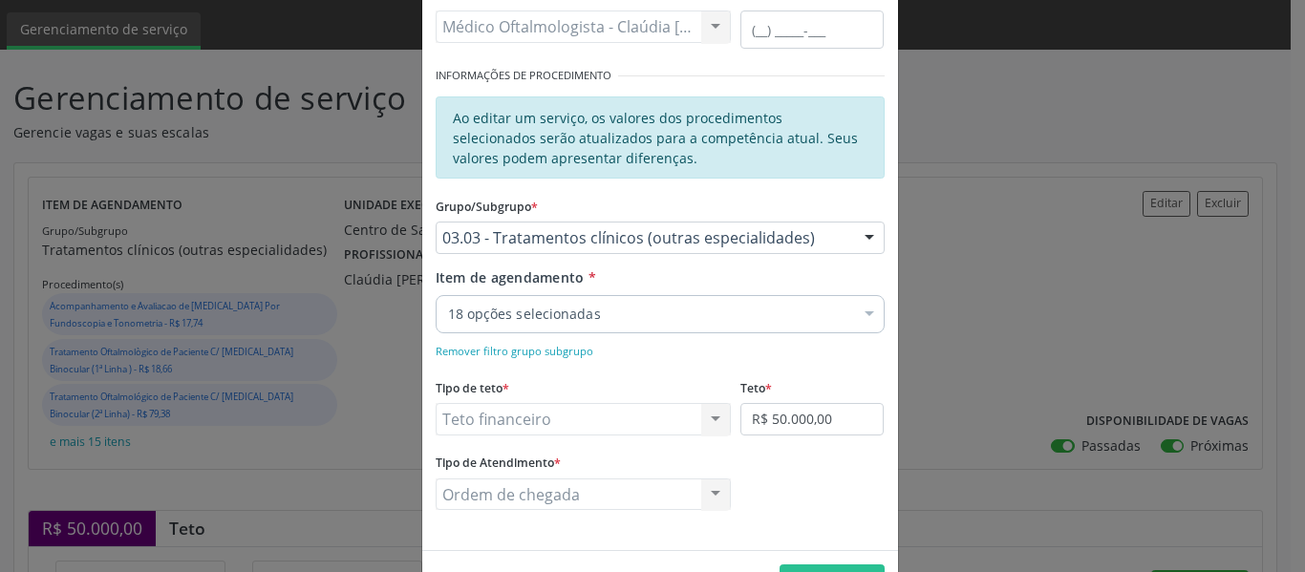
click at [814, 301] on div "18 opções selecionadas" at bounding box center [660, 314] width 449 height 38
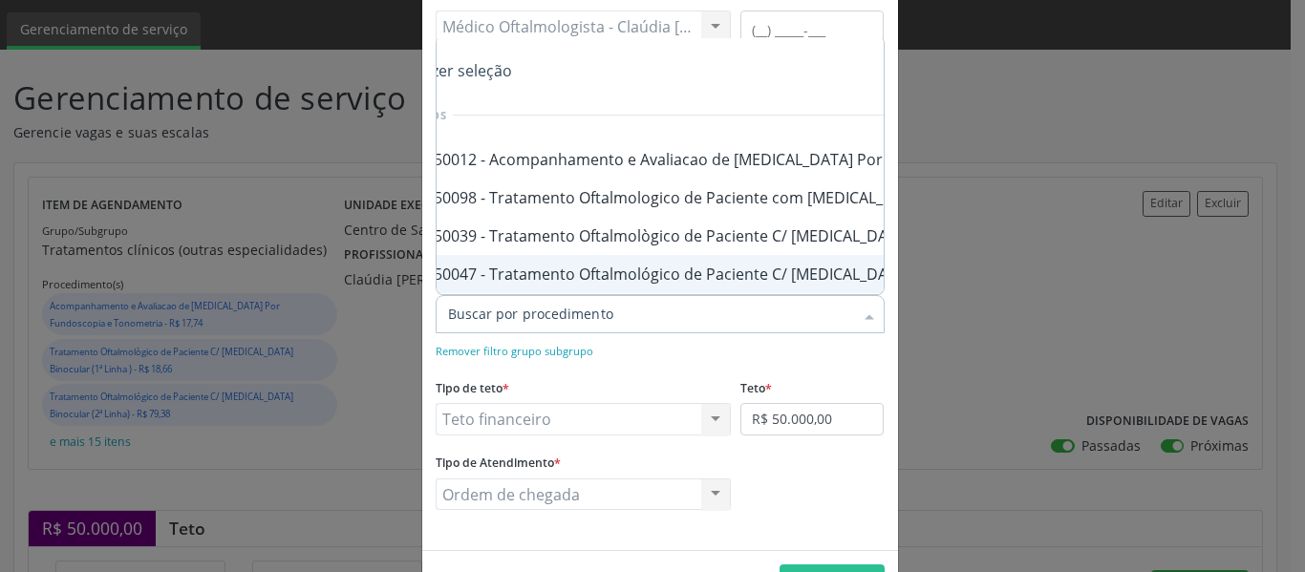
scroll to position [0, 0]
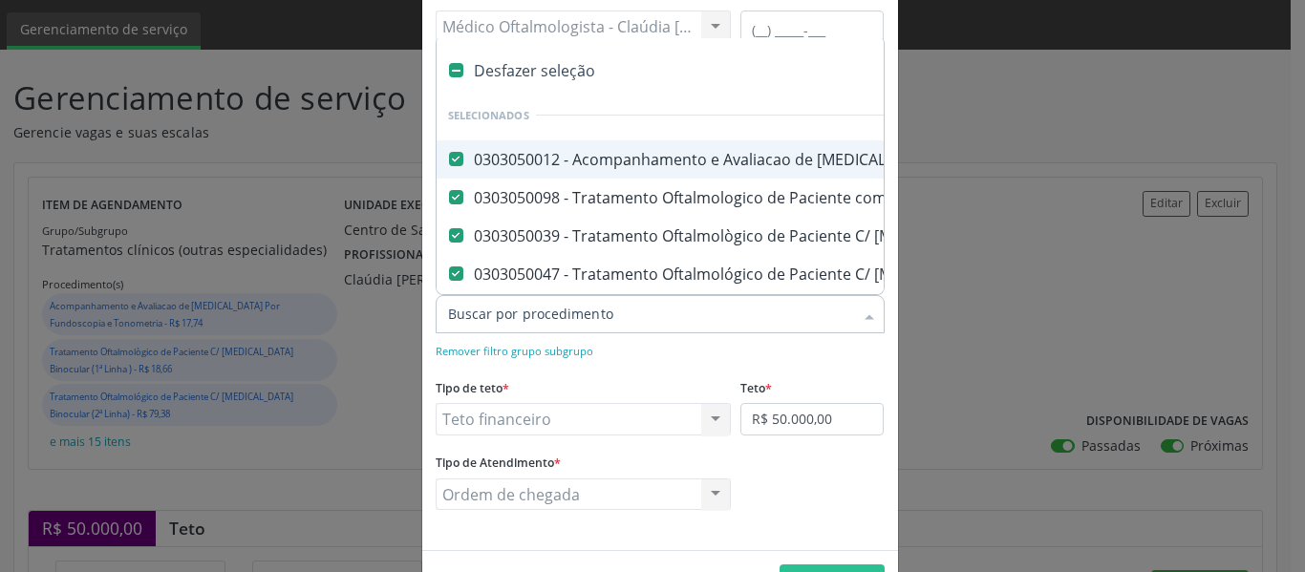
click at [457, 161] on div "0303050012 - Acompanhamento e Avaliacao de [MEDICAL_DATA] Por Fundoscopia e Ton…" at bounding box center [1066, 159] width 1237 height 15
click at [455, 161] on Tonometria at bounding box center [456, 159] width 14 height 14
click at [449, 161] on Tonometria "checkbox" at bounding box center [443, 159] width 12 height 12
checkbox Tonometria "true"
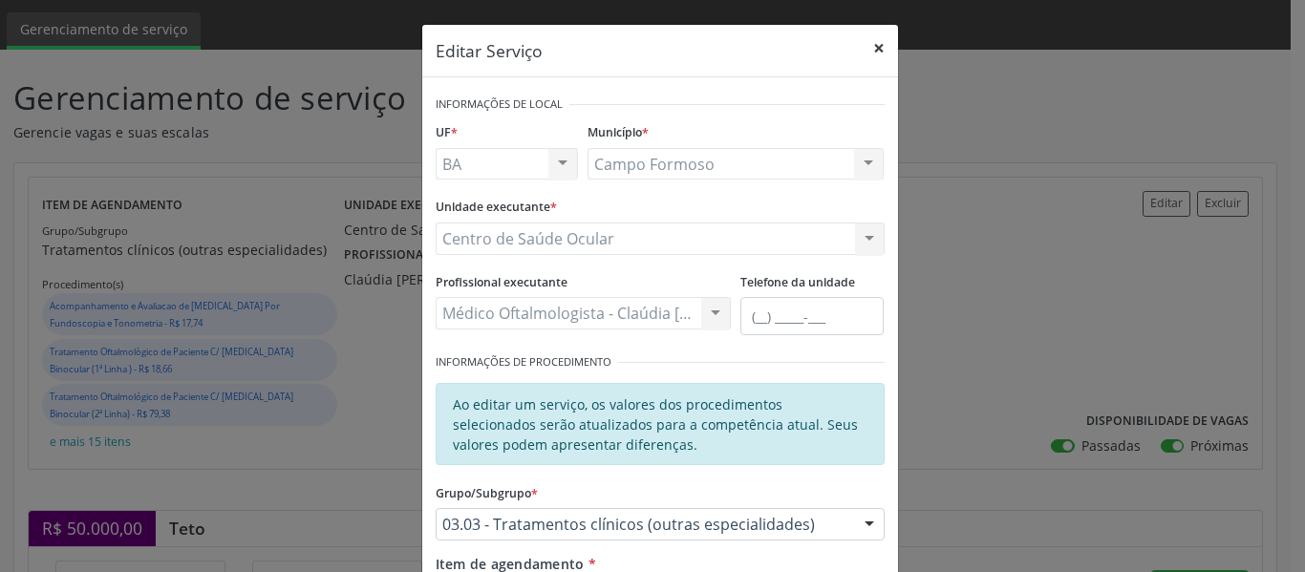
click at [867, 44] on button "×" at bounding box center [879, 48] width 38 height 47
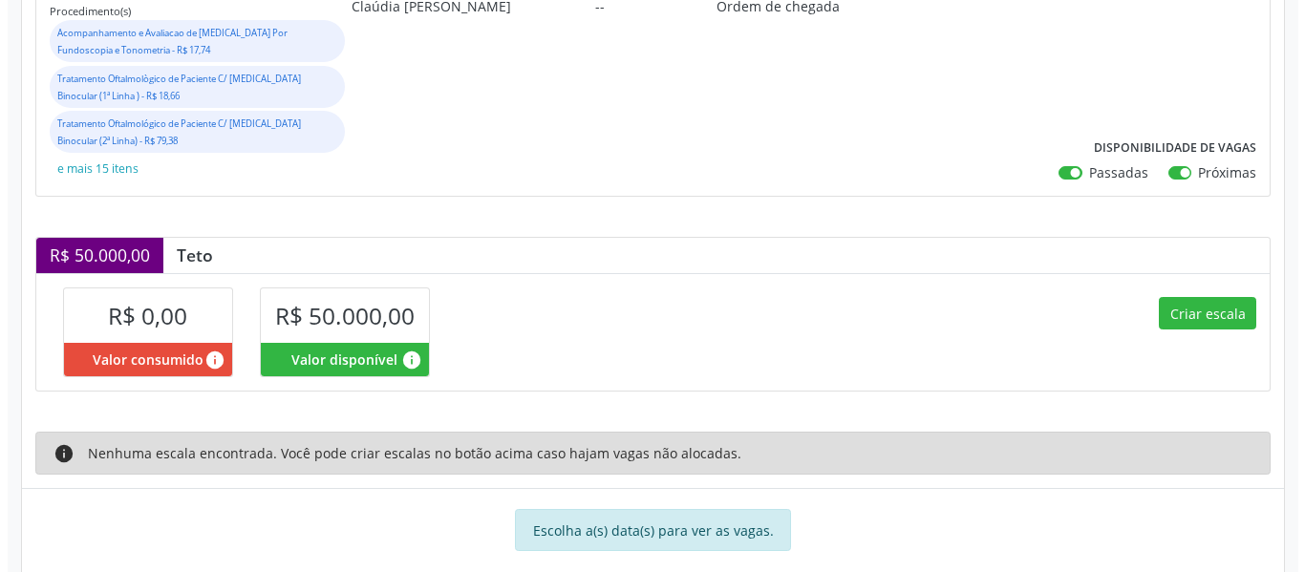
scroll to position [382, 0]
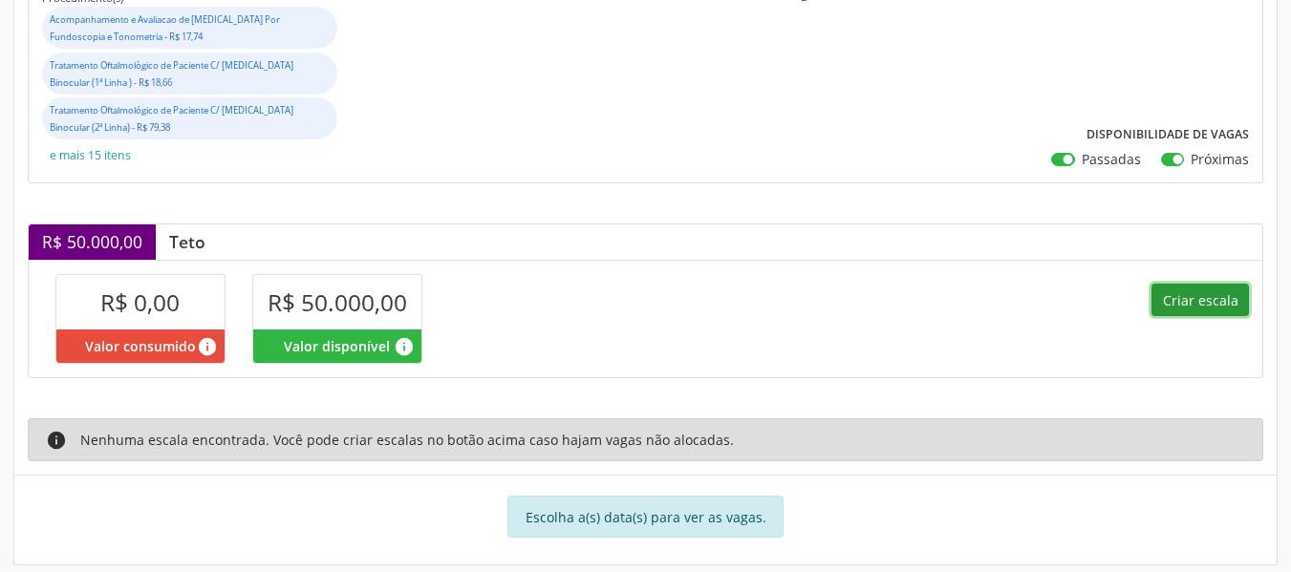
click at [1187, 313] on button "Criar escala" at bounding box center [1199, 300] width 97 height 32
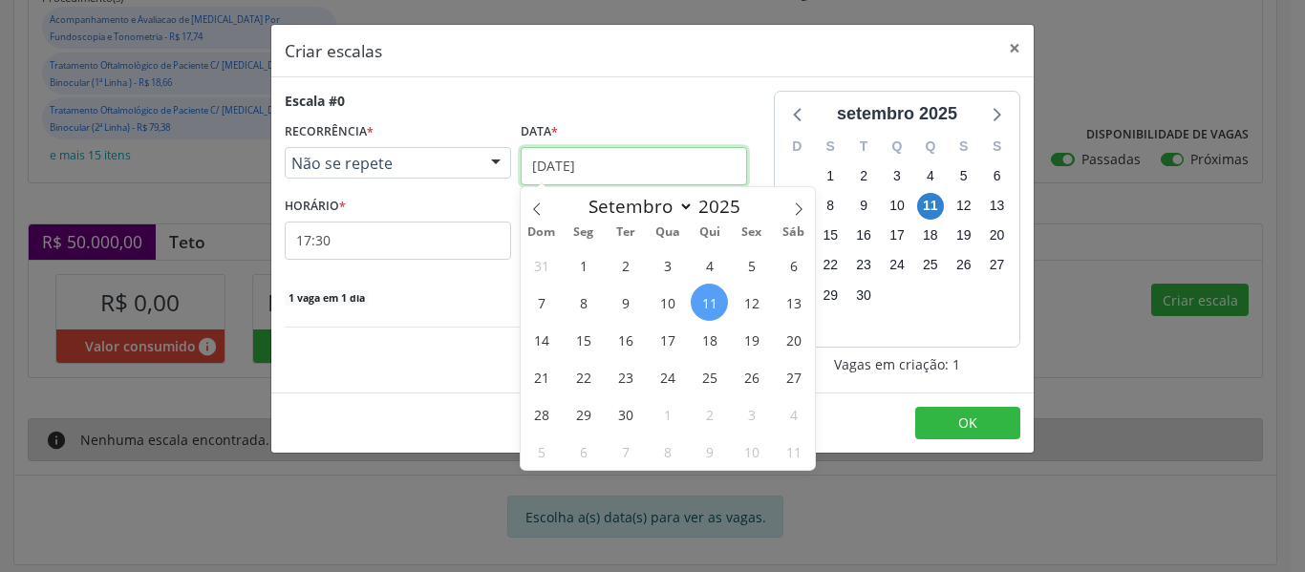
click at [640, 173] on input "[DATE]" at bounding box center [634, 166] width 226 height 38
click at [788, 282] on span "6" at bounding box center [793, 264] width 37 height 37
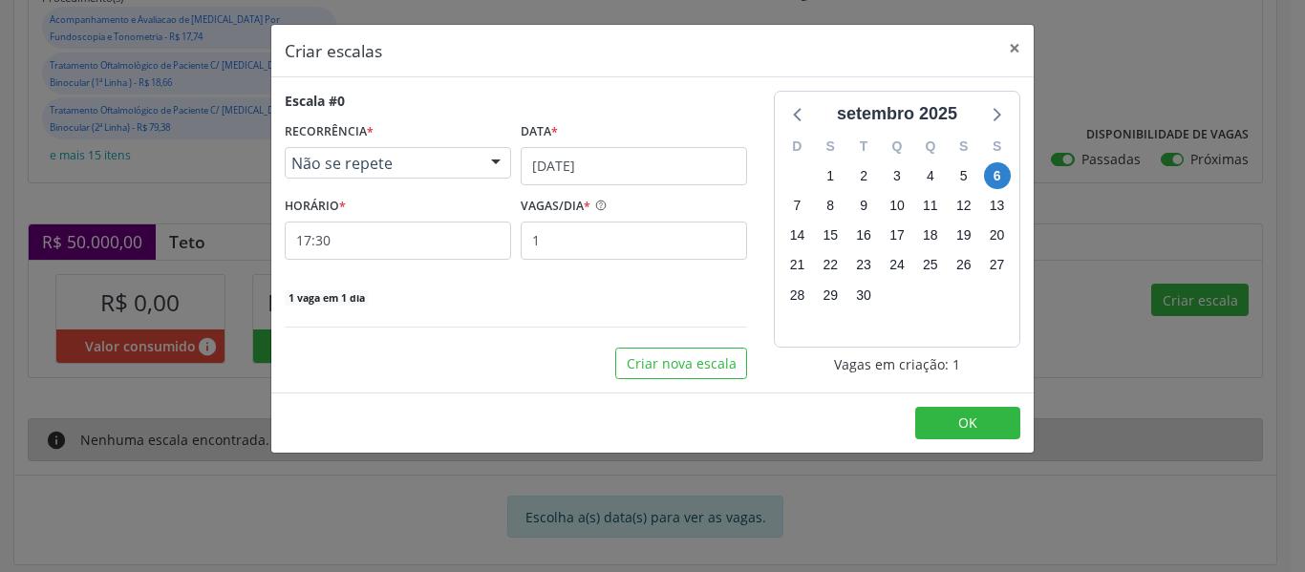
click at [444, 170] on span "Não se repete" at bounding box center [381, 163] width 181 height 19
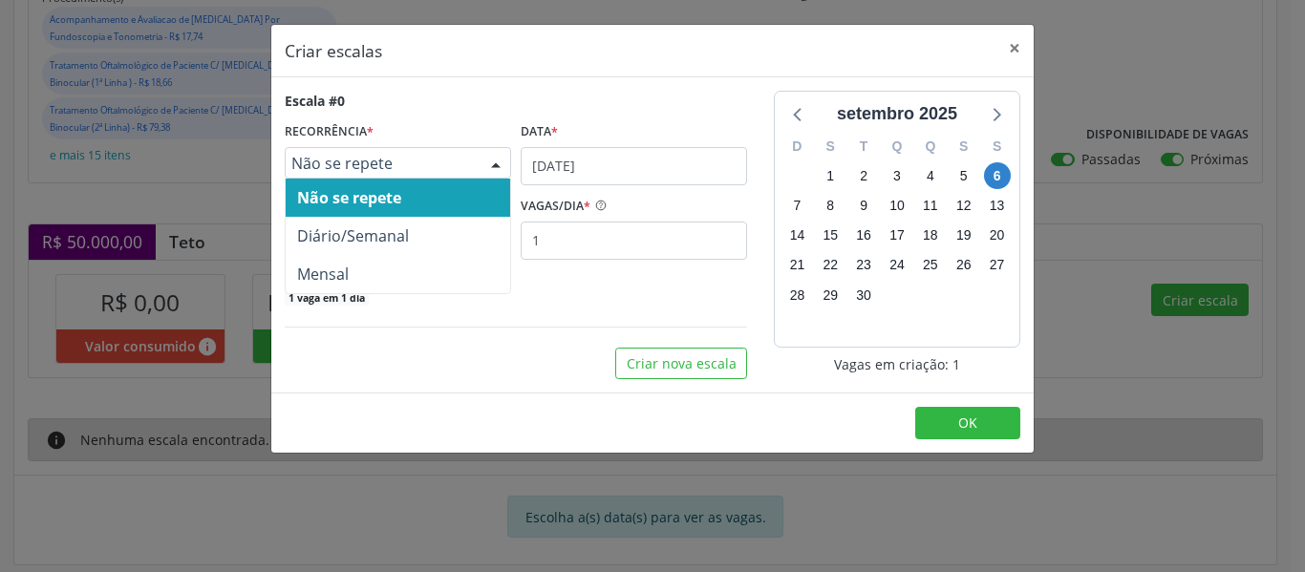
click at [444, 170] on span "Não se repete" at bounding box center [381, 163] width 181 height 19
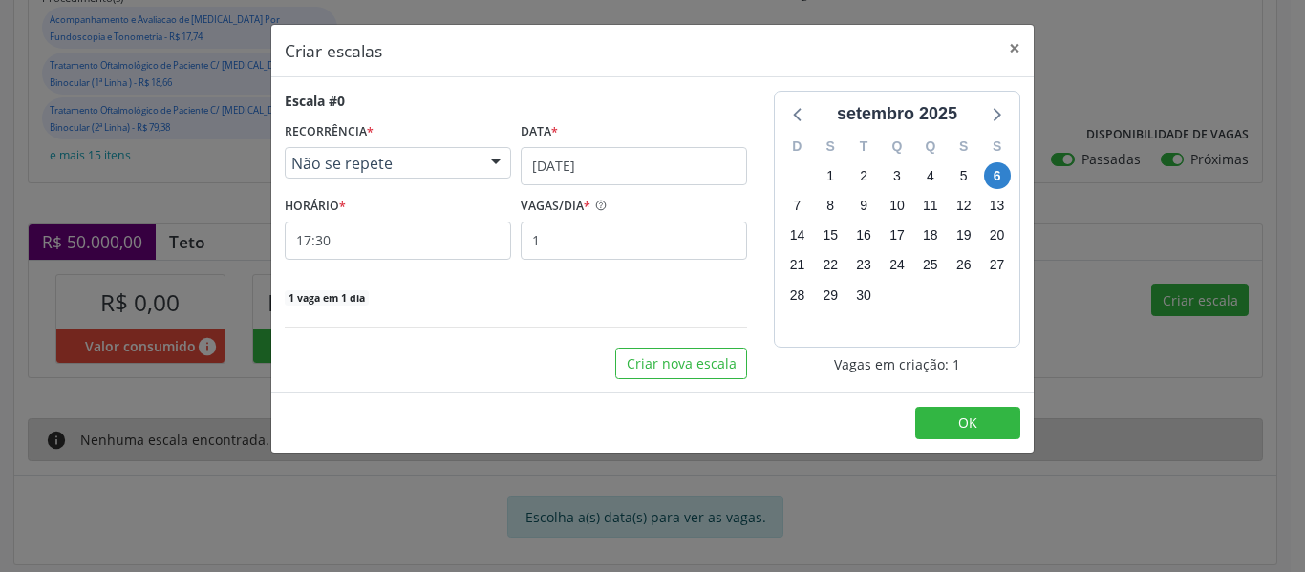
click at [469, 266] on div "Escala #0 RECORRÊNCIA * Não se repete Não se repete Diário/Semanal Mensal Nenhu…" at bounding box center [516, 199] width 462 height 216
drag, startPoint x: 465, startPoint y: 252, endPoint x: 160, endPoint y: 287, distance: 307.6
click at [159, 291] on div "Criar escalas × Escala #0 RECORRÊNCIA * Não se repete Não se repete Diário/Sema…" at bounding box center [652, 286] width 1305 height 572
click at [324, 233] on input "17:30" at bounding box center [398, 241] width 226 height 38
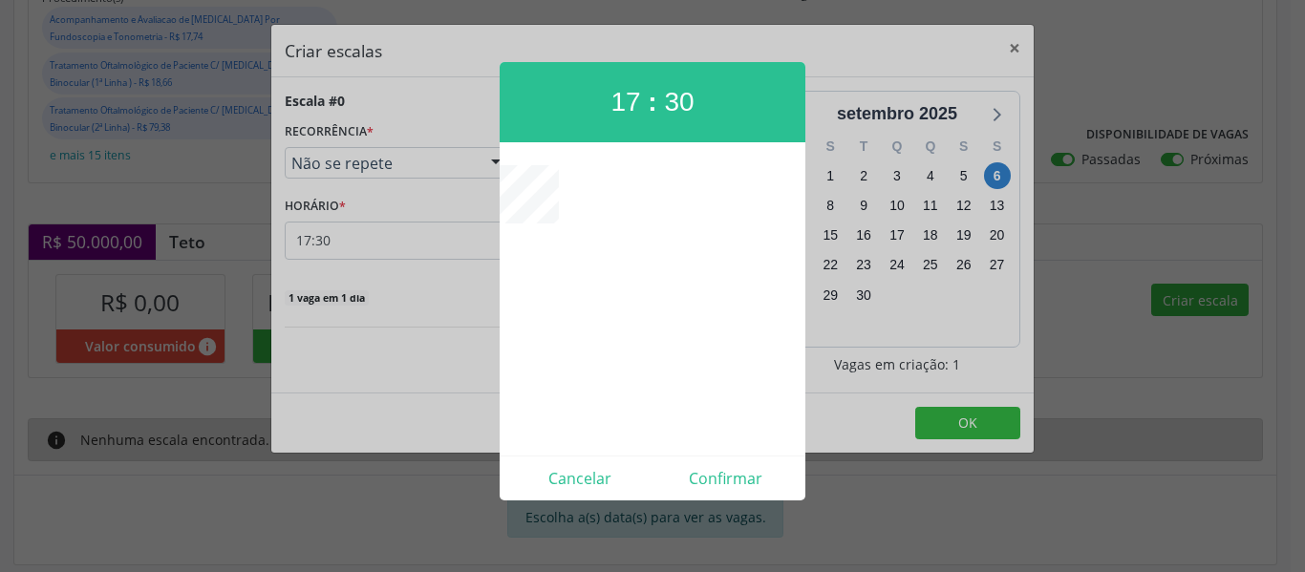
click at [328, 237] on div at bounding box center [652, 286] width 1305 height 572
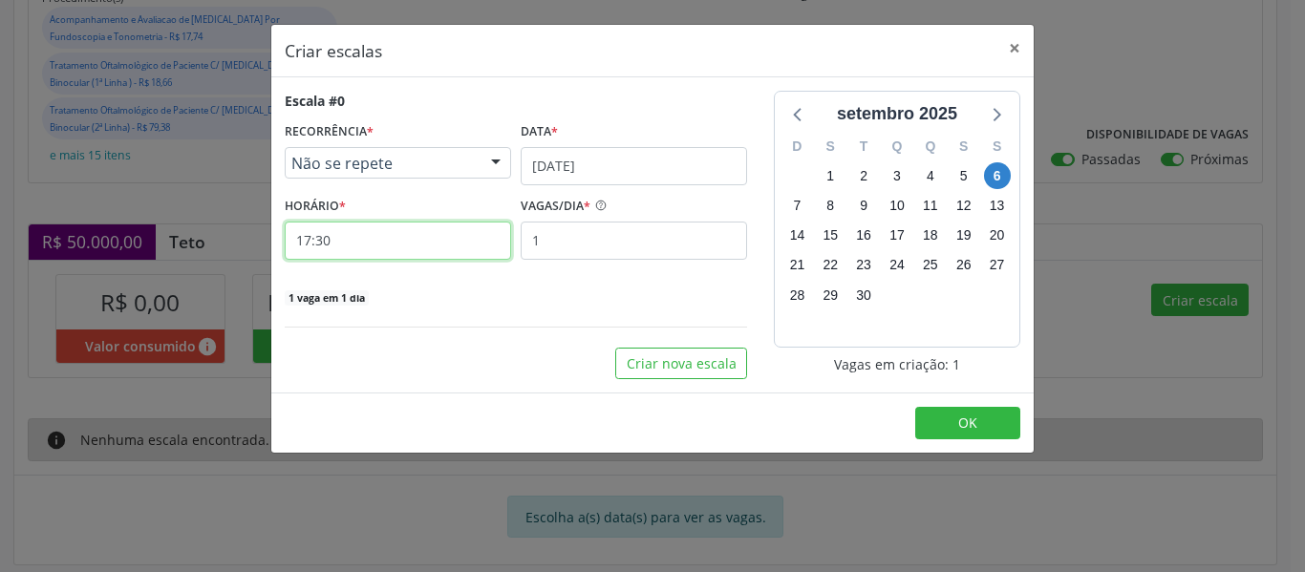
click at [409, 233] on input "17:30" at bounding box center [398, 241] width 226 height 38
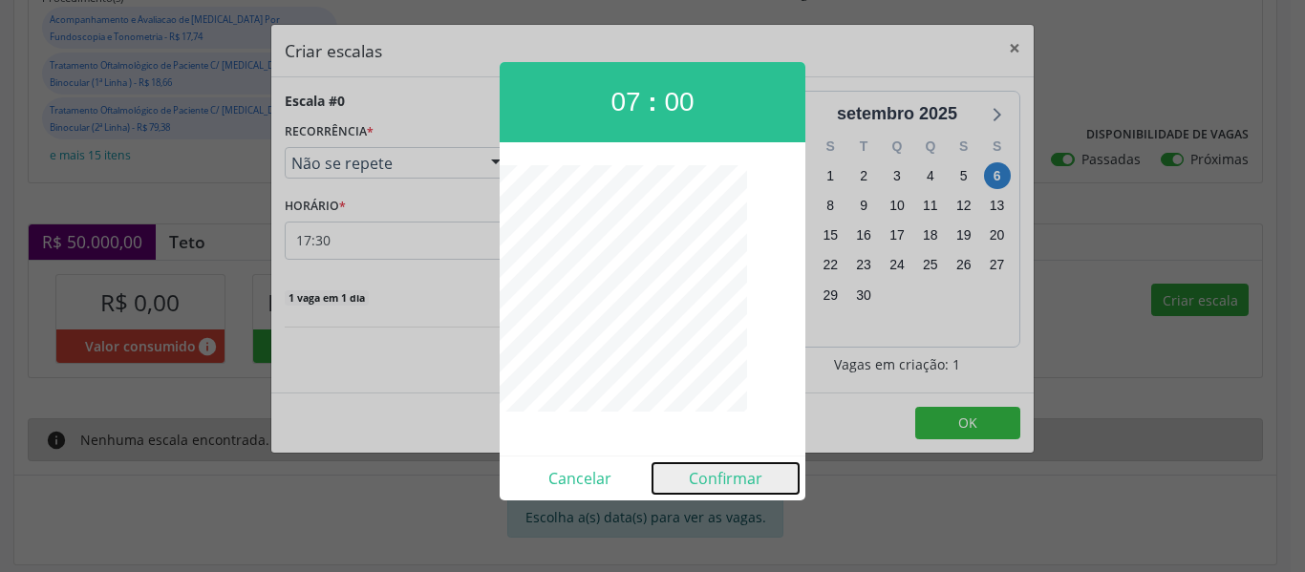
click at [752, 485] on button "Confirmar" at bounding box center [725, 478] width 146 height 31
type input "07:00"
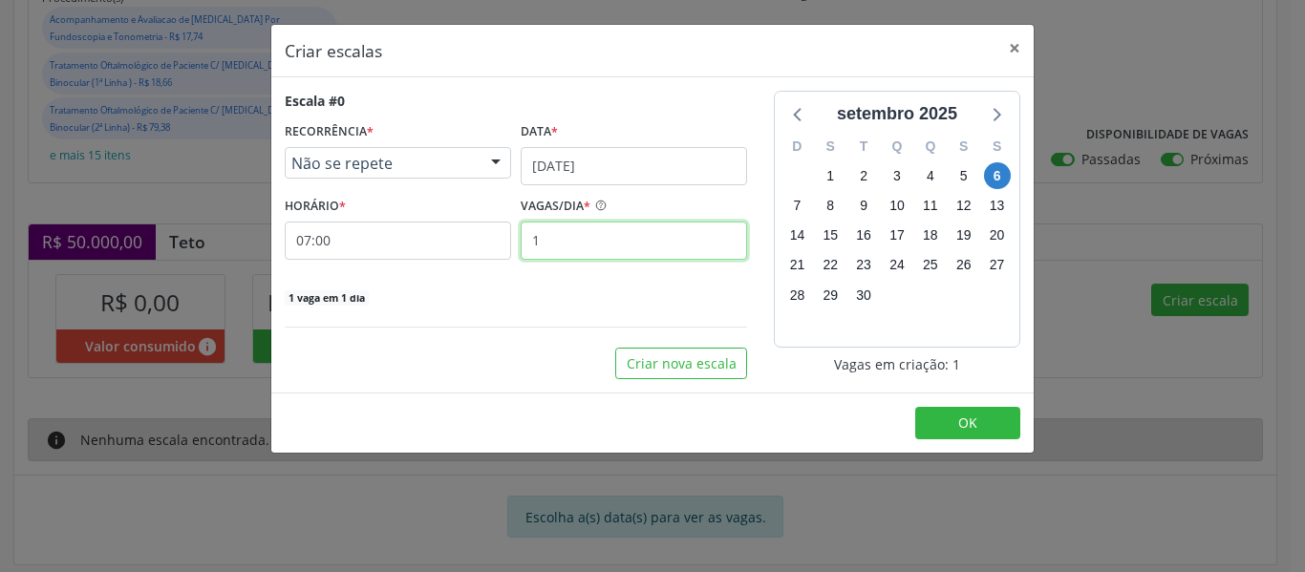
drag, startPoint x: 648, startPoint y: 246, endPoint x: 437, endPoint y: 264, distance: 211.8
click at [437, 264] on div "Escala #0 RECORRÊNCIA * Não se repete Não se repete Diário/Semanal Mensal Nenhu…" at bounding box center [516, 199] width 462 height 216
click at [496, 331] on div "Escala #0 RECORRÊNCIA * Não se repete Não se repete Diário/Semanal Mensal Nenhu…" at bounding box center [515, 235] width 489 height 288
drag, startPoint x: 574, startPoint y: 247, endPoint x: 337, endPoint y: 215, distance: 239.1
click at [337, 215] on div "HORÁRIO * 07:00 VAGAS/DIA * 50" at bounding box center [516, 226] width 472 height 68
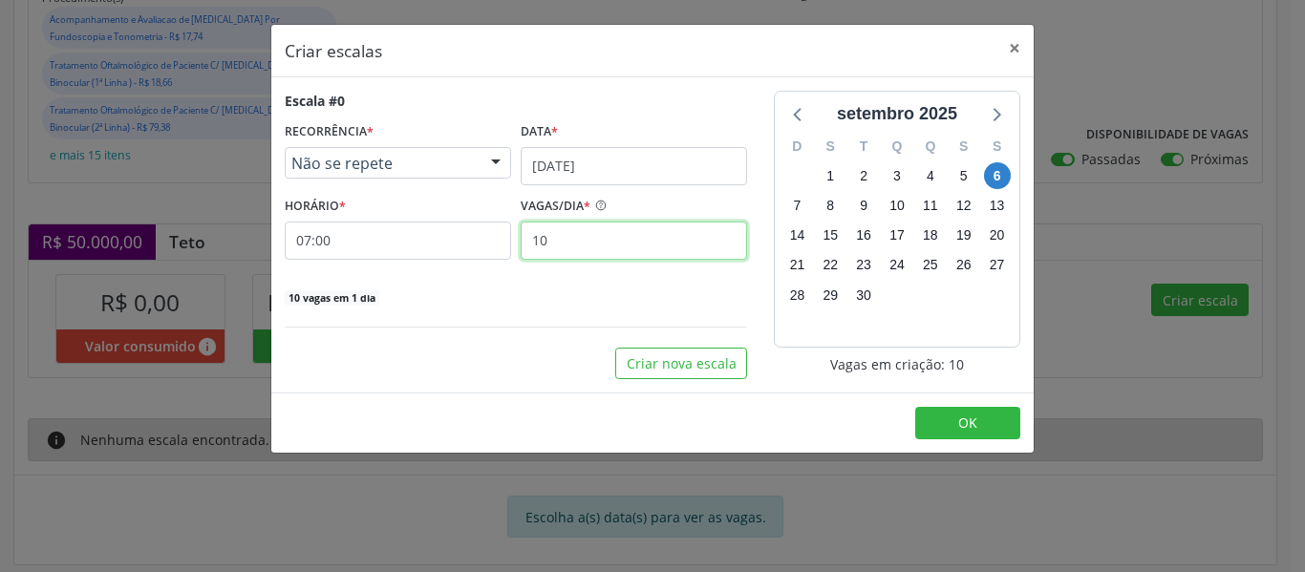
type input "1"
type input "50"
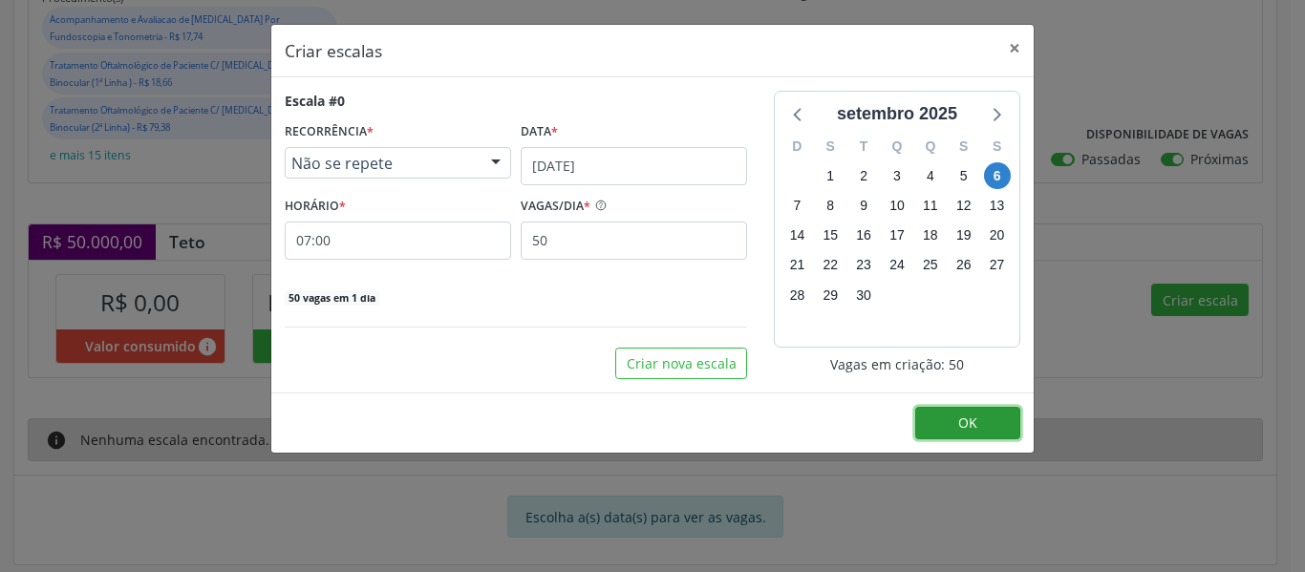
click at [933, 418] on button "OK" at bounding box center [967, 423] width 105 height 32
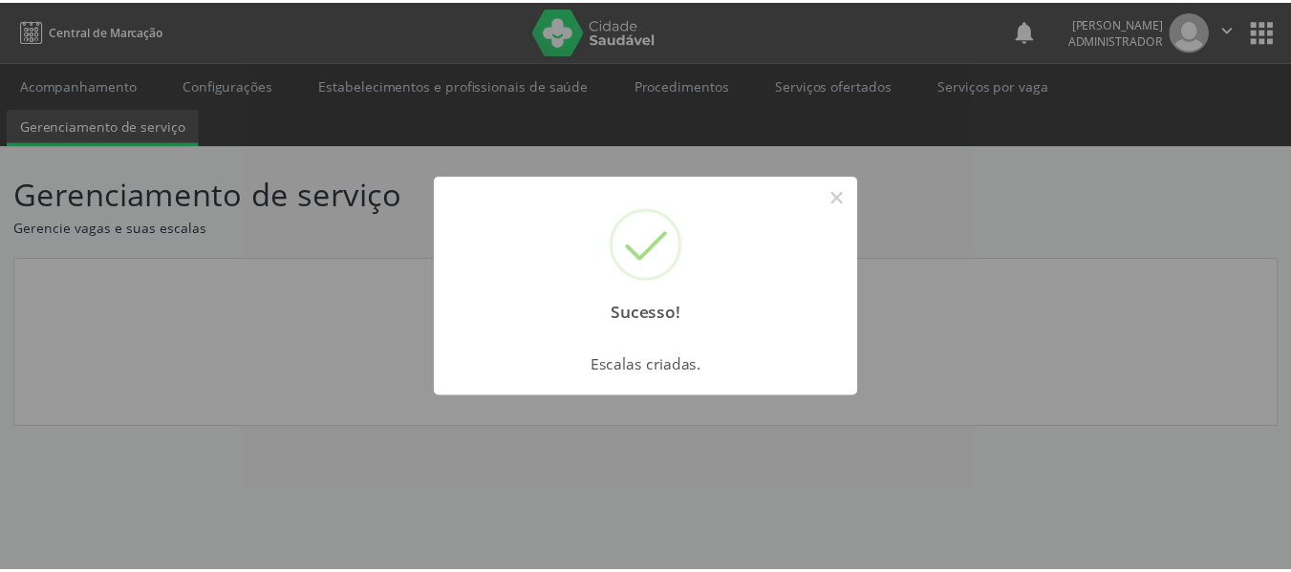
scroll to position [0, 0]
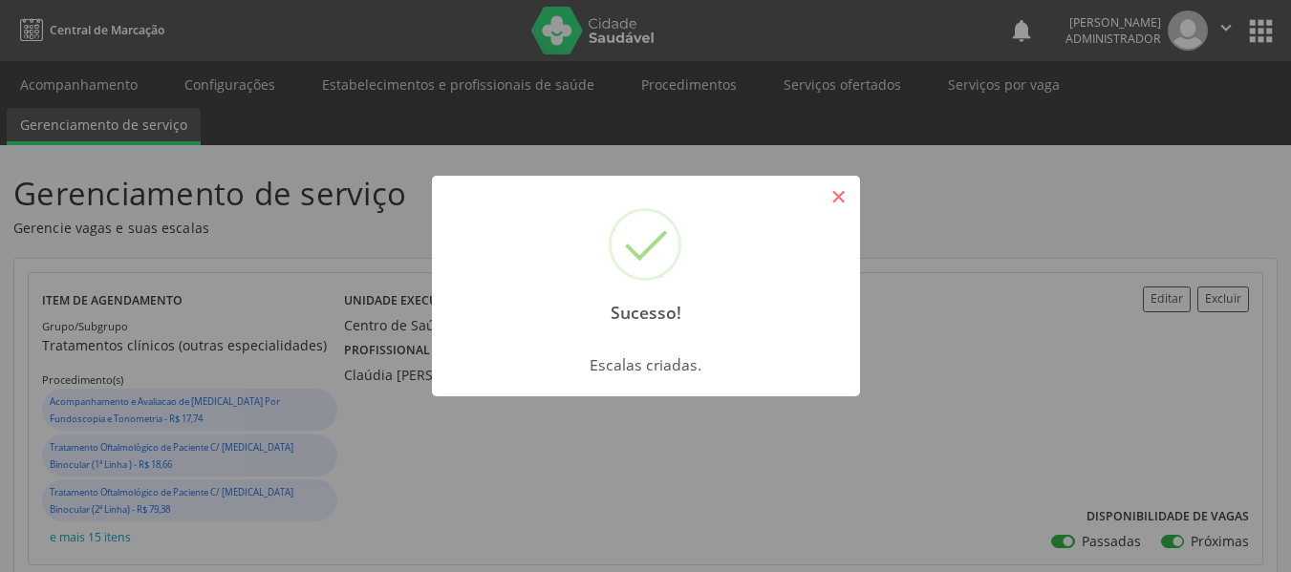
click at [848, 207] on button "×" at bounding box center [838, 197] width 32 height 32
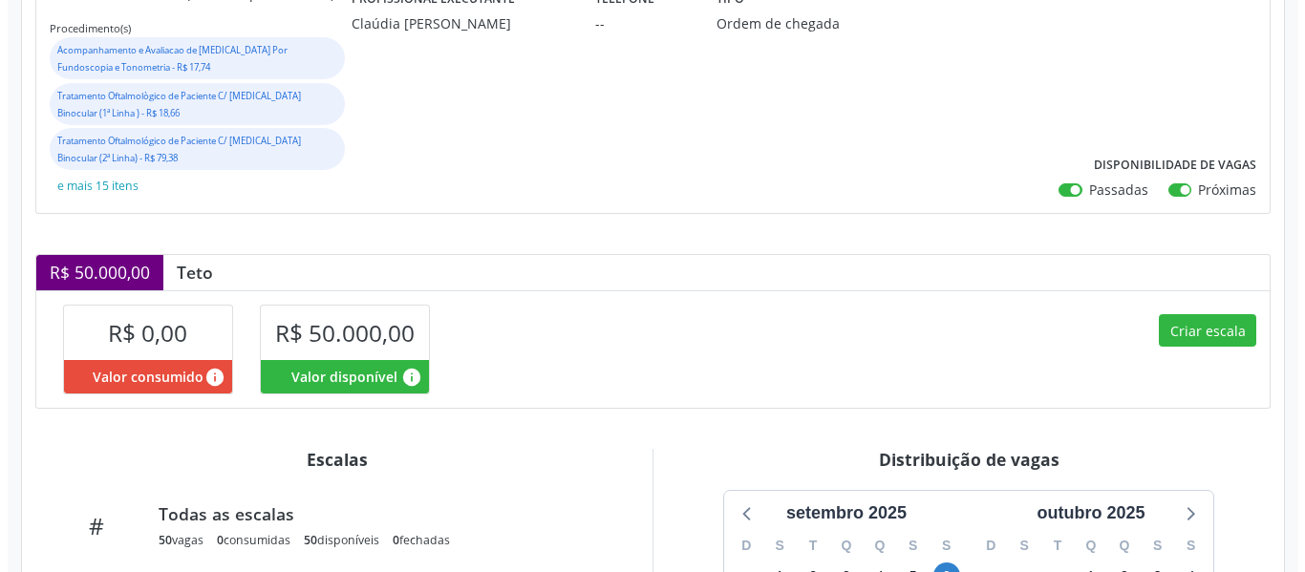
scroll to position [478, 0]
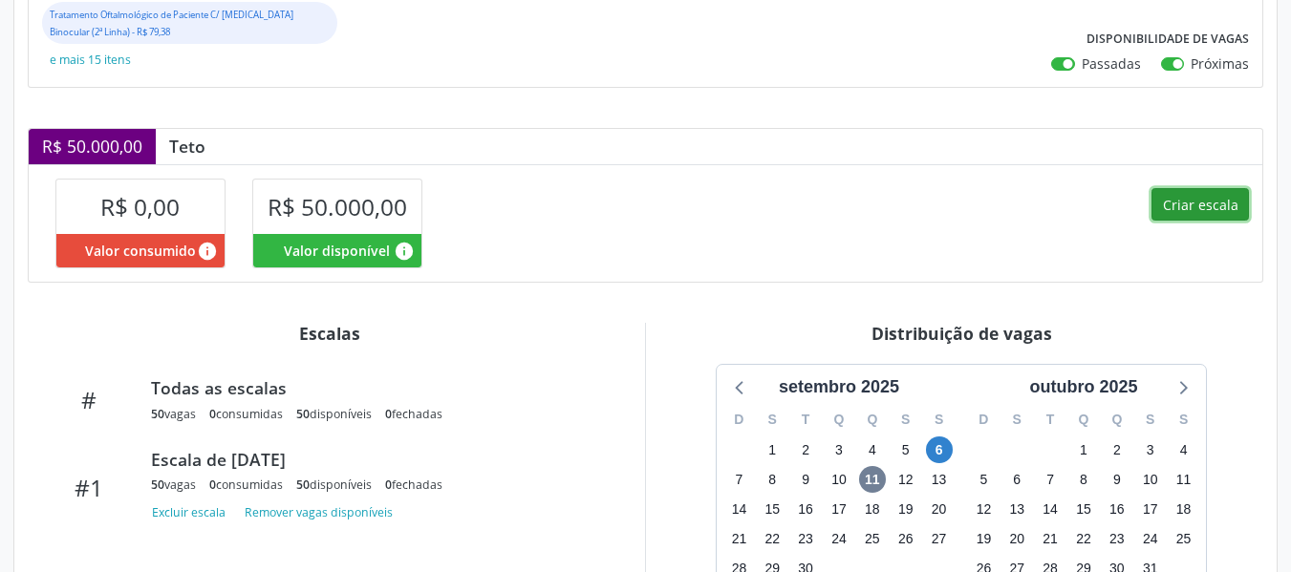
click at [1229, 198] on button "Criar escala" at bounding box center [1199, 204] width 97 height 32
select select "8"
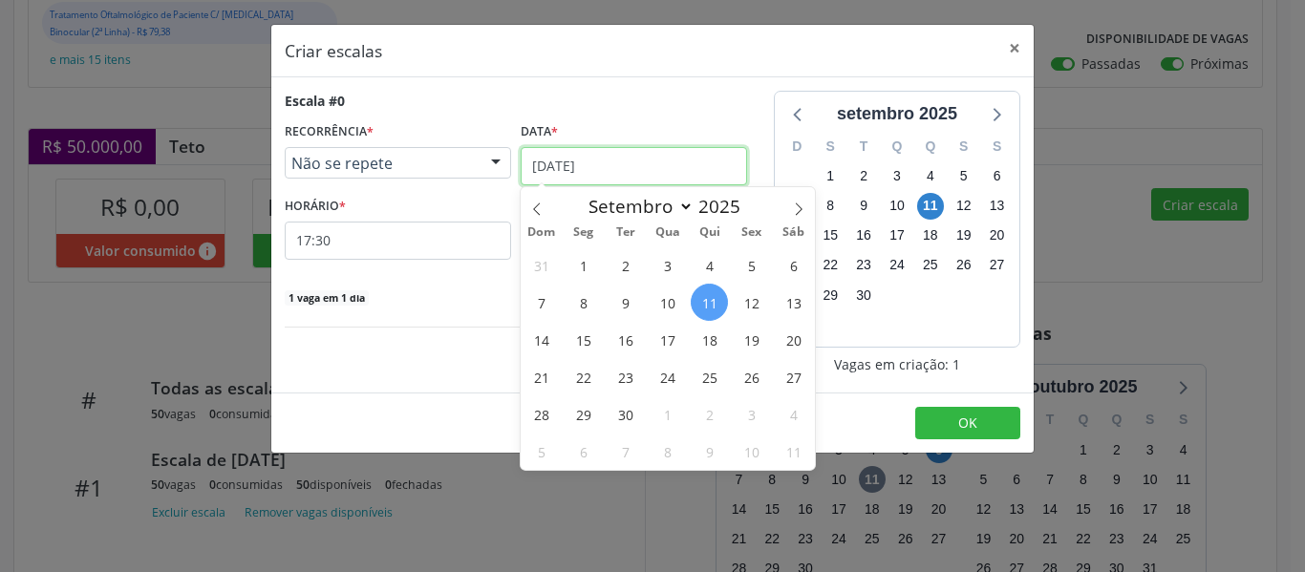
click at [690, 180] on input "[DATE]" at bounding box center [634, 166] width 226 height 38
click at [800, 274] on span "6" at bounding box center [793, 264] width 37 height 37
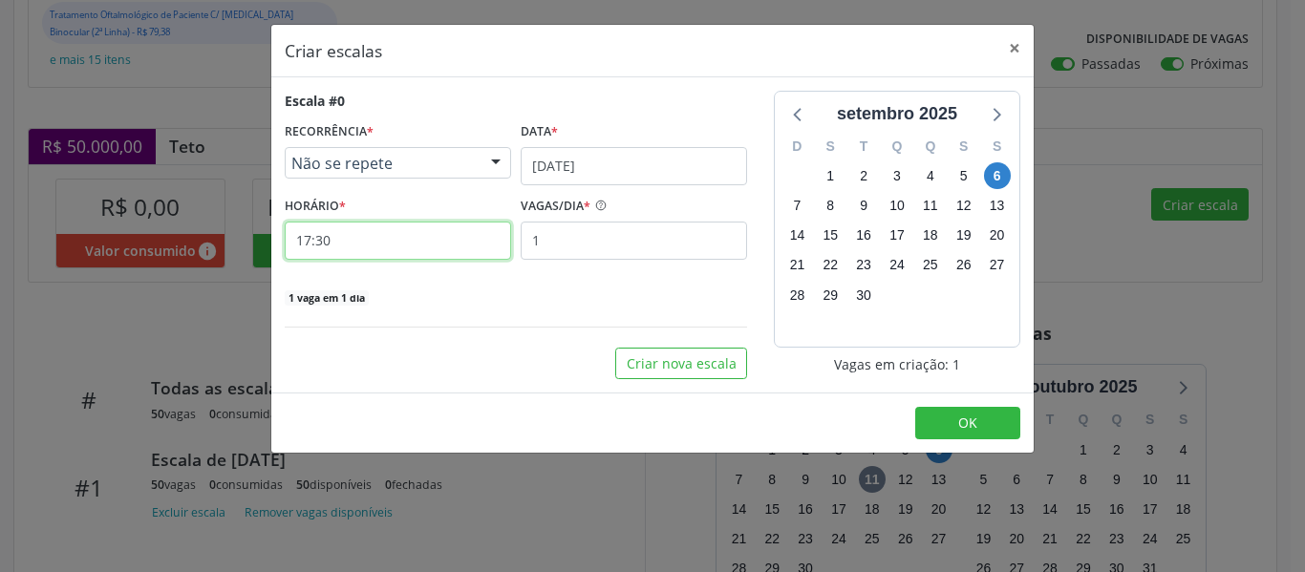
drag, startPoint x: 400, startPoint y: 241, endPoint x: 0, endPoint y: 181, distance: 404.6
click at [0, 181] on div "Criar escalas × Escala #0 RECORRÊNCIA * Não se repete Não se repete Diário/Sema…" at bounding box center [652, 286] width 1305 height 572
click at [473, 244] on input "17:30" at bounding box center [398, 241] width 226 height 38
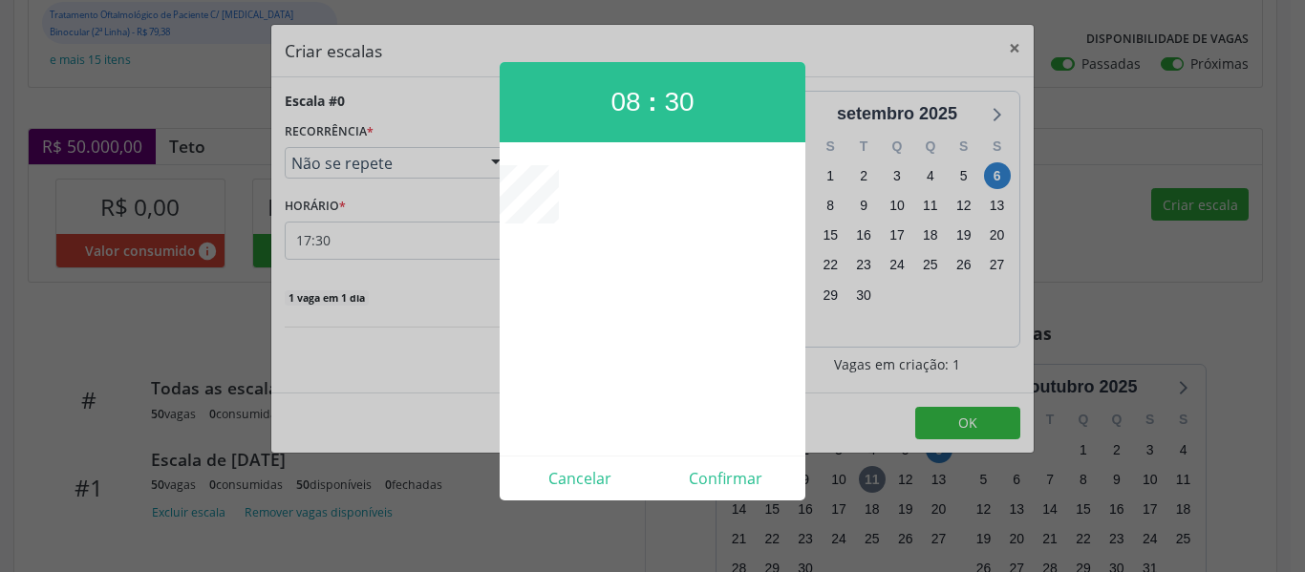
click at [621, 101] on span "08" at bounding box center [625, 102] width 30 height 30
click at [626, 99] on span "00" at bounding box center [625, 102] width 30 height 30
click at [684, 97] on span "30" at bounding box center [679, 102] width 30 height 30
click at [745, 483] on button "Confirmar" at bounding box center [725, 478] width 146 height 31
type input "08:00"
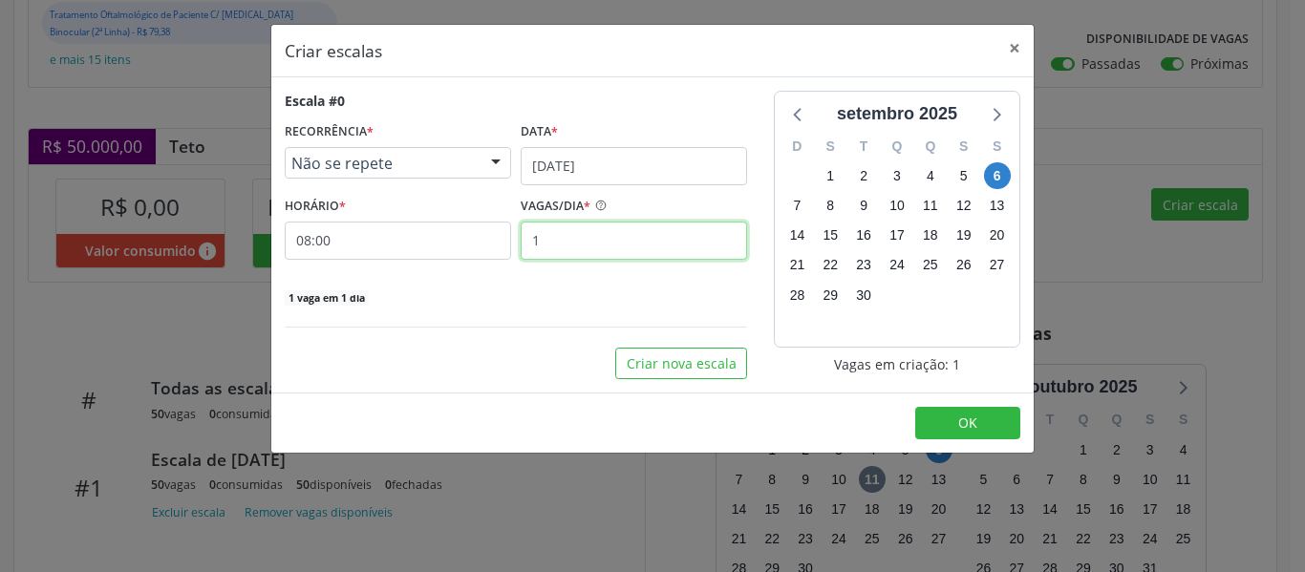
drag, startPoint x: 632, startPoint y: 235, endPoint x: 294, endPoint y: 210, distance: 339.1
click at [298, 213] on div "HORÁRIO * 08:00 VAGAS/DIA * 1" at bounding box center [516, 226] width 472 height 68
type input "50"
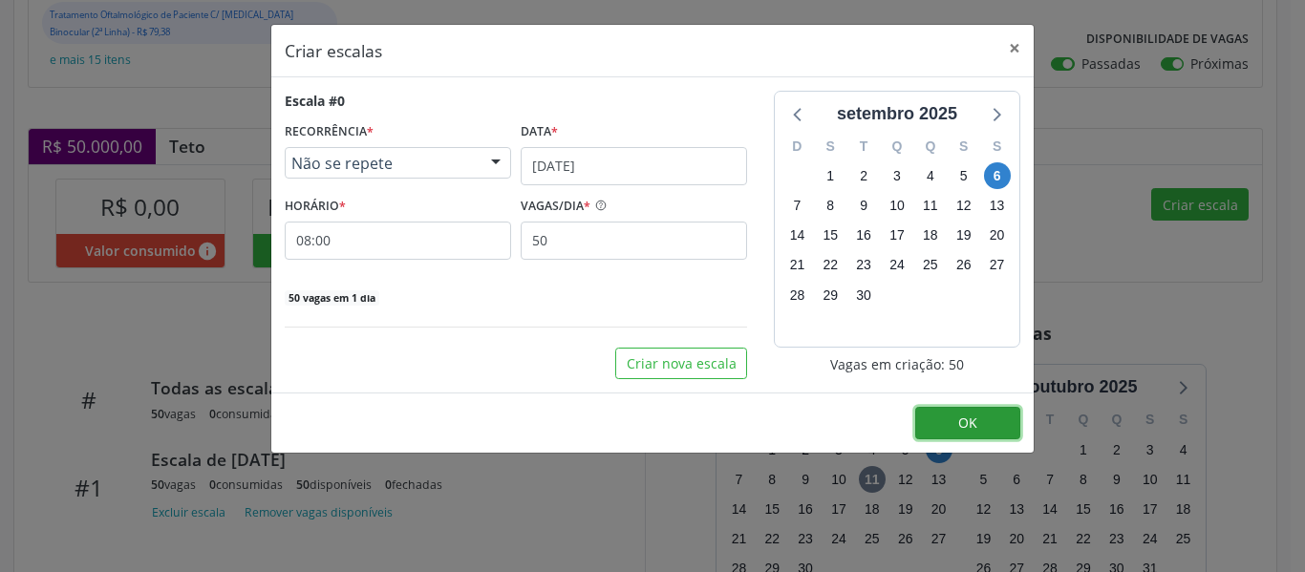
click at [956, 423] on button "OK" at bounding box center [967, 423] width 105 height 32
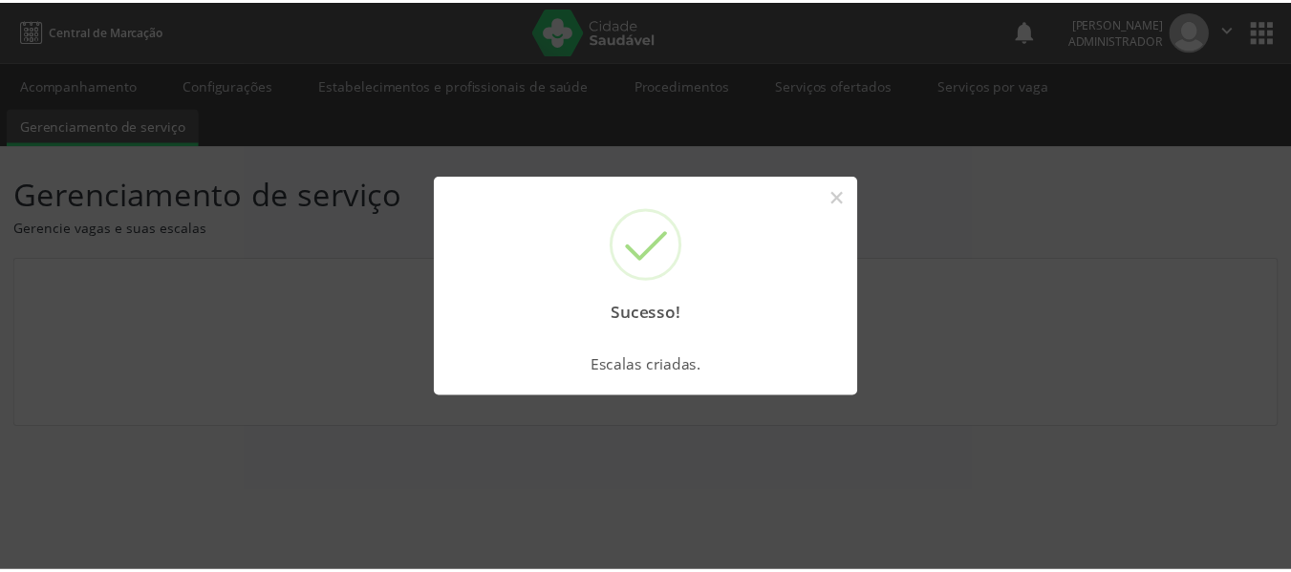
scroll to position [0, 0]
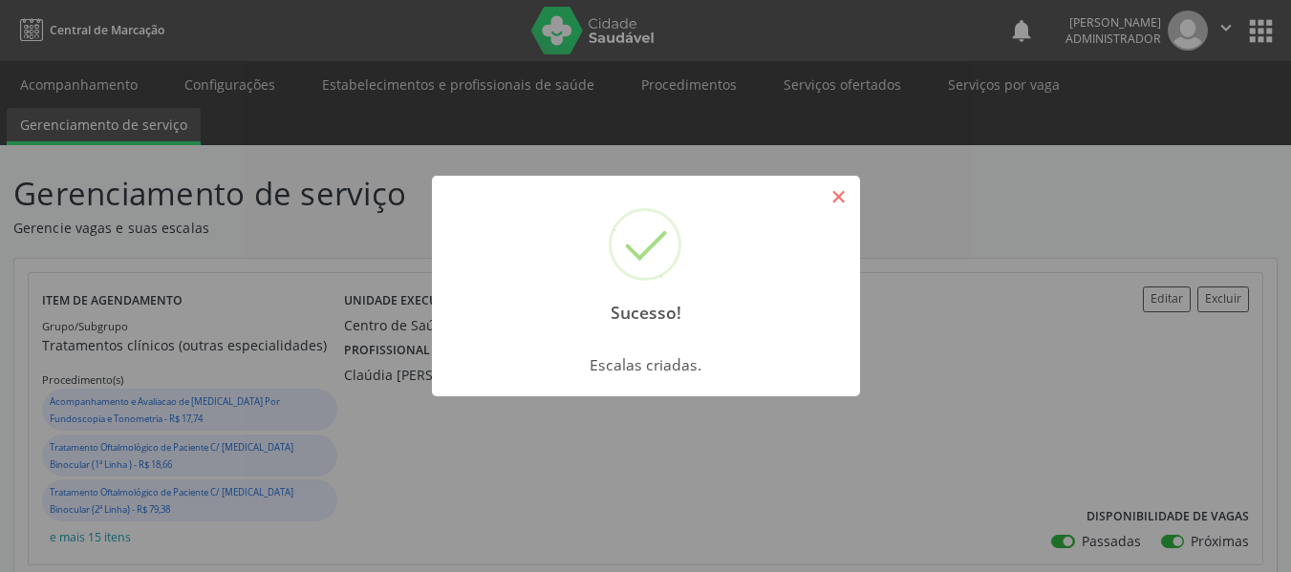
click at [834, 194] on button "×" at bounding box center [838, 197] width 32 height 32
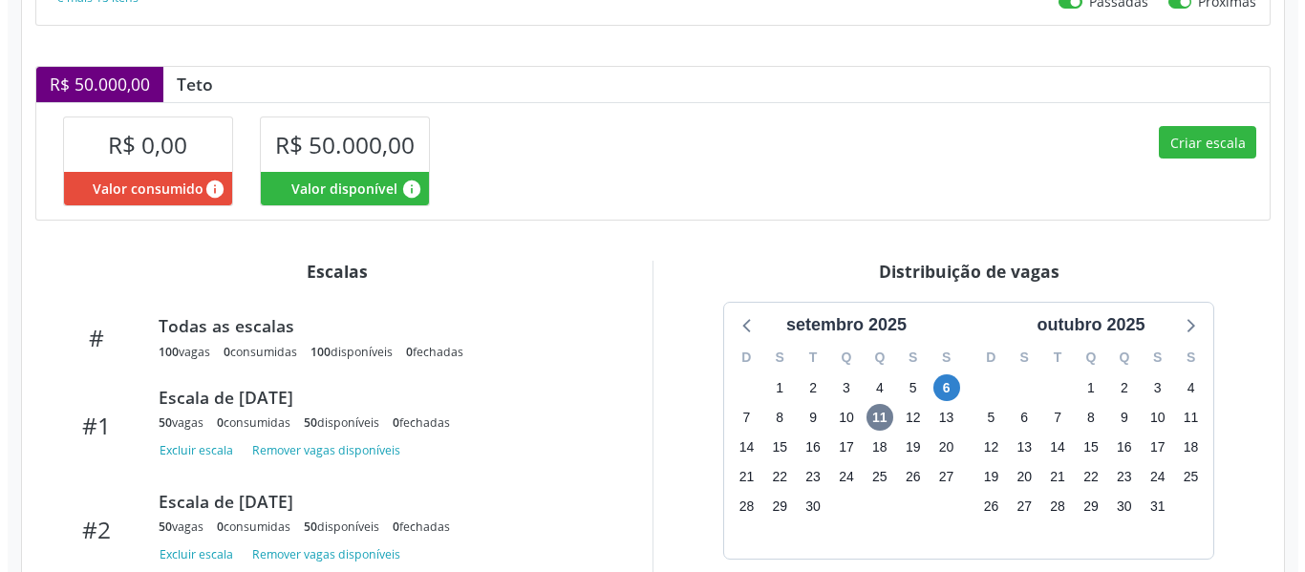
scroll to position [573, 0]
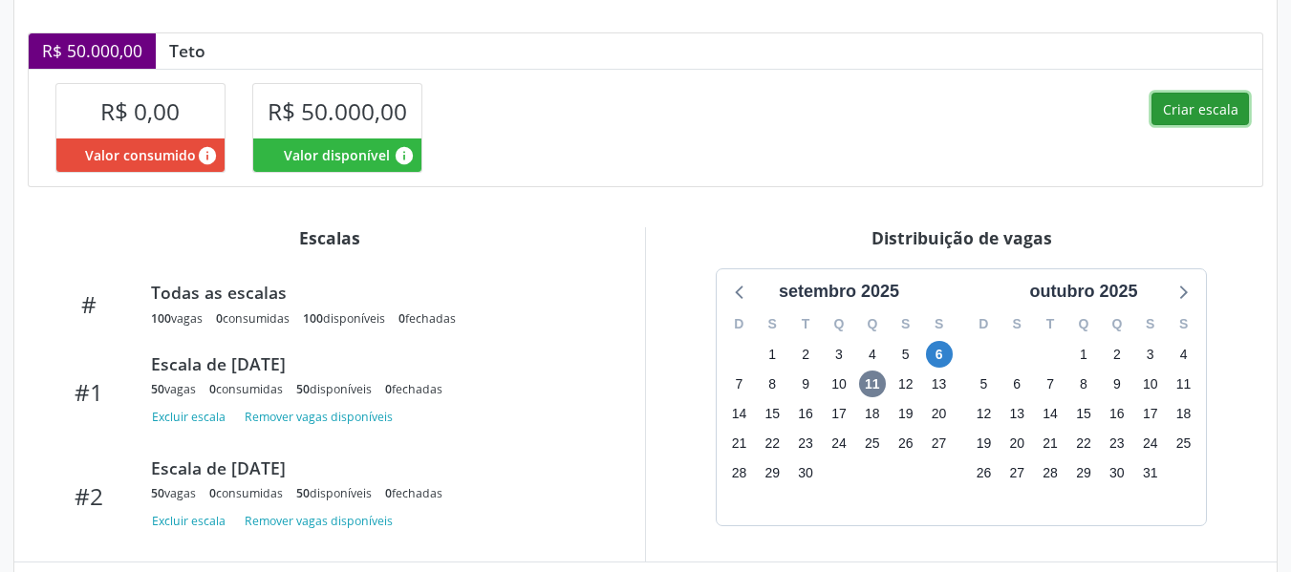
click at [1214, 104] on button "Criar escala" at bounding box center [1199, 109] width 97 height 32
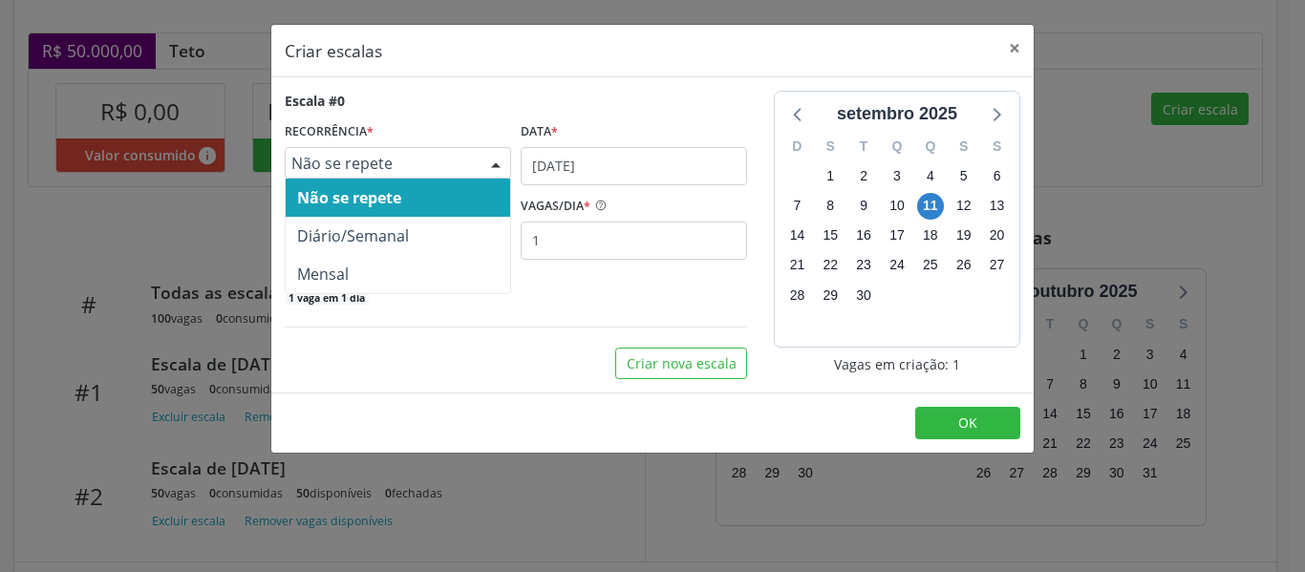
click at [436, 167] on span "Não se repete" at bounding box center [381, 163] width 181 height 19
click at [439, 168] on span "Não se repete" at bounding box center [381, 163] width 181 height 19
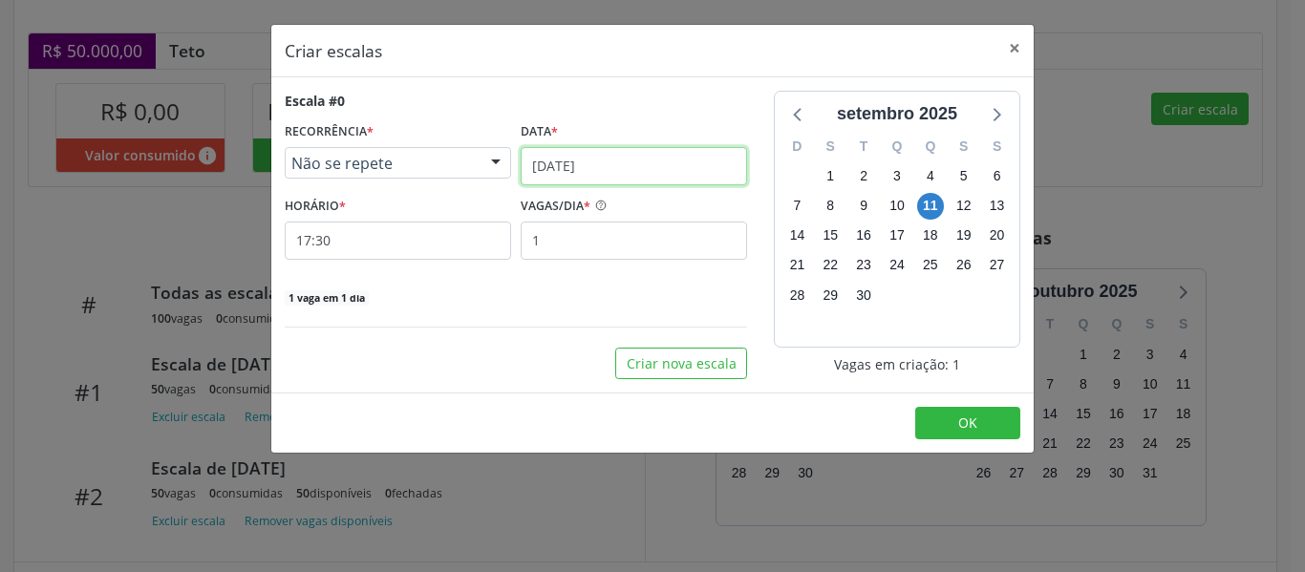
click at [601, 169] on input "[DATE]" at bounding box center [634, 166] width 226 height 38
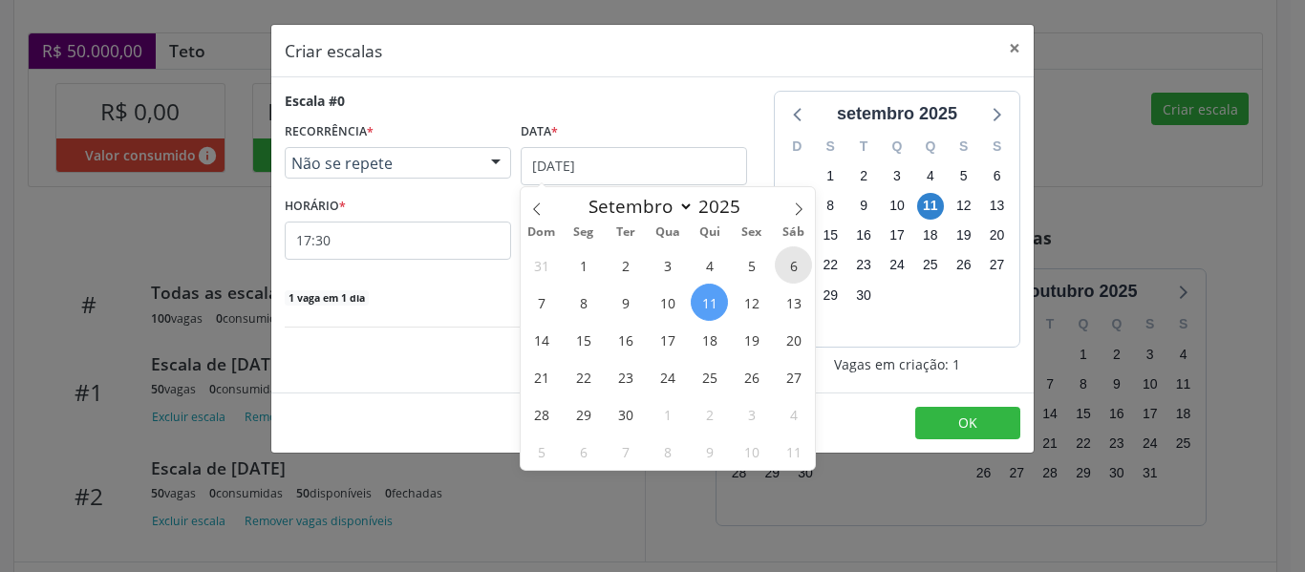
click at [788, 270] on span "6" at bounding box center [793, 264] width 37 height 37
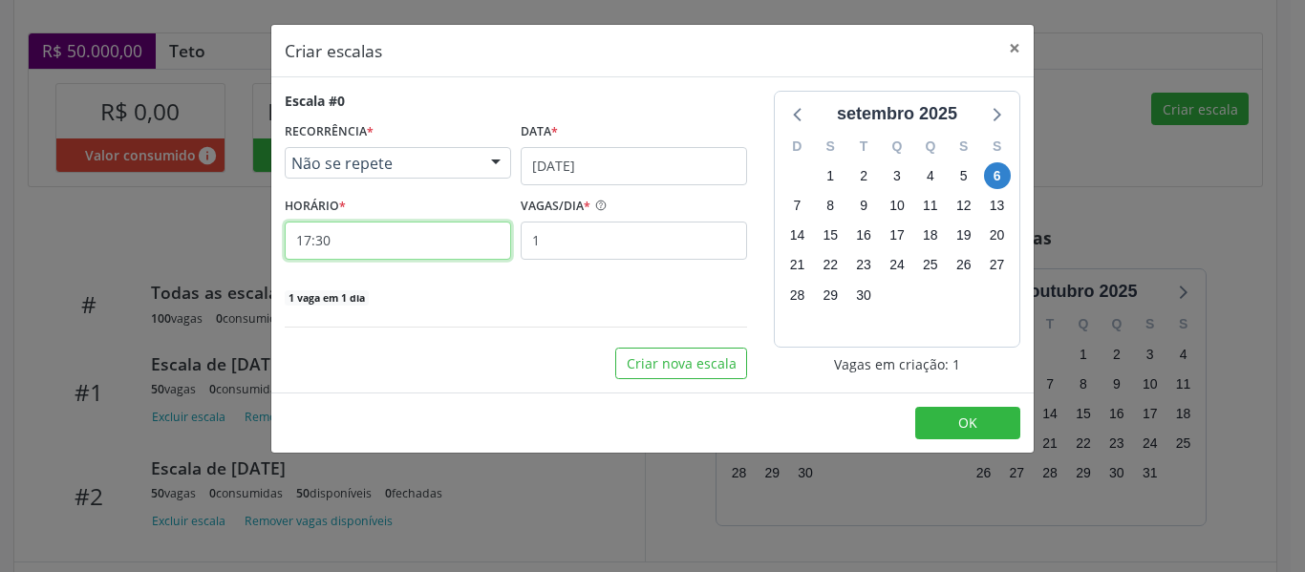
click at [419, 248] on input "17:30" at bounding box center [398, 241] width 226 height 38
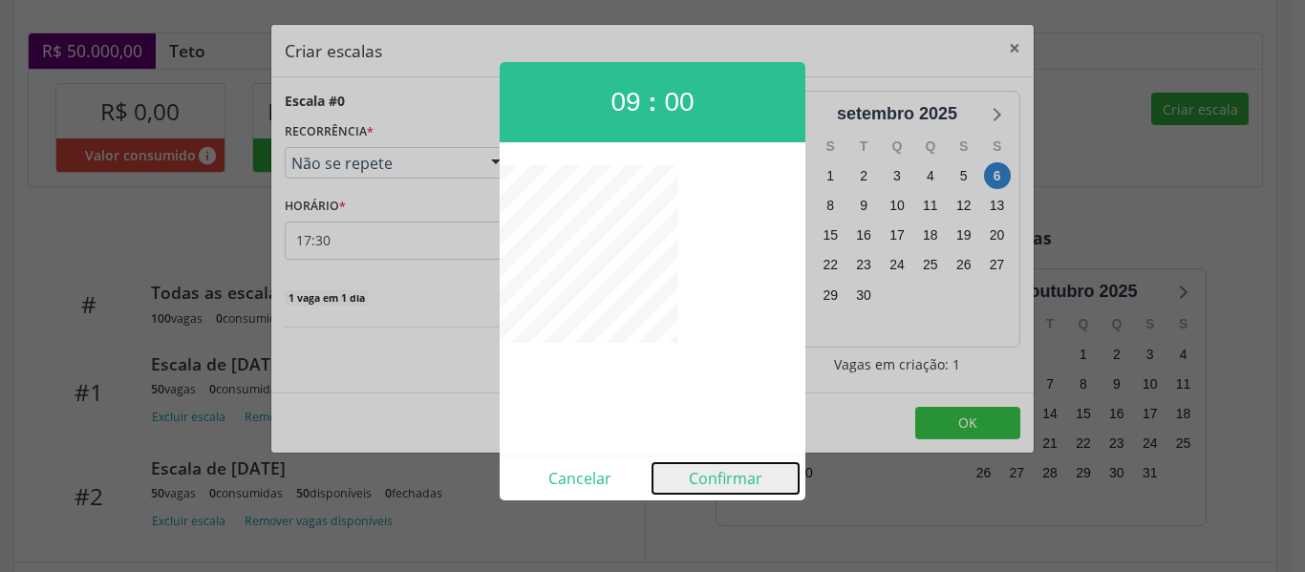
click at [759, 467] on button "Confirmar" at bounding box center [725, 478] width 146 height 31
type input "09:00"
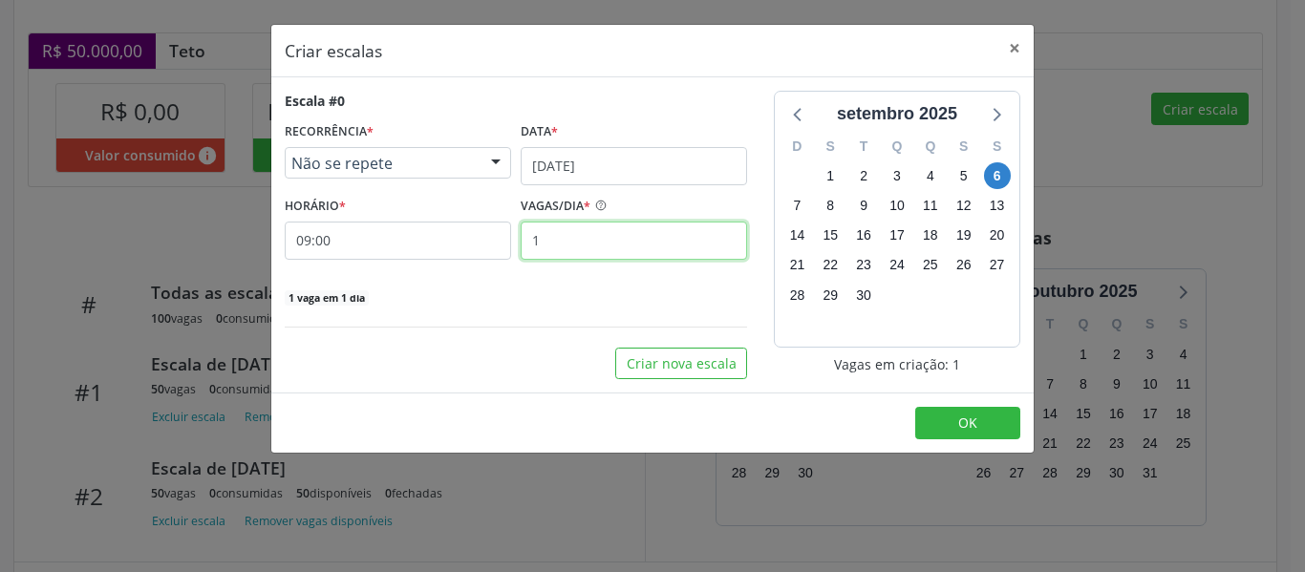
drag, startPoint x: 569, startPoint y: 249, endPoint x: 343, endPoint y: 206, distance: 230.4
click at [346, 206] on div "HORÁRIO * 09:00 VAGAS/DIA * 1" at bounding box center [516, 226] width 472 height 68
type input "50"
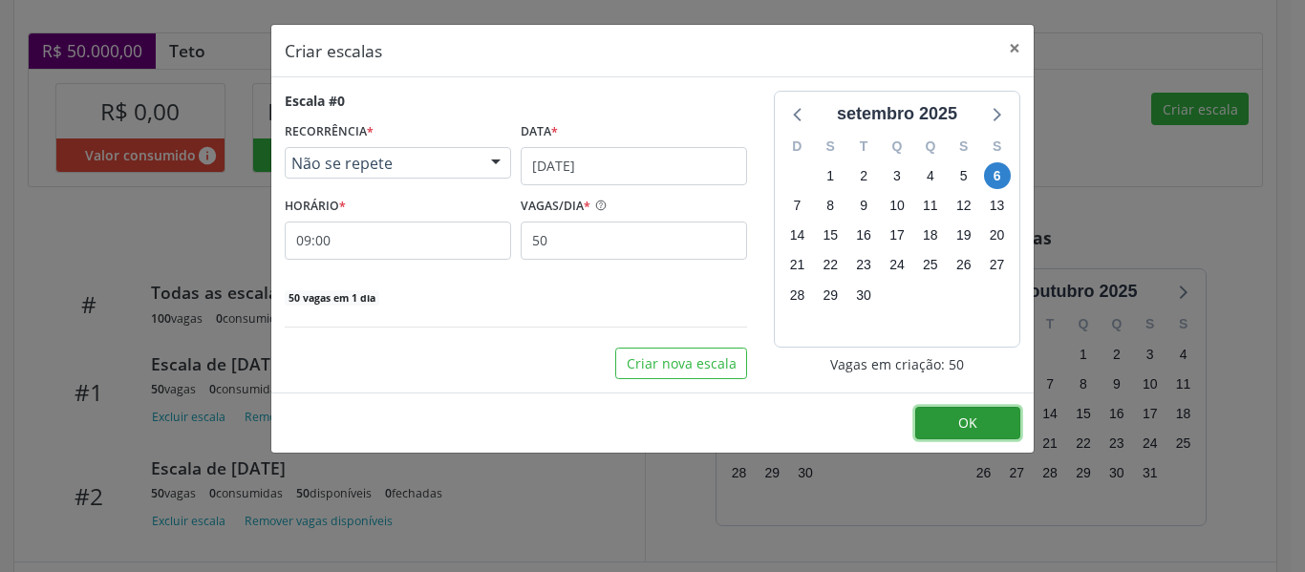
click at [957, 413] on button "OK" at bounding box center [967, 423] width 105 height 32
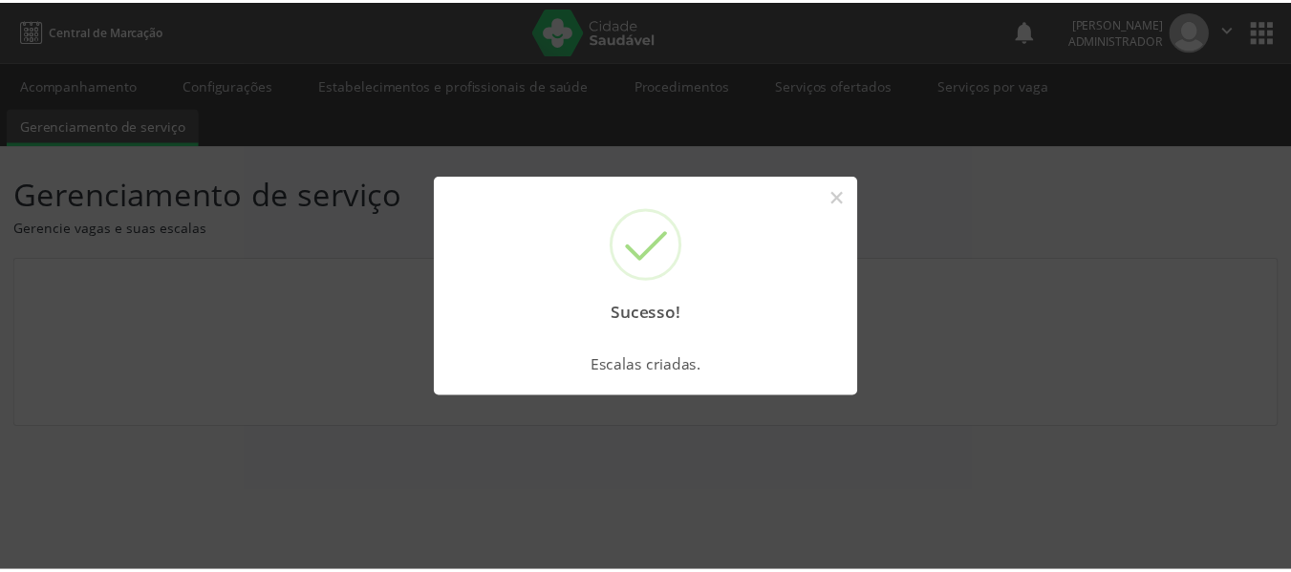
scroll to position [0, 0]
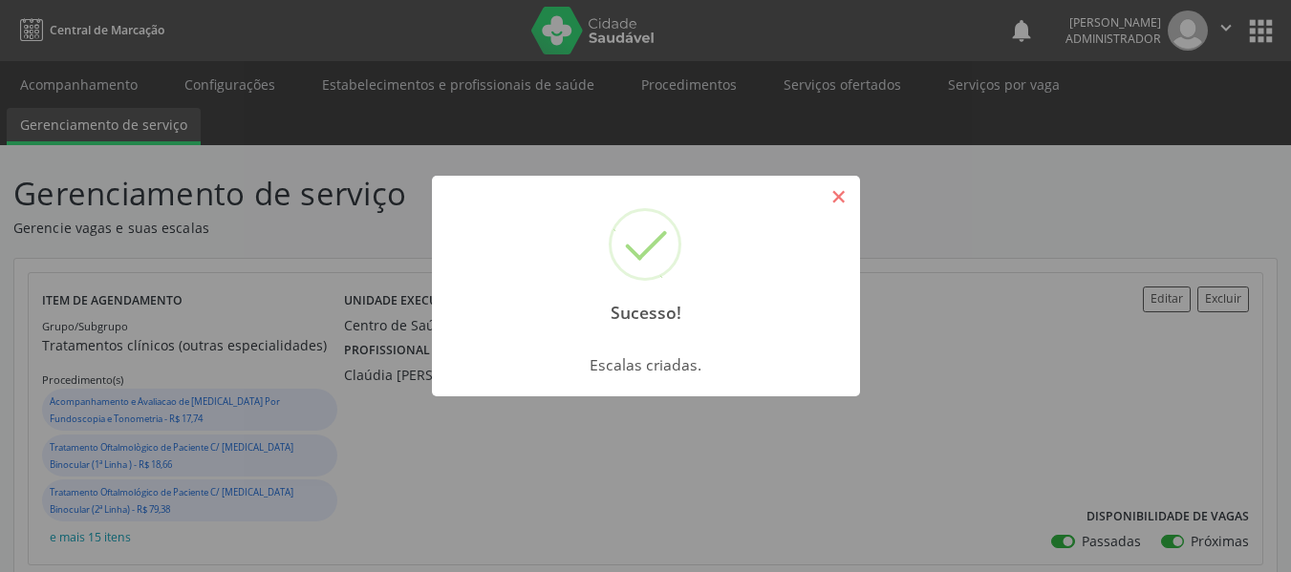
click at [842, 200] on button "×" at bounding box center [838, 197] width 32 height 32
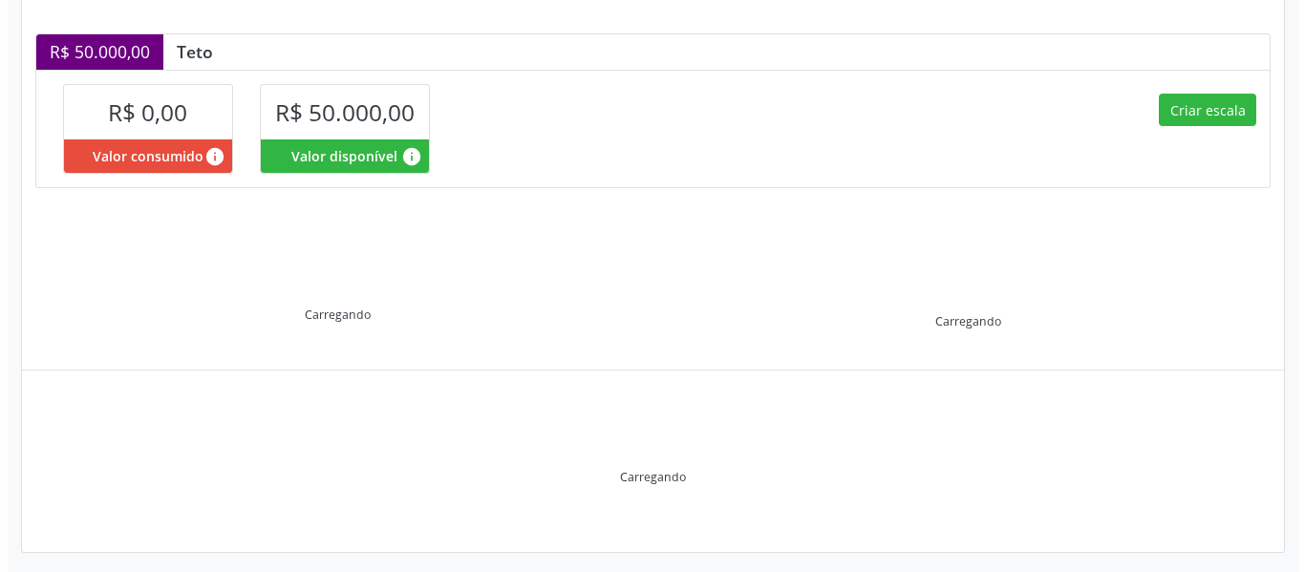
scroll to position [573, 0]
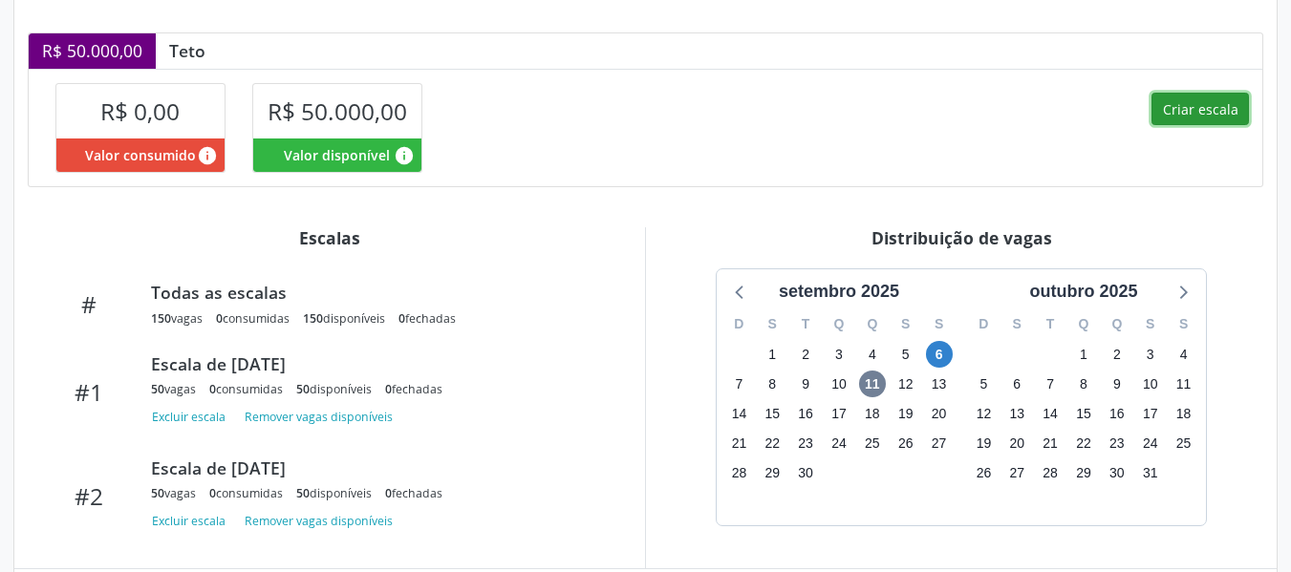
click at [1221, 112] on button "Criar escala" at bounding box center [1199, 109] width 97 height 32
select select "8"
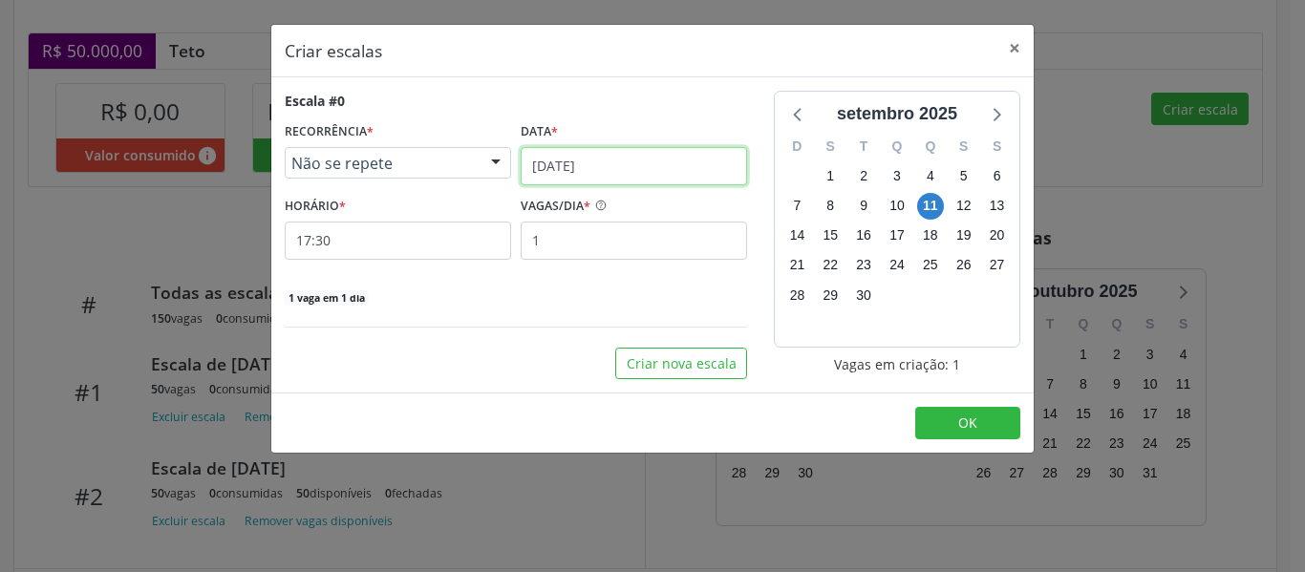
click at [564, 162] on input "[DATE]" at bounding box center [634, 166] width 226 height 38
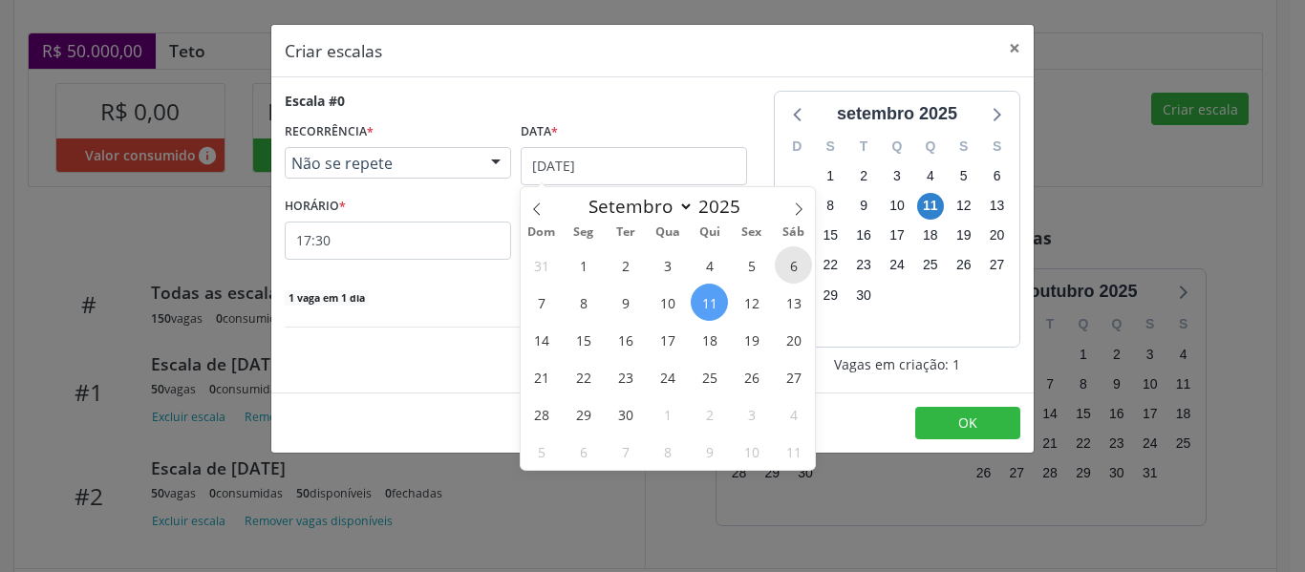
click at [789, 274] on span "6" at bounding box center [793, 264] width 37 height 37
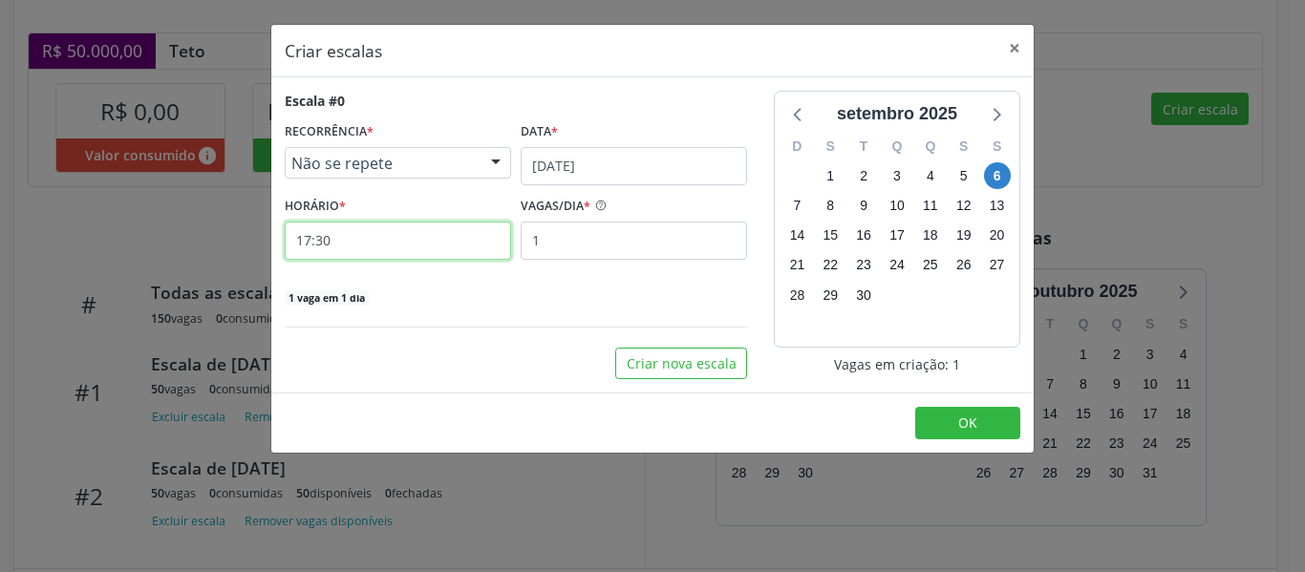
click at [368, 259] on input "17:30" at bounding box center [398, 241] width 226 height 38
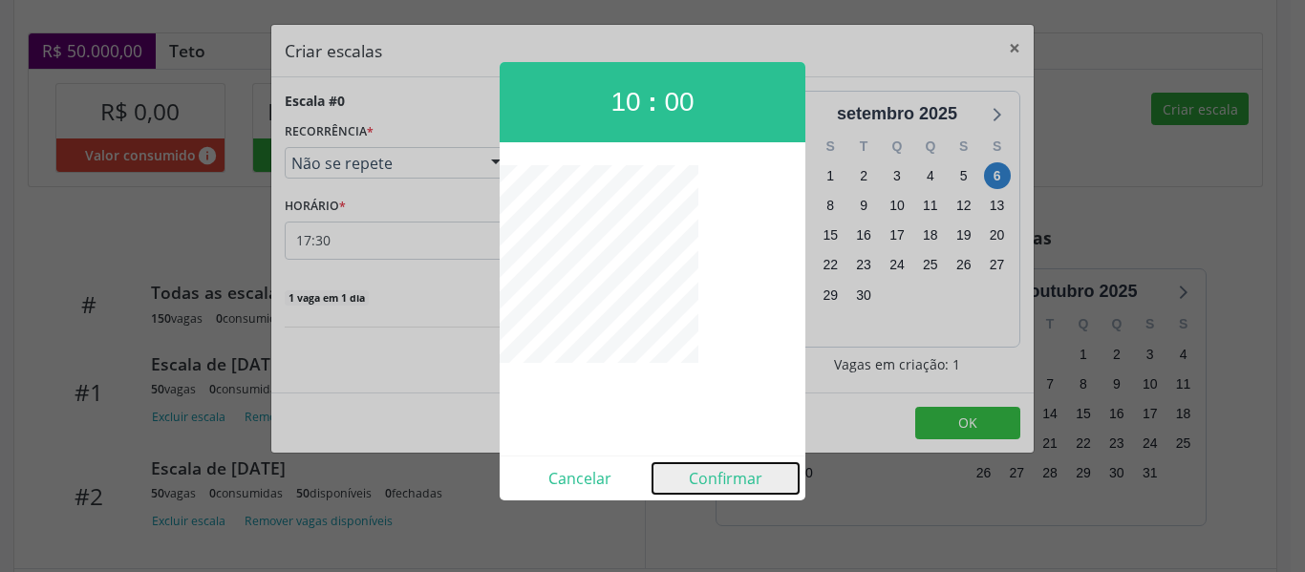
click at [743, 483] on button "Confirmar" at bounding box center [725, 478] width 146 height 31
type input "10:00"
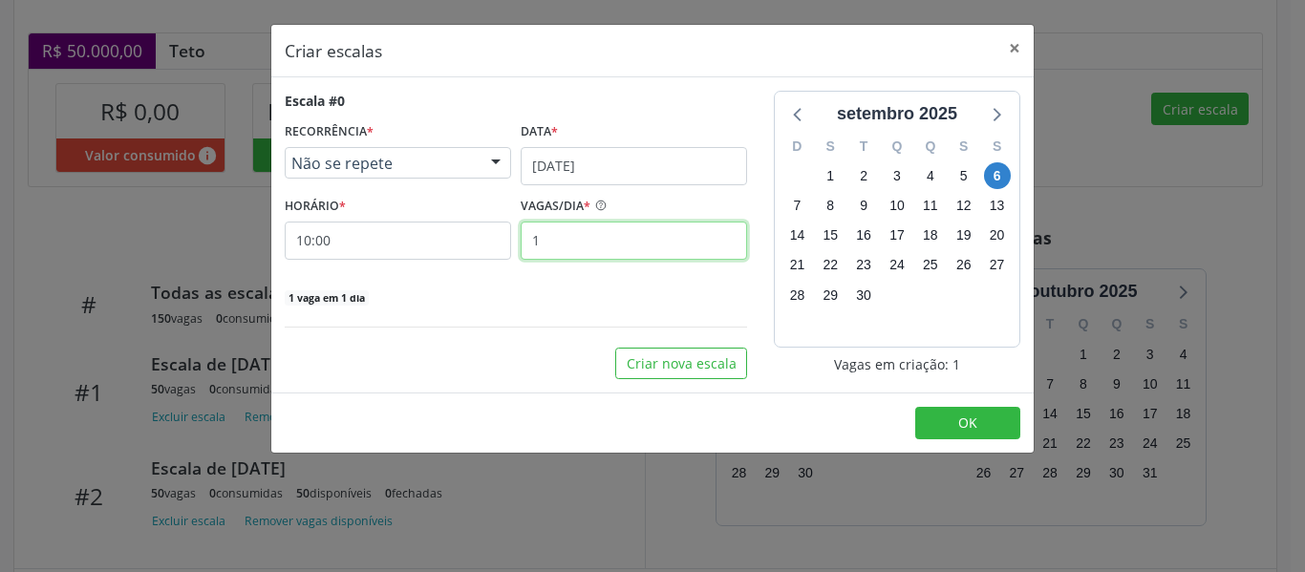
drag, startPoint x: 645, startPoint y: 244, endPoint x: 352, endPoint y: 198, distance: 296.8
click at [352, 198] on div "HORÁRIO * 10:00 VAGAS/DIA * 1" at bounding box center [516, 226] width 472 height 68
type input "50"
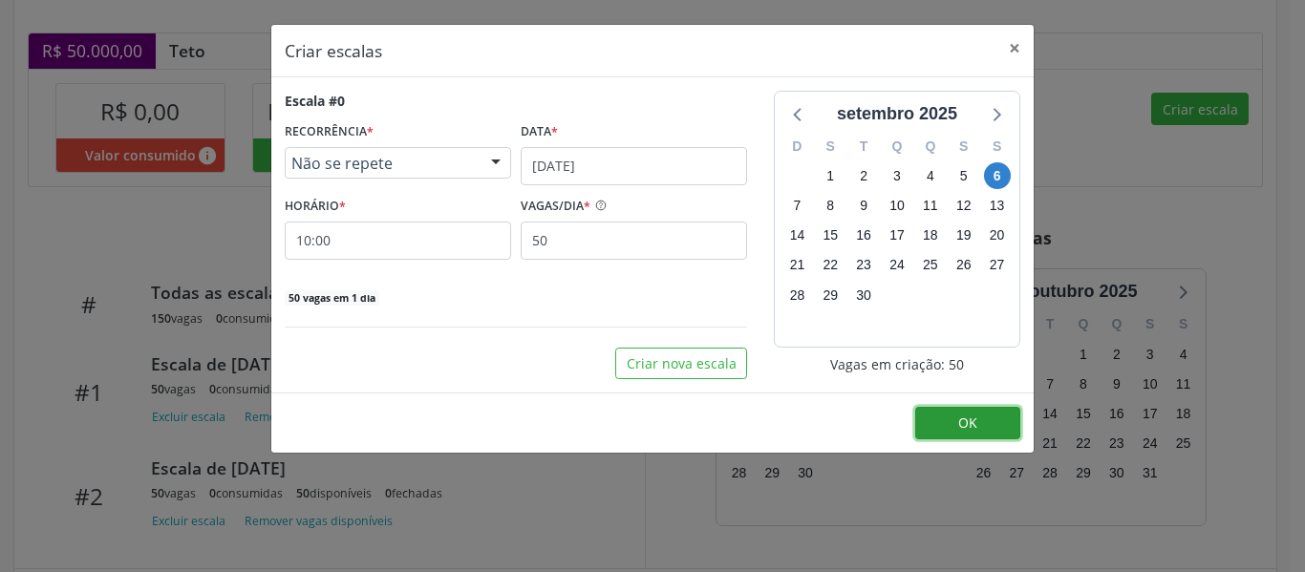
click at [968, 421] on span "OK" at bounding box center [967, 423] width 19 height 18
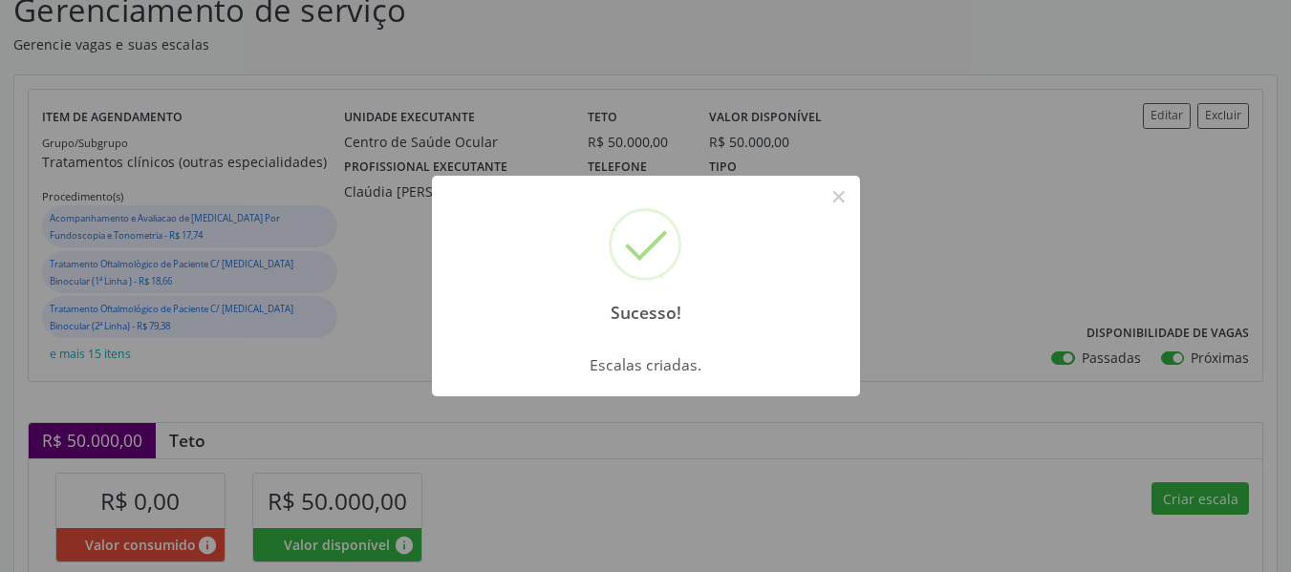
scroll to position [191, 0]
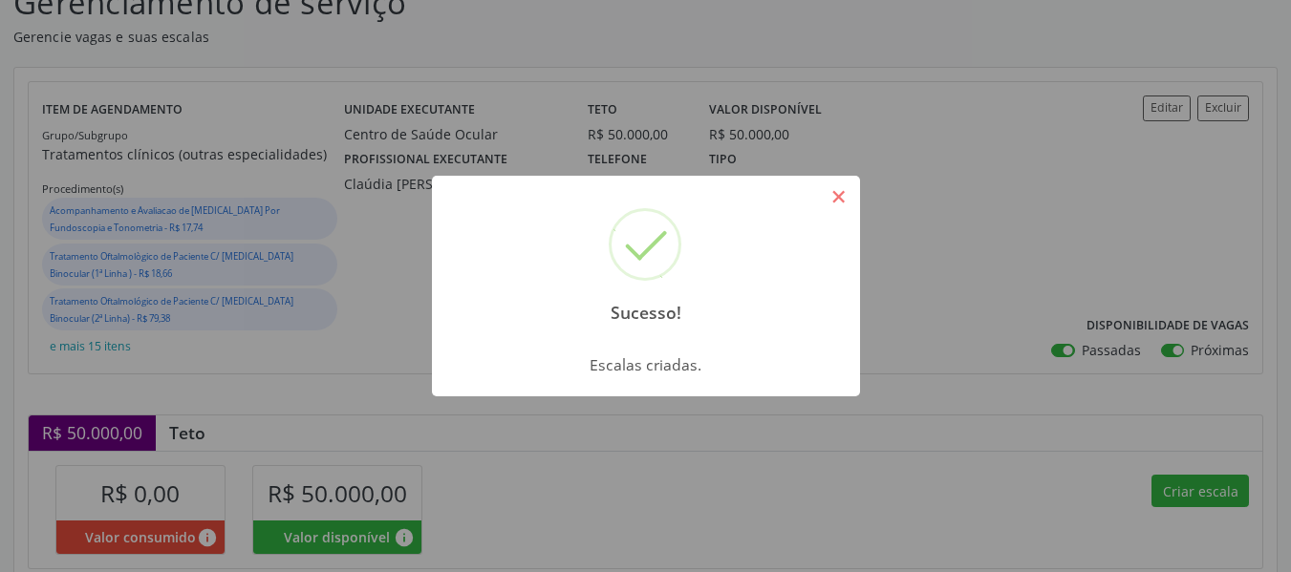
click at [844, 210] on button "×" at bounding box center [838, 197] width 32 height 32
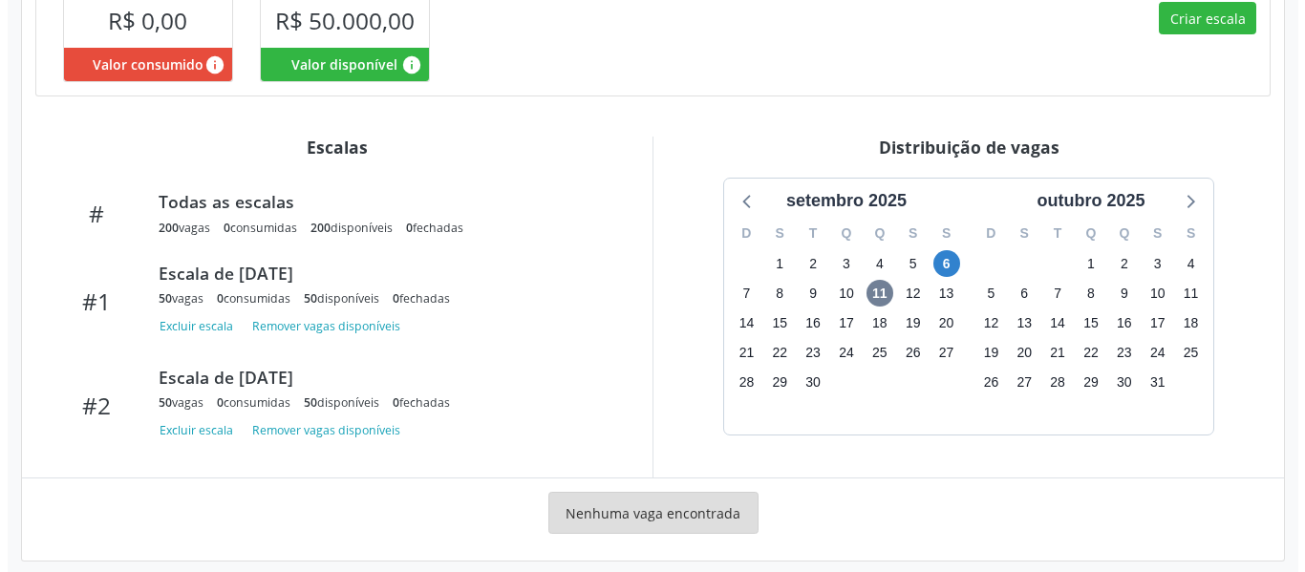
scroll to position [669, 0]
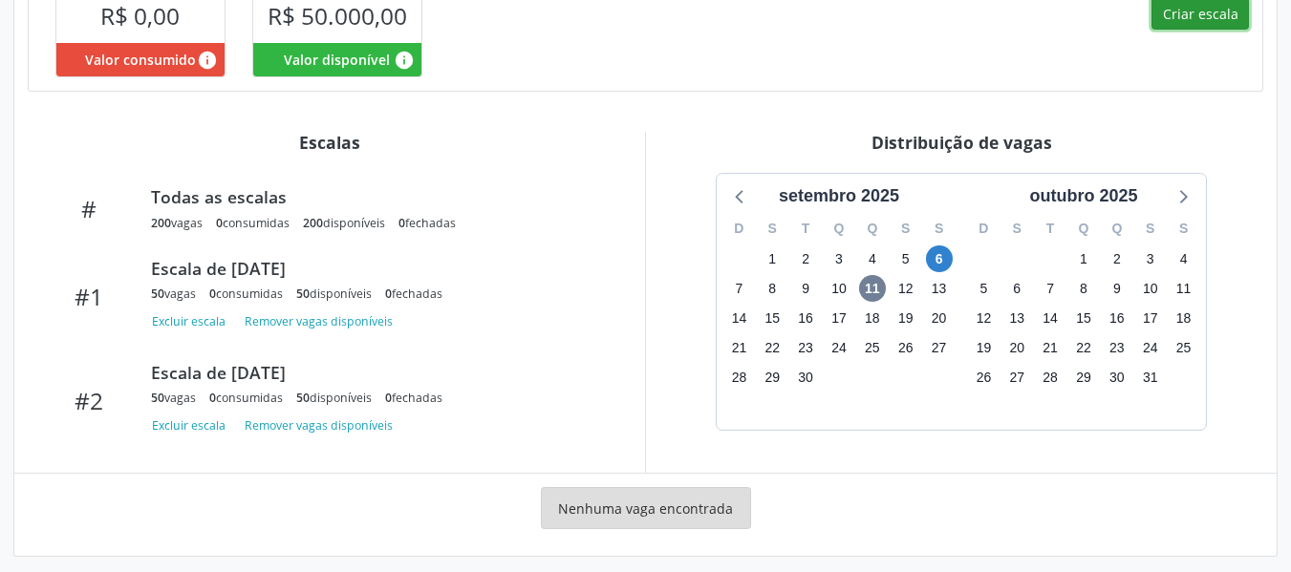
click at [1174, 29] on button "Criar escala" at bounding box center [1199, 13] width 97 height 32
select select "8"
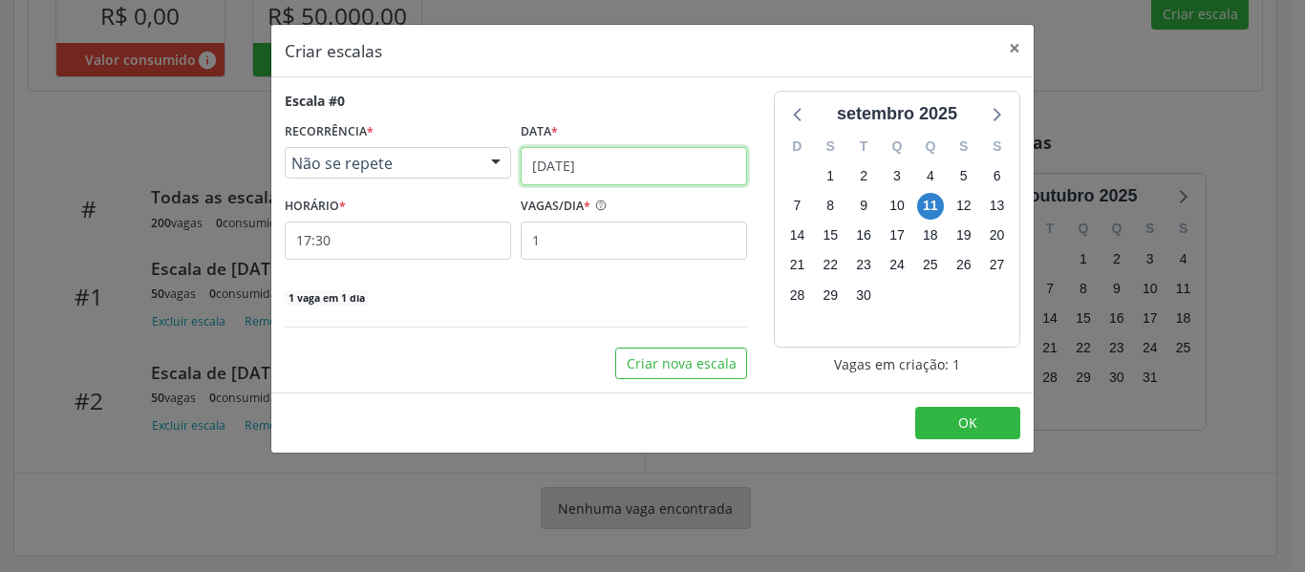
click at [571, 171] on input "[DATE]" at bounding box center [634, 166] width 226 height 38
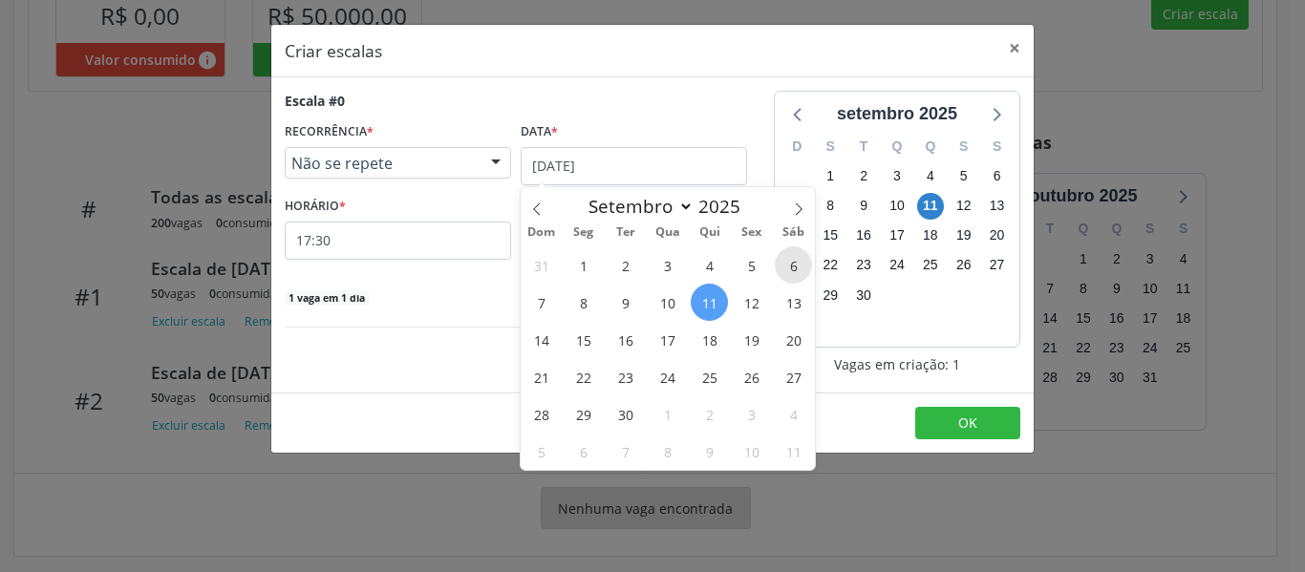
click at [780, 266] on span "6" at bounding box center [793, 264] width 37 height 37
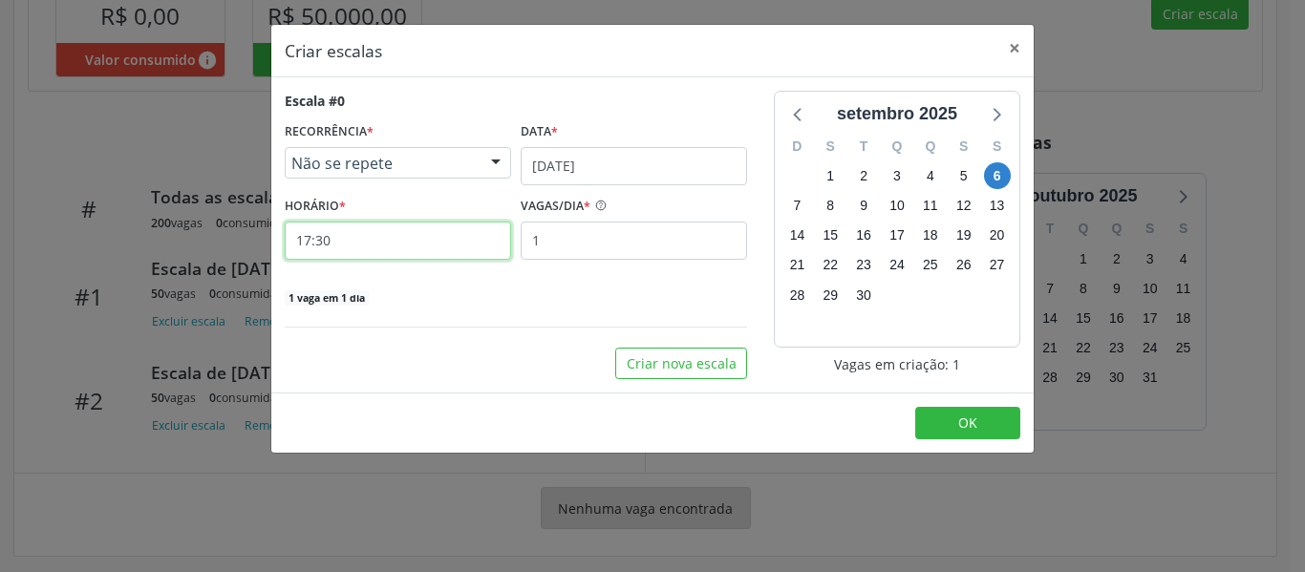
drag, startPoint x: 400, startPoint y: 253, endPoint x: 111, endPoint y: 224, distance: 290.9
click at [112, 224] on div "Criar escalas × Escala #0 RECORRÊNCIA * Não se repete Não se repete Diário/Sema…" at bounding box center [652, 286] width 1305 height 572
click at [436, 235] on input "17:30" at bounding box center [398, 241] width 226 height 38
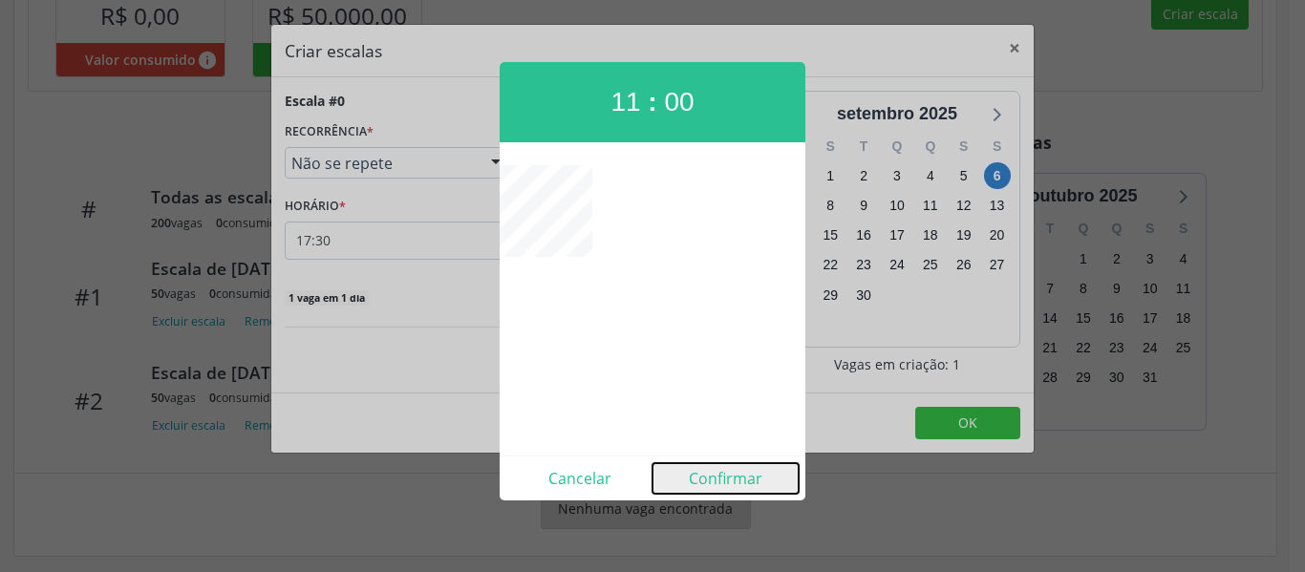
click at [726, 482] on button "Confirmar" at bounding box center [725, 478] width 146 height 31
type input "11:00"
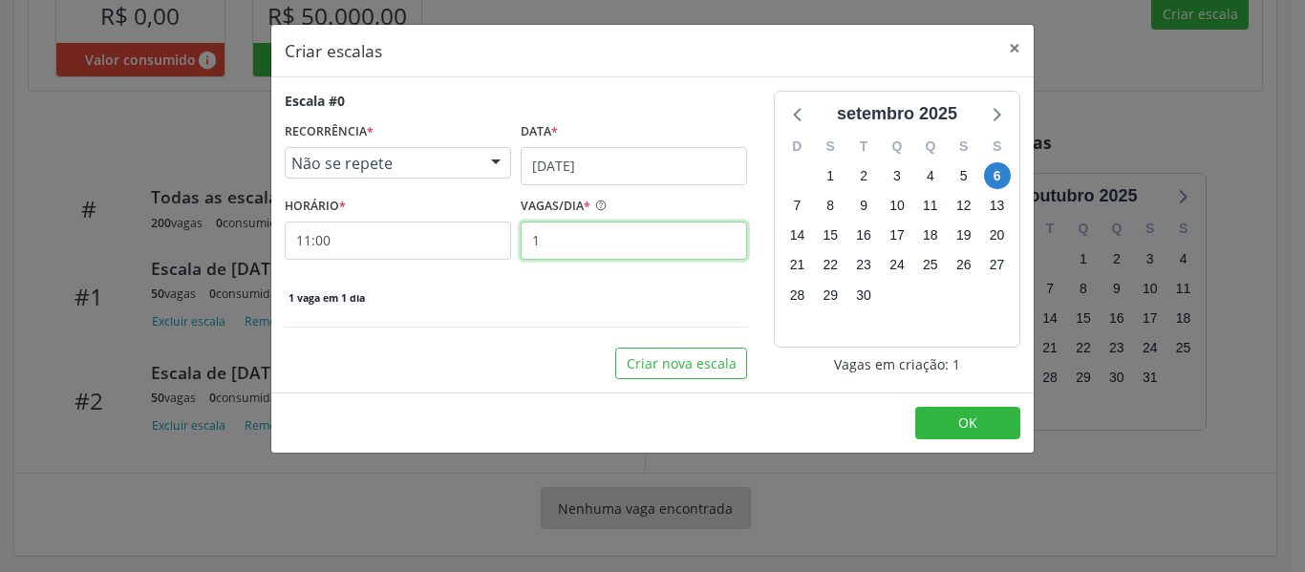
drag, startPoint x: 593, startPoint y: 246, endPoint x: 356, endPoint y: 225, distance: 237.8
click at [356, 225] on div "HORÁRIO * 11:00 VAGAS/DIA * 1" at bounding box center [516, 226] width 472 height 68
type input "50"
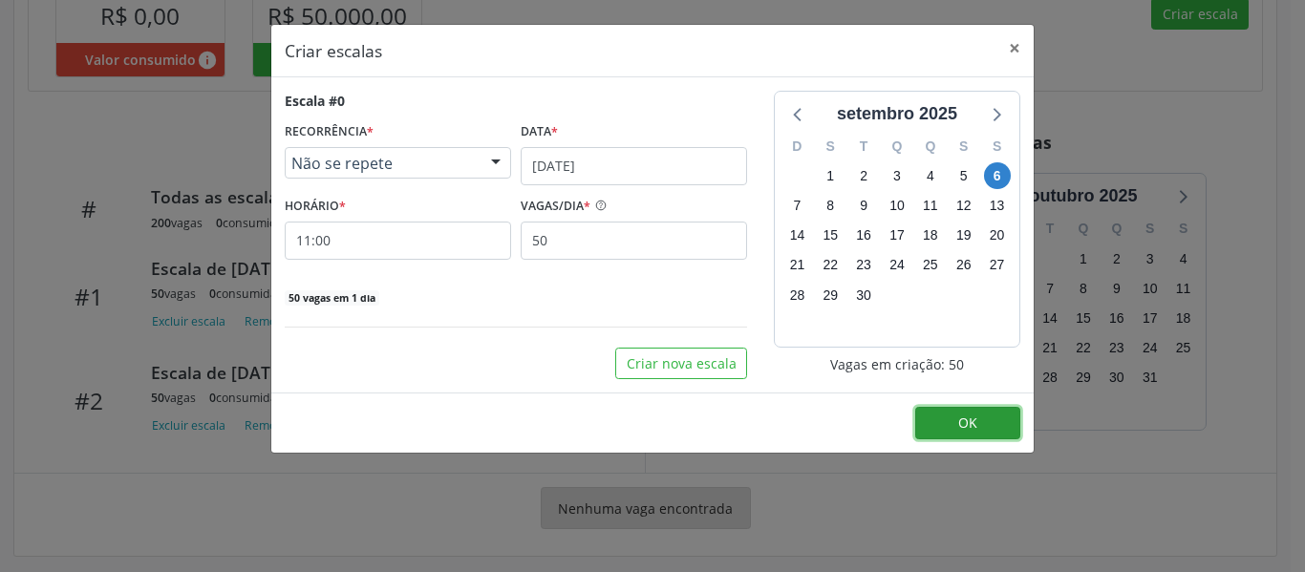
click at [1007, 431] on button "OK" at bounding box center [967, 423] width 105 height 32
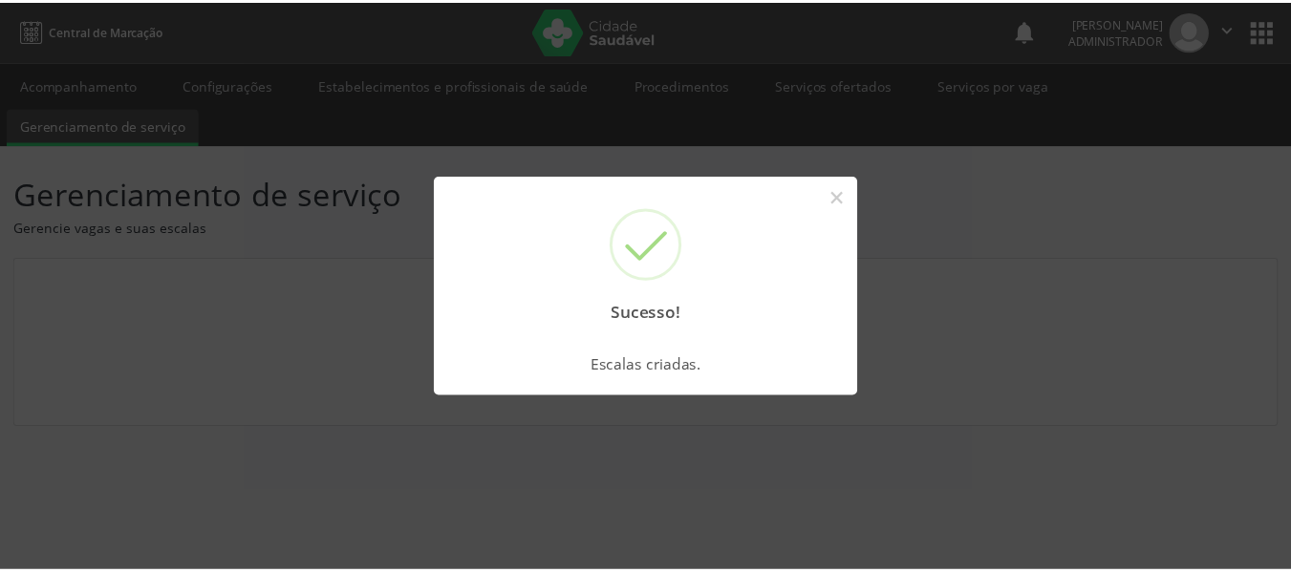
scroll to position [0, 0]
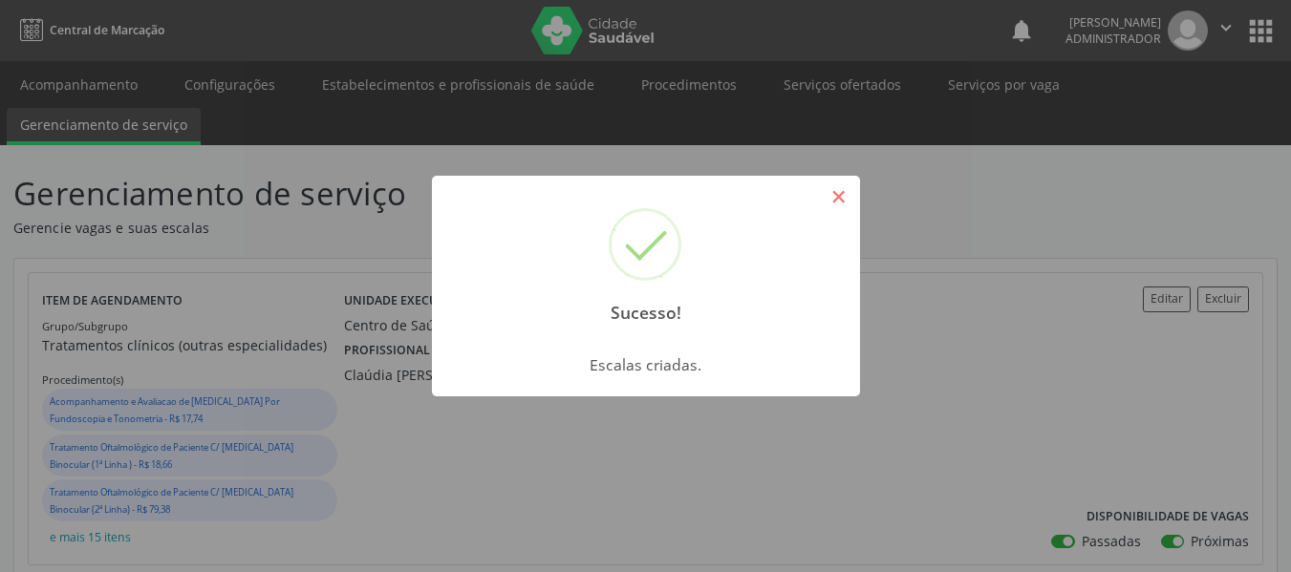
click at [842, 187] on button "×" at bounding box center [838, 197] width 32 height 32
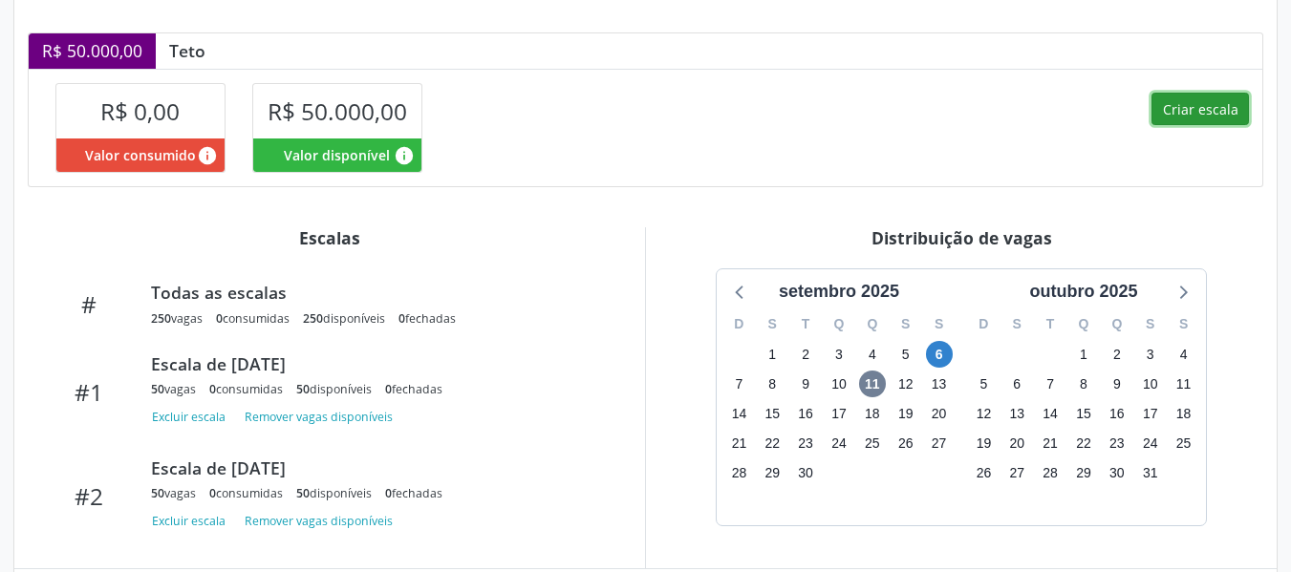
click at [1174, 103] on button "Criar escala" at bounding box center [1199, 109] width 97 height 32
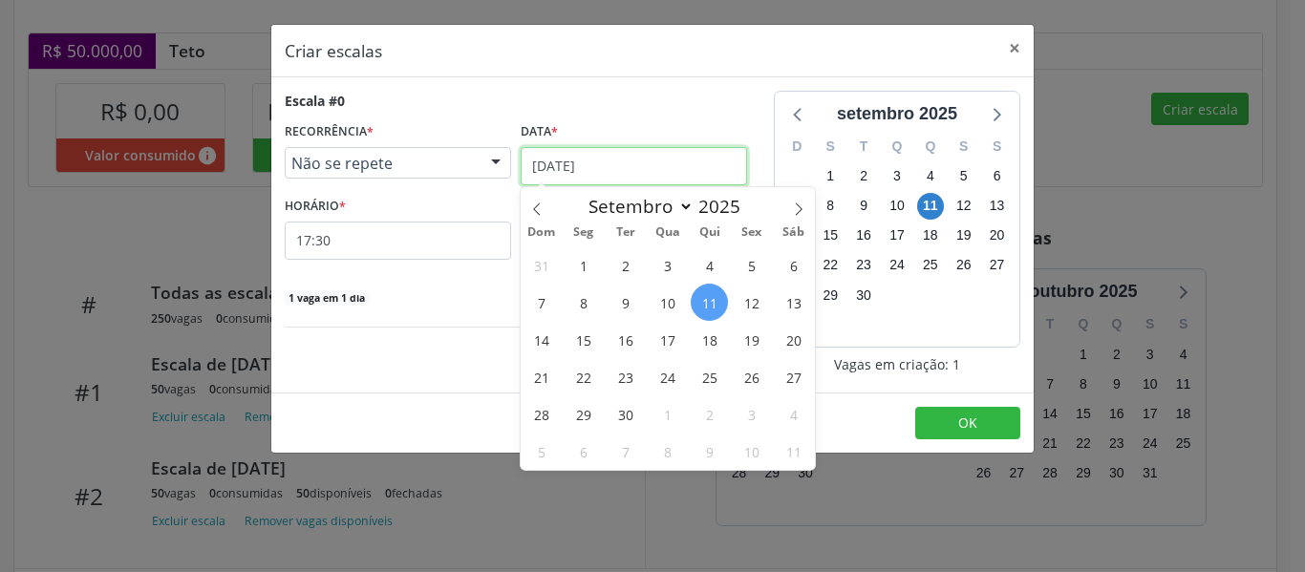
click at [635, 175] on input "[DATE]" at bounding box center [634, 166] width 226 height 38
click at [783, 272] on span "6" at bounding box center [793, 264] width 37 height 37
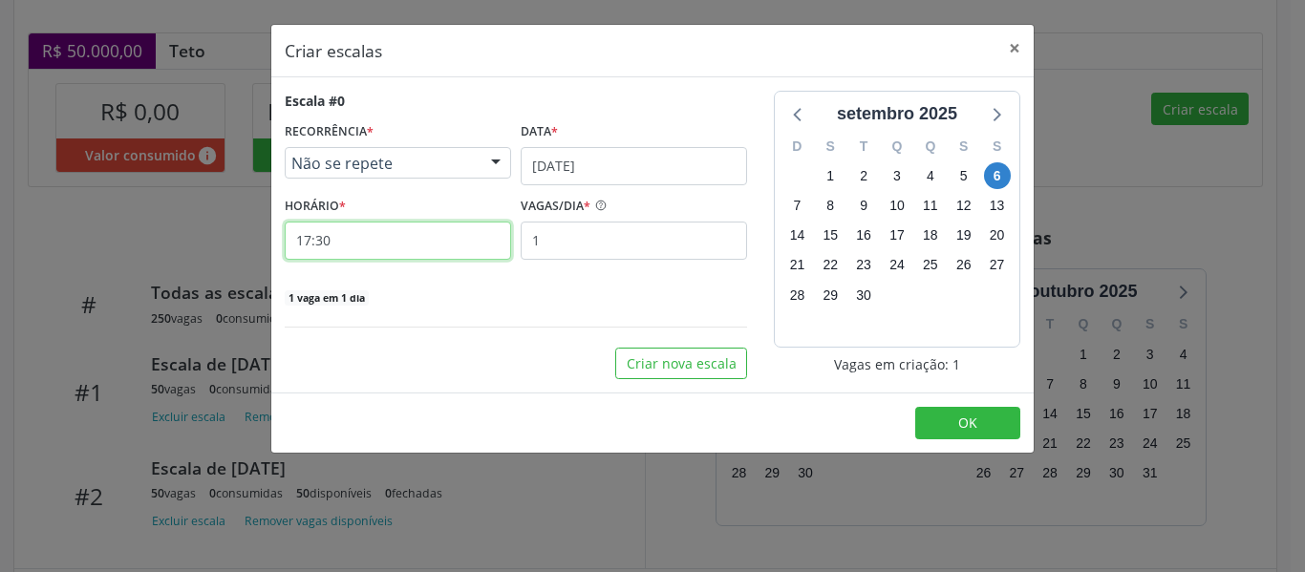
drag, startPoint x: 450, startPoint y: 245, endPoint x: 181, endPoint y: 236, distance: 269.5
click at [181, 236] on div "Criar escalas × Escala #0 RECORRÊNCIA * Não se repete Não se repete Diário/Sema…" at bounding box center [652, 286] width 1305 height 572
click at [404, 257] on input "17:30" at bounding box center [398, 241] width 226 height 38
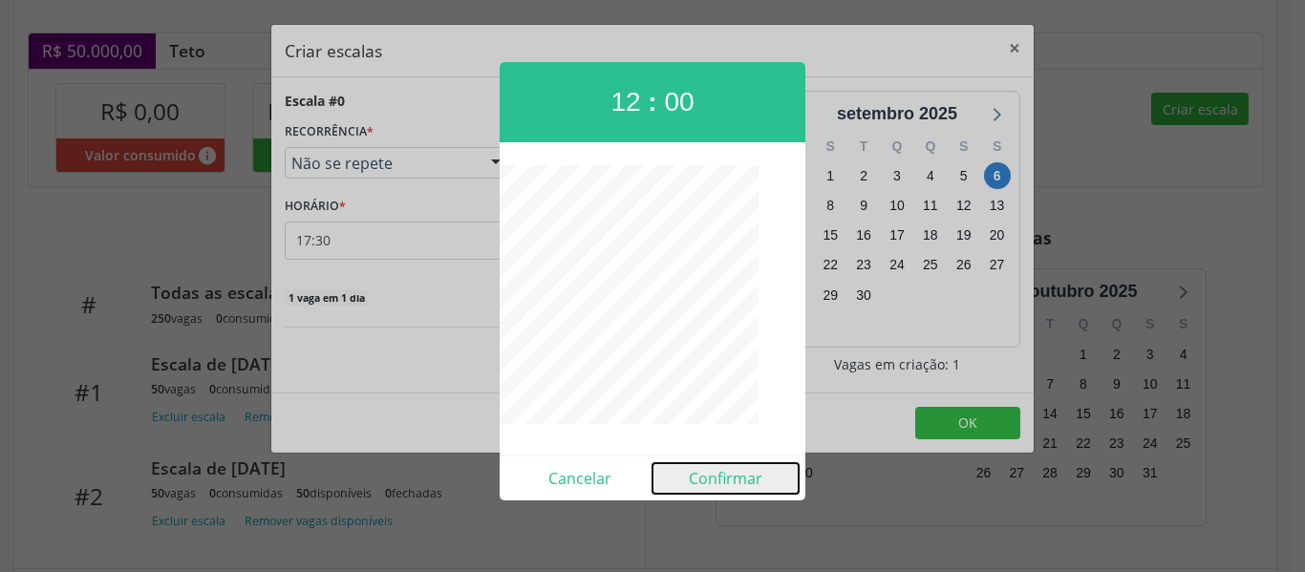
click at [724, 476] on button "Confirmar" at bounding box center [725, 478] width 146 height 31
type input "12:00"
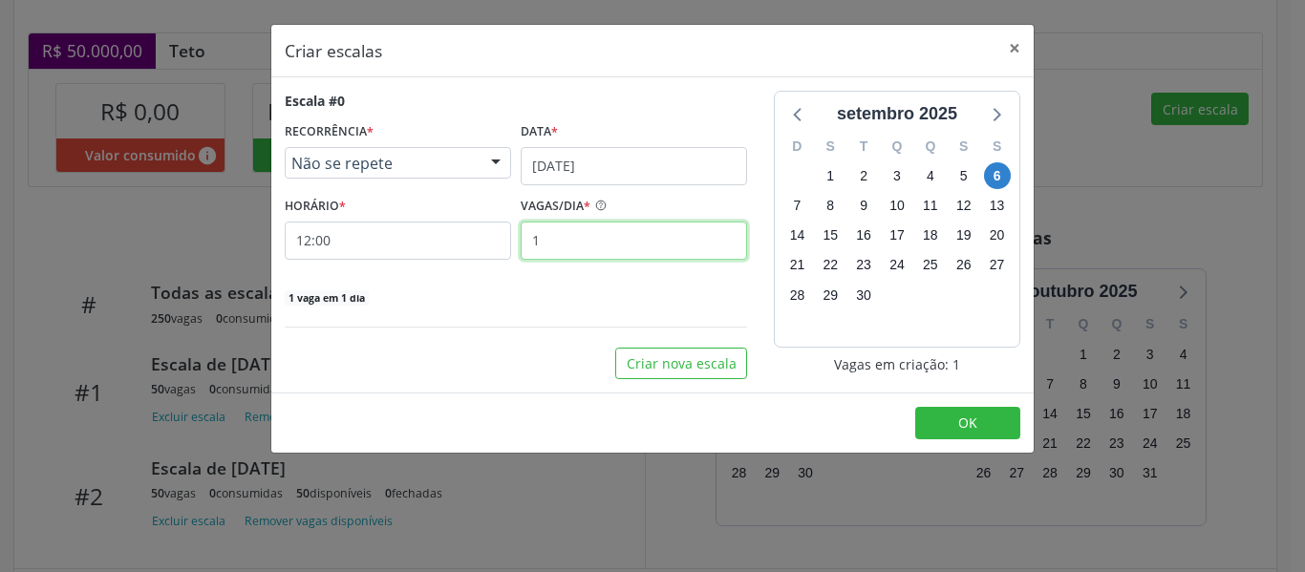
drag, startPoint x: 671, startPoint y: 245, endPoint x: 384, endPoint y: 250, distance: 286.6
click at [384, 250] on div "HORÁRIO * 12:00 VAGAS/DIA * 1" at bounding box center [516, 226] width 472 height 68
type input "50"
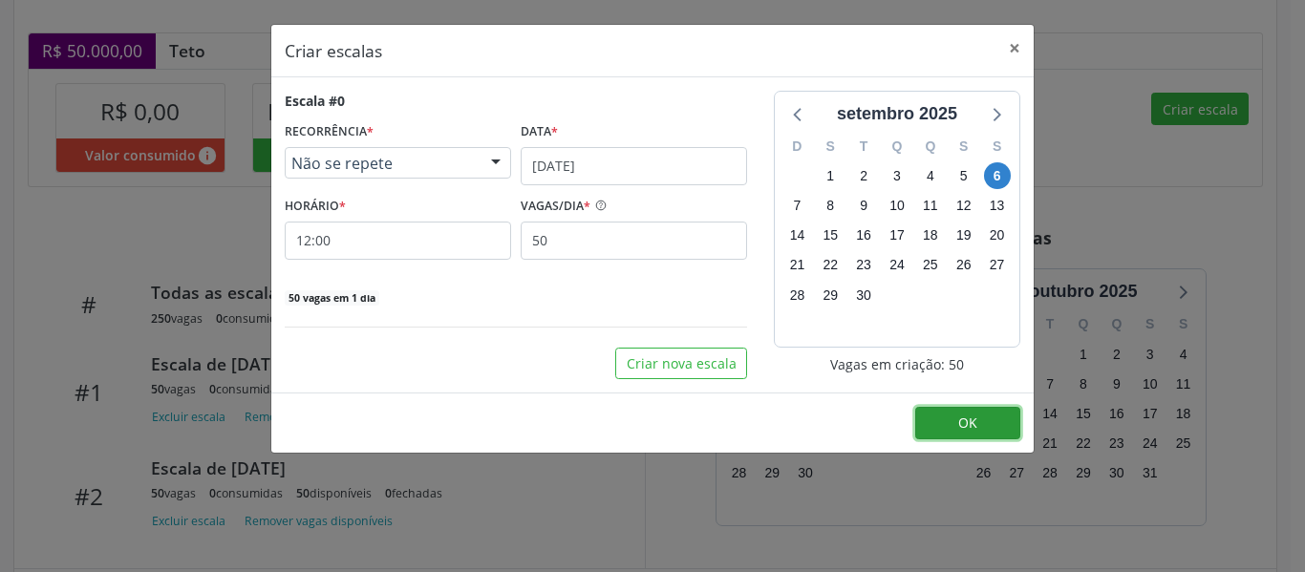
click at [1002, 425] on button "OK" at bounding box center [967, 423] width 105 height 32
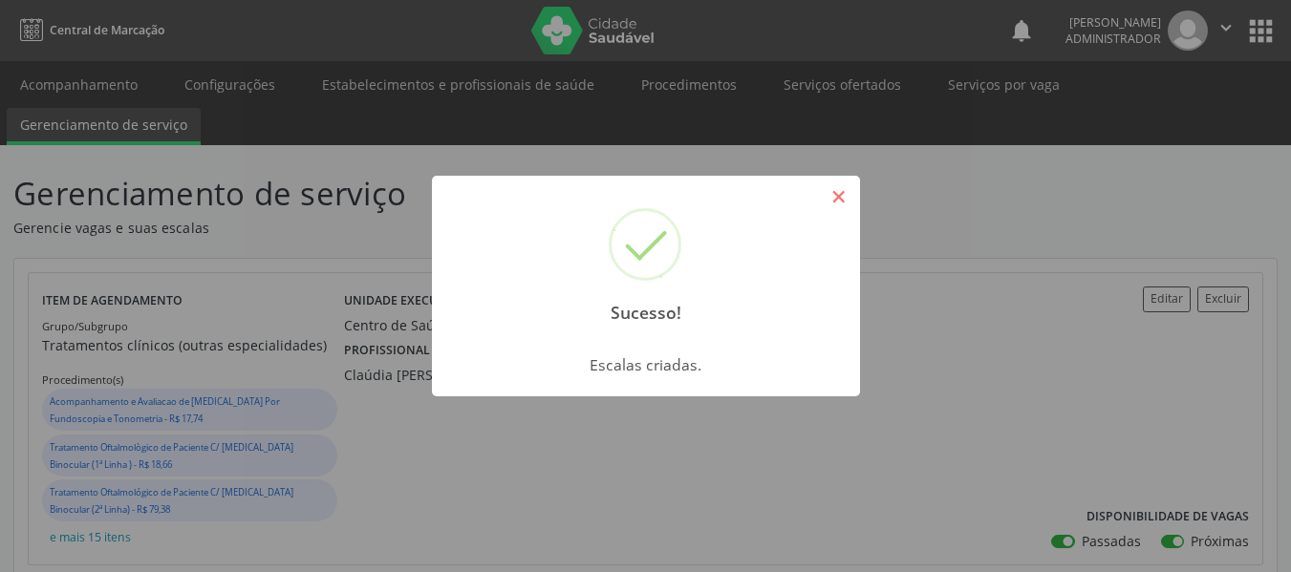
click at [852, 199] on button "×" at bounding box center [838, 197] width 32 height 32
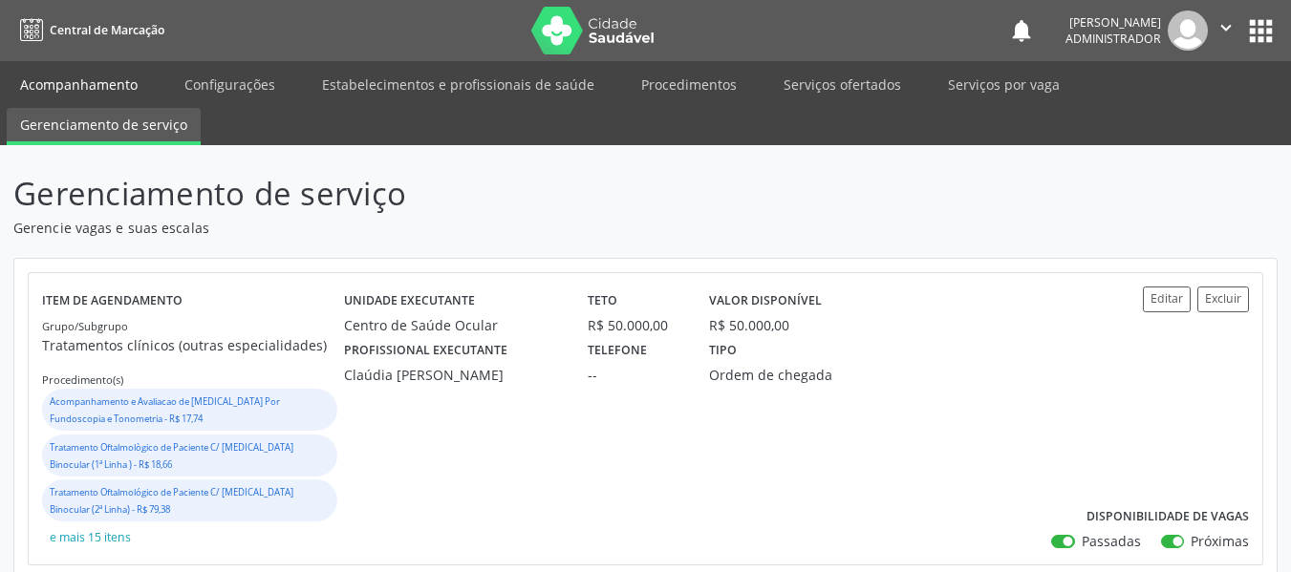
click at [125, 76] on link "Acompanhamento" at bounding box center [79, 84] width 144 height 33
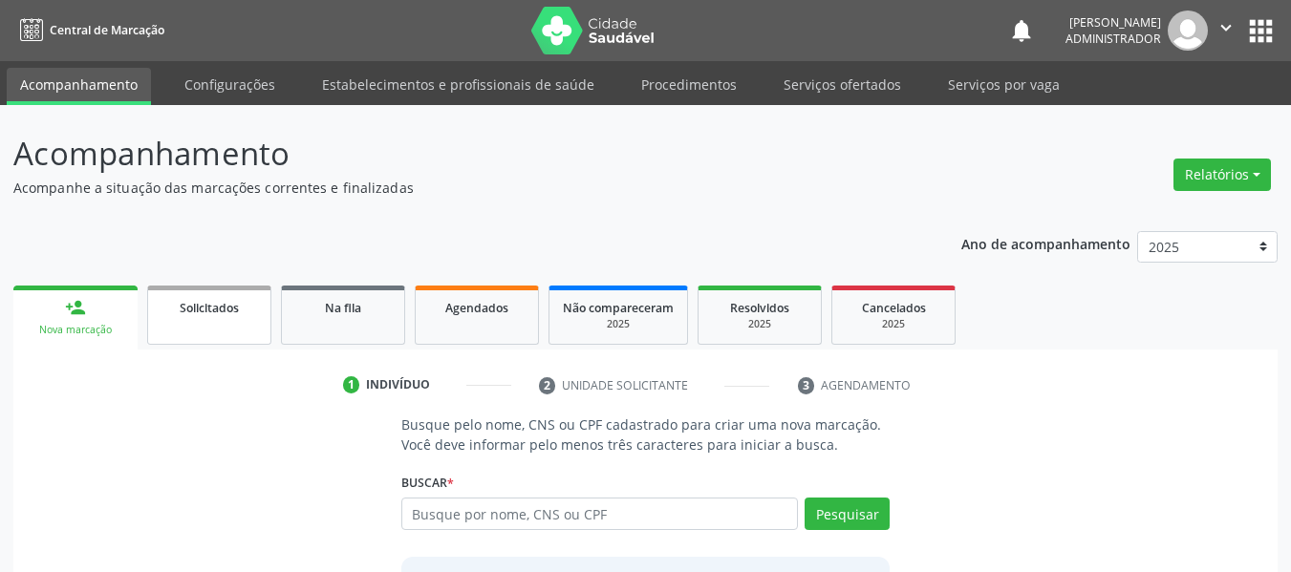
drag, startPoint x: 250, startPoint y: 305, endPoint x: 222, endPoint y: 305, distance: 28.7
click at [250, 305] on div "Solicitados" at bounding box center [209, 307] width 96 height 20
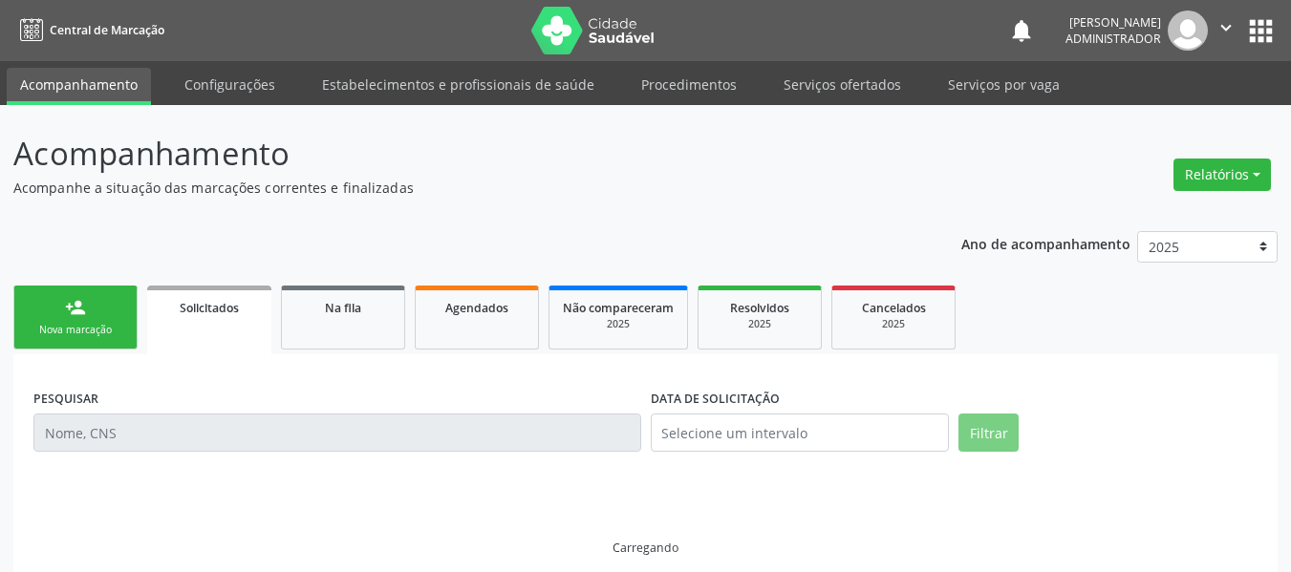
click at [222, 305] on span "Solicitados" at bounding box center [209, 308] width 59 height 16
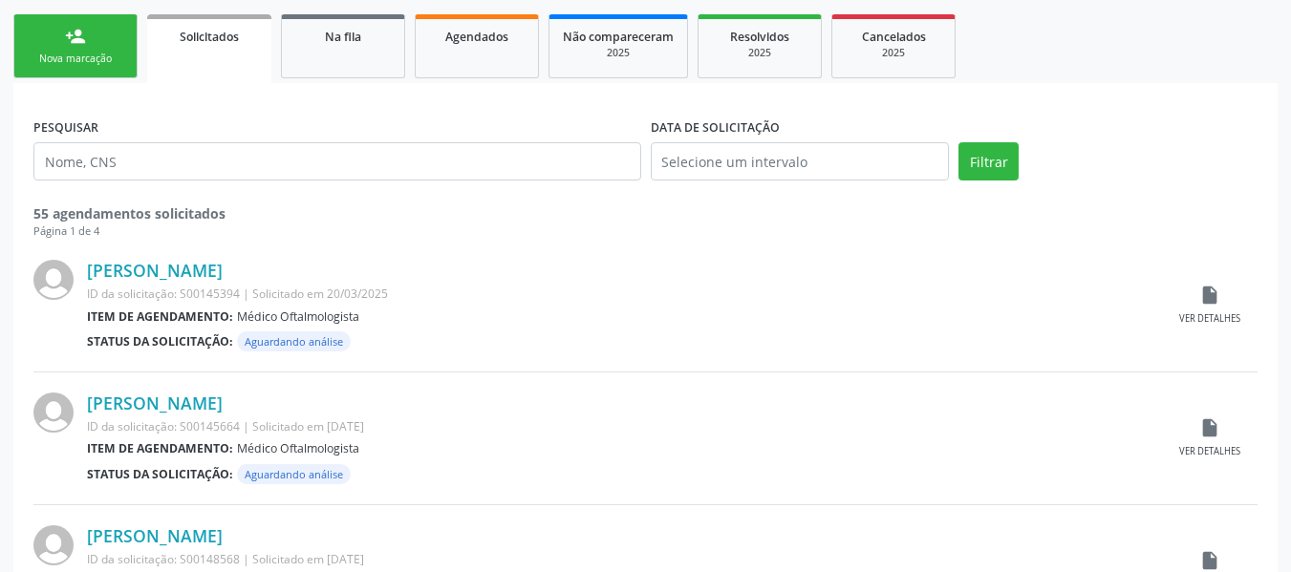
scroll to position [287, 0]
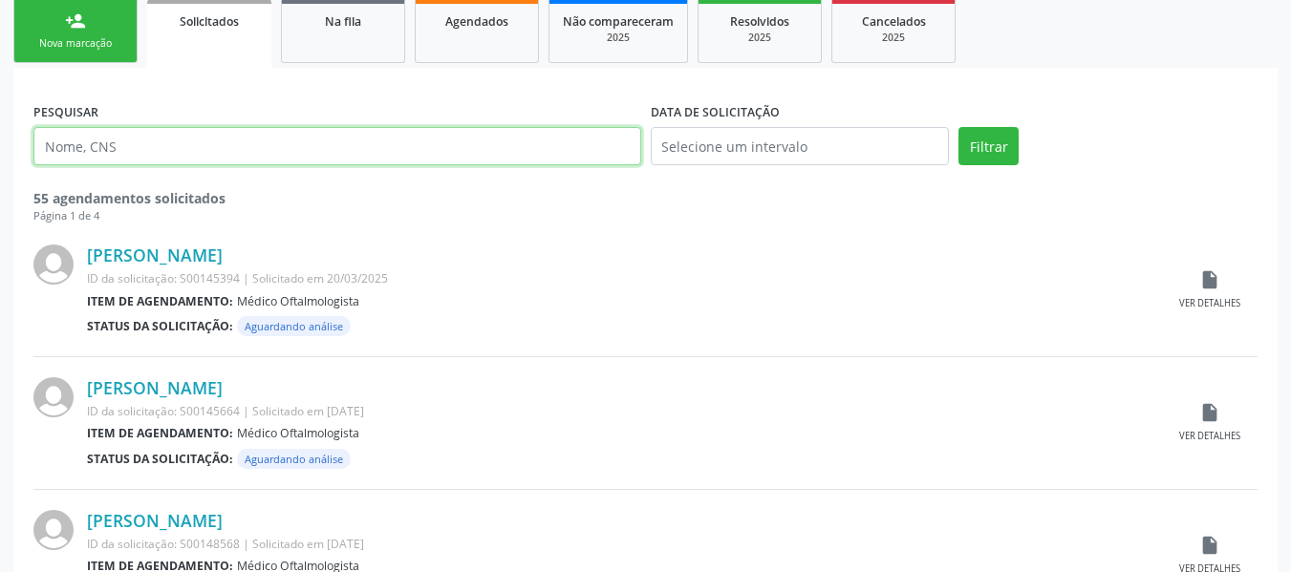
click at [325, 144] on input "text" at bounding box center [337, 146] width 608 height 38
paste input "702502394234632"
type input "702502394234632"
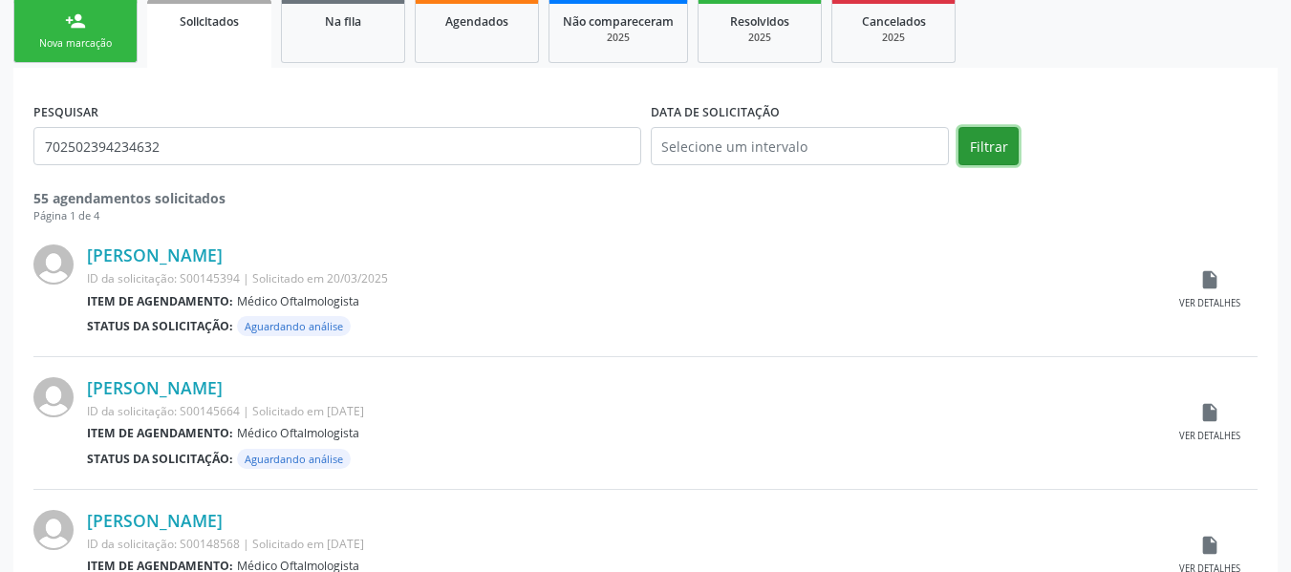
click at [975, 149] on button "Filtrar" at bounding box center [988, 146] width 60 height 38
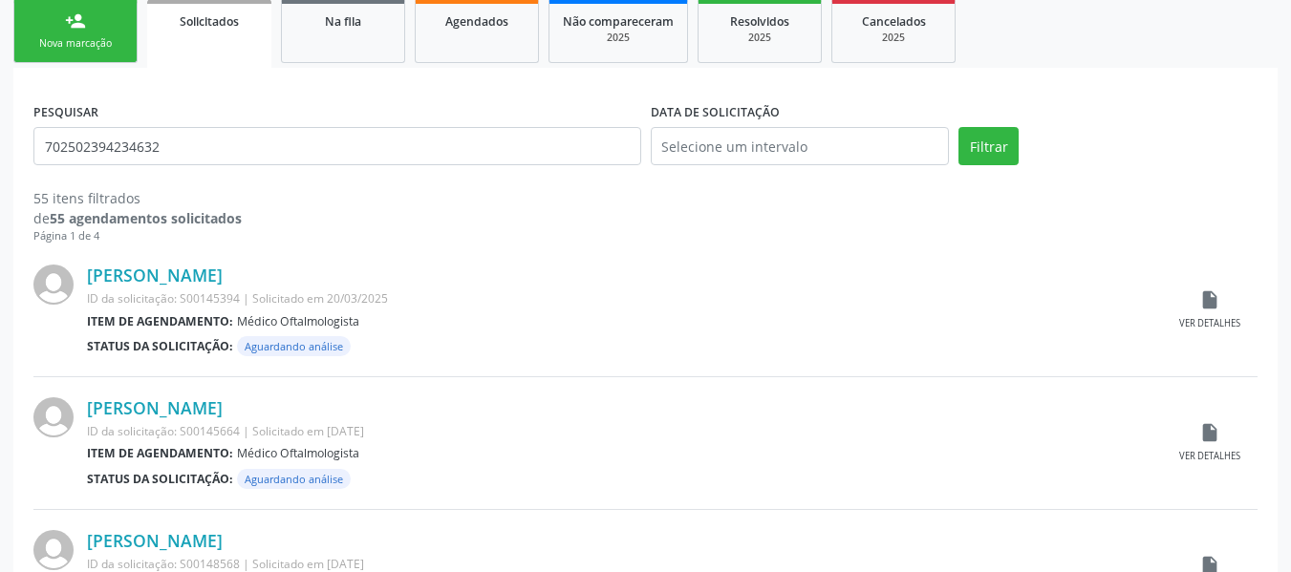
drag, startPoint x: 112, startPoint y: 37, endPoint x: 162, endPoint y: 179, distance: 150.2
click at [112, 37] on div "Nova marcação" at bounding box center [76, 43] width 96 height 14
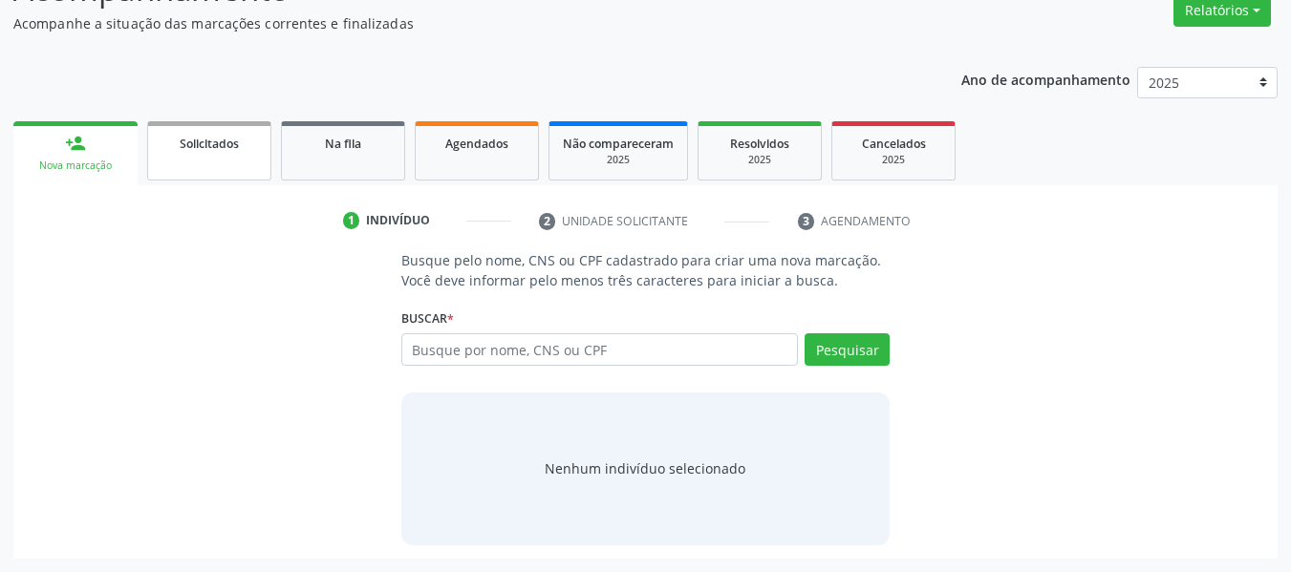
scroll to position [164, 0]
click at [518, 353] on input "text" at bounding box center [599, 349] width 397 height 32
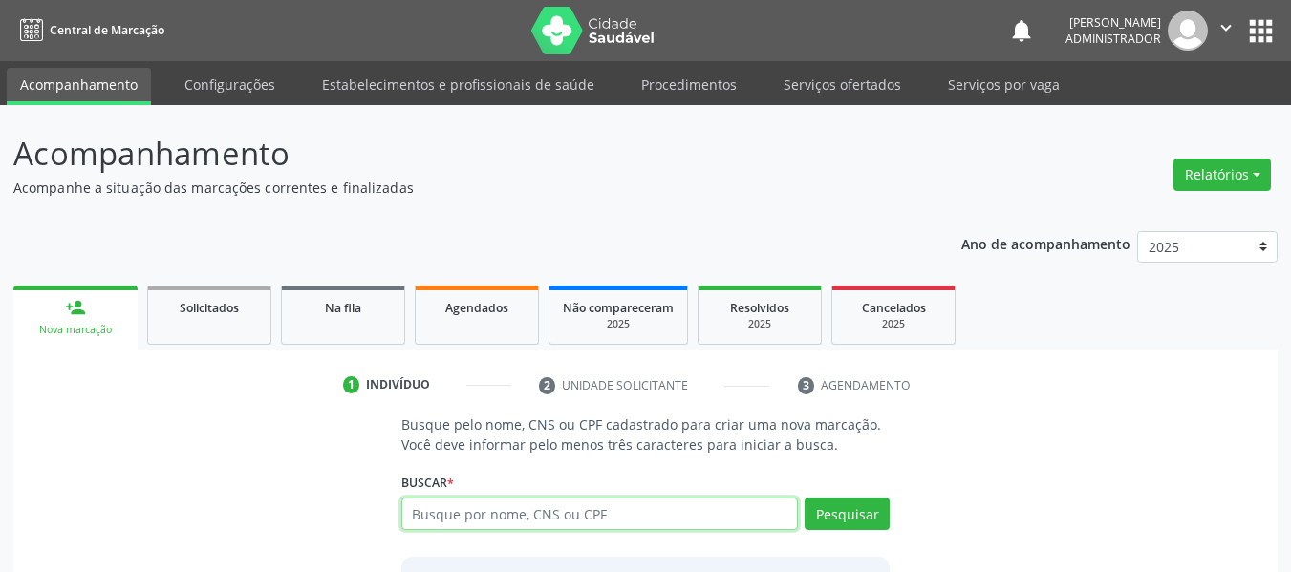
scroll to position [96, 0]
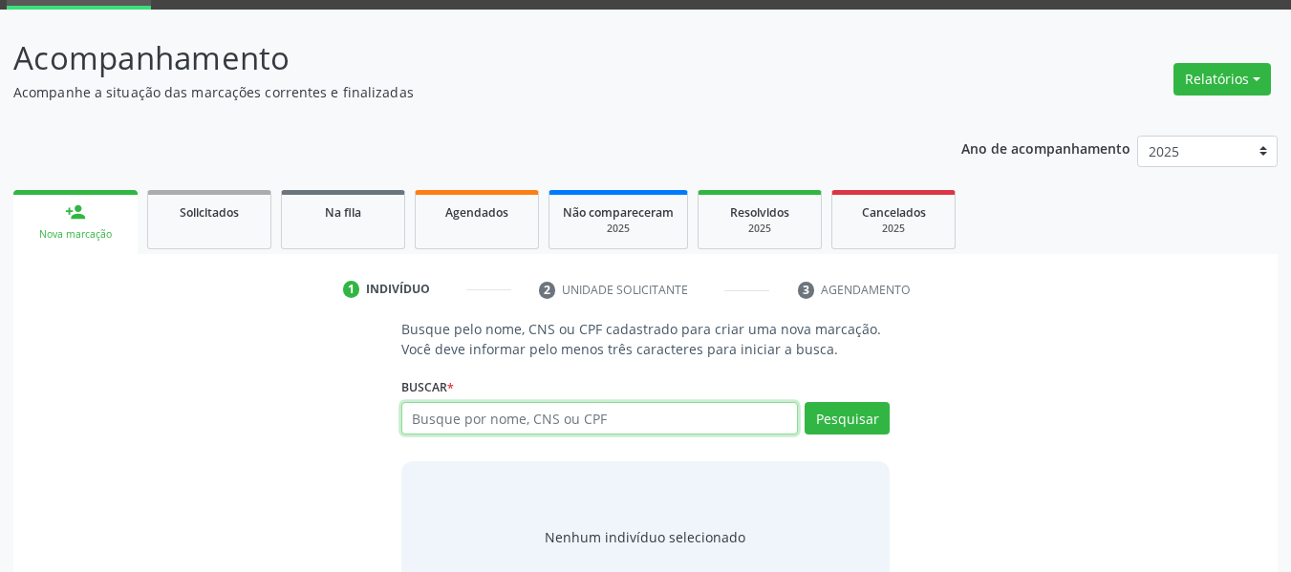
paste input "702502394234632"
type input "702502394234632"
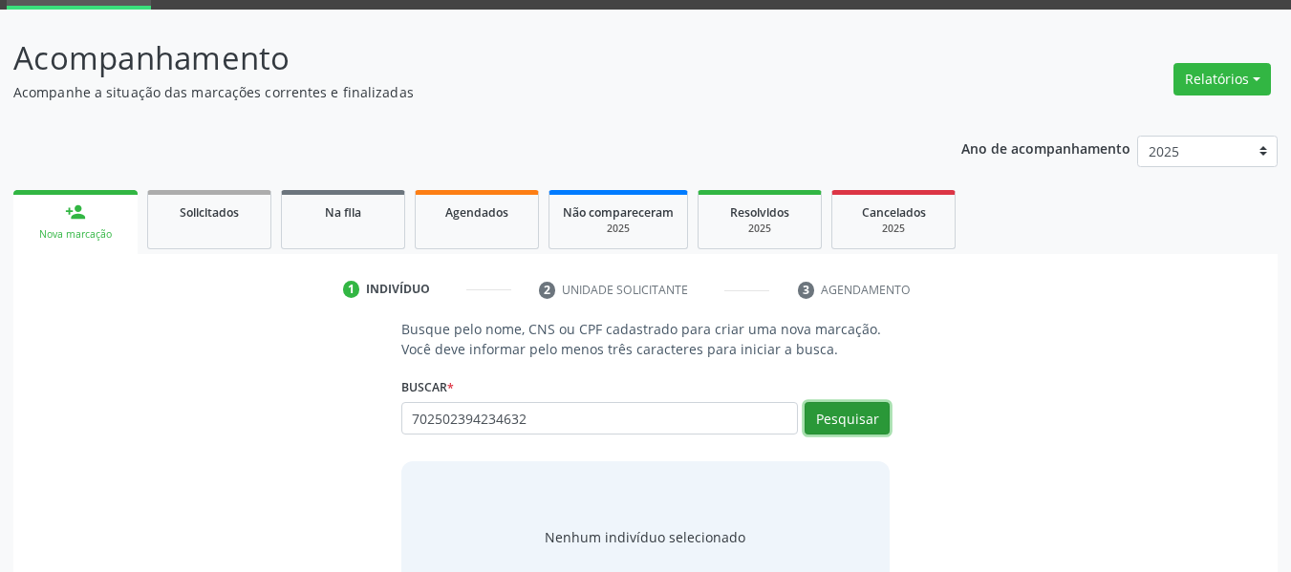
click at [818, 423] on button "Pesquisar" at bounding box center [846, 418] width 85 height 32
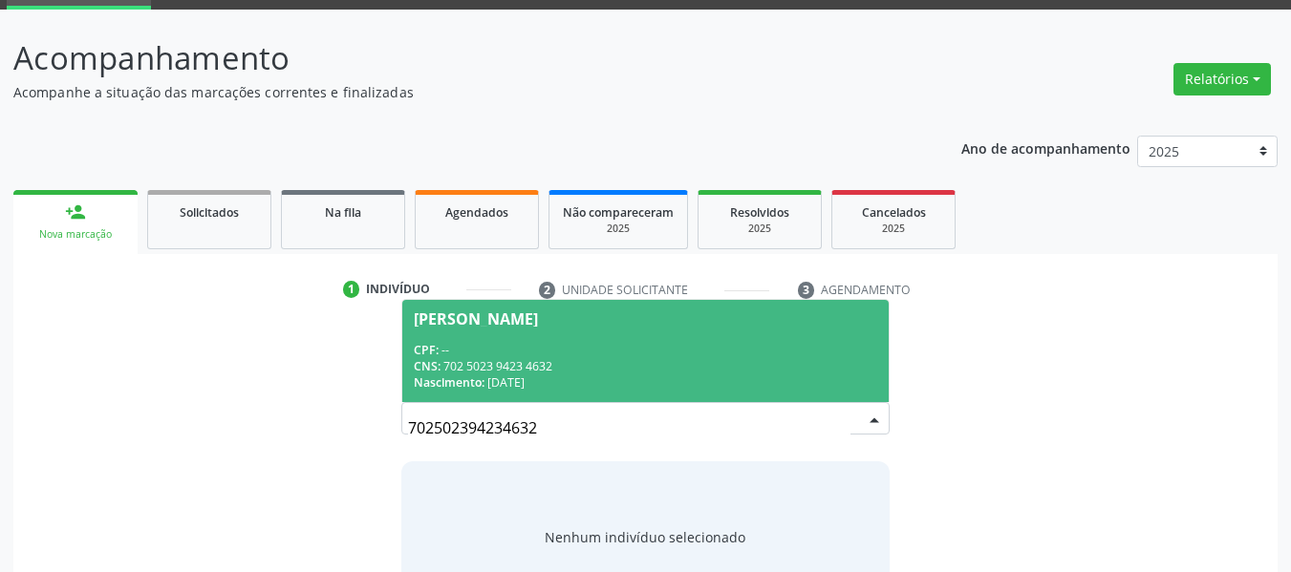
click at [494, 378] on div "Nascimento: 20/03/1952" at bounding box center [646, 382] width 464 height 16
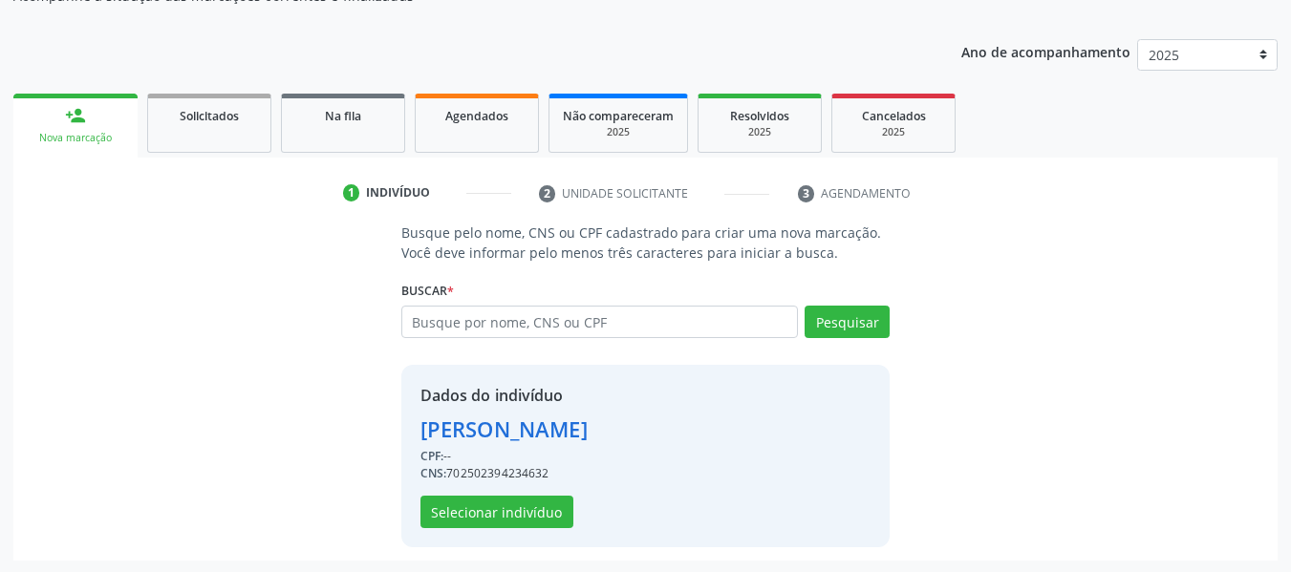
scroll to position [194, 0]
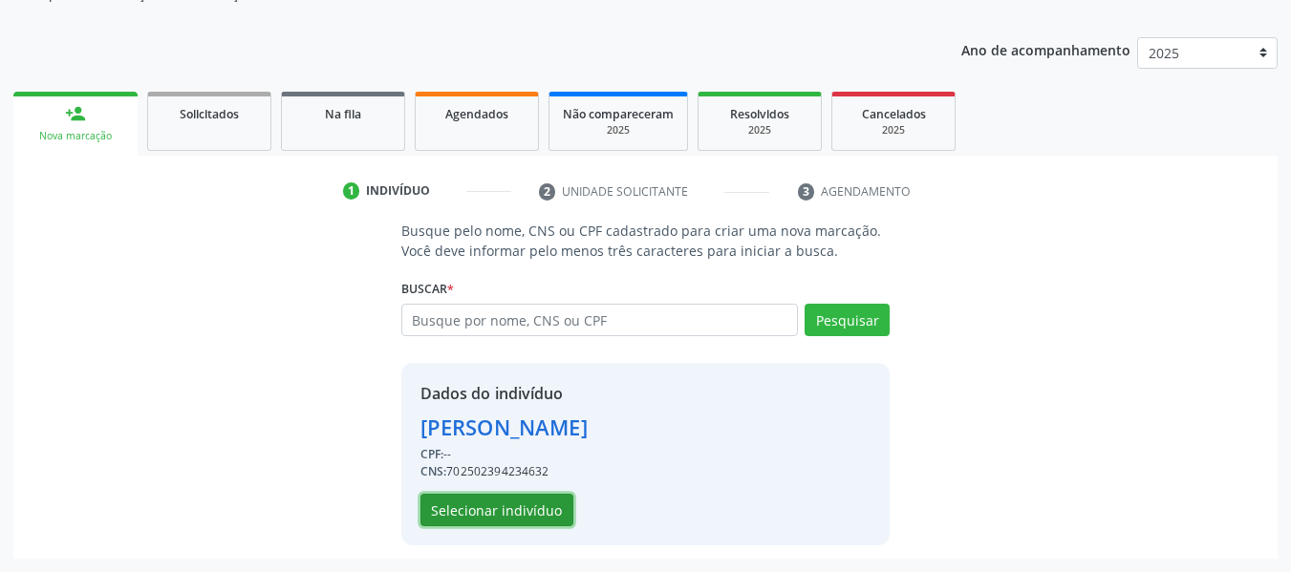
click at [525, 513] on button "Selecionar indivíduo" at bounding box center [496, 510] width 153 height 32
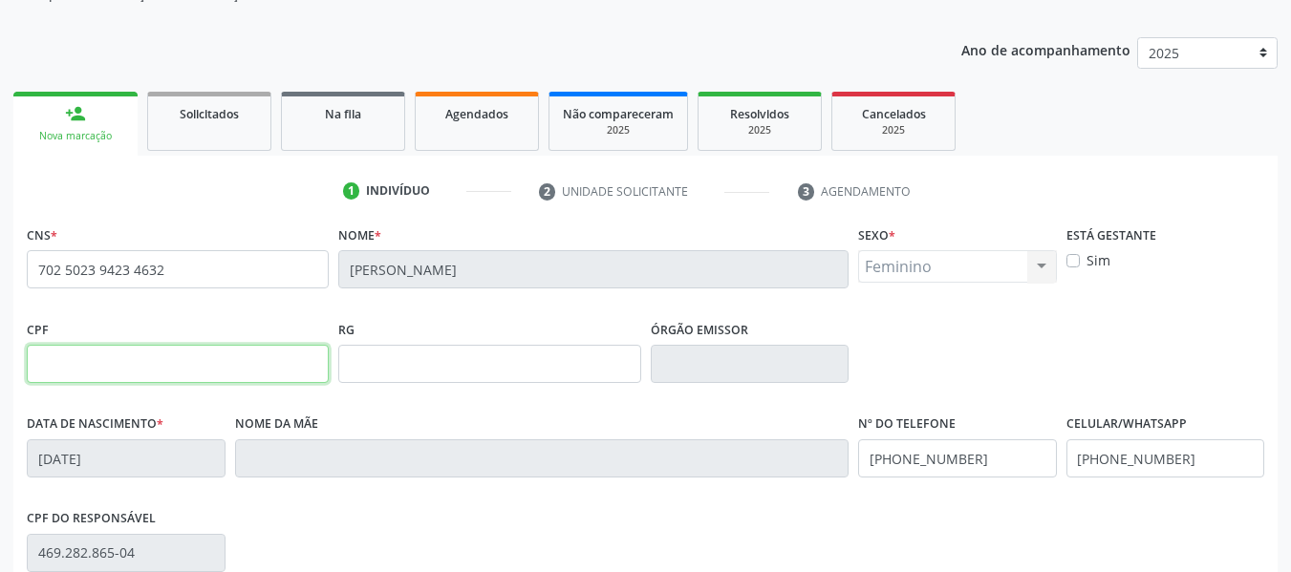
click at [252, 364] on input "text" at bounding box center [178, 364] width 302 height 38
paste input "469.282.865-04"
type input "469.282.865-04"
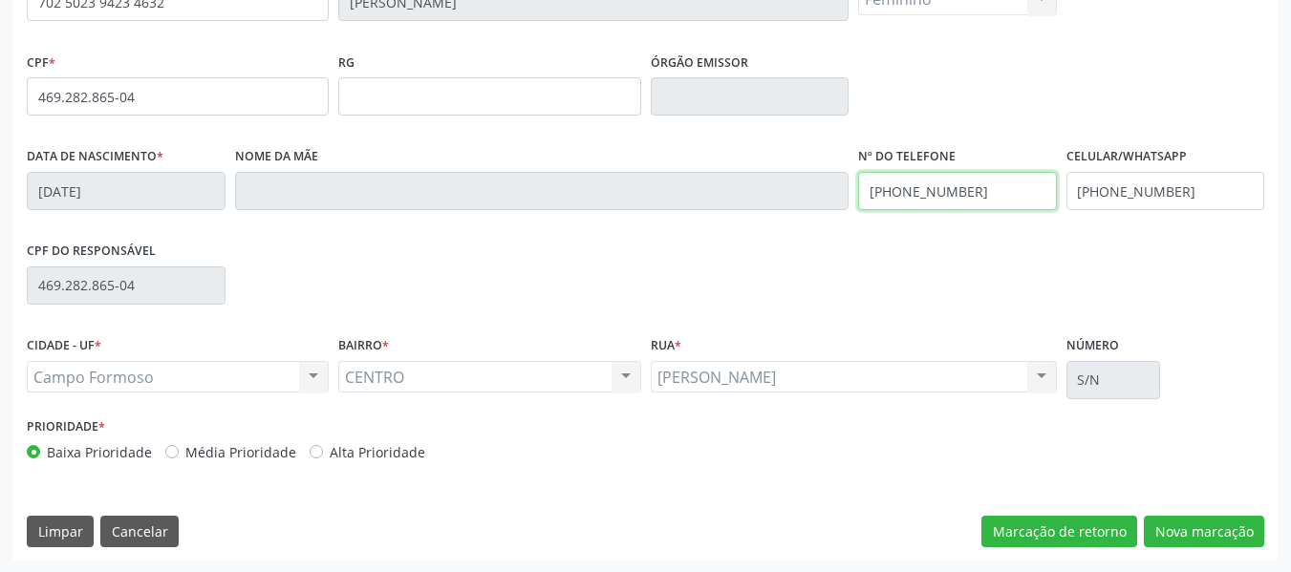
scroll to position [463, 0]
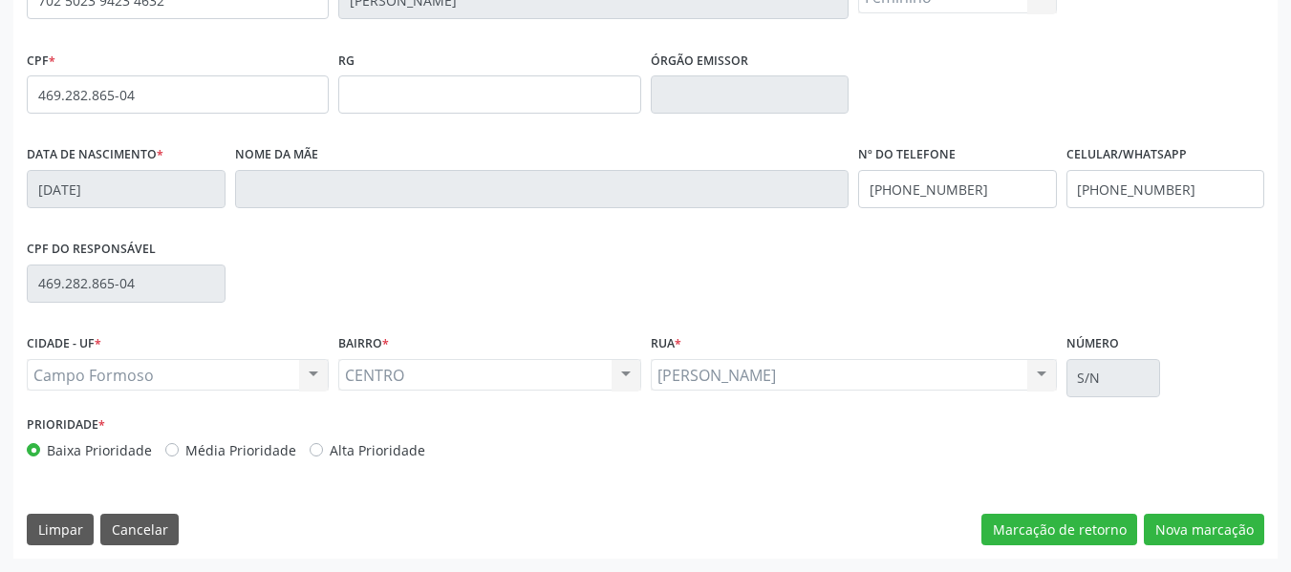
click at [321, 369] on div "Campo Formoso Campo Formoso Nenhum resultado encontrado para: " " Não há nenhum…" at bounding box center [178, 375] width 302 height 32
click at [1216, 532] on button "Nova marcação" at bounding box center [1203, 530] width 120 height 32
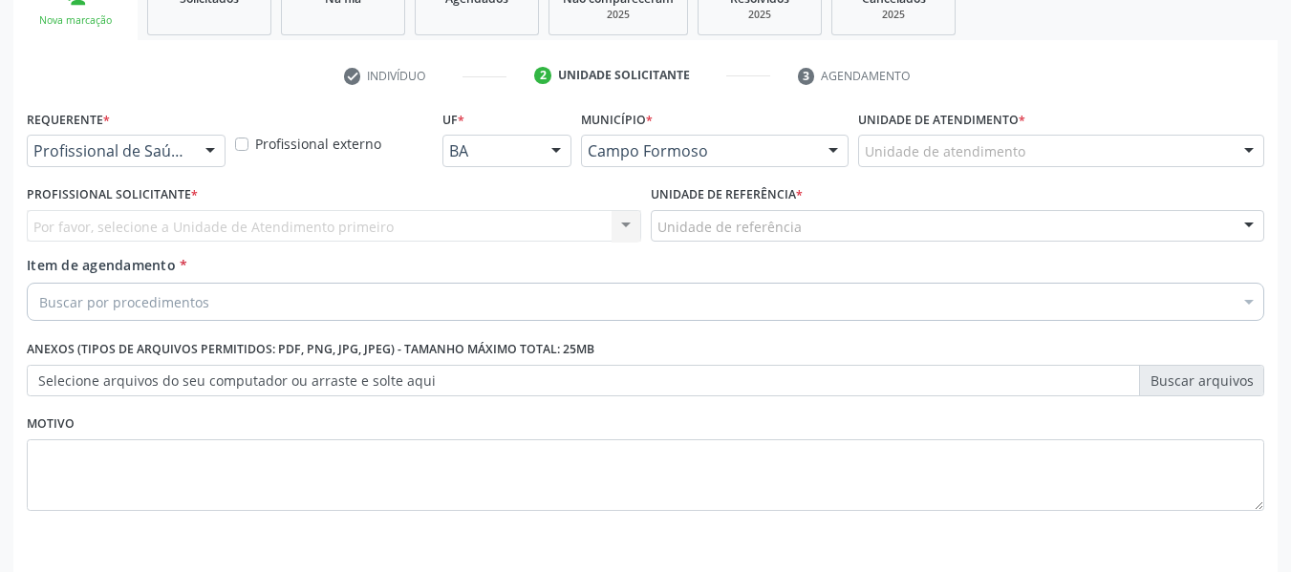
scroll to position [279, 0]
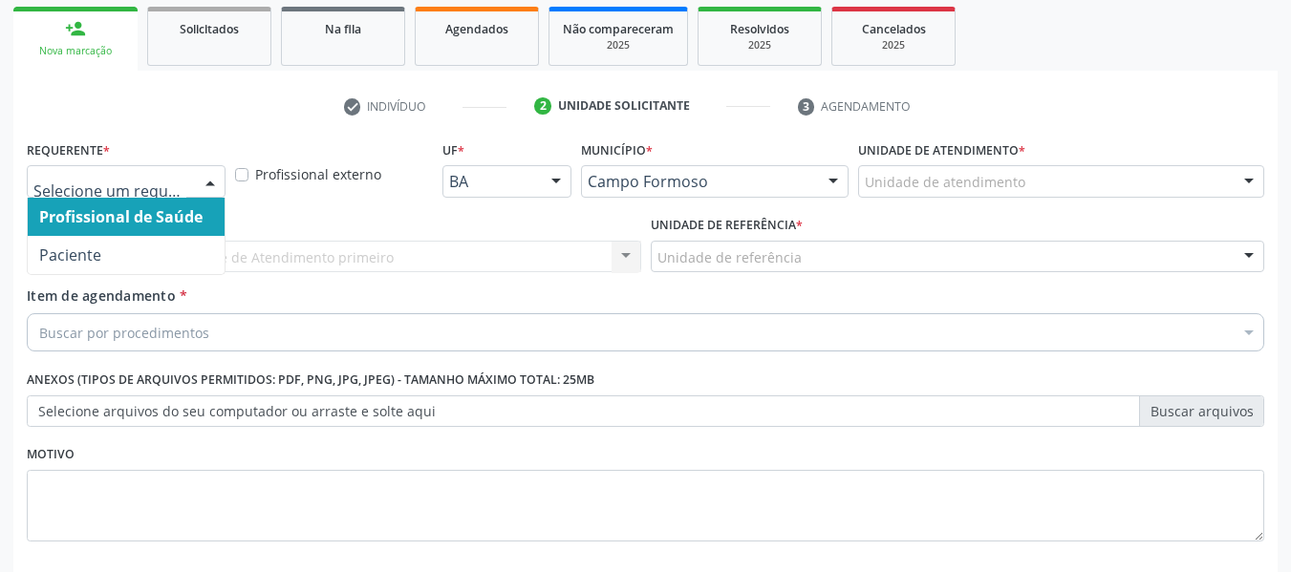
click at [208, 192] on div at bounding box center [210, 182] width 29 height 32
click at [174, 225] on span "Profissional de Saúde" at bounding box center [120, 216] width 163 height 21
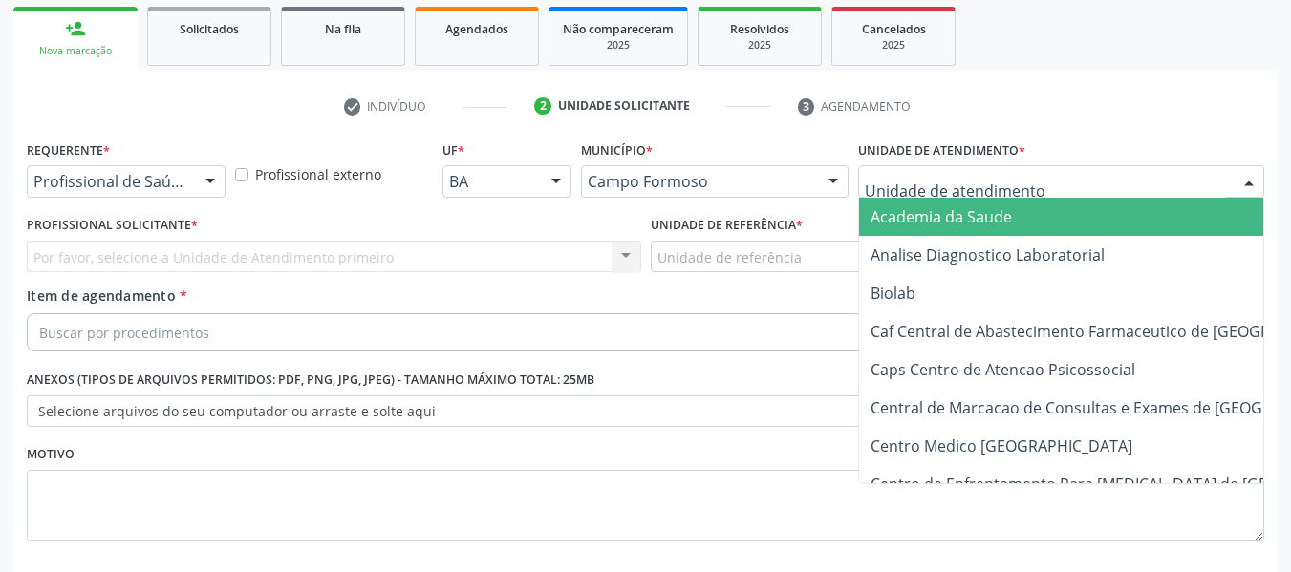
click at [1250, 179] on div at bounding box center [1248, 182] width 29 height 32
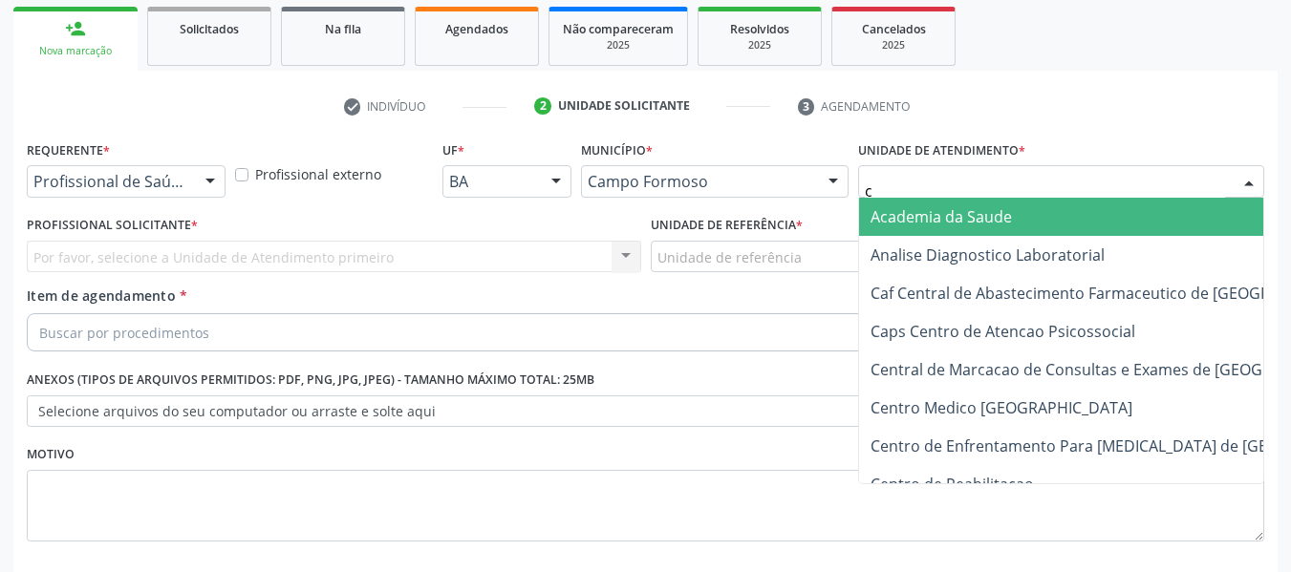
type input "ce"
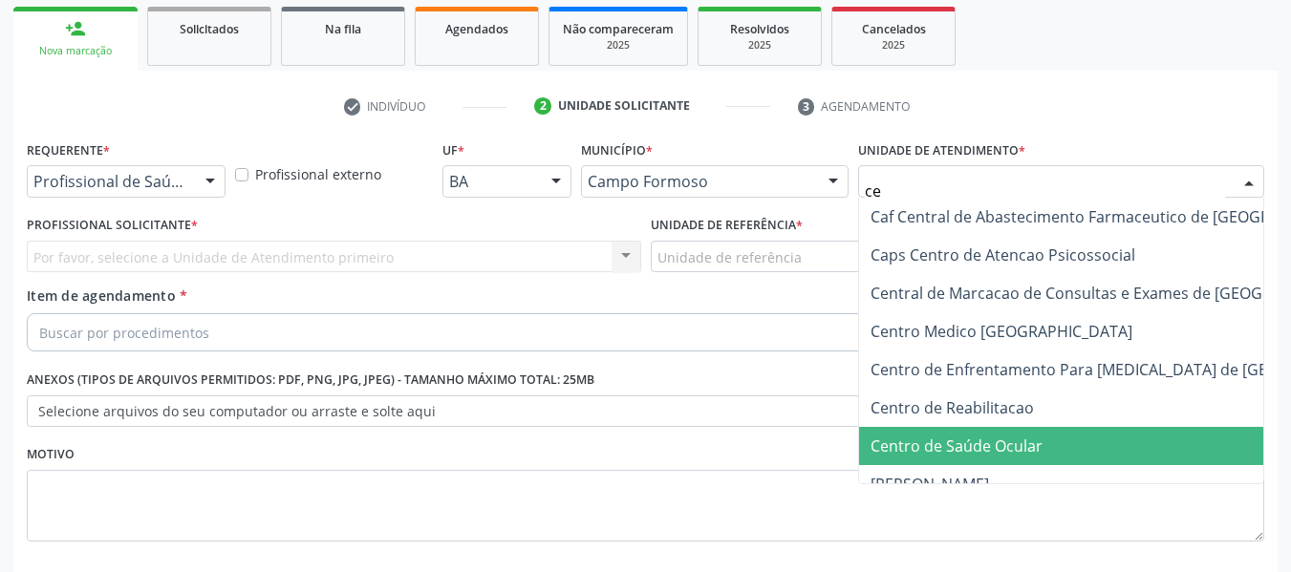
click at [935, 445] on span "Centro de Saúde Ocular" at bounding box center [956, 446] width 172 height 21
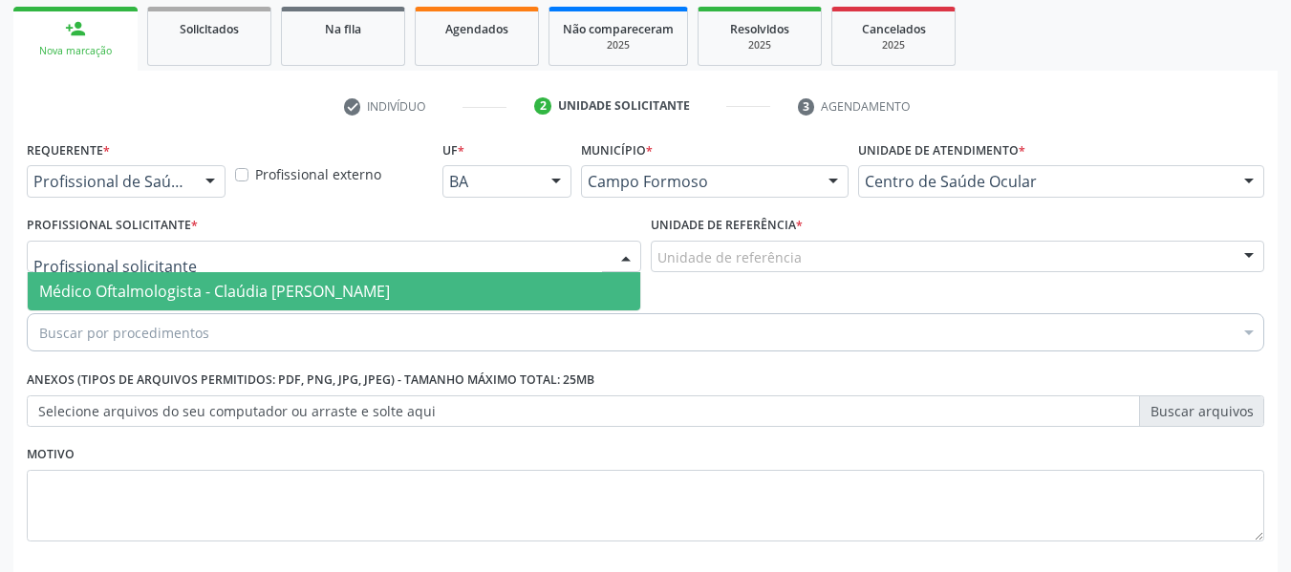
click at [630, 259] on div at bounding box center [625, 258] width 29 height 32
click at [593, 288] on span "Médico Oftalmologista - Claúdia [PERSON_NAME]" at bounding box center [334, 291] width 612 height 38
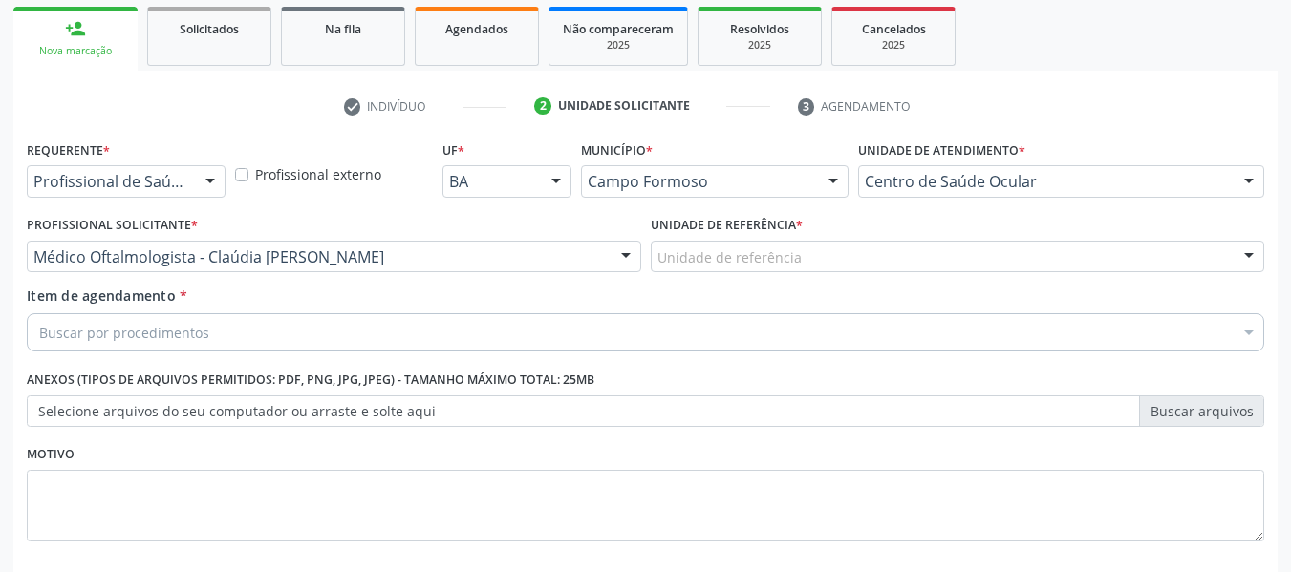
click at [834, 258] on div "Unidade de referência" at bounding box center [958, 257] width 614 height 32
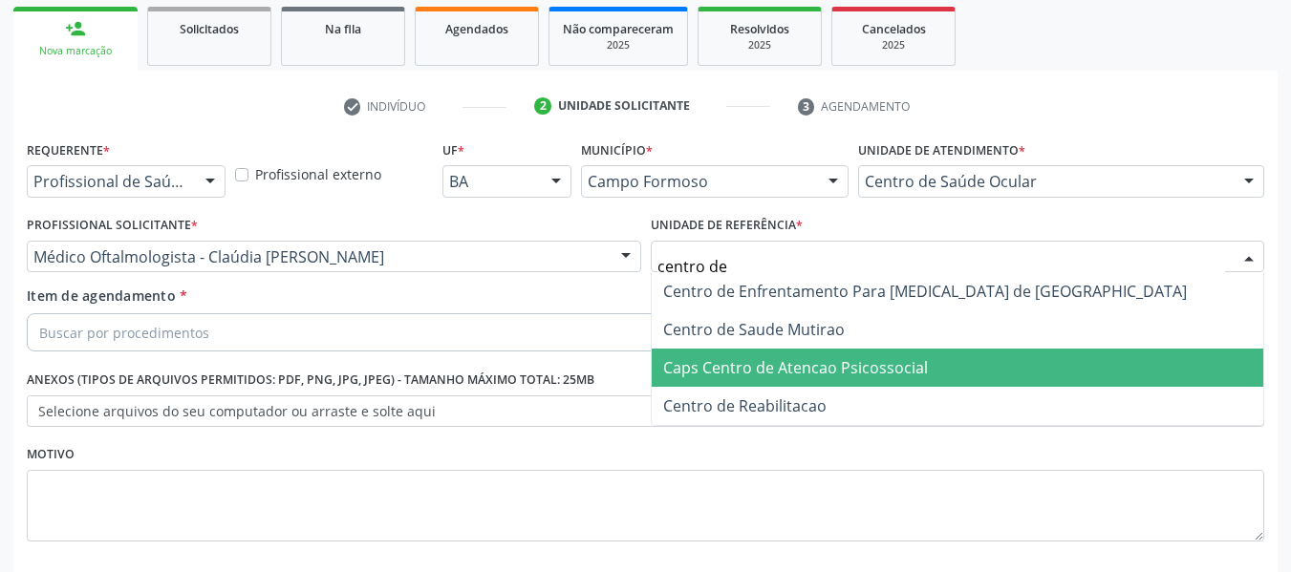
type input "centro de s"
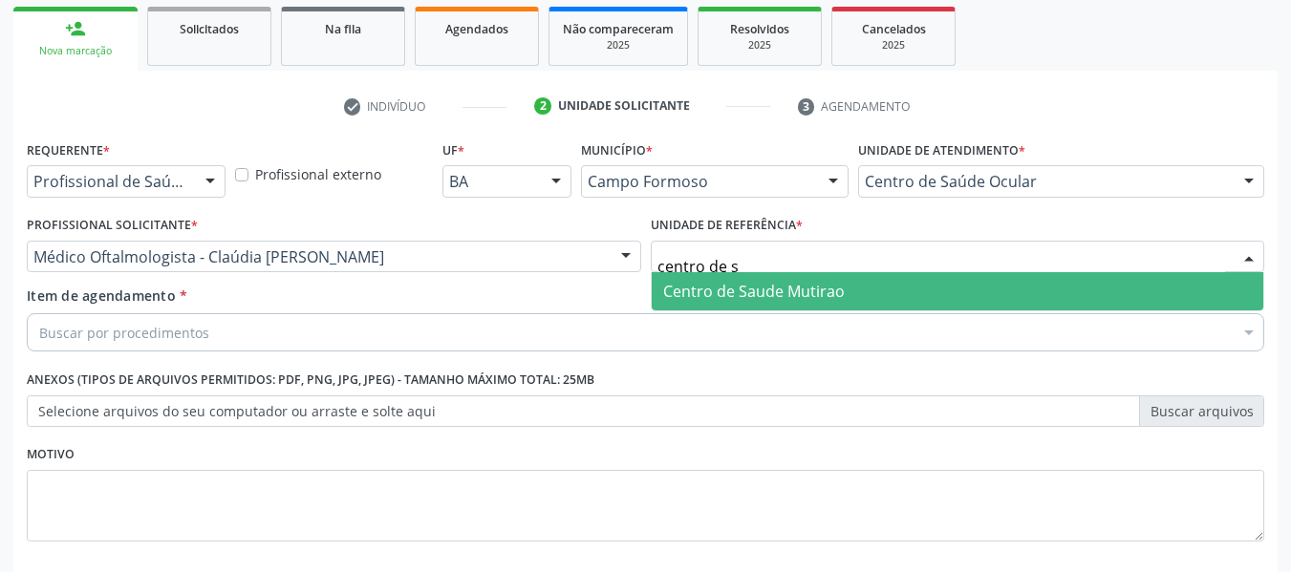
click at [778, 291] on span "Centro de Saude Mutirao" at bounding box center [753, 291] width 181 height 21
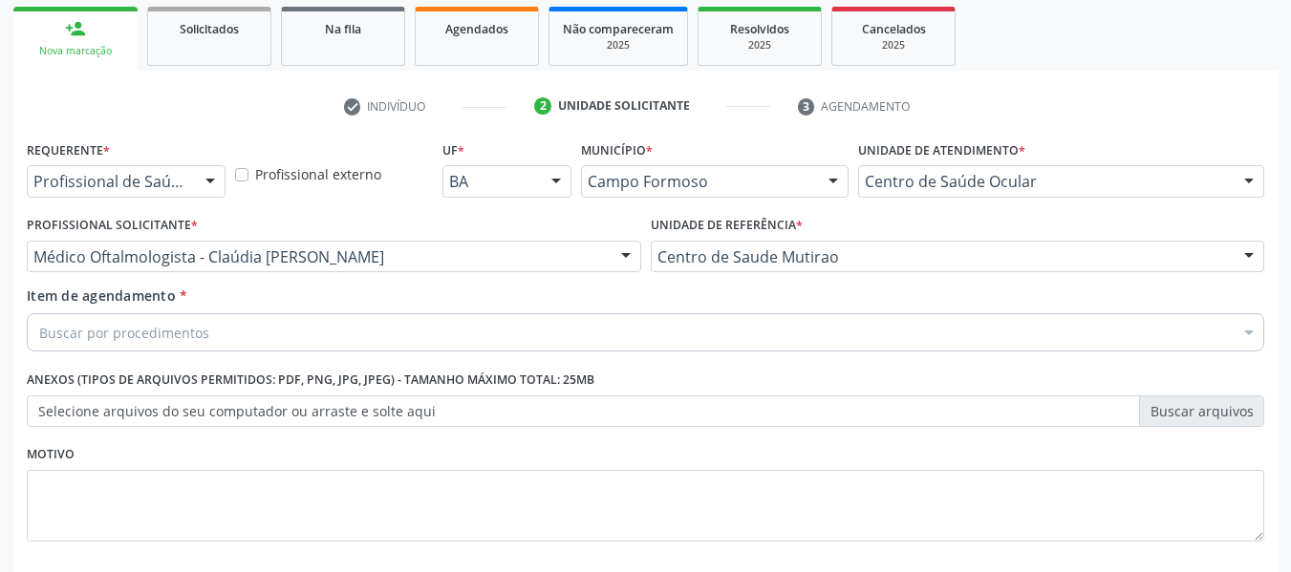
click at [547, 340] on div "Buscar por procedimentos" at bounding box center [645, 332] width 1237 height 38
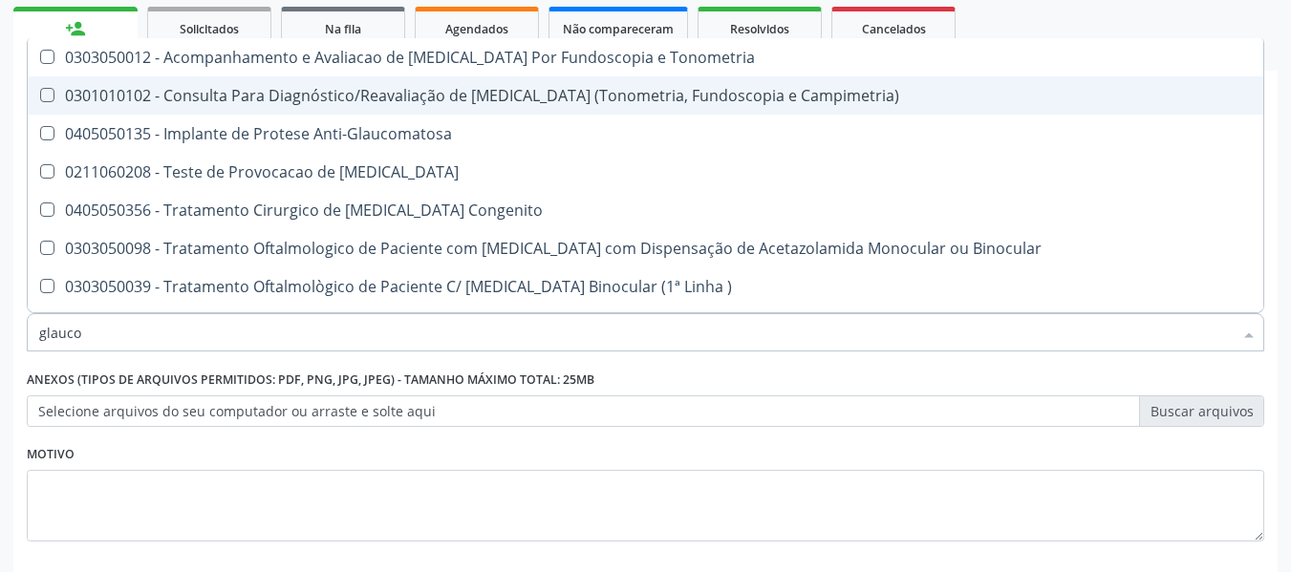
type input "glaucom"
click at [49, 94] on Campimetria\) at bounding box center [47, 95] width 14 height 14
click at [40, 94] on Campimetria\) "checkbox" at bounding box center [34, 95] width 12 height 12
checkbox Campimetria\) "true"
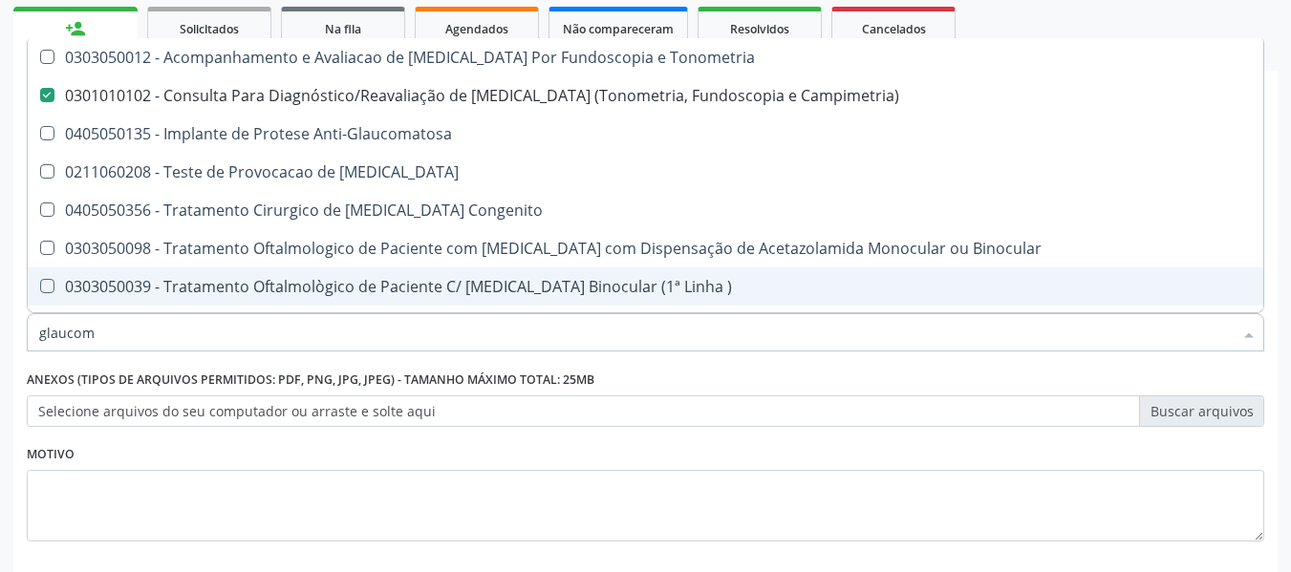
click at [842, 395] on label "Selecione arquivos do seu computador ou arraste e solte aqui" at bounding box center [645, 411] width 1237 height 32
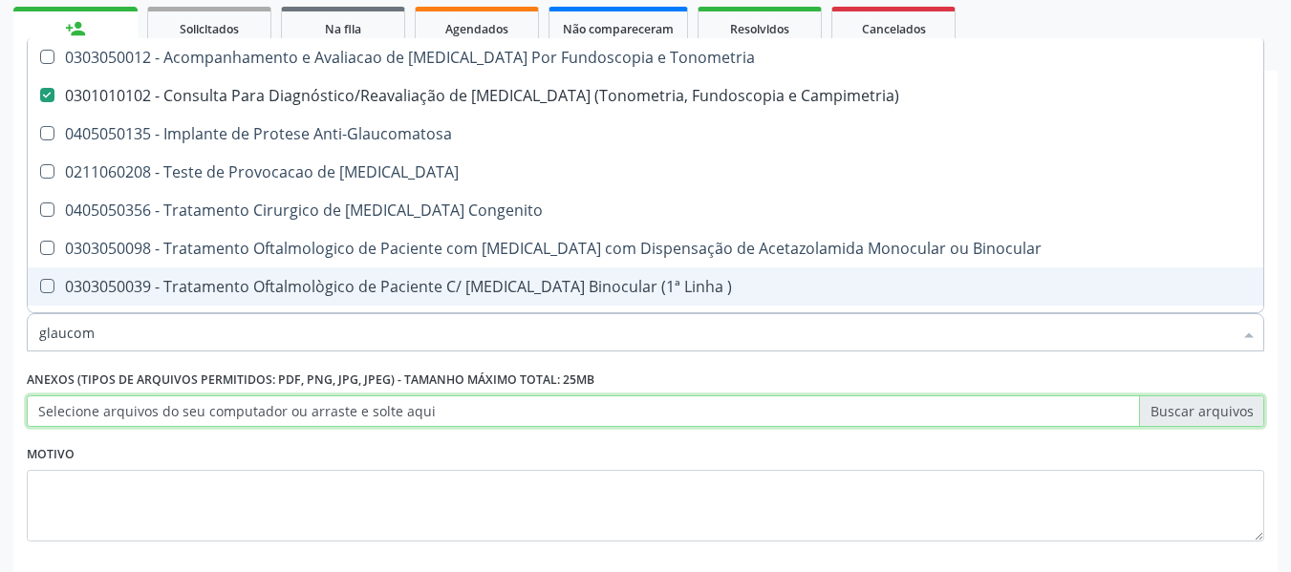
click at [842, 395] on input "Selecione arquivos do seu computador ou arraste e solte aqui" at bounding box center [645, 411] width 1237 height 32
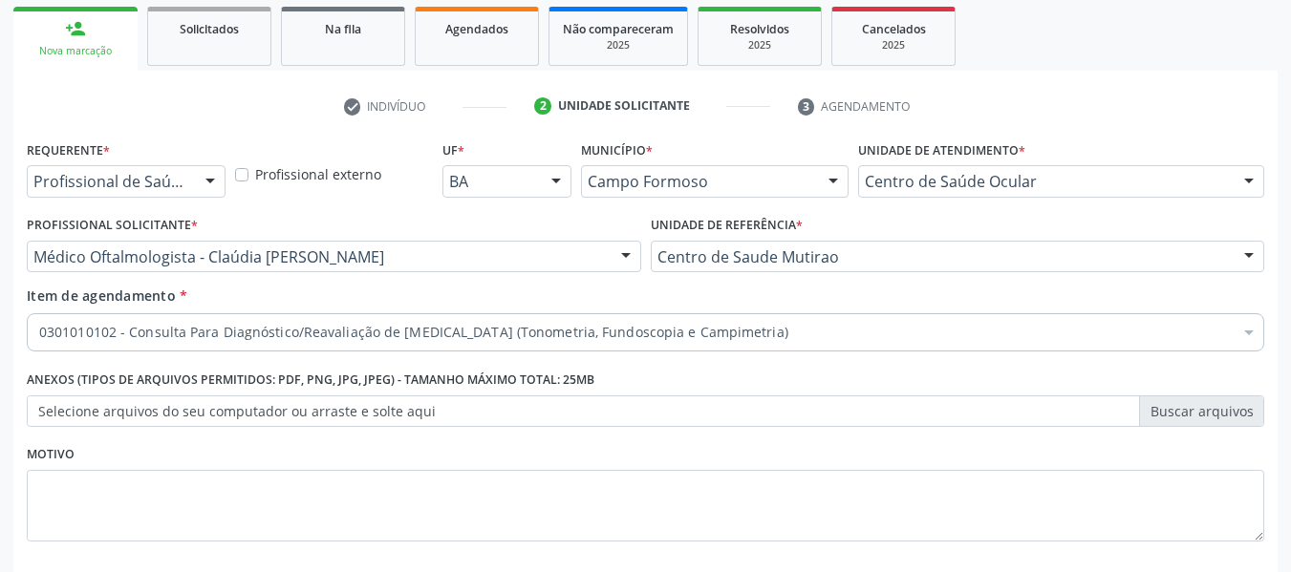
click at [1214, 420] on label "Selecione arquivos do seu computador ou arraste e solte aqui" at bounding box center [645, 411] width 1237 height 32
click at [1214, 420] on input "Selecione arquivos do seu computador ou arraste e solte aqui" at bounding box center [645, 411] width 1237 height 32
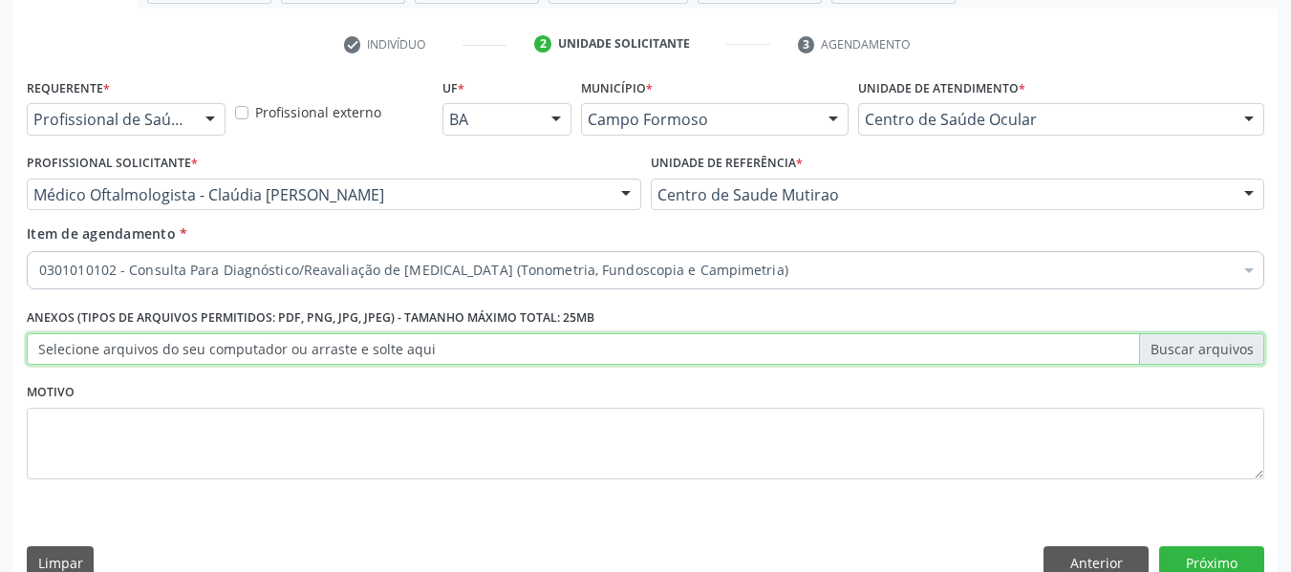
scroll to position [374, 0]
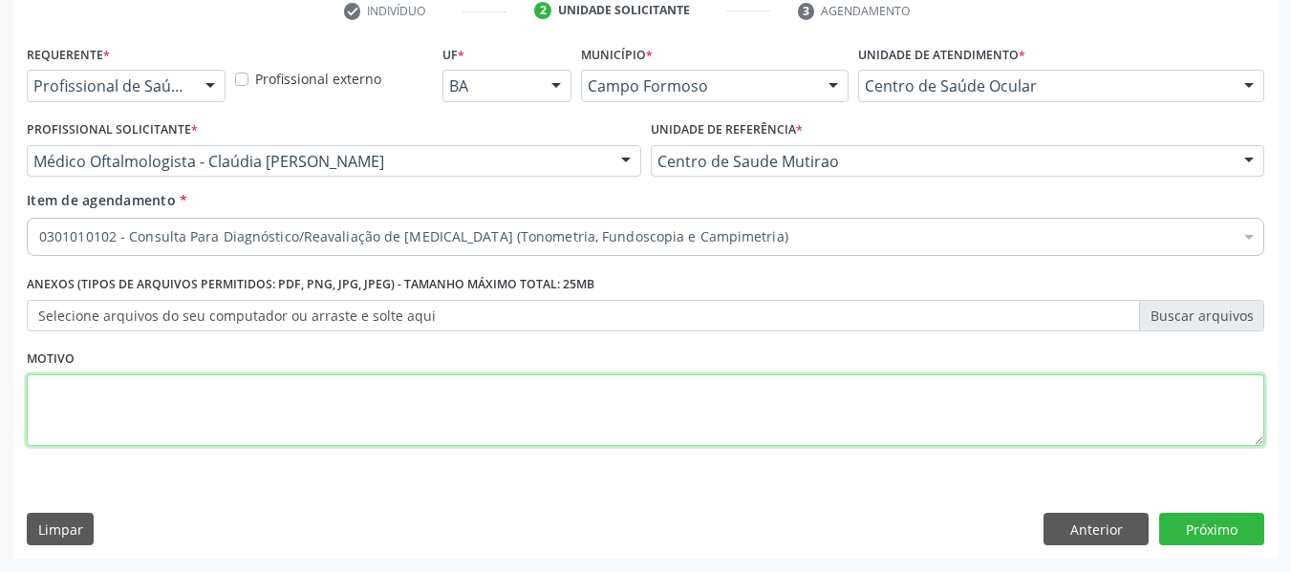
click at [571, 417] on textarea at bounding box center [645, 410] width 1237 height 73
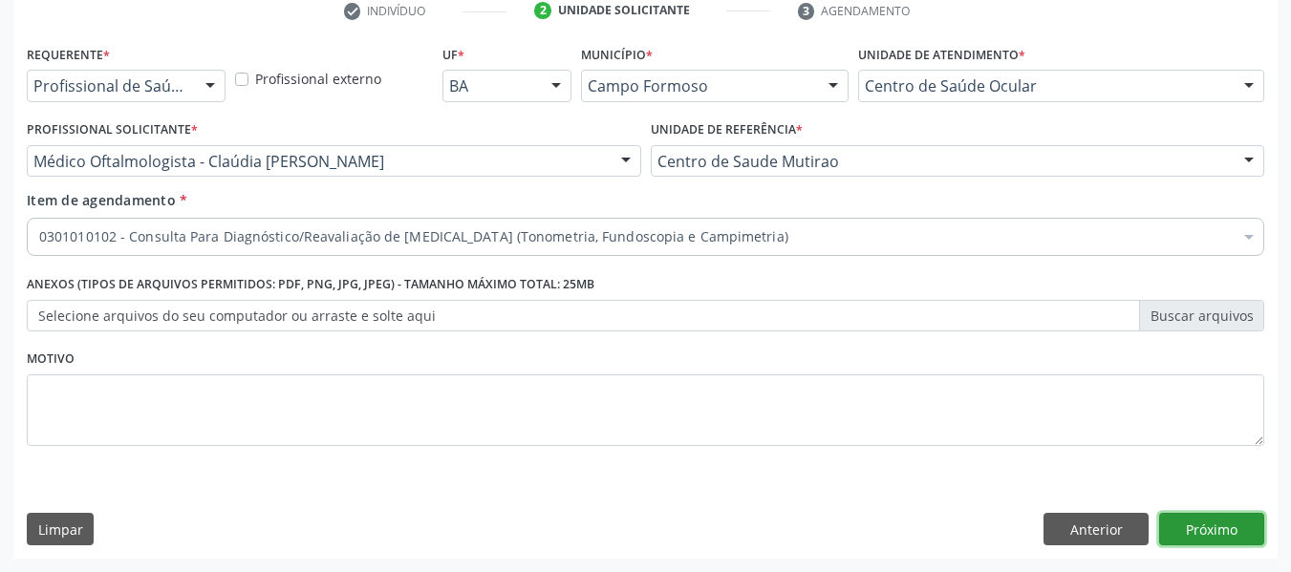
click at [1182, 526] on button "Próximo" at bounding box center [1211, 529] width 105 height 32
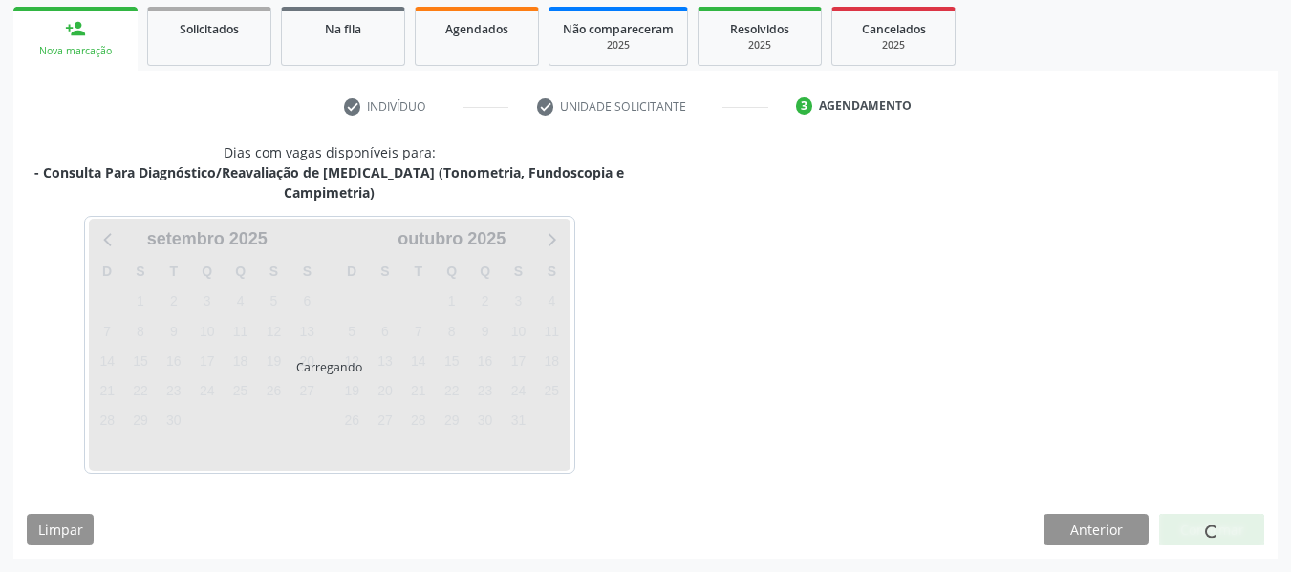
scroll to position [279, 0]
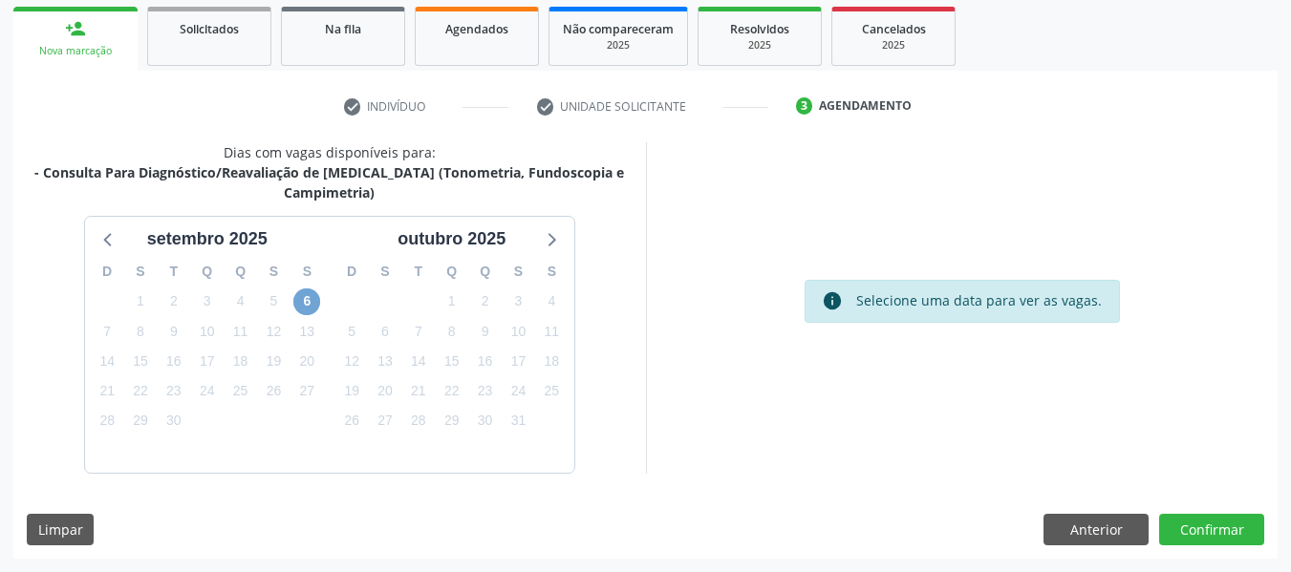
click at [312, 296] on span "6" at bounding box center [306, 301] width 27 height 27
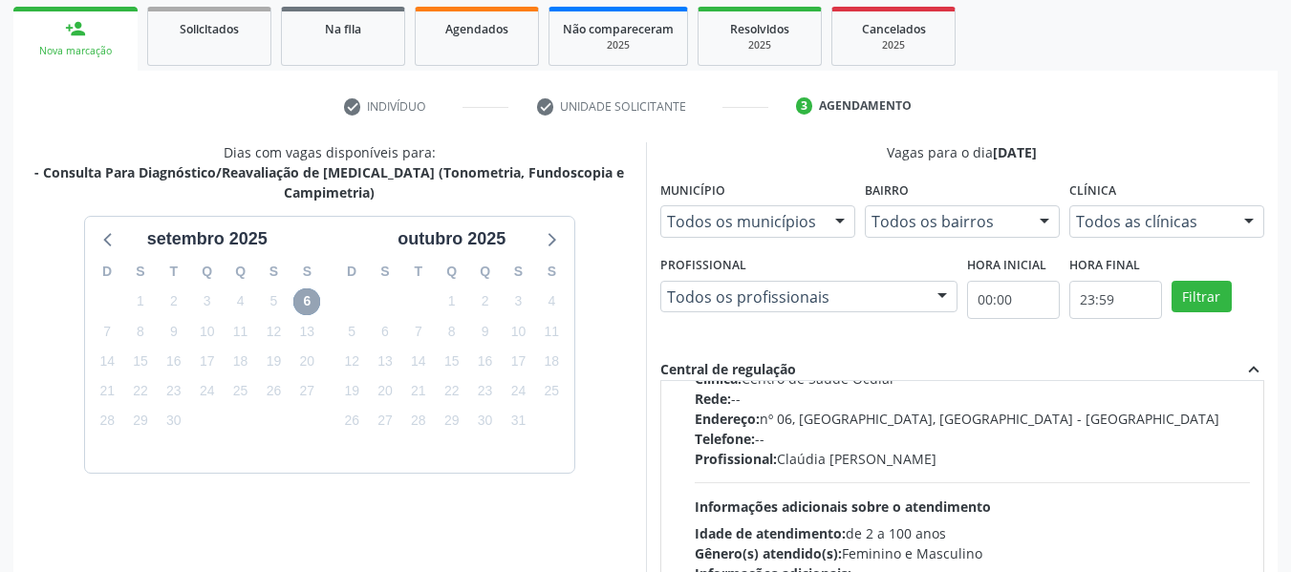
scroll to position [0, 0]
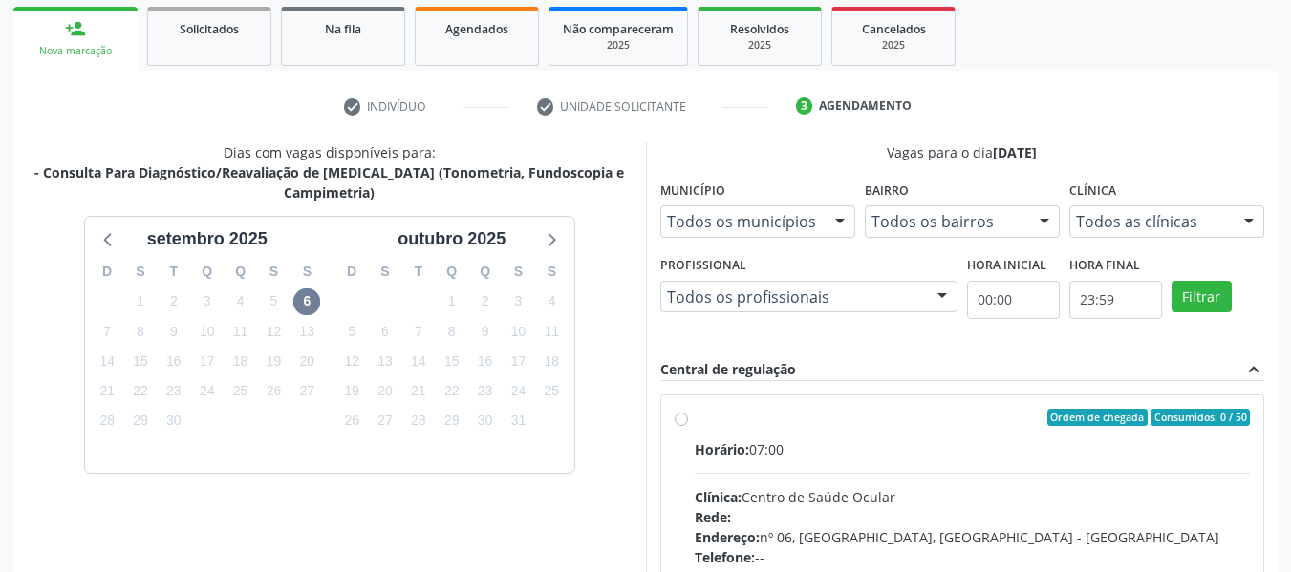
click at [689, 420] on div "Ordem de chegada Consumidos: 0 / 50 Horário: 07:00 Clínica: Centro de Saúde Ocu…" at bounding box center [962, 555] width 576 height 293
radio input "true"
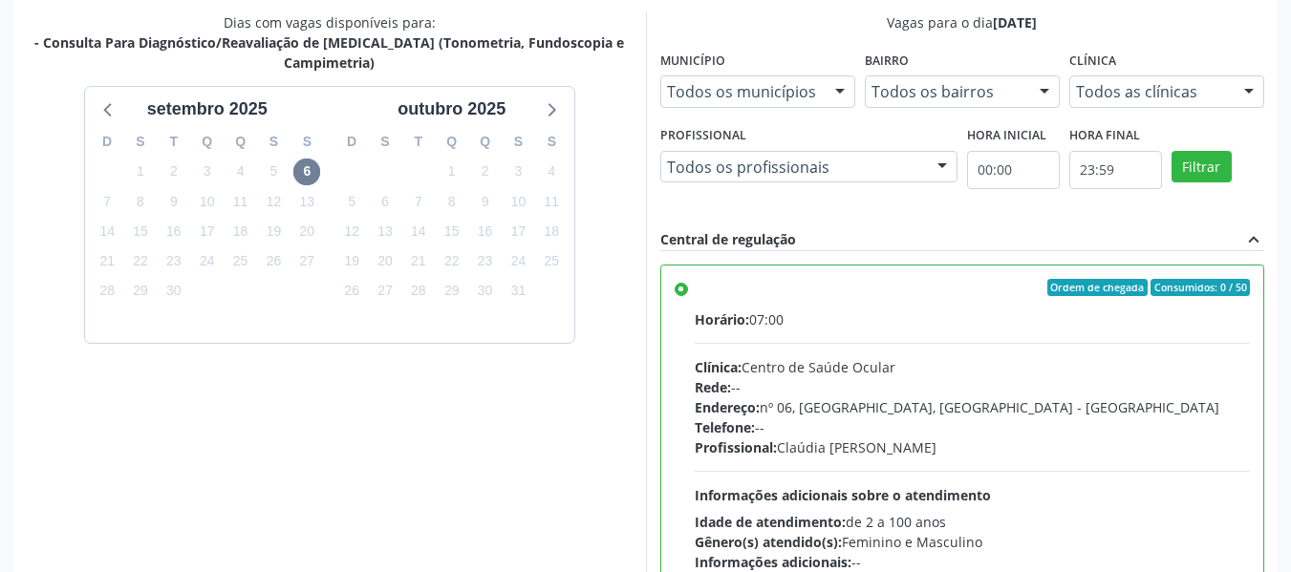
scroll to position [569, 0]
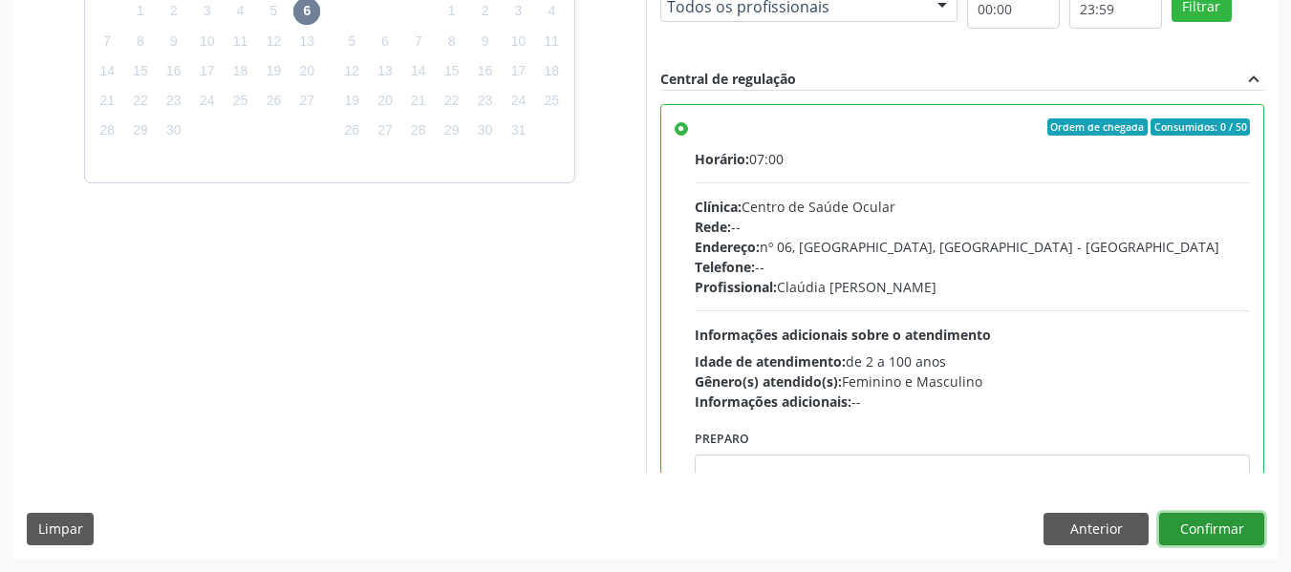
click at [1209, 539] on button "Confirmar" at bounding box center [1211, 529] width 105 height 32
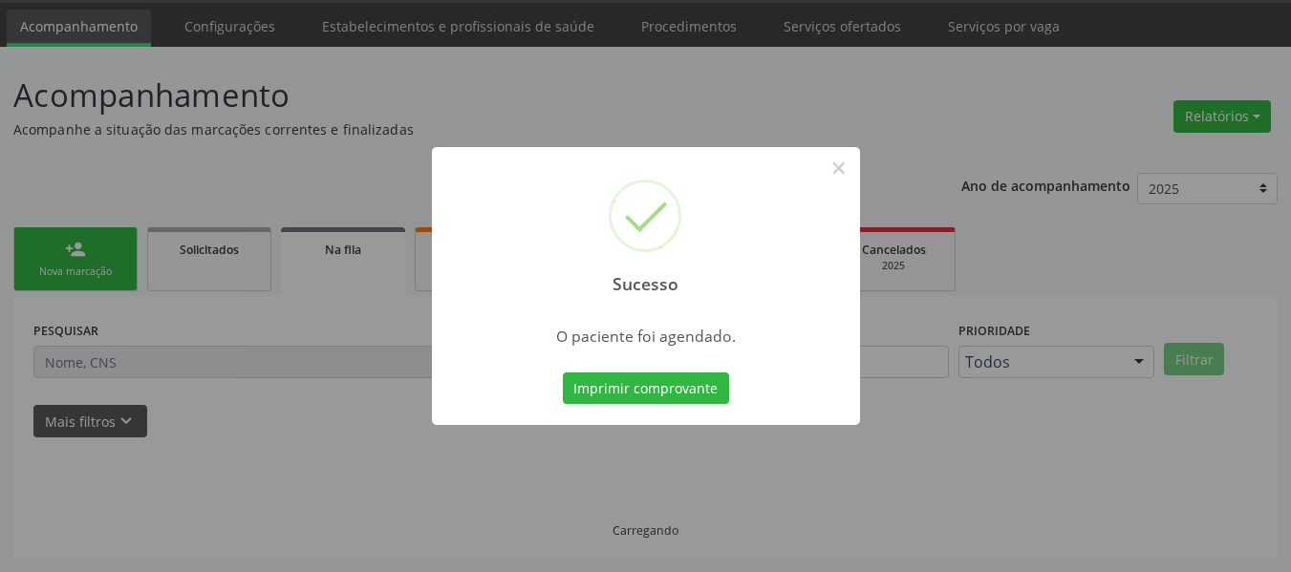
scroll to position [58, 0]
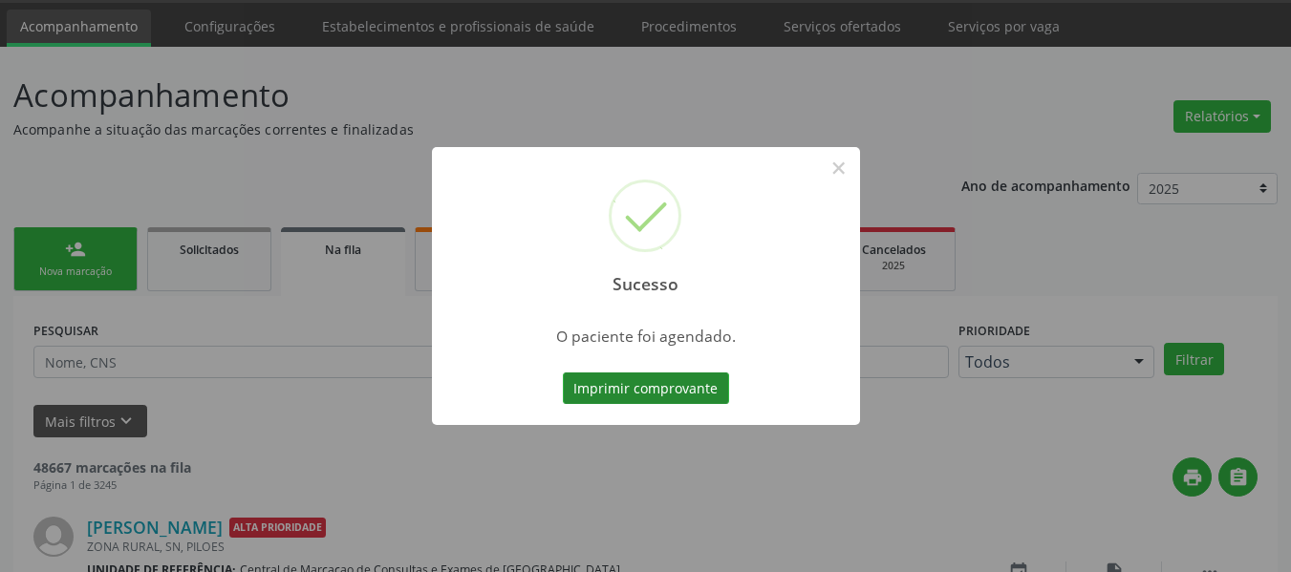
click at [699, 391] on button "Imprimir comprovante" at bounding box center [646, 389] width 166 height 32
